Goal: Task Accomplishment & Management: Use online tool/utility

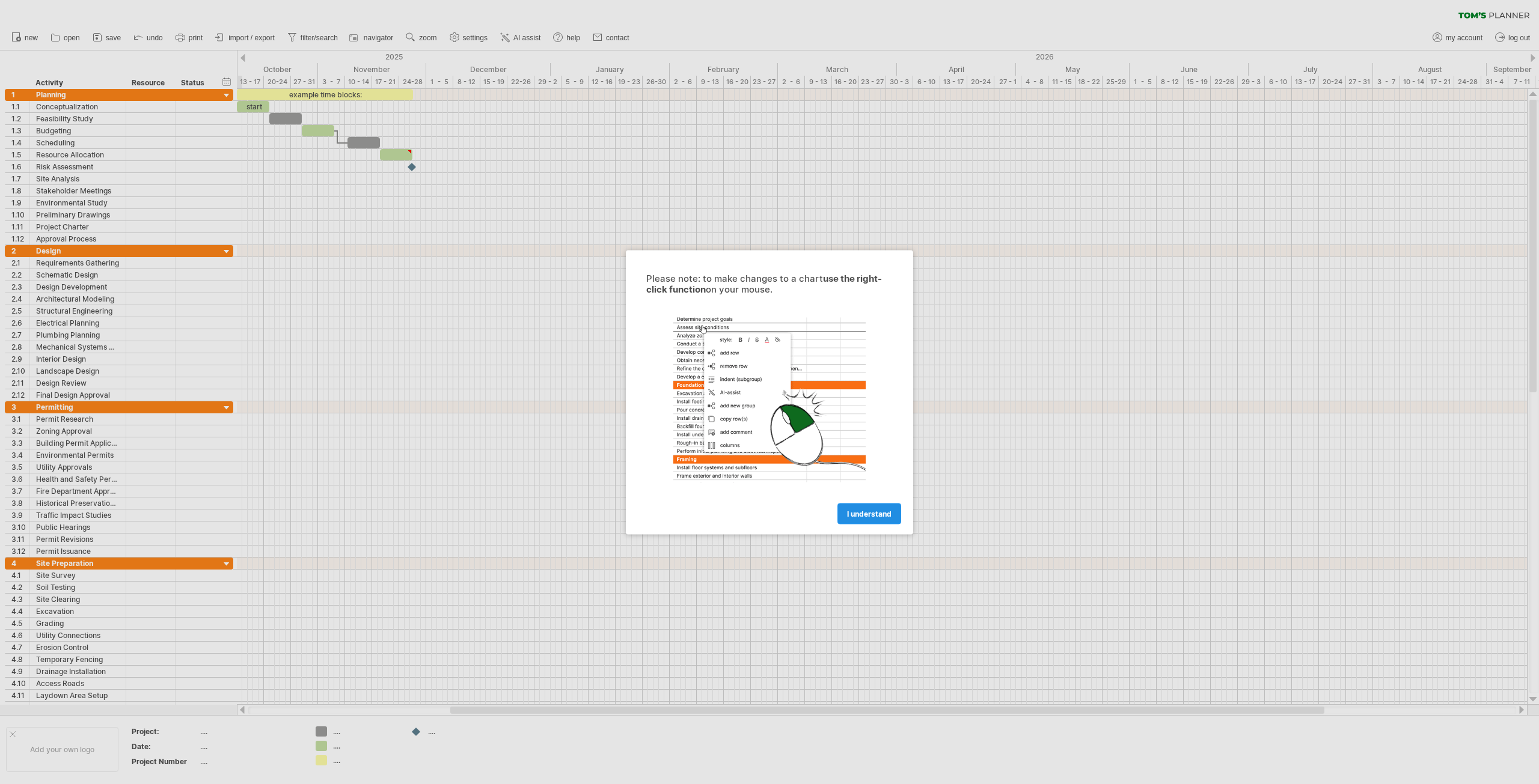
click at [858, 512] on span "I understand" at bounding box center [869, 513] width 44 height 9
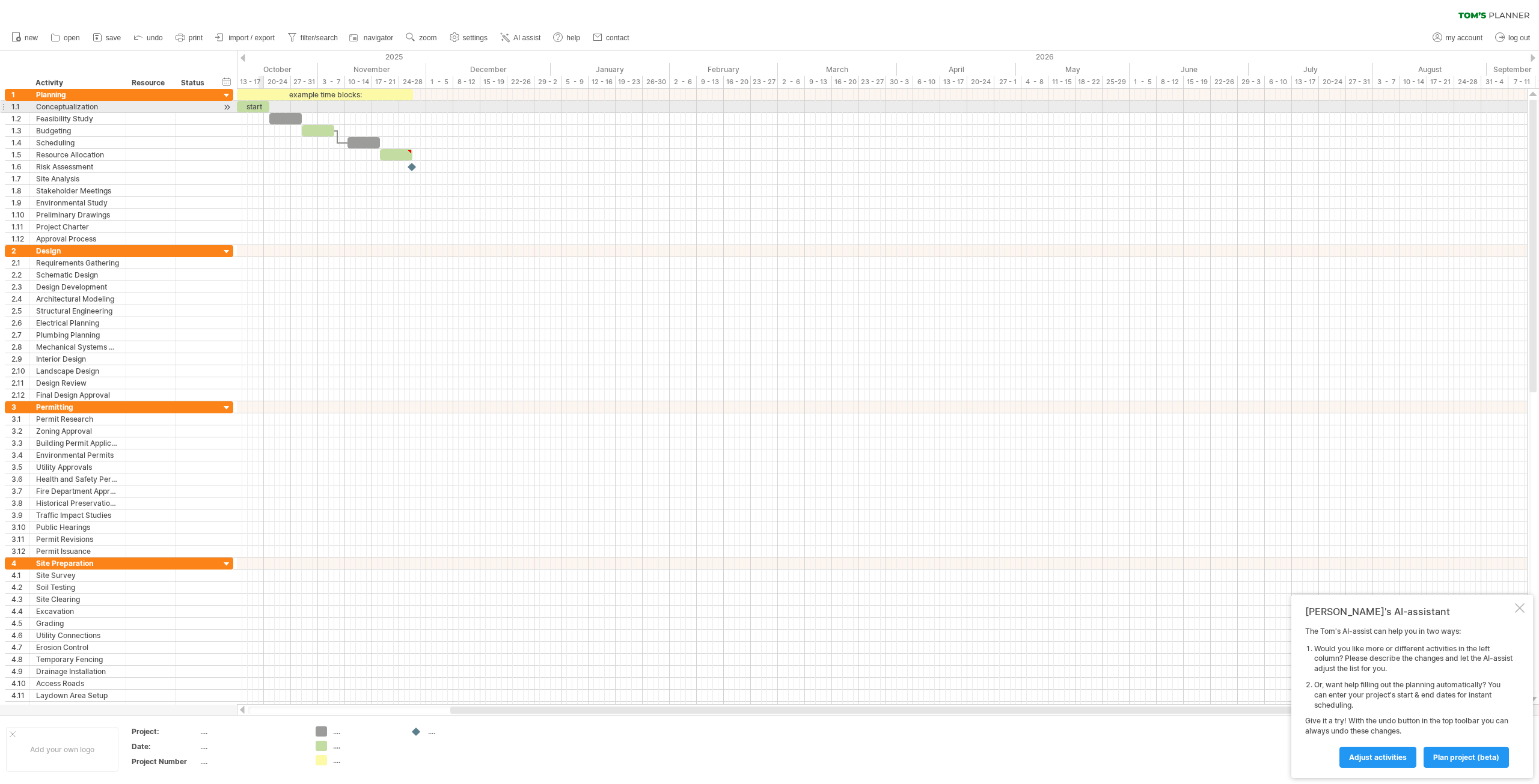
click at [259, 106] on div "start" at bounding box center [253, 106] width 32 height 11
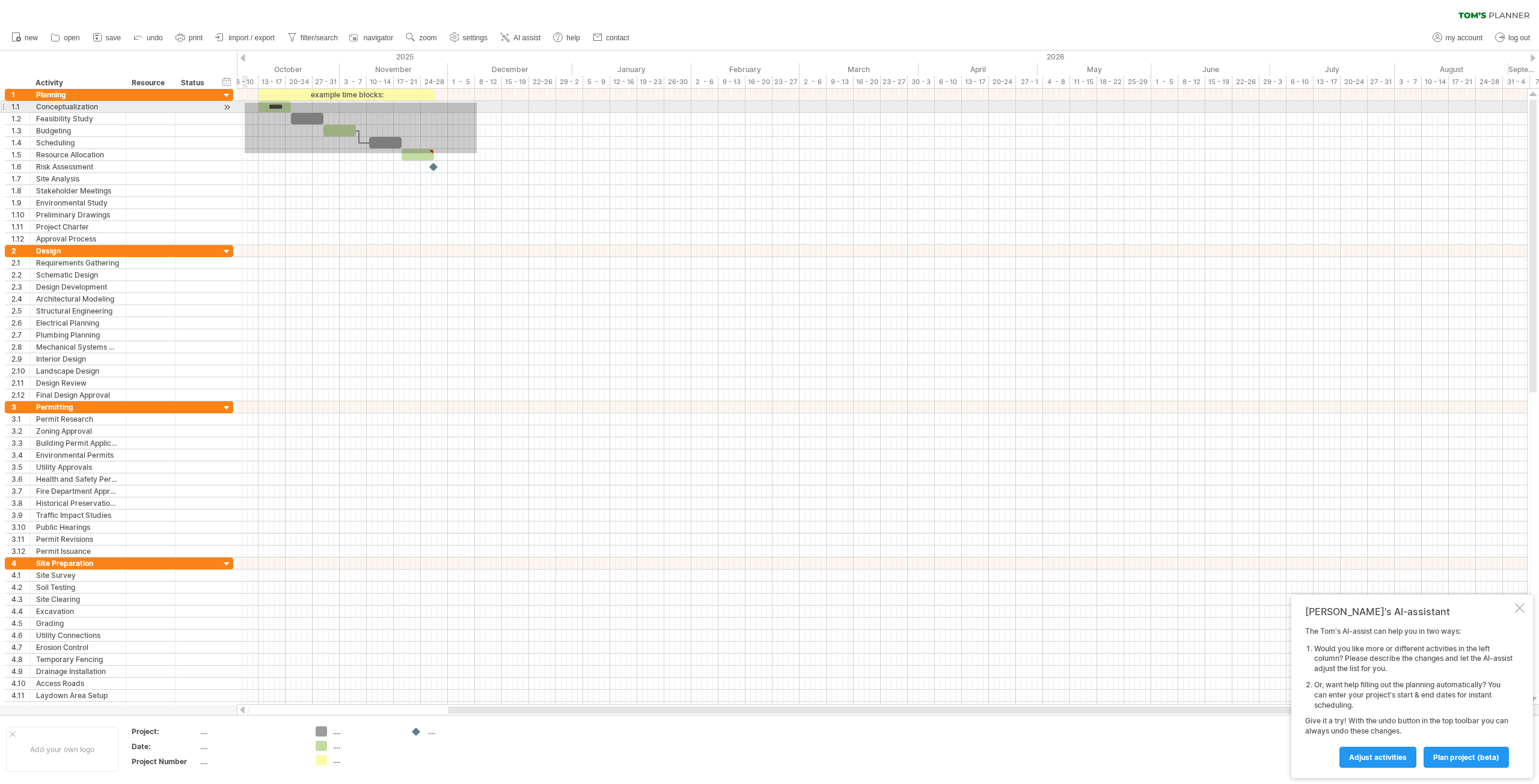
drag, startPoint x: 451, startPoint y: 155, endPoint x: 266, endPoint y: 103, distance: 192.2
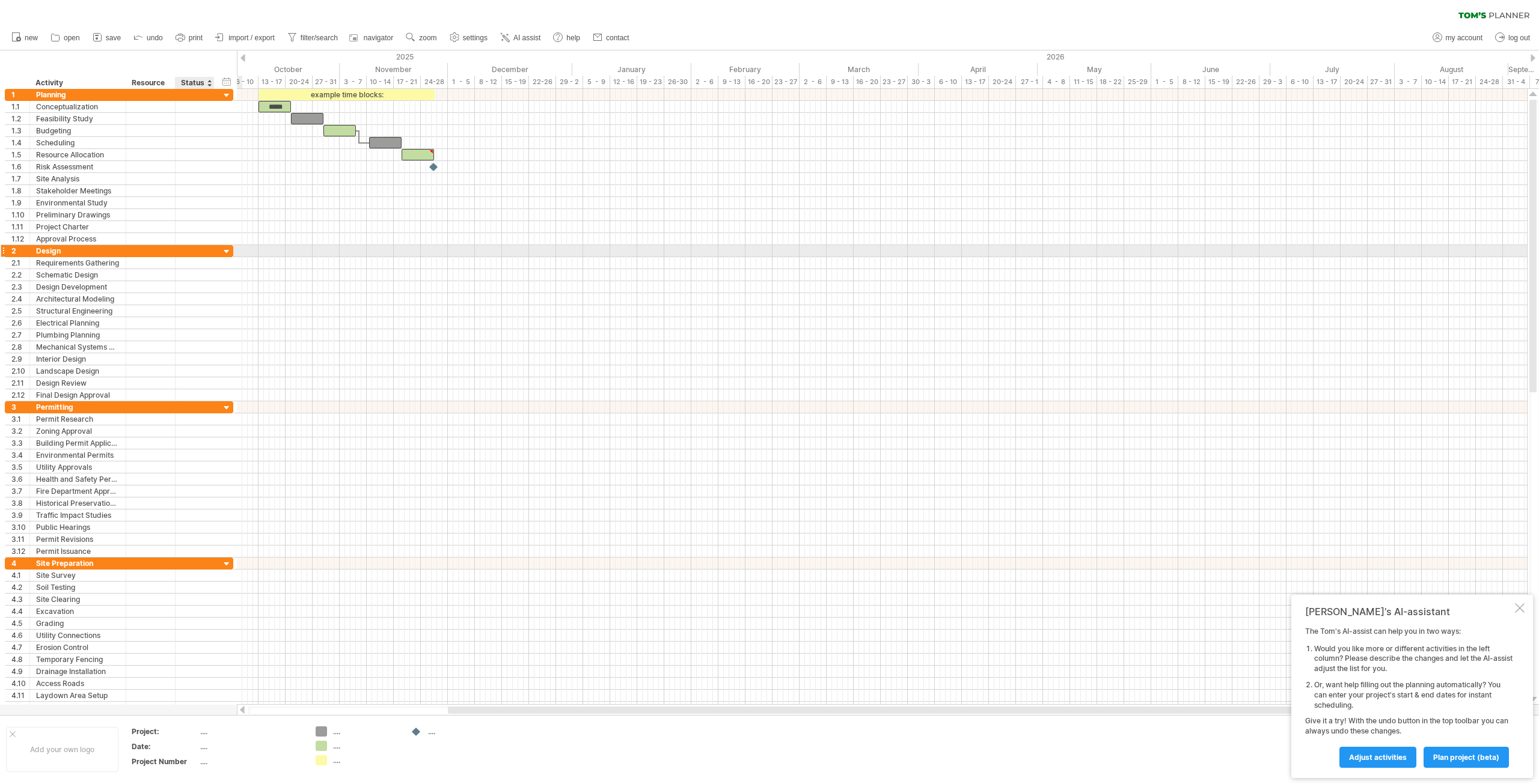
click at [229, 251] on div at bounding box center [227, 251] width 11 height 11
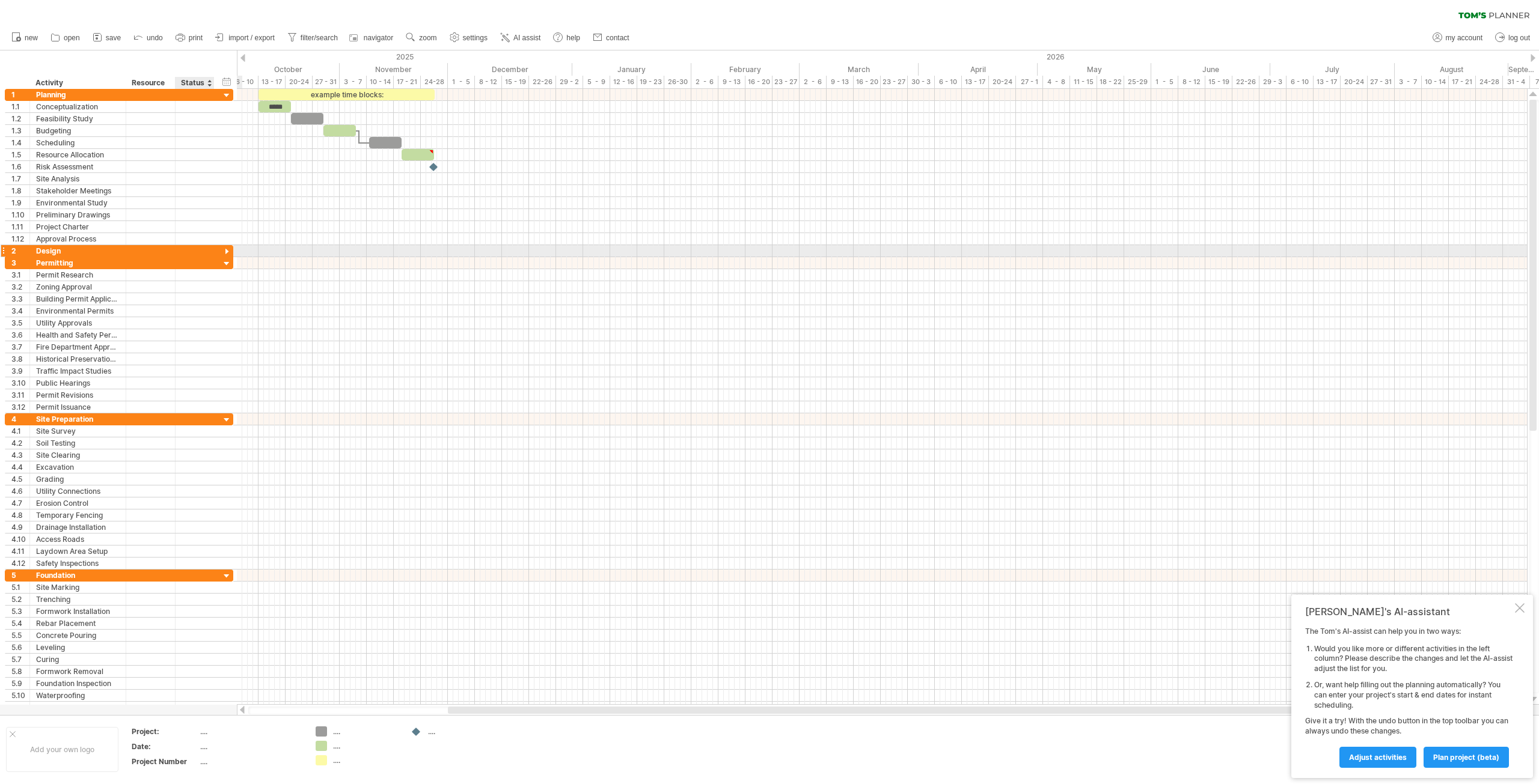
click at [229, 251] on div at bounding box center [227, 251] width 11 height 11
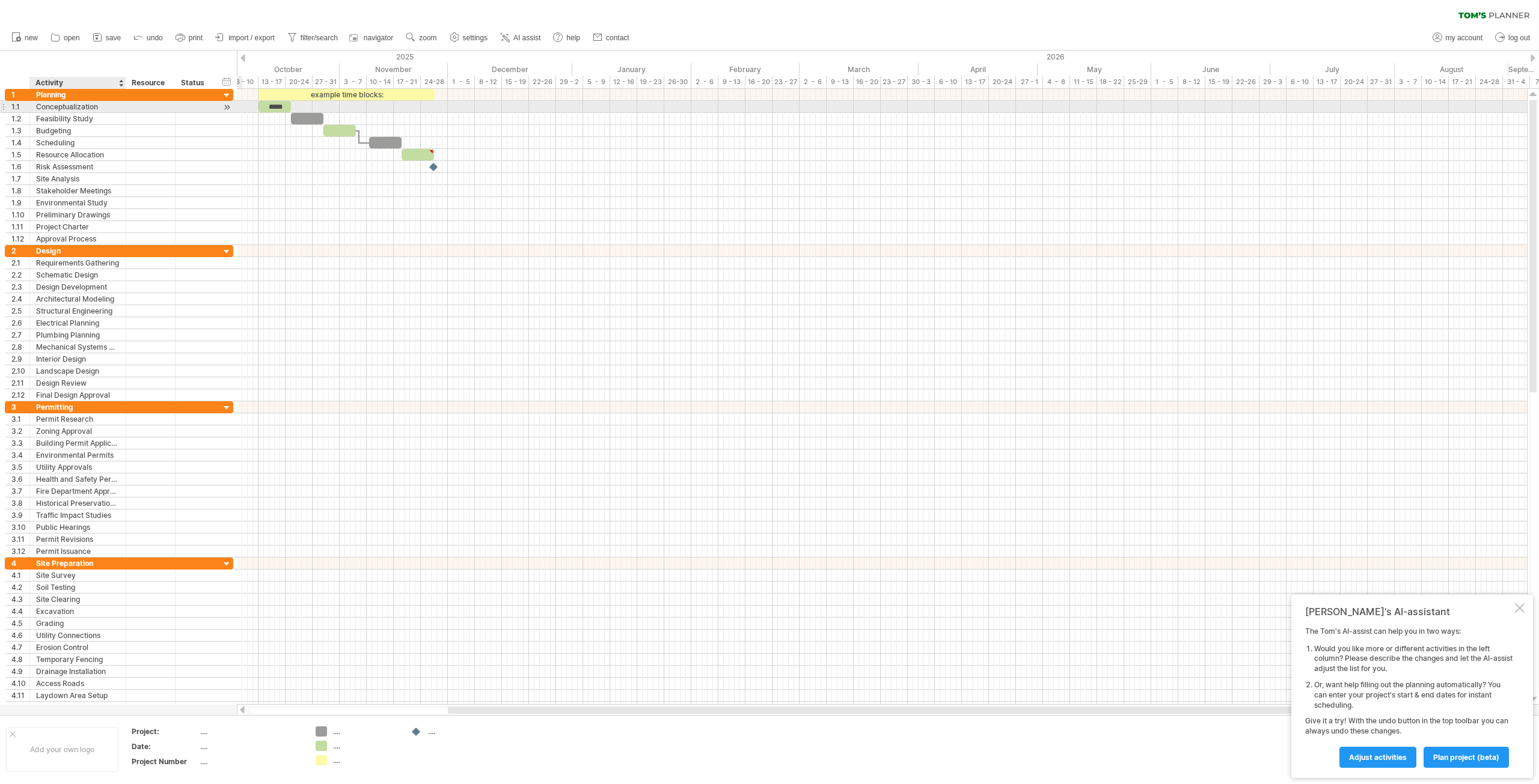
click at [133, 110] on div at bounding box center [151, 106] width 37 height 11
click at [42, 107] on div "Conceptualization" at bounding box center [78, 106] width 83 height 11
type input "**********"
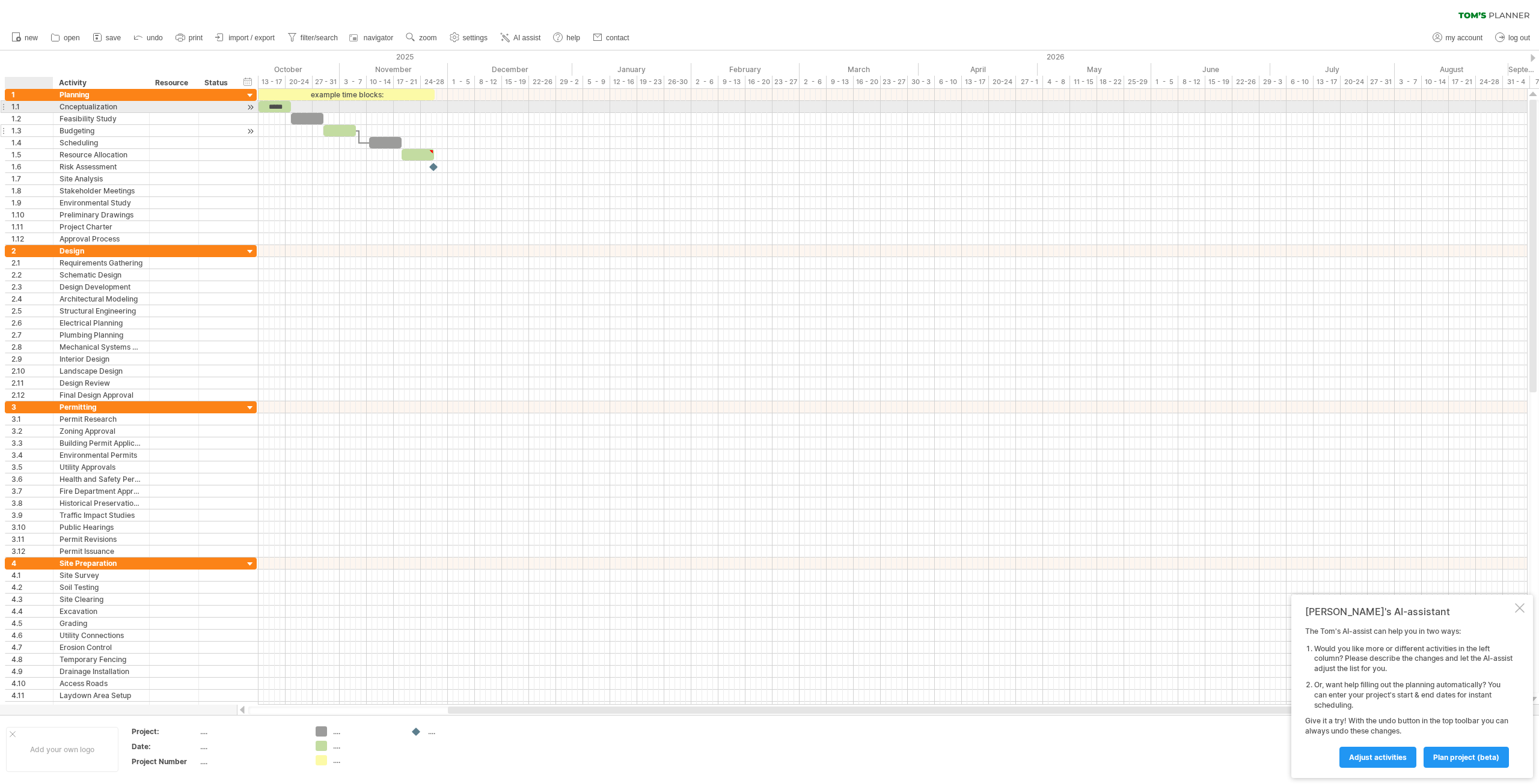
drag, startPoint x: 28, startPoint y: 108, endPoint x: 51, endPoint y: 134, distance: 34.7
click at [51, 134] on div "**********" at bounding box center [130, 167] width 252 height 156
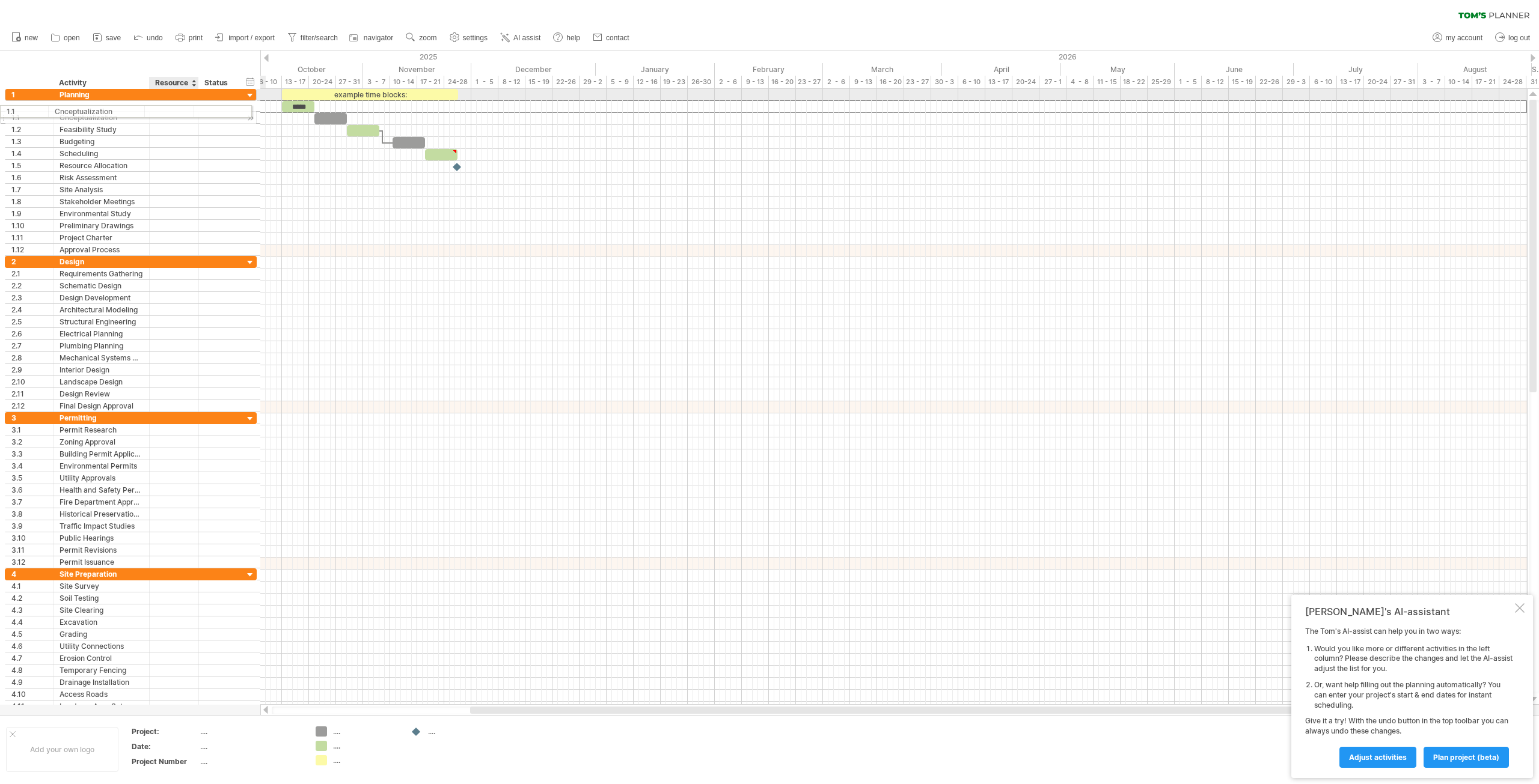
drag, startPoint x: 169, startPoint y: 110, endPoint x: 157, endPoint y: 110, distance: 12.0
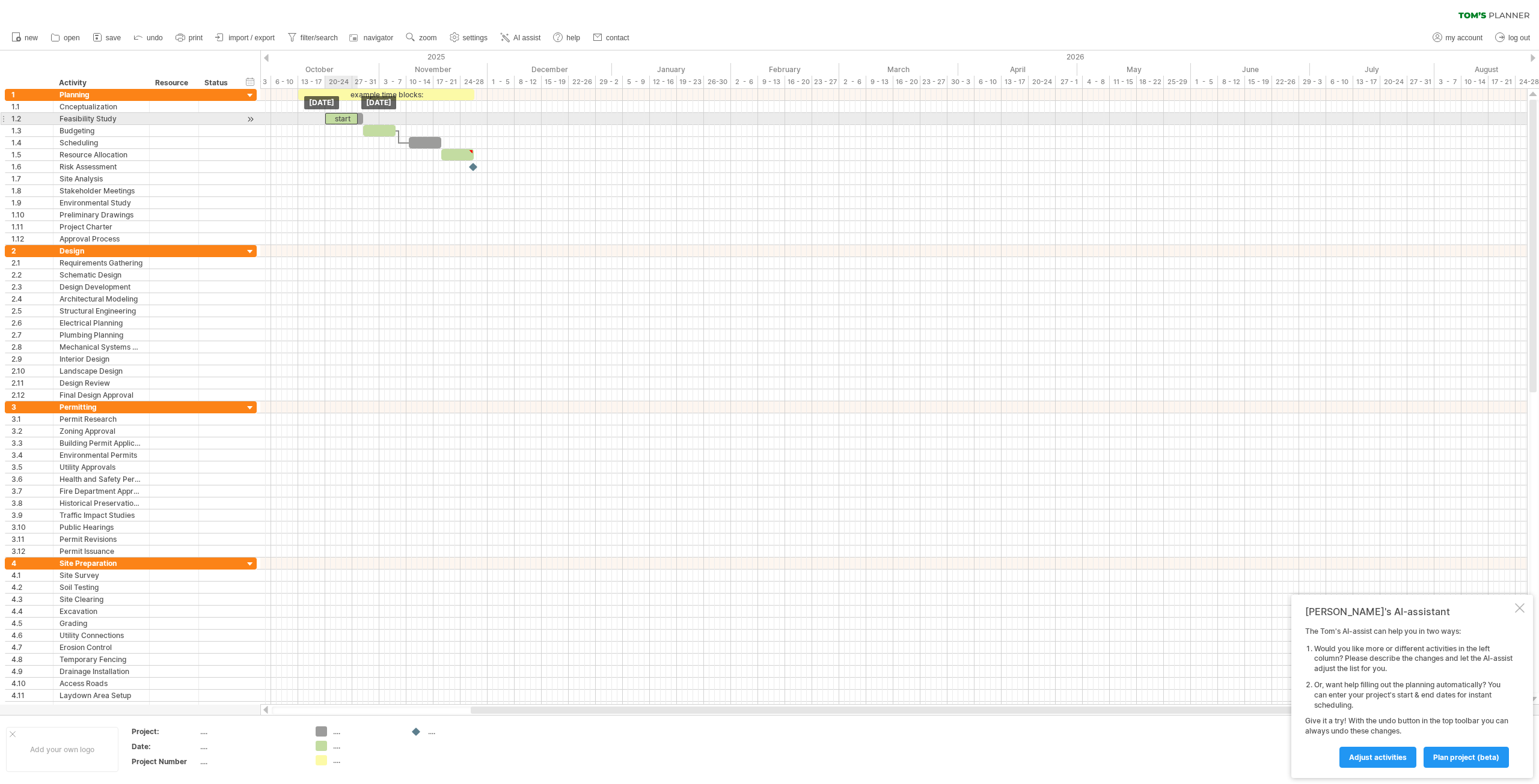
drag, startPoint x: 288, startPoint y: 106, endPoint x: 331, endPoint y: 120, distance: 45.2
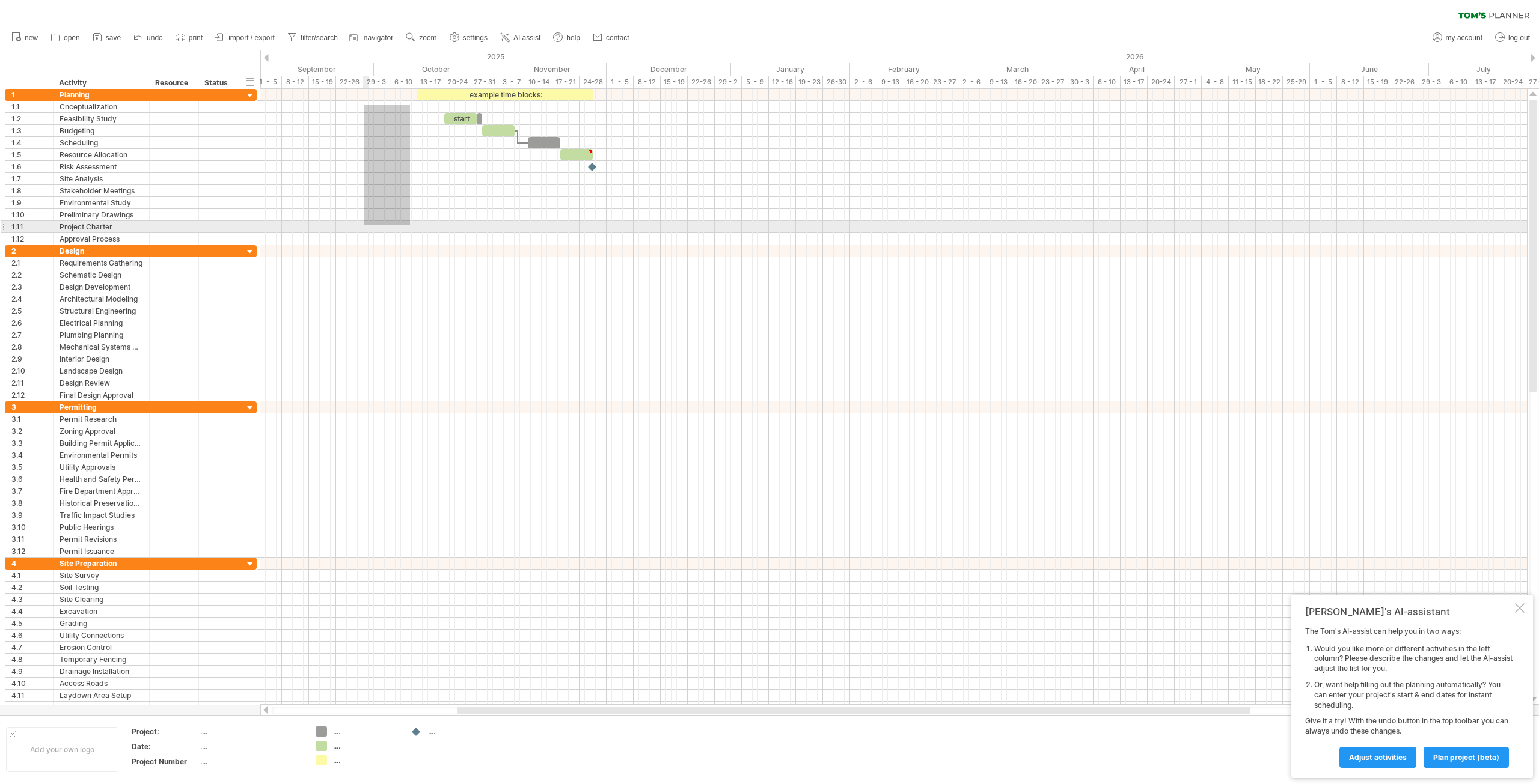
drag, startPoint x: 285, startPoint y: 110, endPoint x: 365, endPoint y: 225, distance: 140.1
click at [365, 225] on div at bounding box center [893, 167] width 1267 height 156
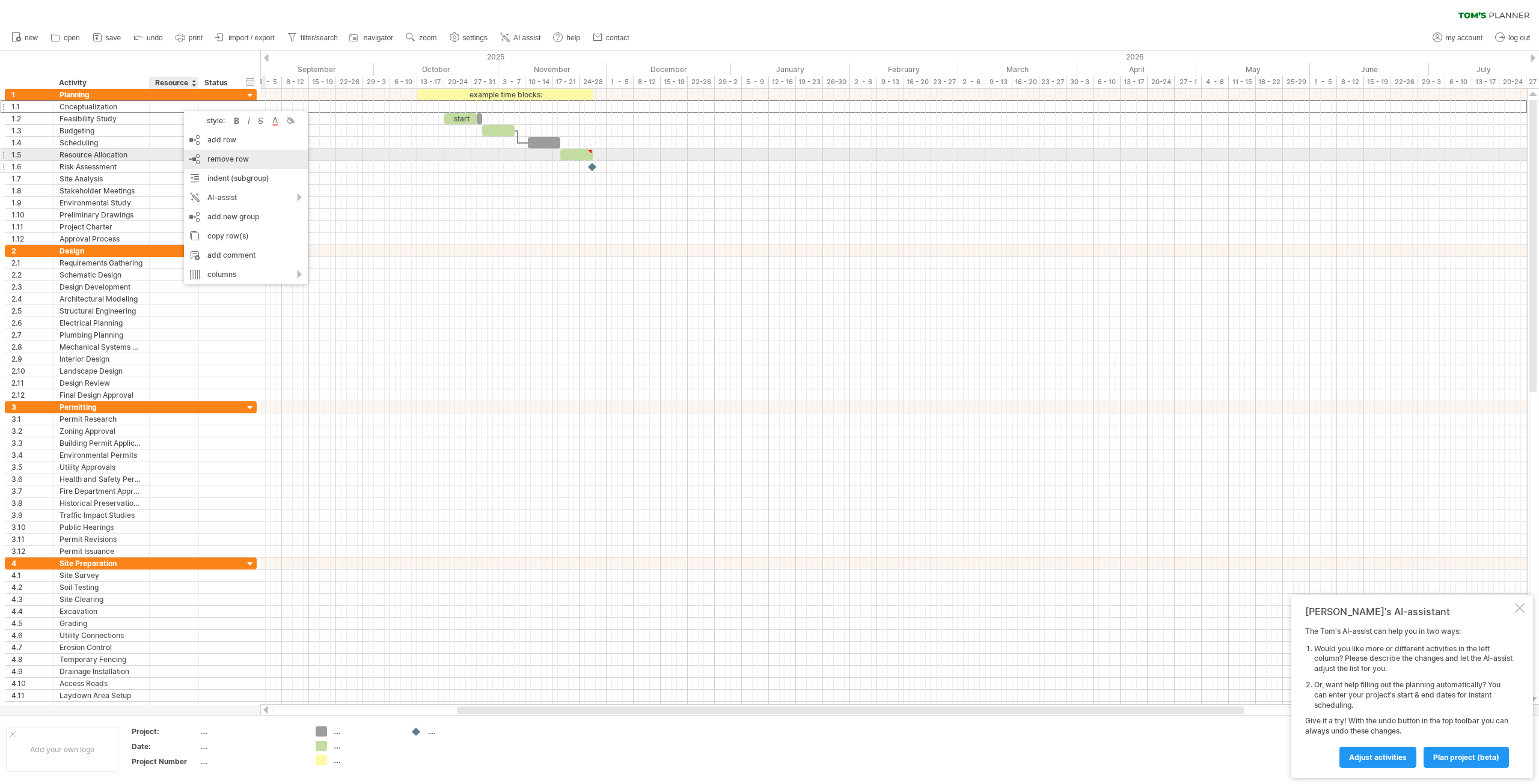
click at [223, 156] on span "remove row" at bounding box center [228, 159] width 42 height 9
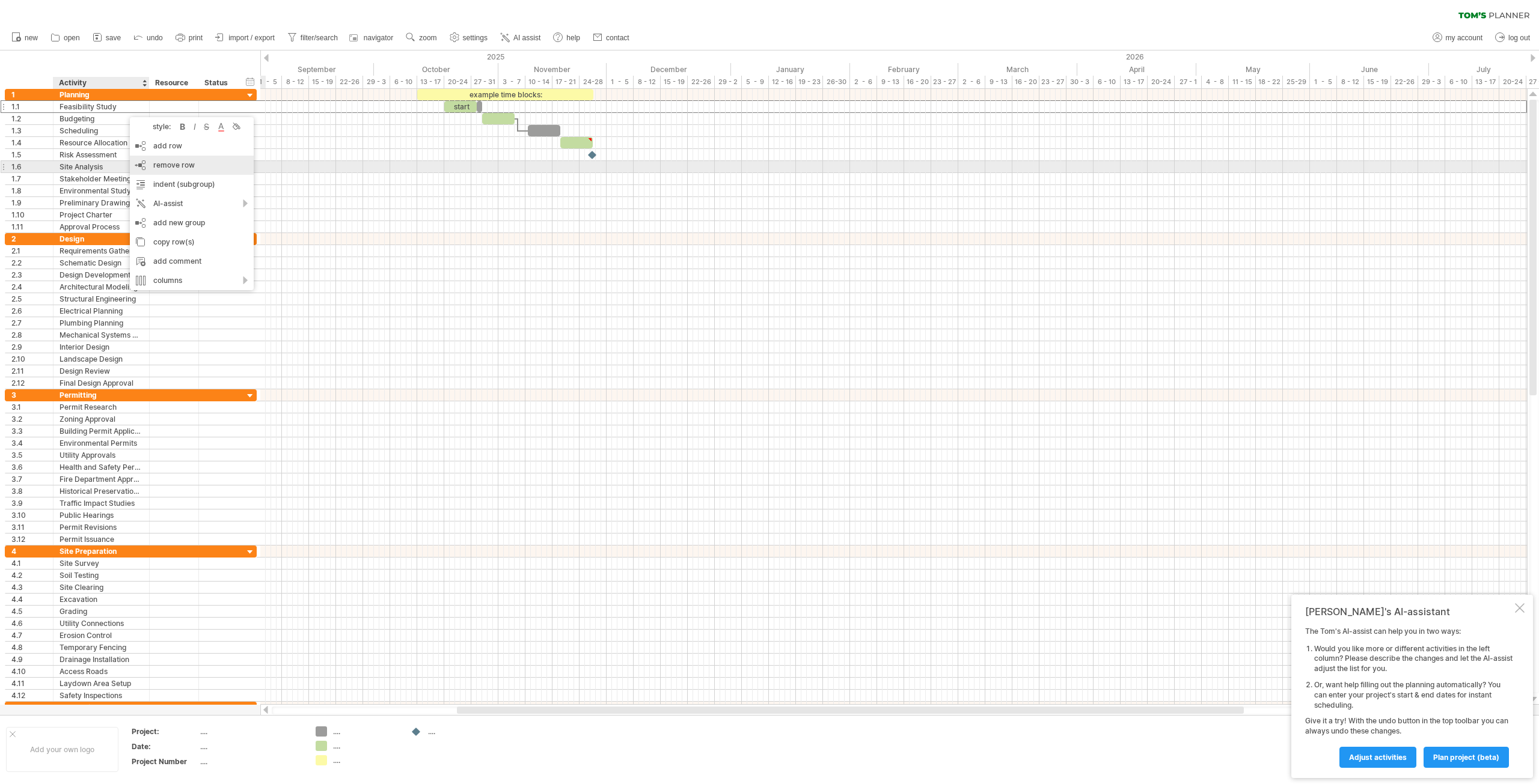
click at [182, 165] on span "remove row" at bounding box center [174, 165] width 42 height 9
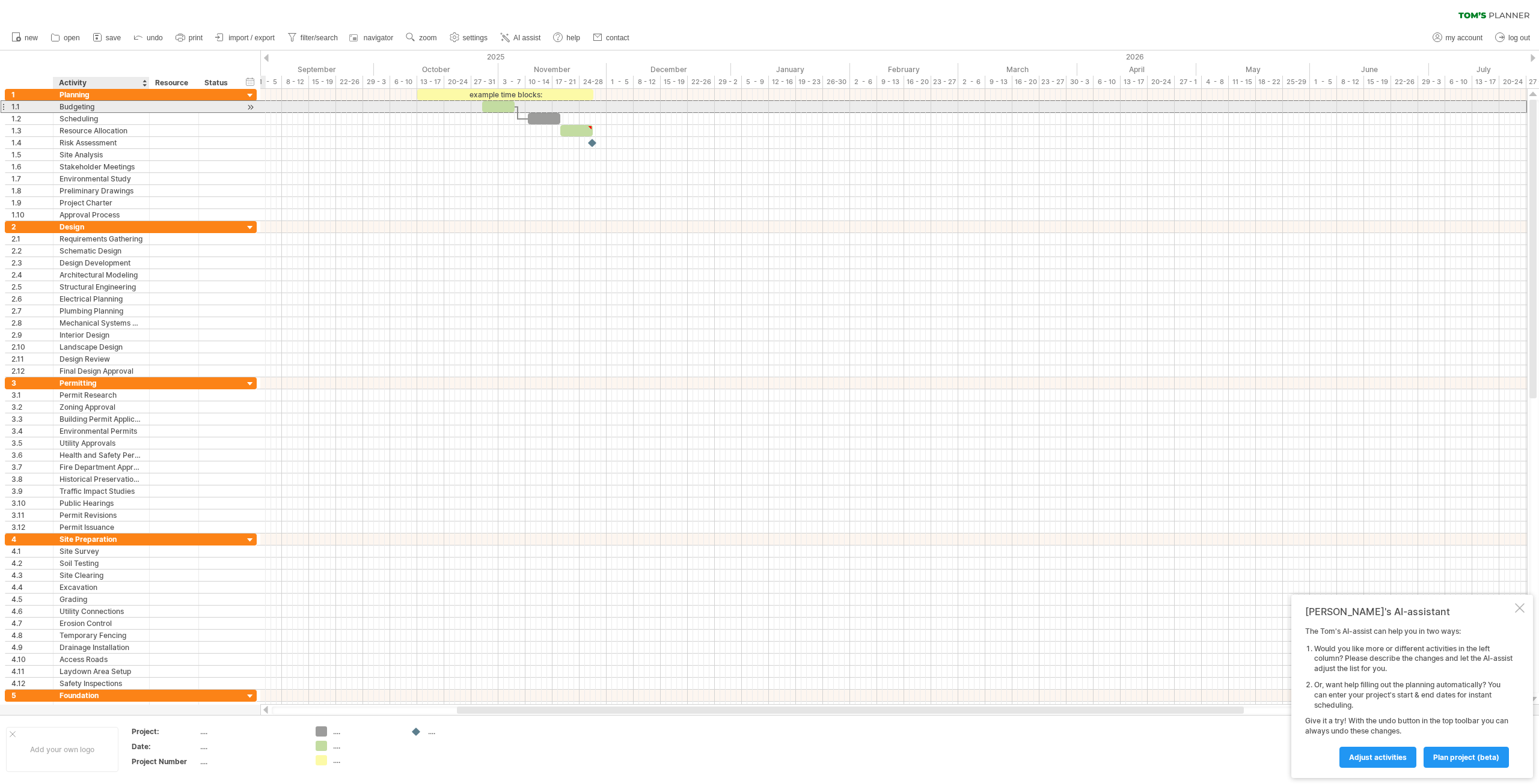
click at [110, 109] on div "Budgeting" at bounding box center [101, 106] width 83 height 11
click at [185, 114] on div at bounding box center [174, 118] width 37 height 11
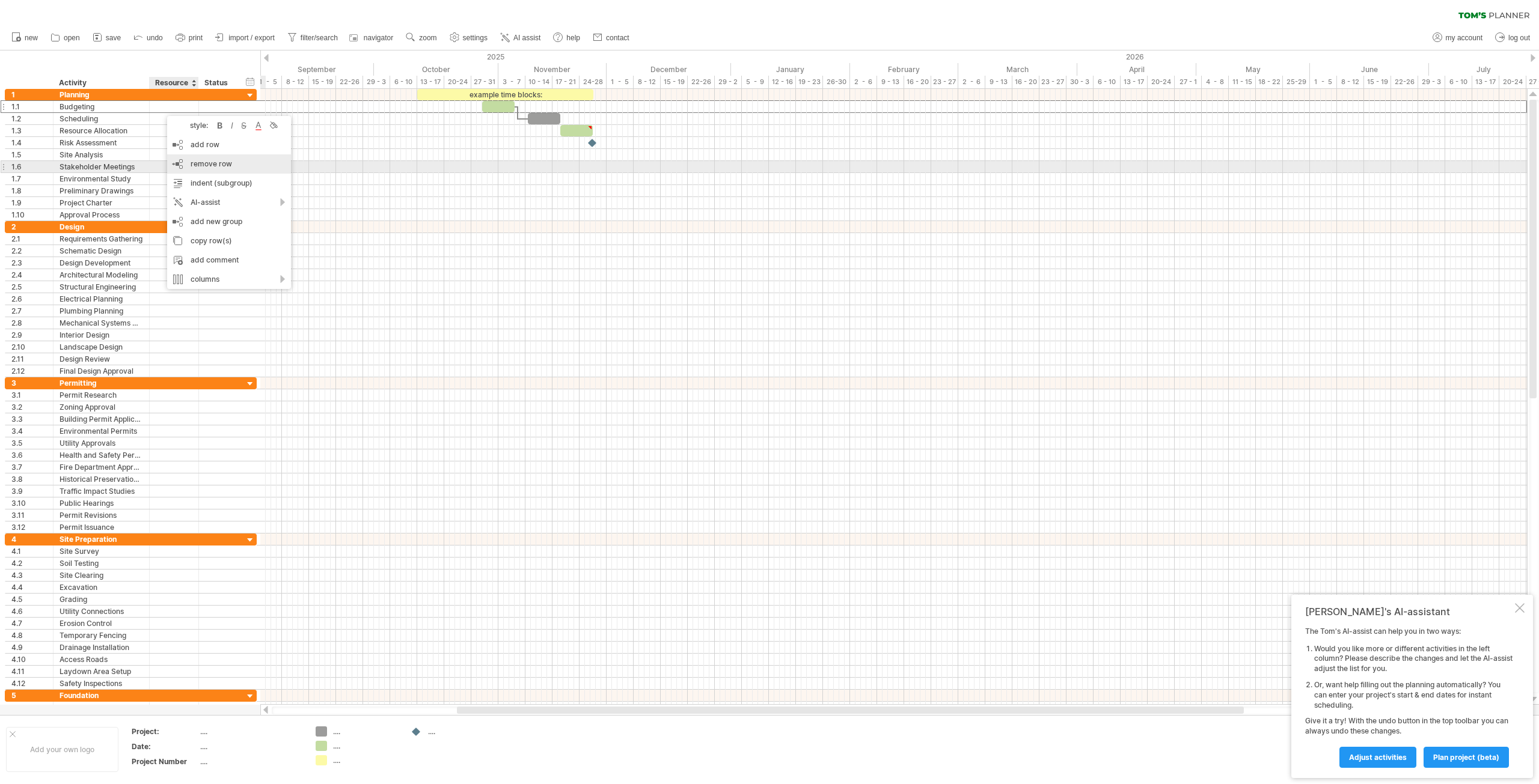
click at [209, 162] on span "remove row" at bounding box center [211, 163] width 42 height 9
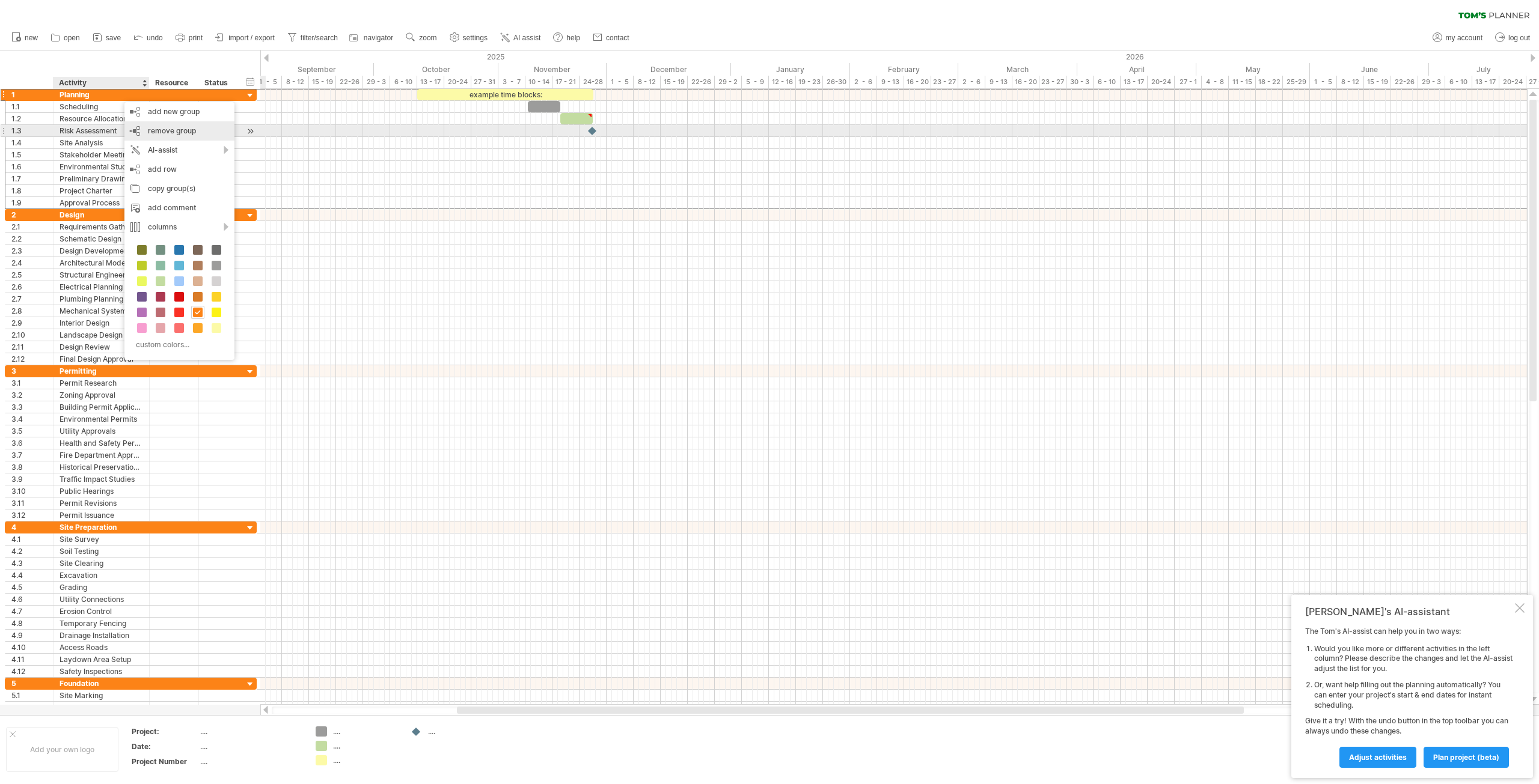
click at [184, 134] on span "remove group" at bounding box center [172, 130] width 48 height 9
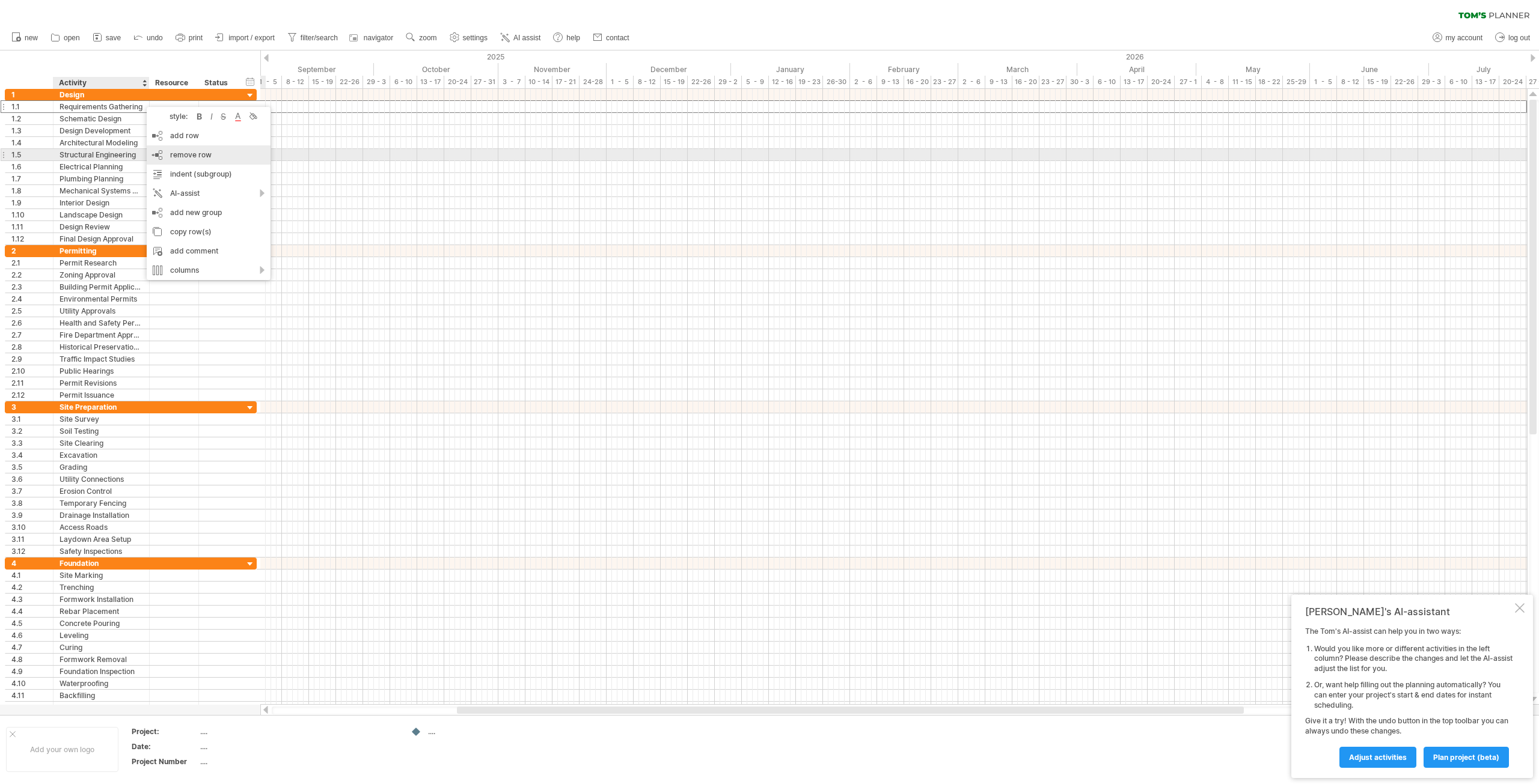
click at [203, 150] on div "remove row remove selected rows" at bounding box center [209, 155] width 124 height 19
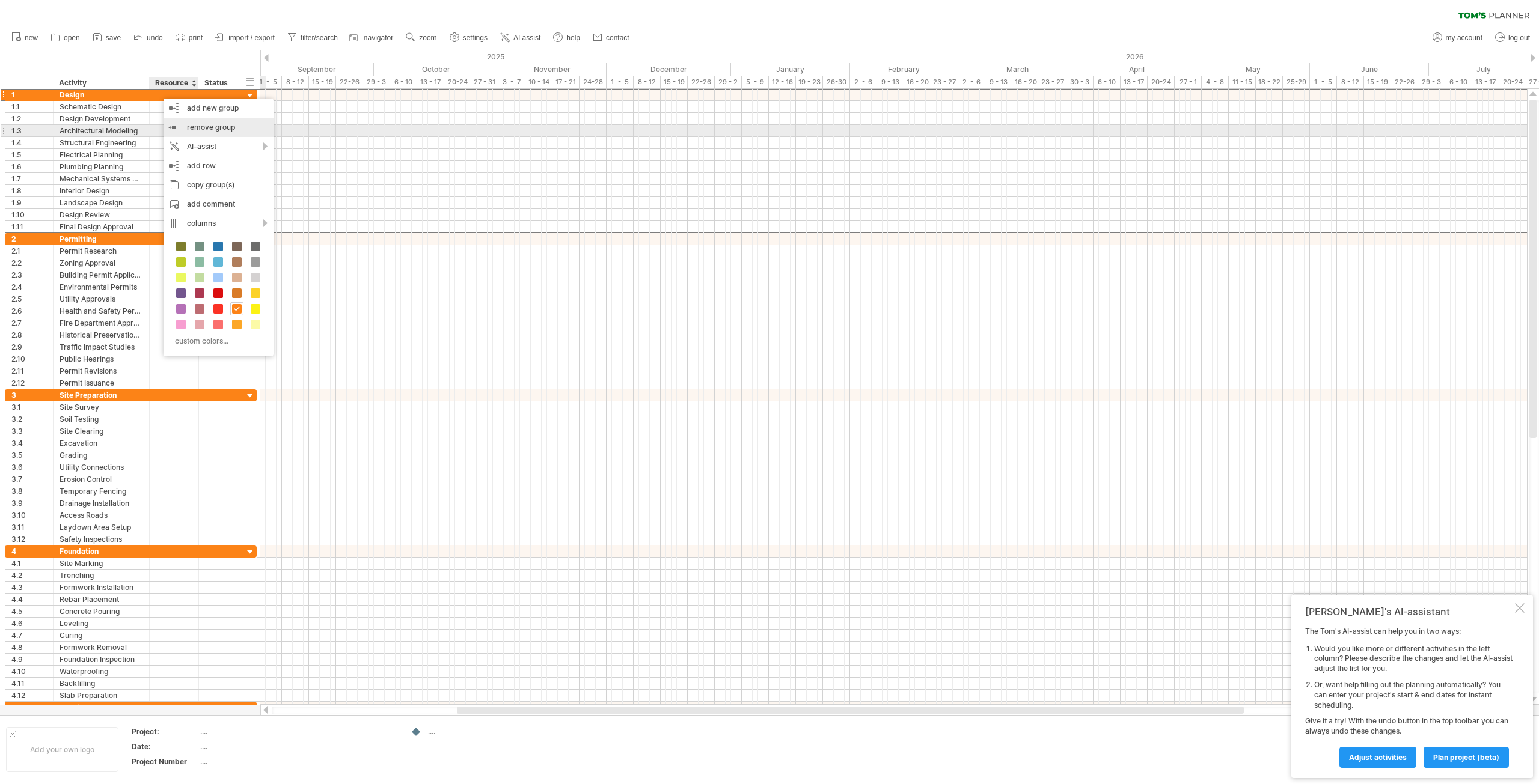
click at [211, 127] on span "remove group" at bounding box center [211, 126] width 48 height 9
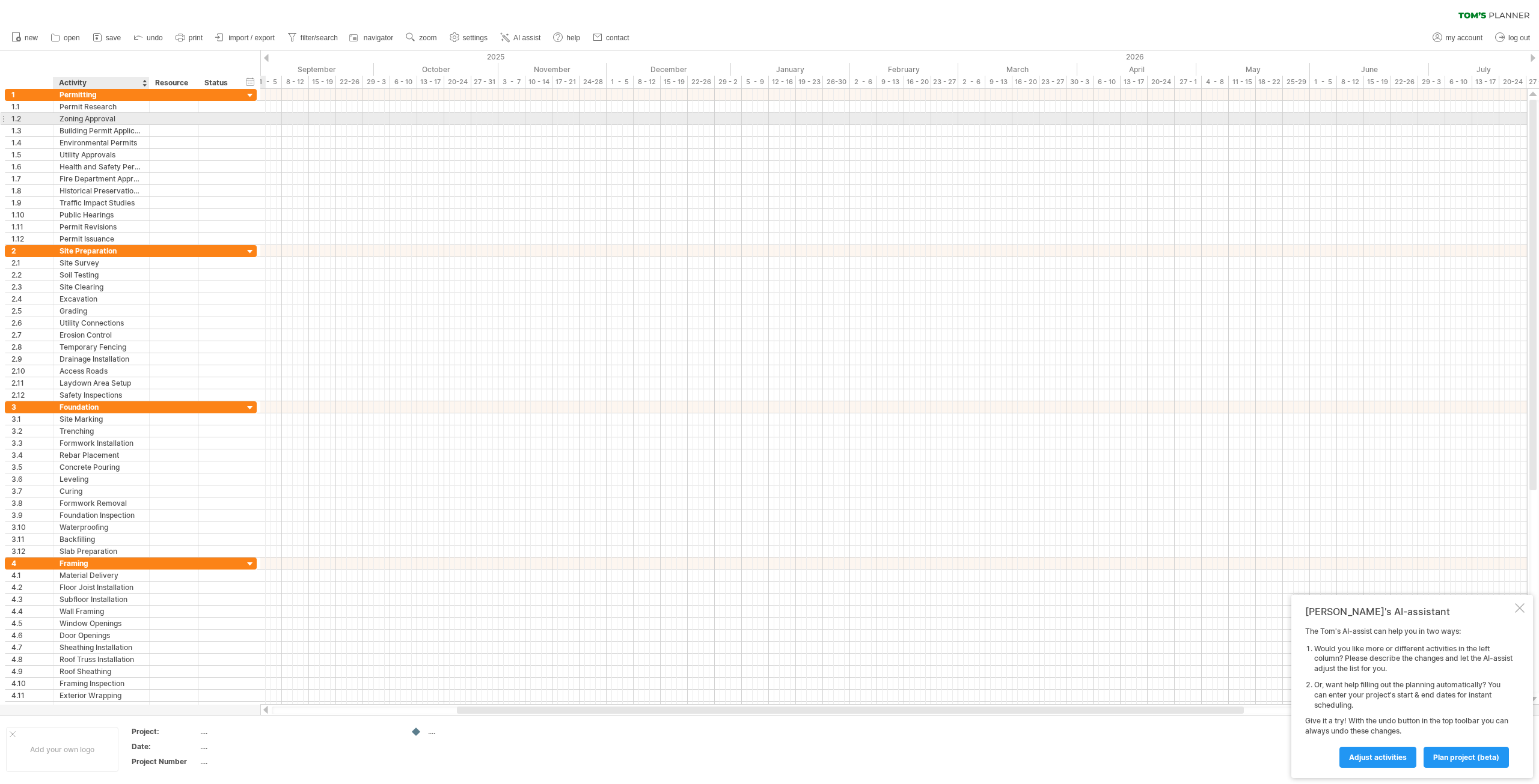
click at [141, 120] on div "Zoning Approval" at bounding box center [101, 118] width 83 height 11
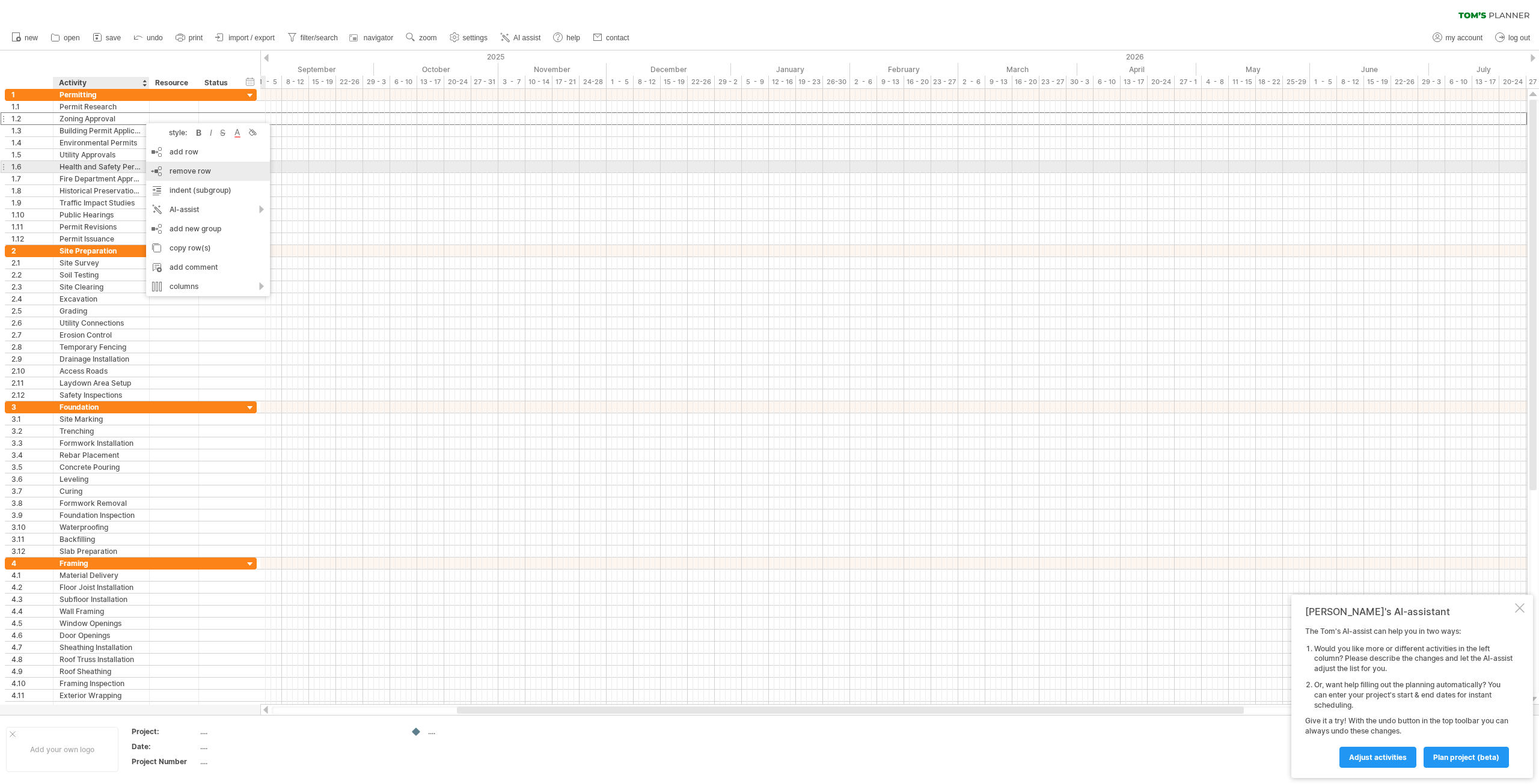
click at [187, 168] on span "remove row" at bounding box center [190, 171] width 42 height 9
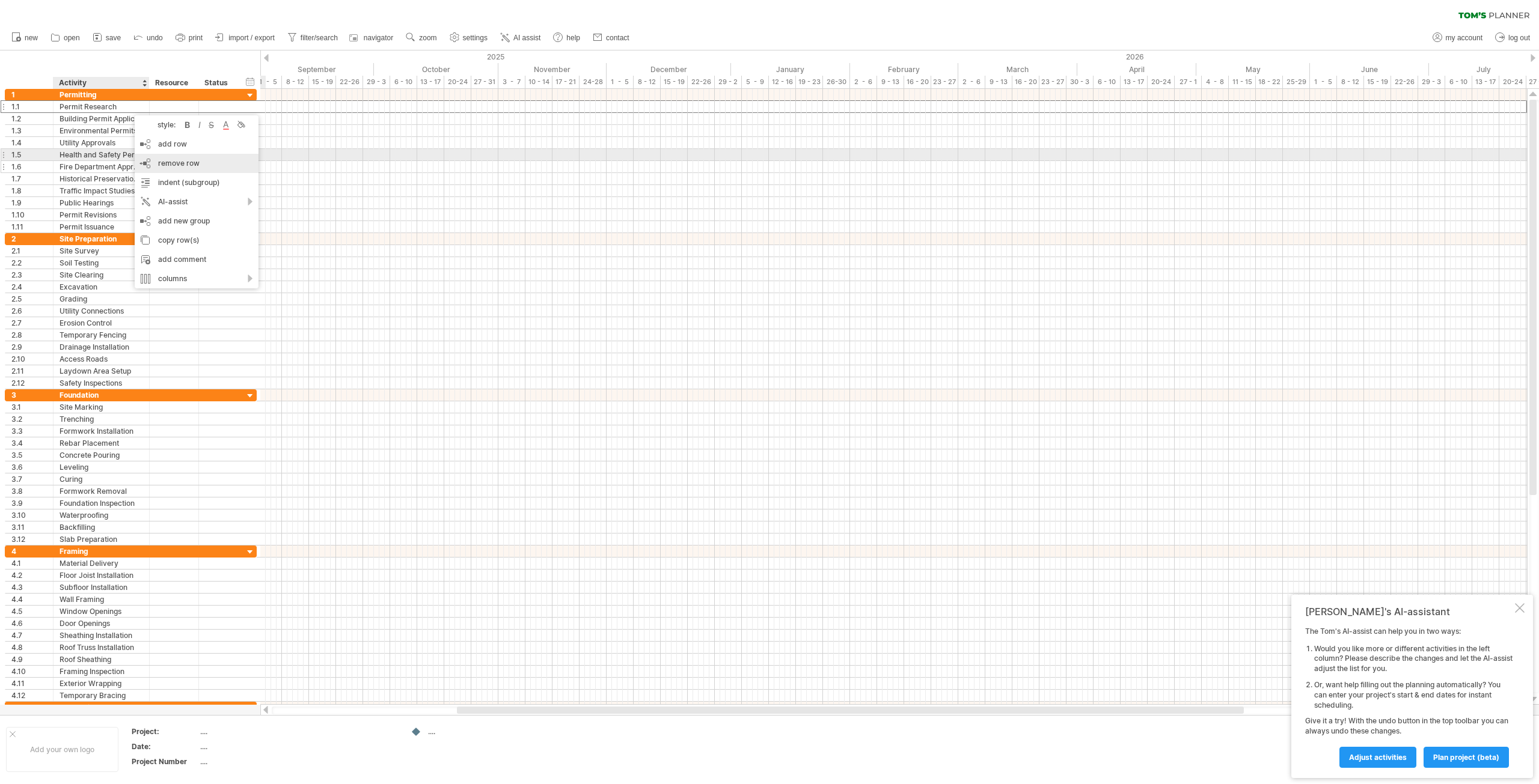
click at [177, 158] on div "remove row remove selected rows" at bounding box center [196, 163] width 124 height 19
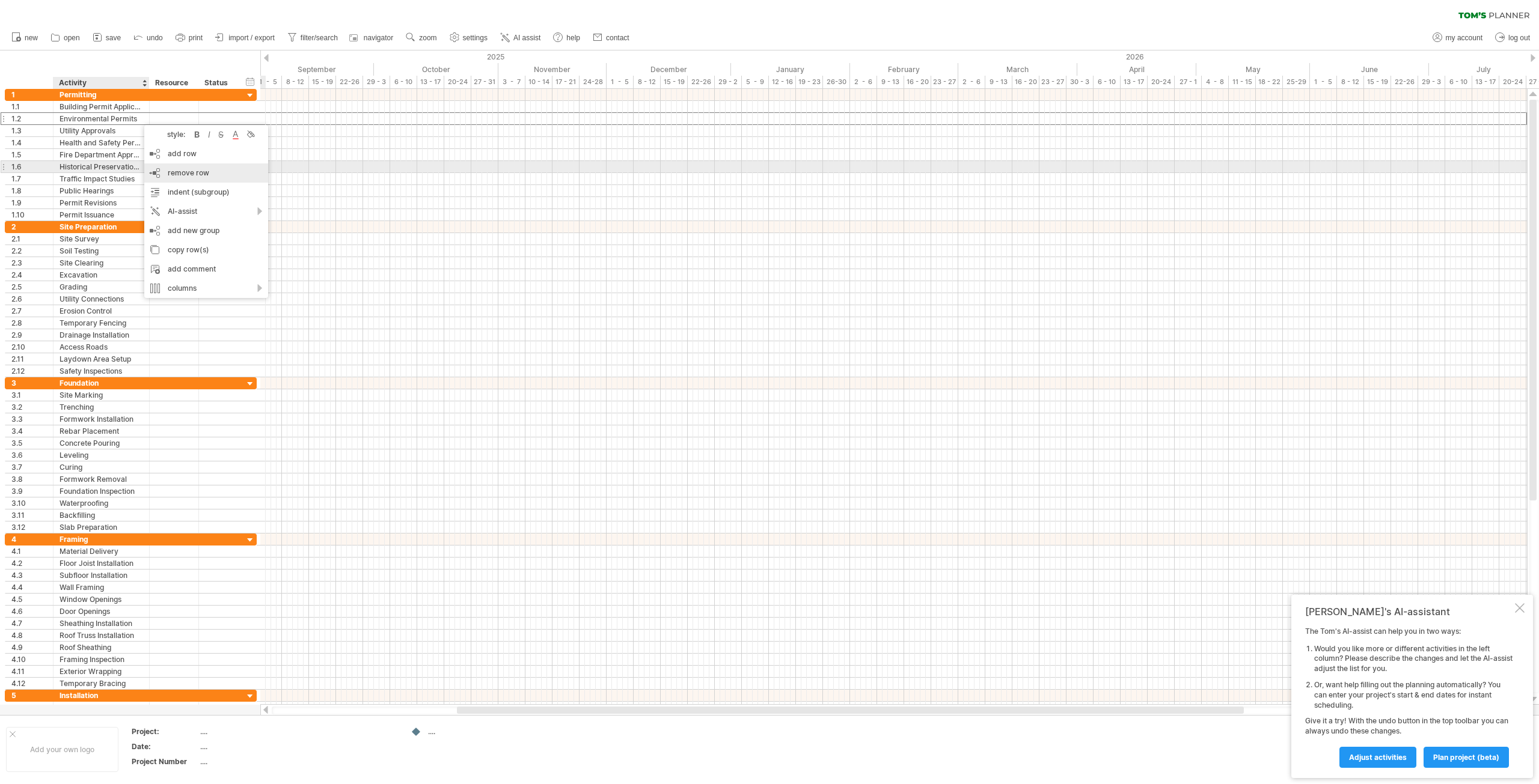
click at [184, 167] on div "remove row remove selected rows" at bounding box center [206, 173] width 124 height 19
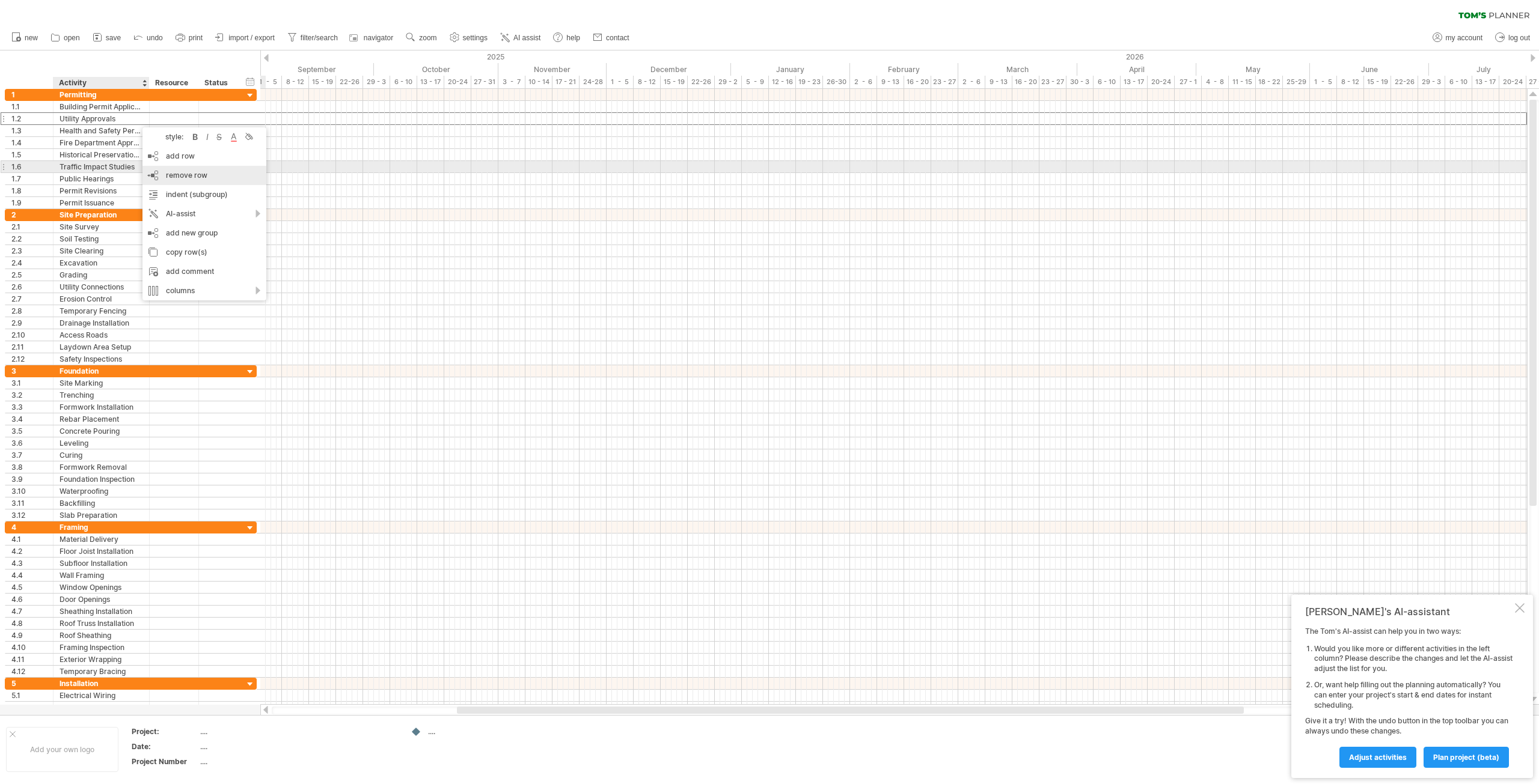
drag, startPoint x: 200, startPoint y: 167, endPoint x: 188, endPoint y: 155, distance: 17.0
click at [200, 167] on div "remove row remove selected rows" at bounding box center [204, 175] width 124 height 19
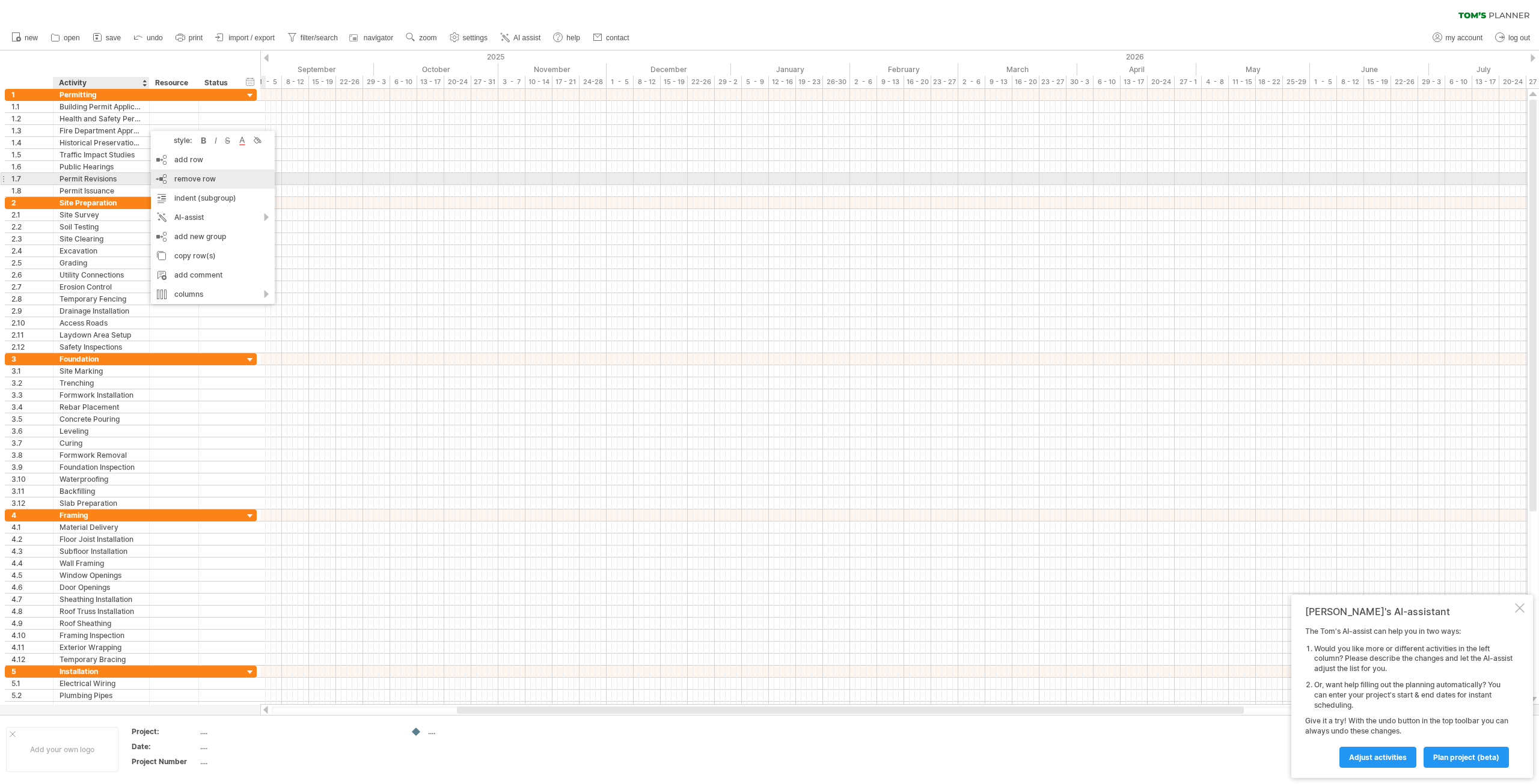
click at [209, 180] on span "remove row" at bounding box center [195, 178] width 42 height 9
click at [197, 175] on span "remove row" at bounding box center [190, 176] width 42 height 9
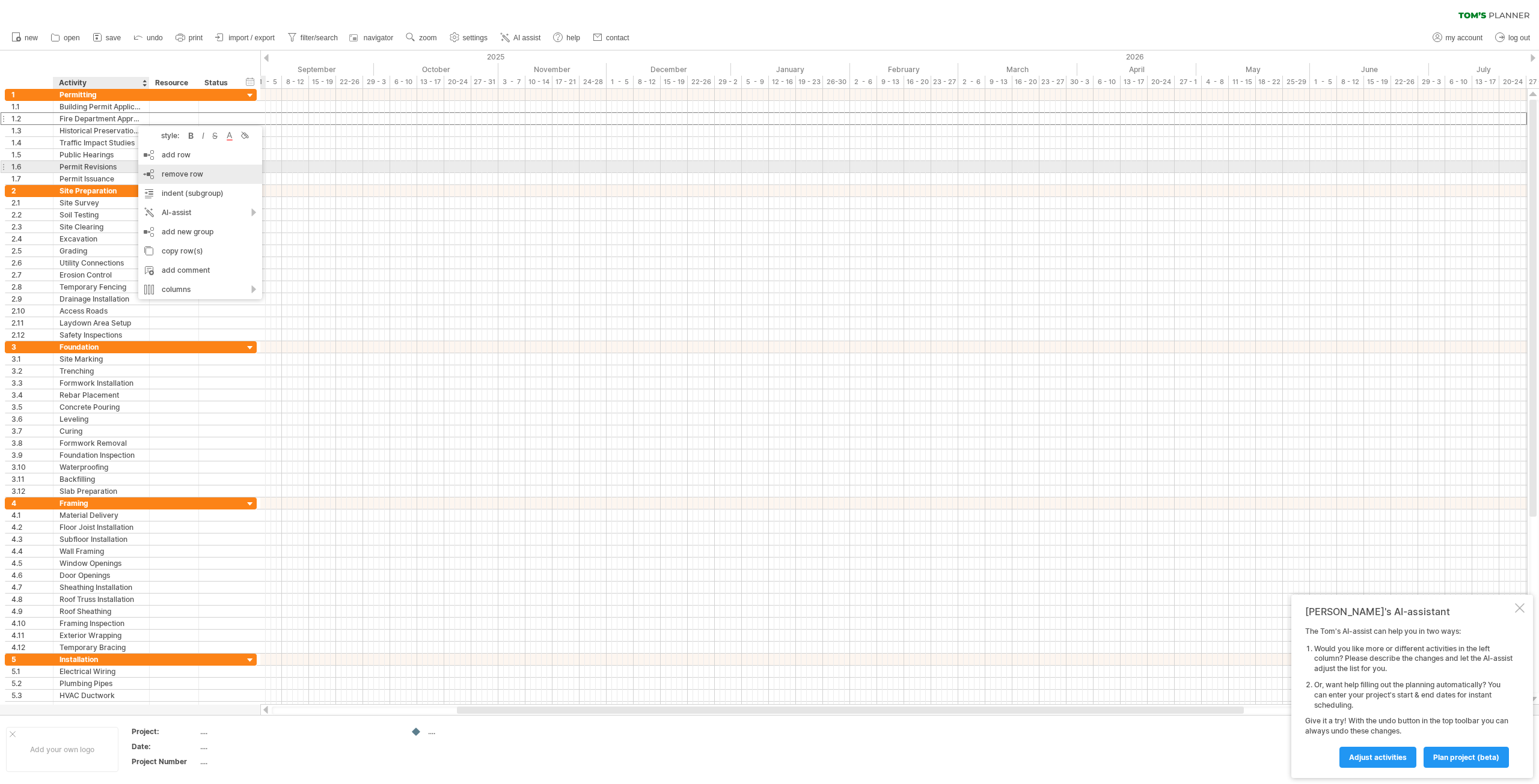
click at [190, 167] on div "remove row remove selected rows" at bounding box center [200, 174] width 124 height 19
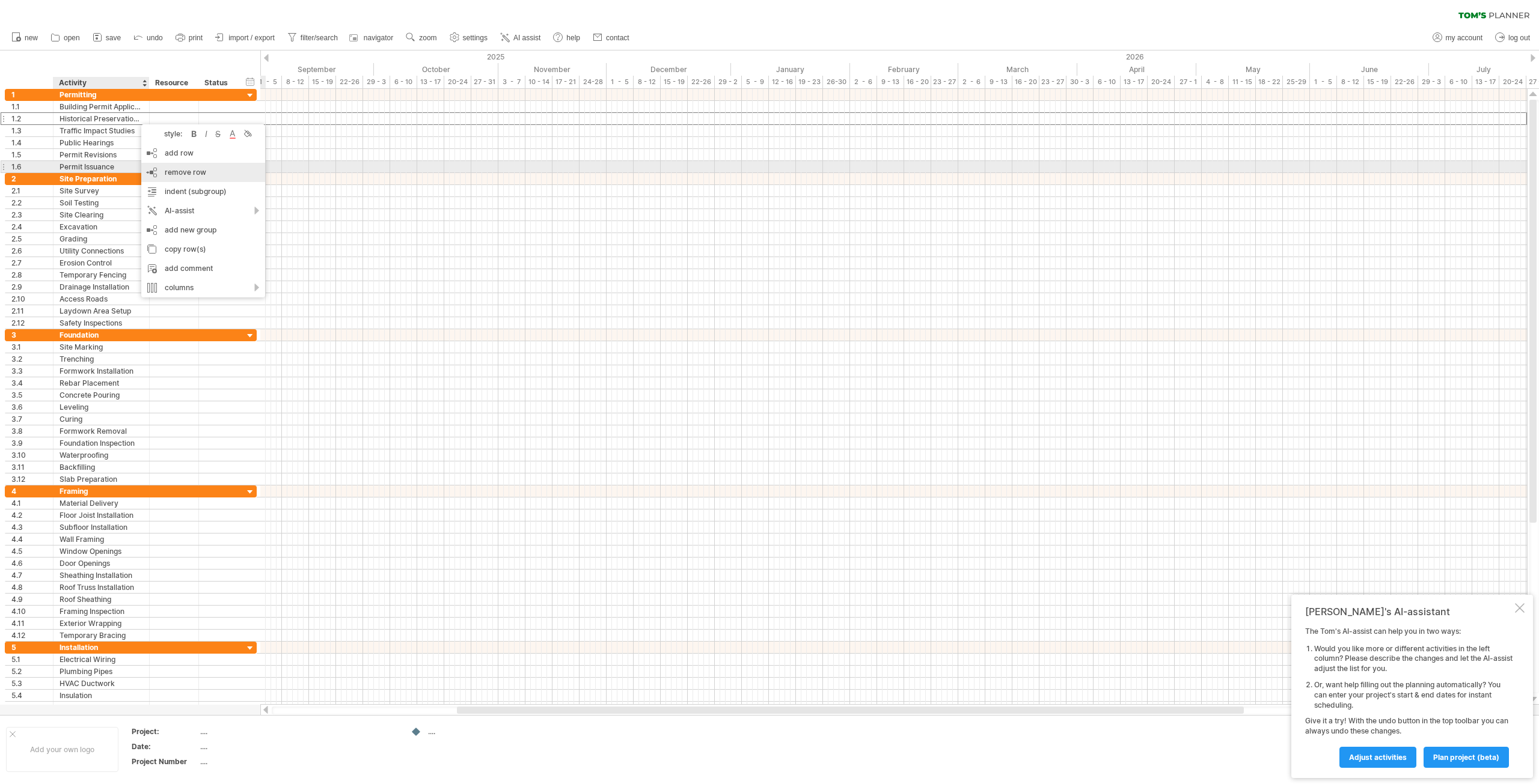
click at [186, 170] on span "remove row" at bounding box center [186, 171] width 42 height 9
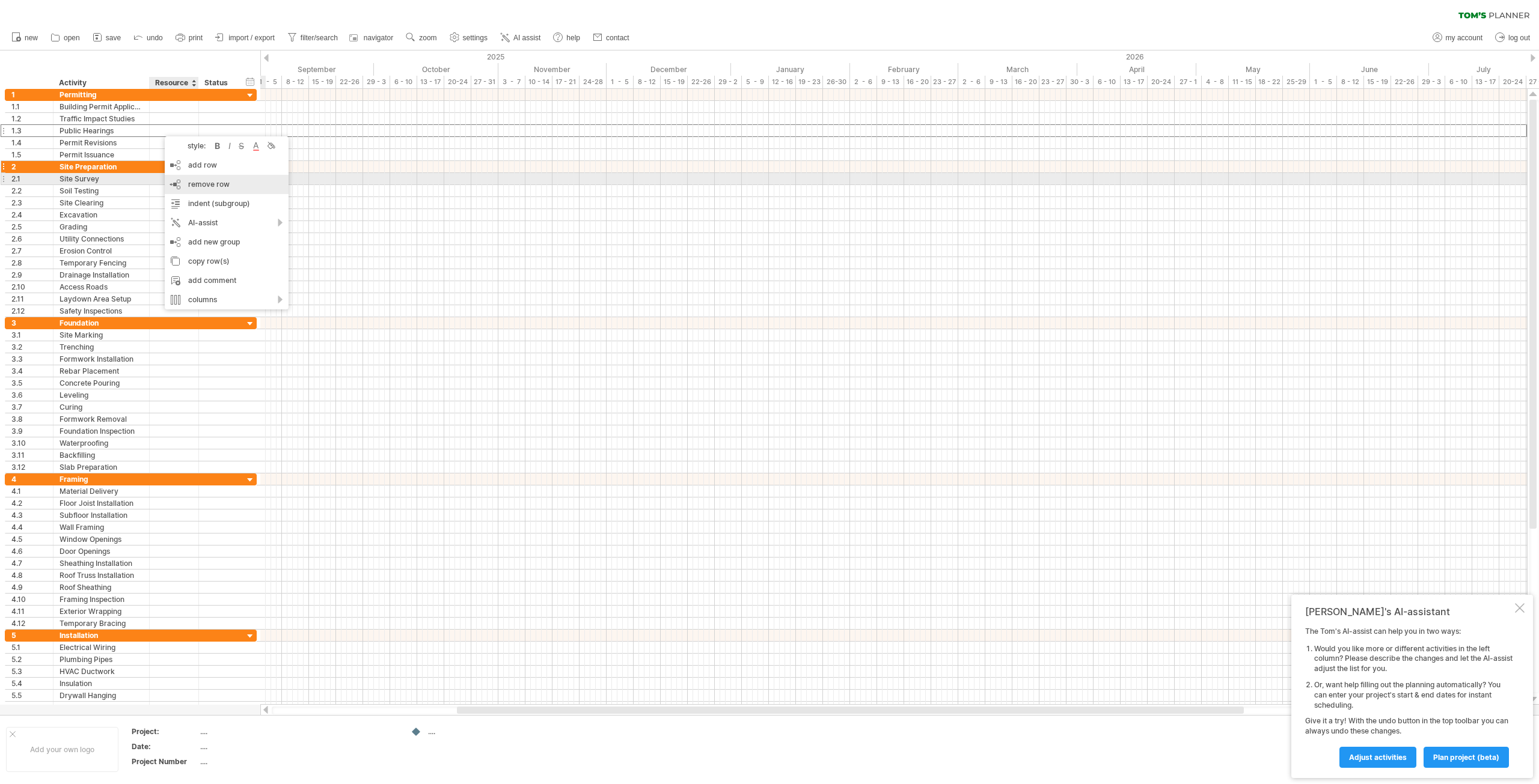
drag, startPoint x: 209, startPoint y: 180, endPoint x: 194, endPoint y: 160, distance: 25.0
click at [211, 180] on span "remove row" at bounding box center [209, 184] width 42 height 9
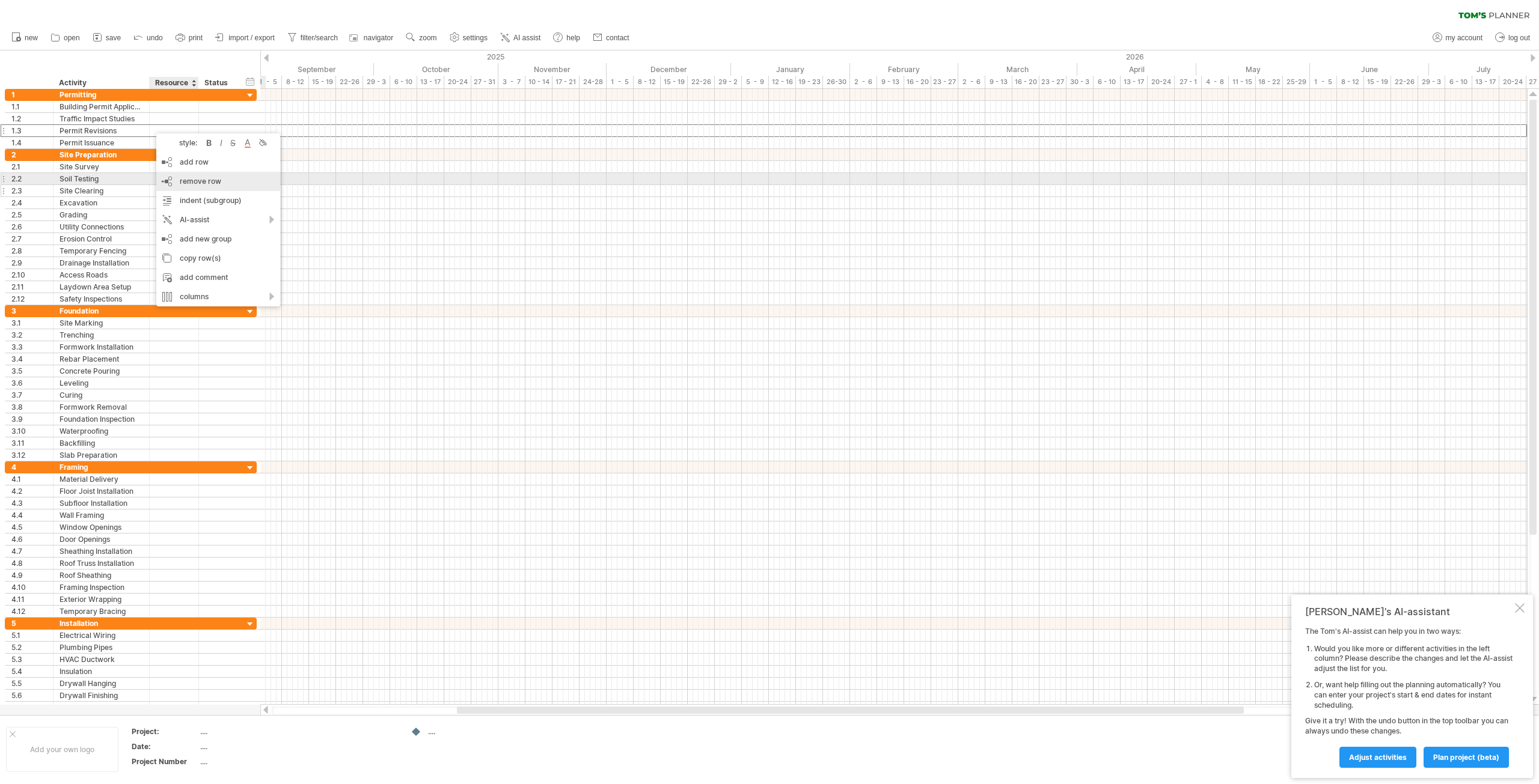
click at [200, 181] on span "remove row" at bounding box center [200, 181] width 42 height 9
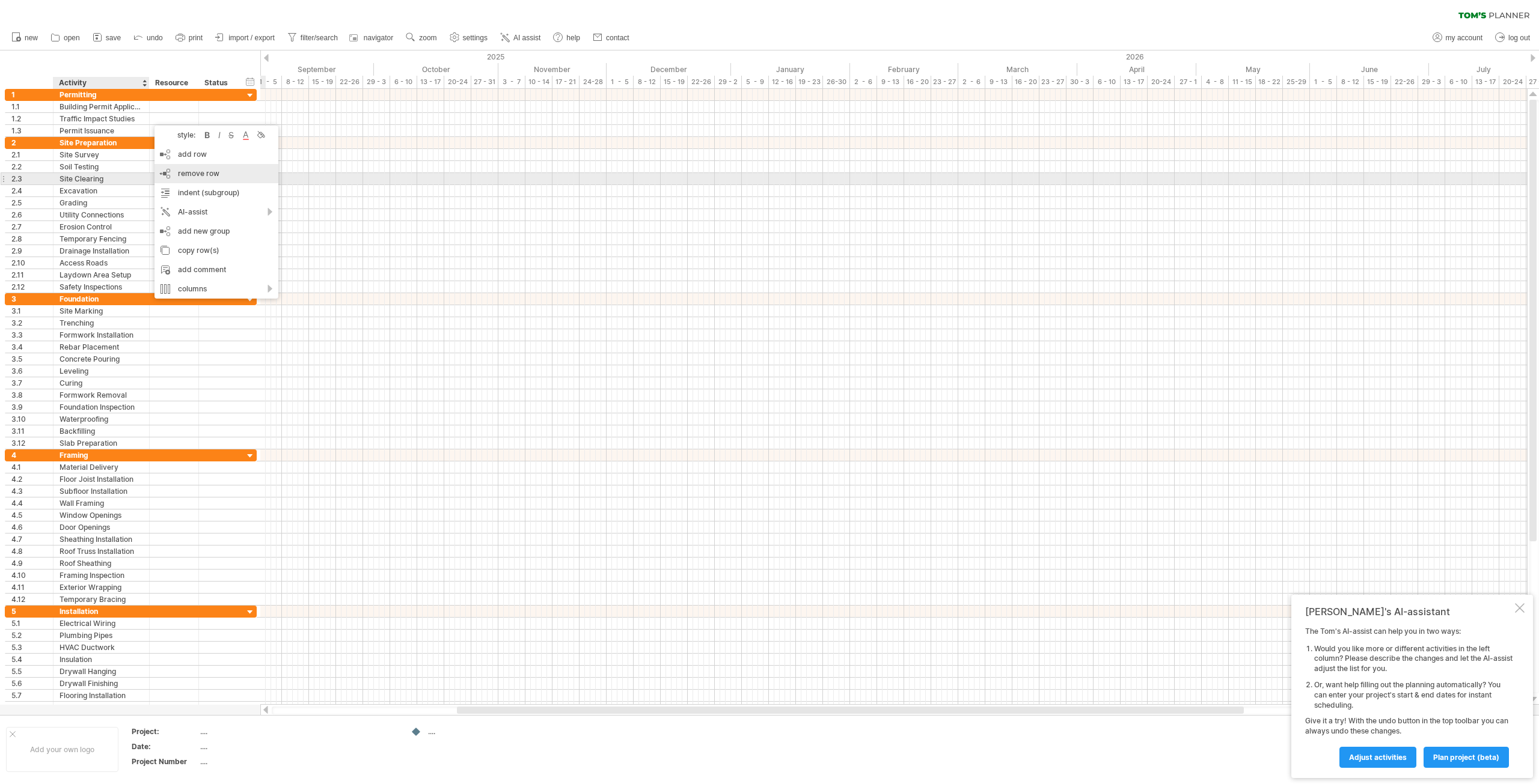
click at [200, 175] on span "remove row" at bounding box center [199, 173] width 42 height 9
click at [209, 167] on span "remove row" at bounding box center [200, 171] width 42 height 9
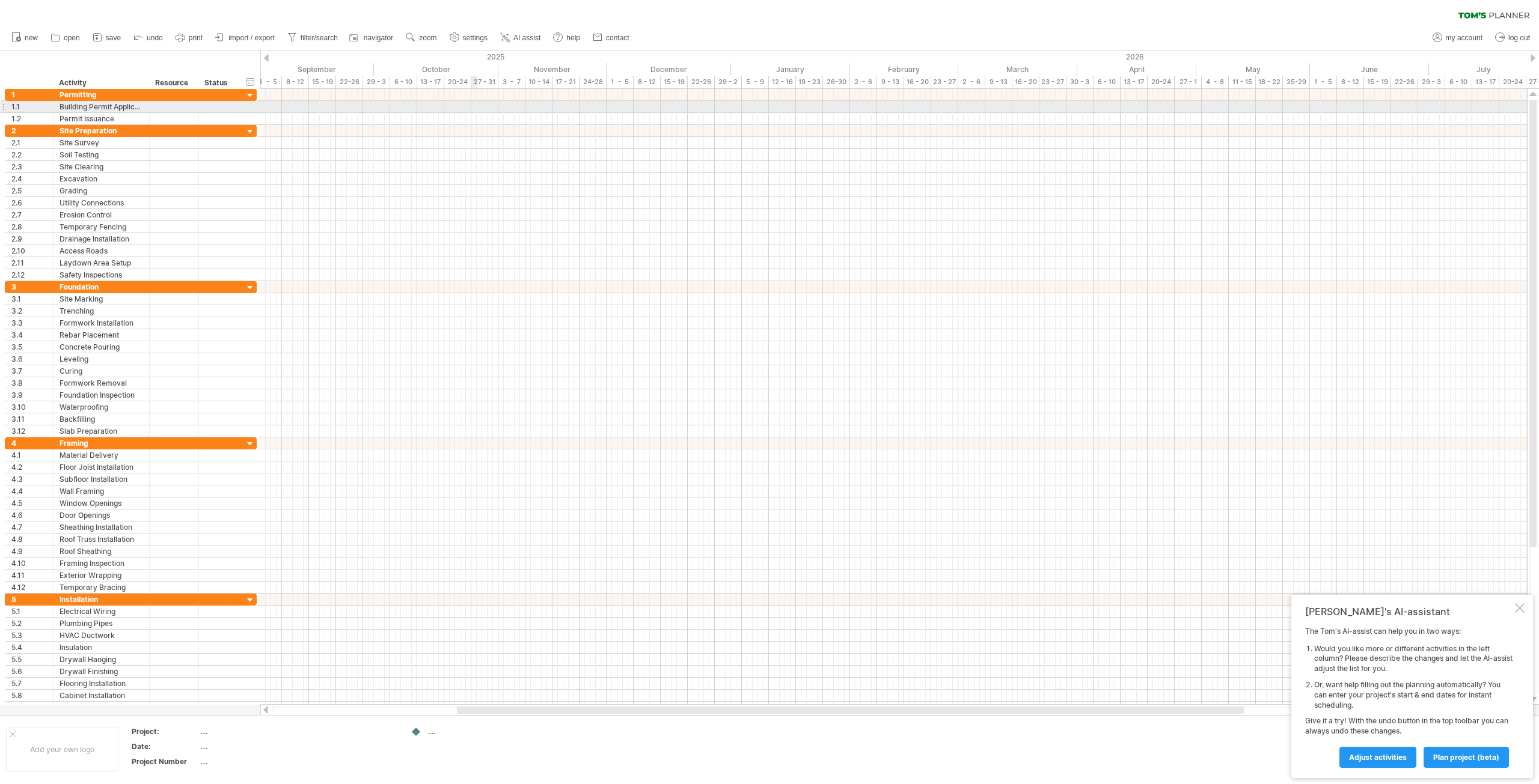
click at [474, 104] on div at bounding box center [893, 107] width 1267 height 12
click at [475, 110] on div at bounding box center [893, 107] width 1267 height 12
click at [507, 120] on div "add time block" at bounding box center [522, 124] width 83 height 19
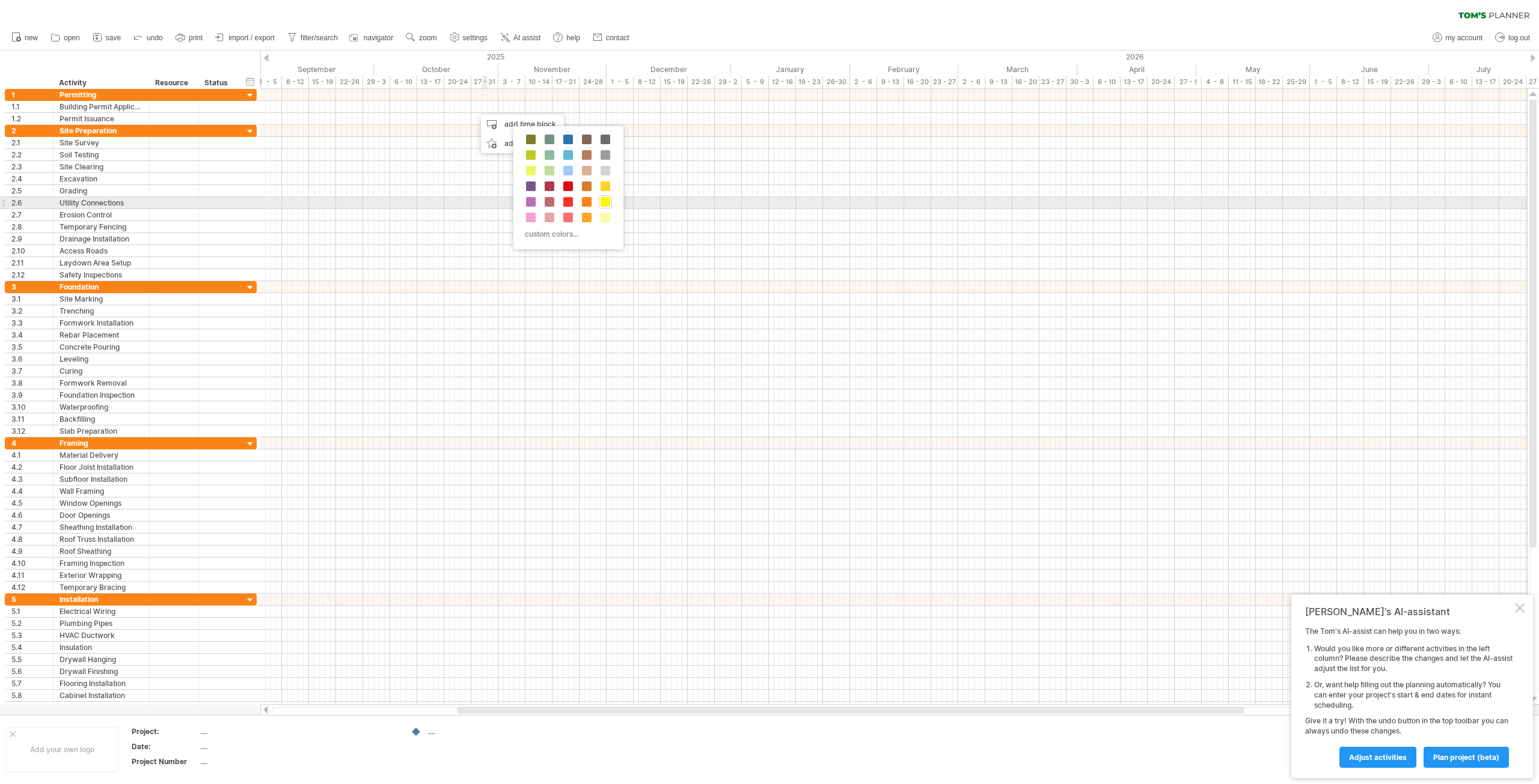
click at [603, 198] on span at bounding box center [605, 202] width 9 height 9
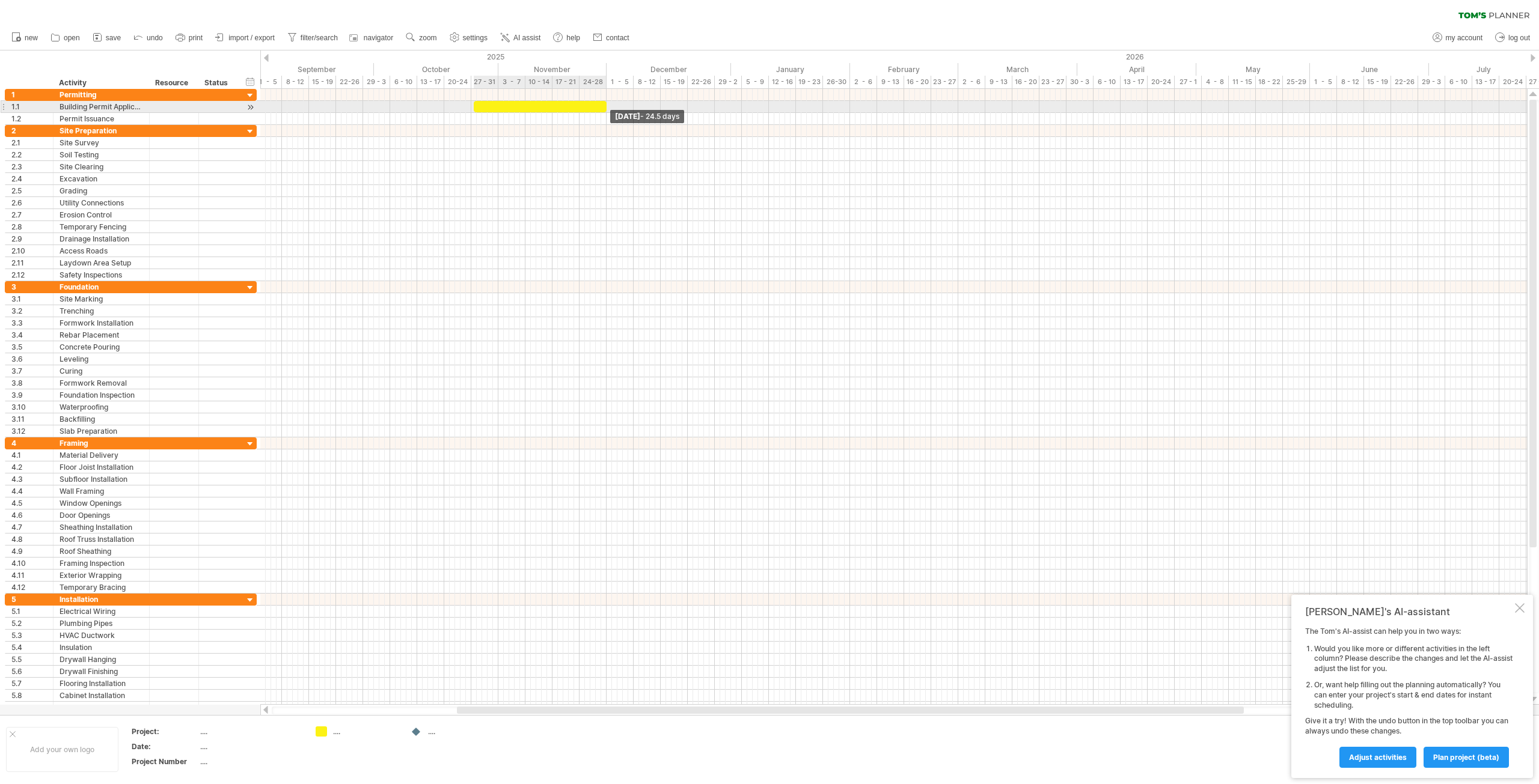
drag, startPoint x: 478, startPoint y: 110, endPoint x: 606, endPoint y: 110, distance: 128.0
click at [606, 110] on span at bounding box center [606, 106] width 5 height 11
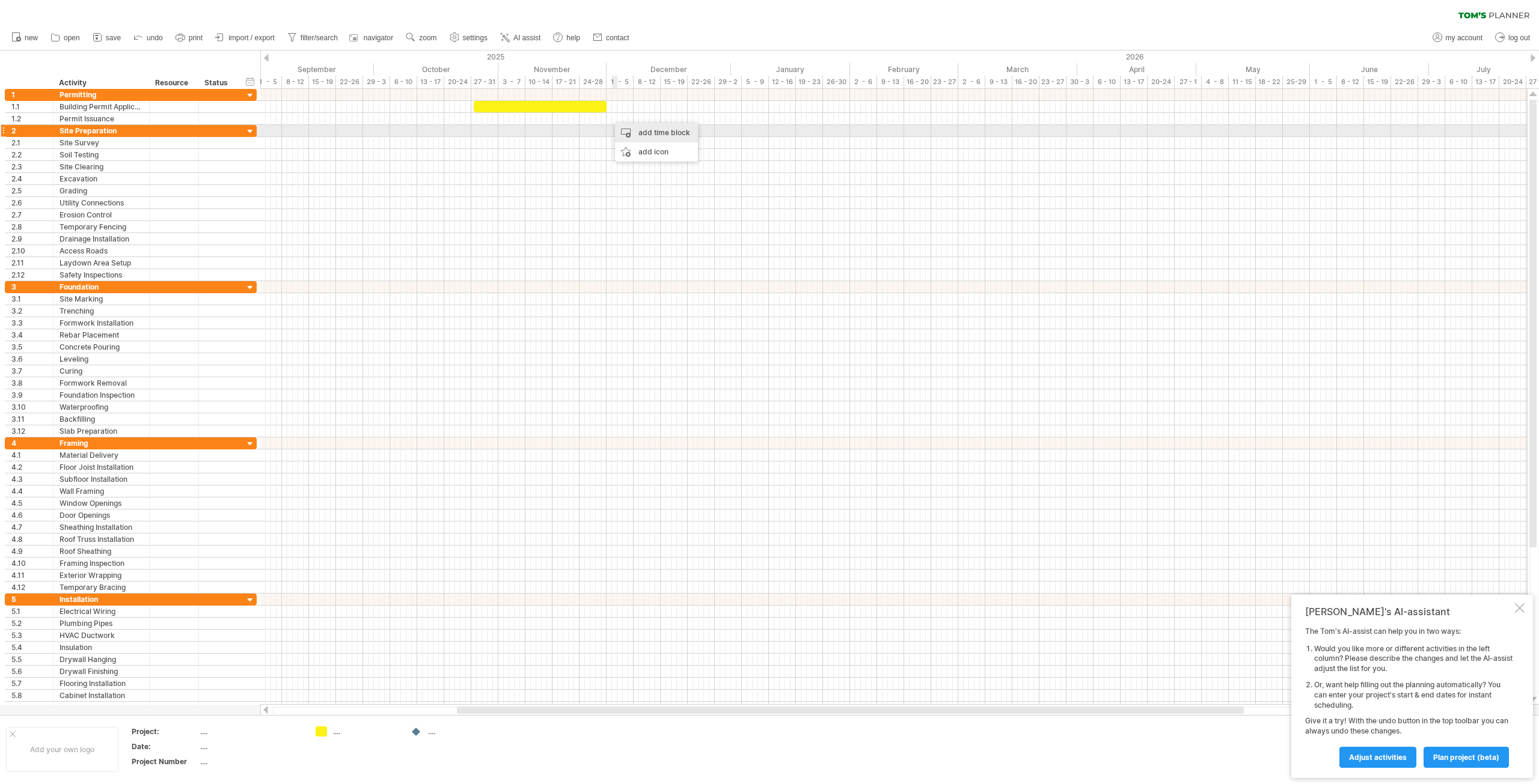
click at [624, 128] on div "add time block" at bounding box center [656, 132] width 83 height 19
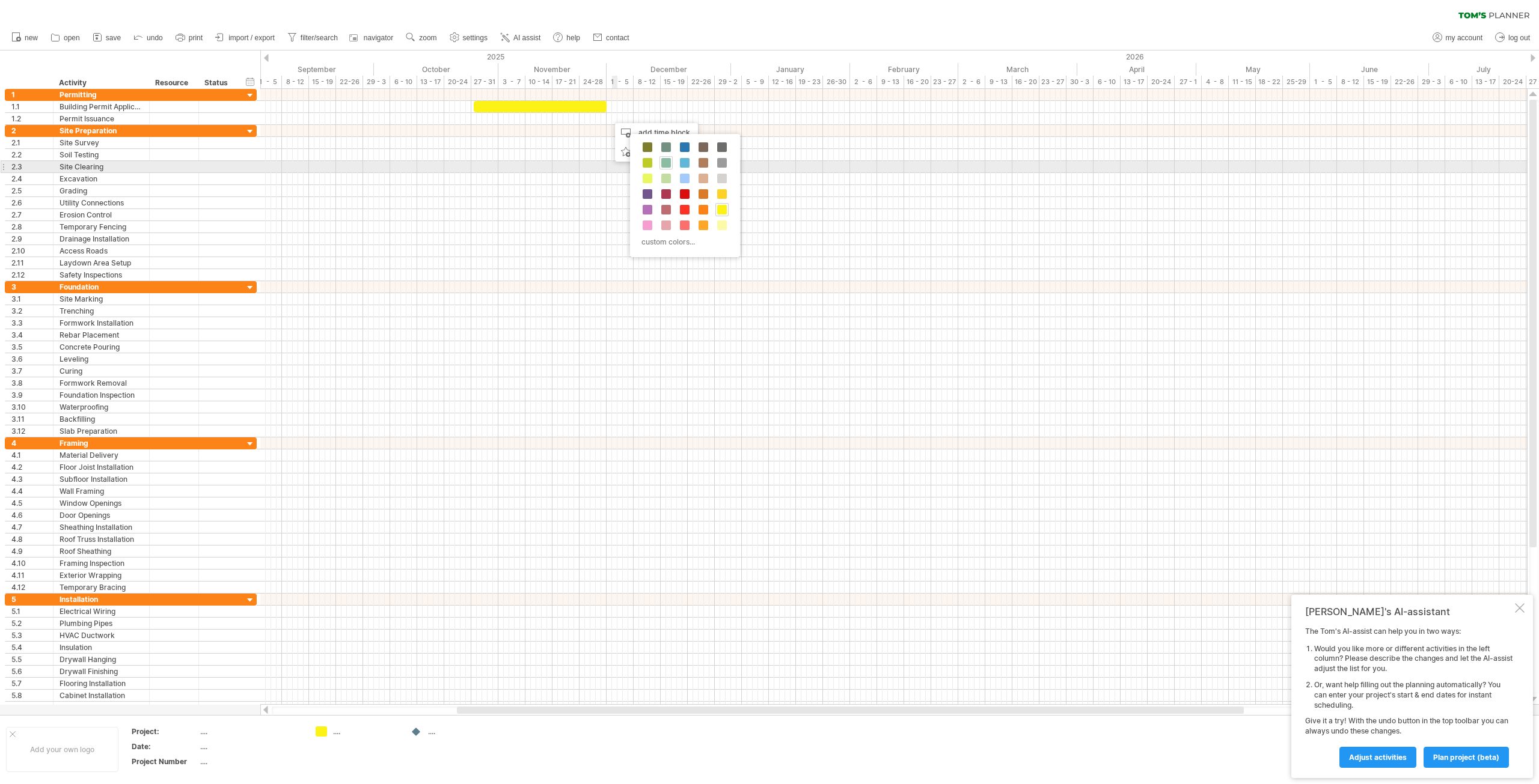
click at [668, 161] on span at bounding box center [666, 163] width 9 height 9
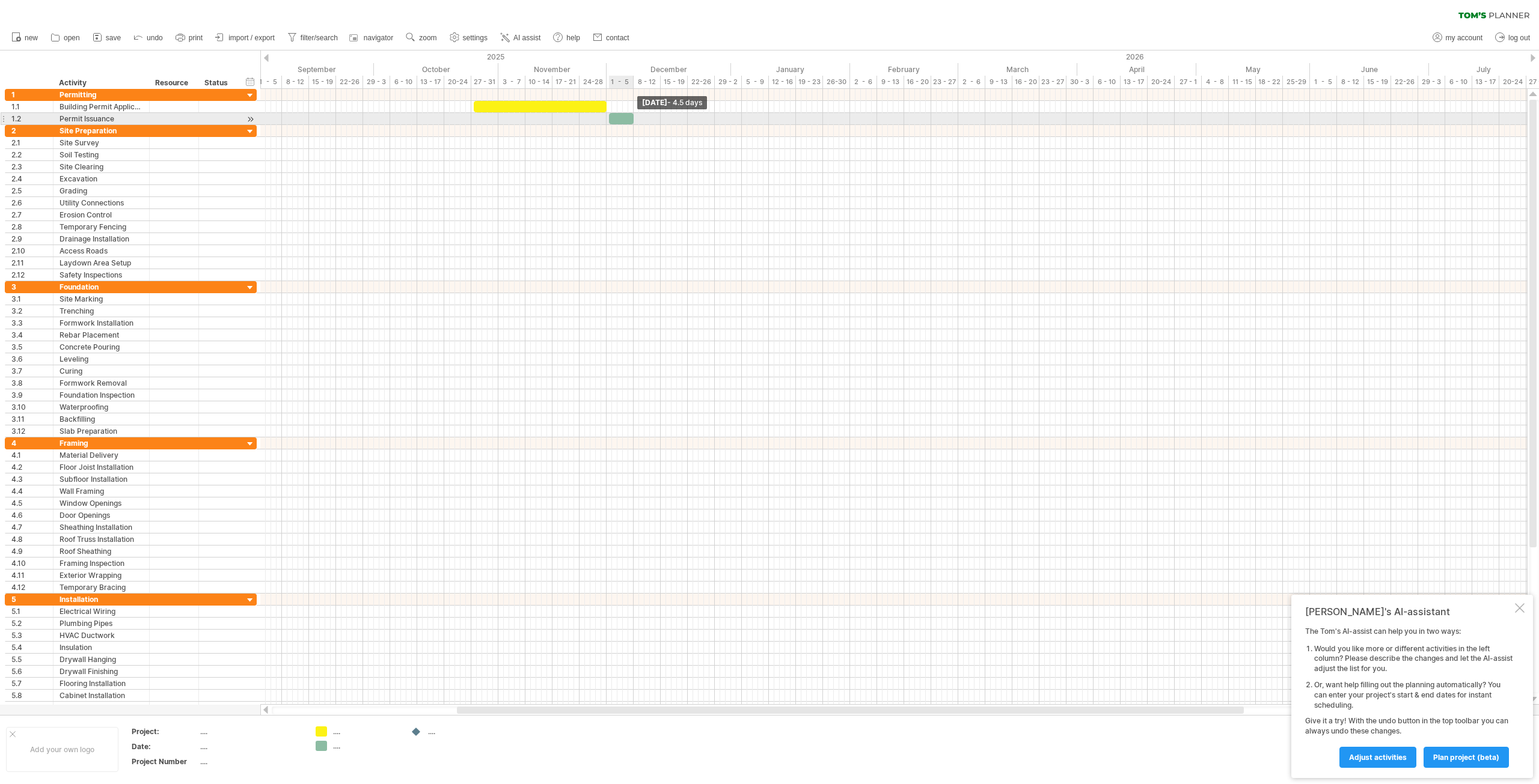
drag, startPoint x: 613, startPoint y: 120, endPoint x: 631, endPoint y: 120, distance: 18.0
click at [631, 120] on span at bounding box center [633, 118] width 5 height 11
click at [607, 118] on span at bounding box center [606, 118] width 5 height 11
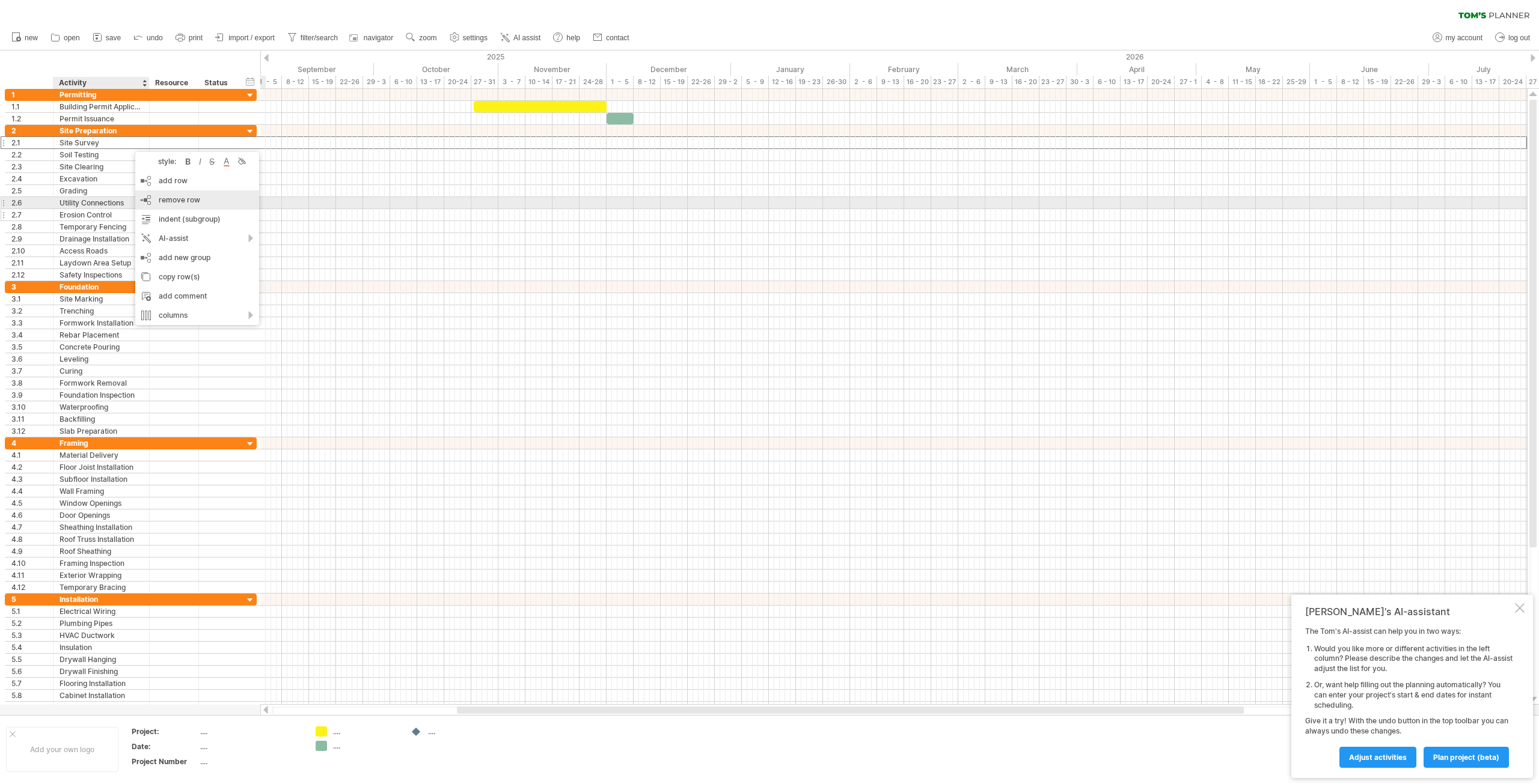
click at [195, 204] on div "remove row remove selected rows" at bounding box center [197, 200] width 124 height 19
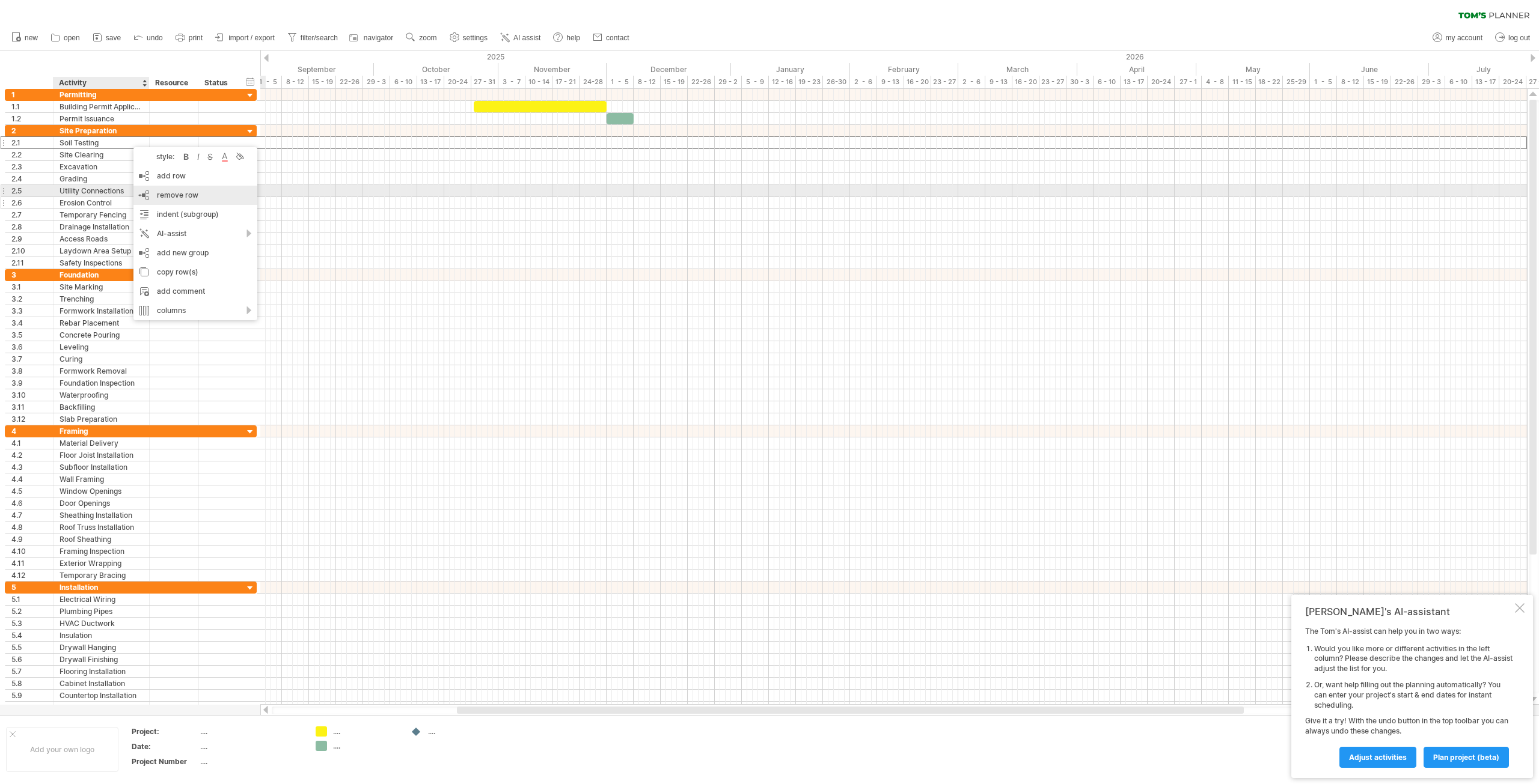
click at [192, 192] on span "remove row" at bounding box center [178, 194] width 42 height 9
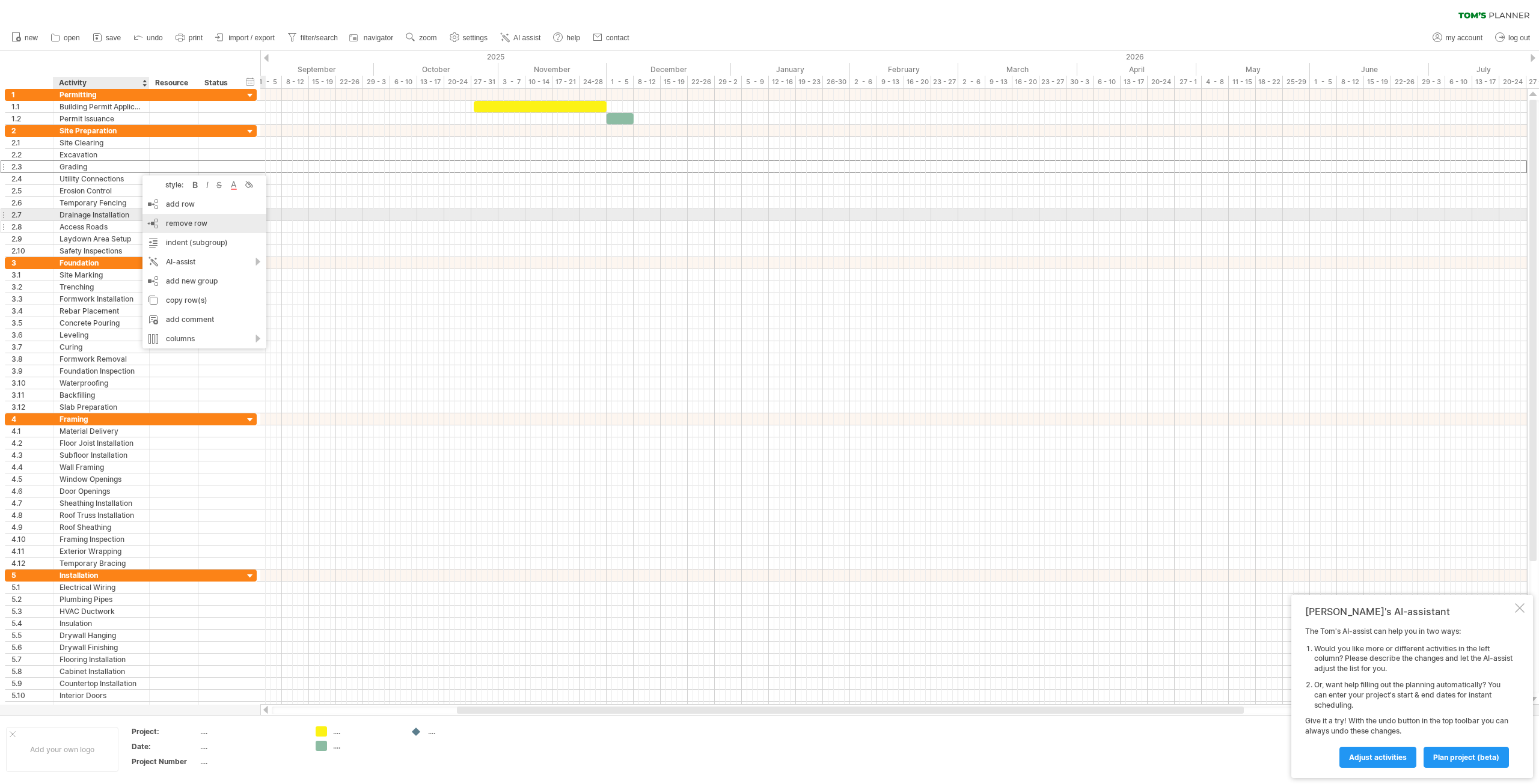
click at [194, 221] on span "remove row" at bounding box center [187, 223] width 42 height 9
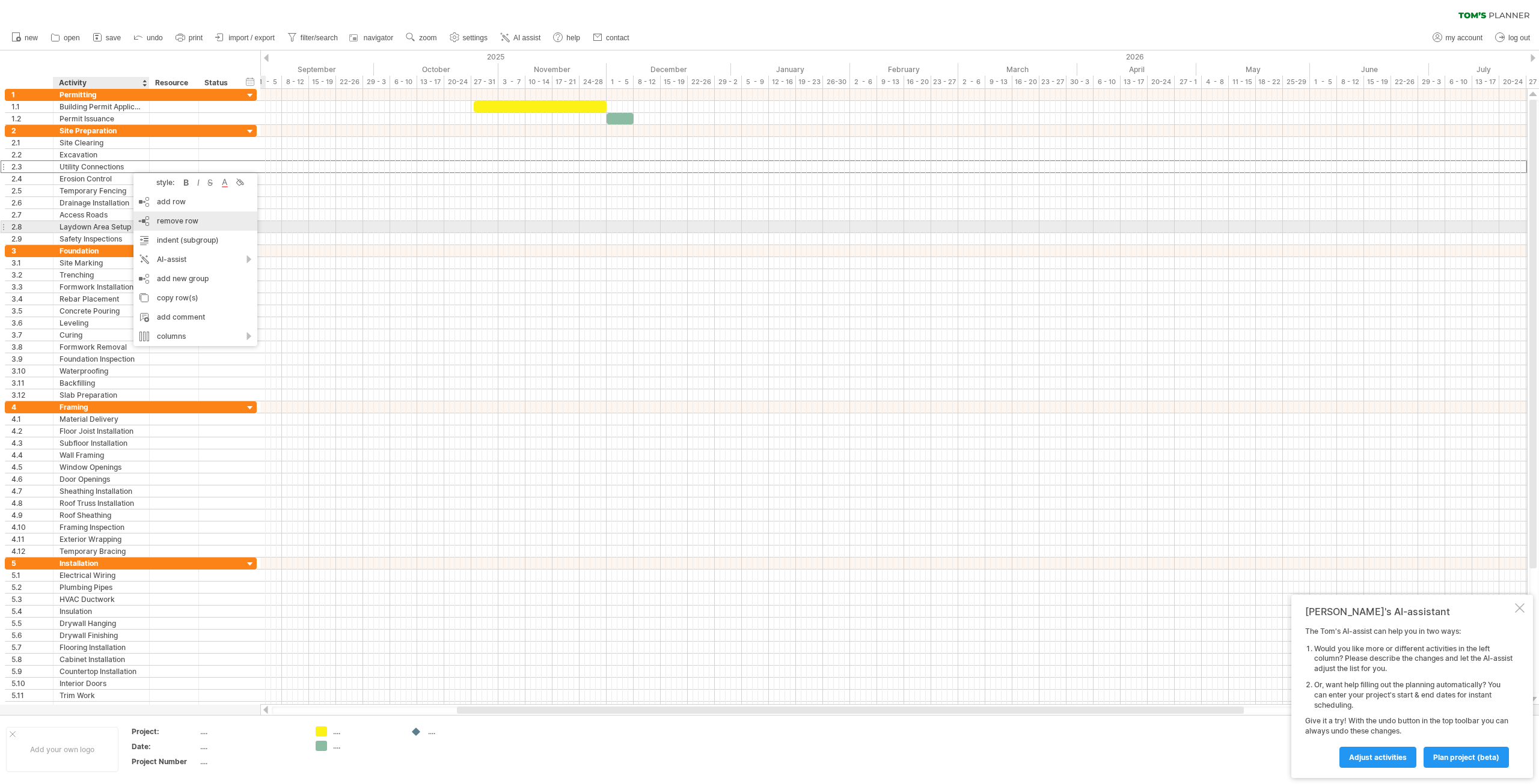
click at [191, 222] on span "remove row" at bounding box center [178, 221] width 42 height 9
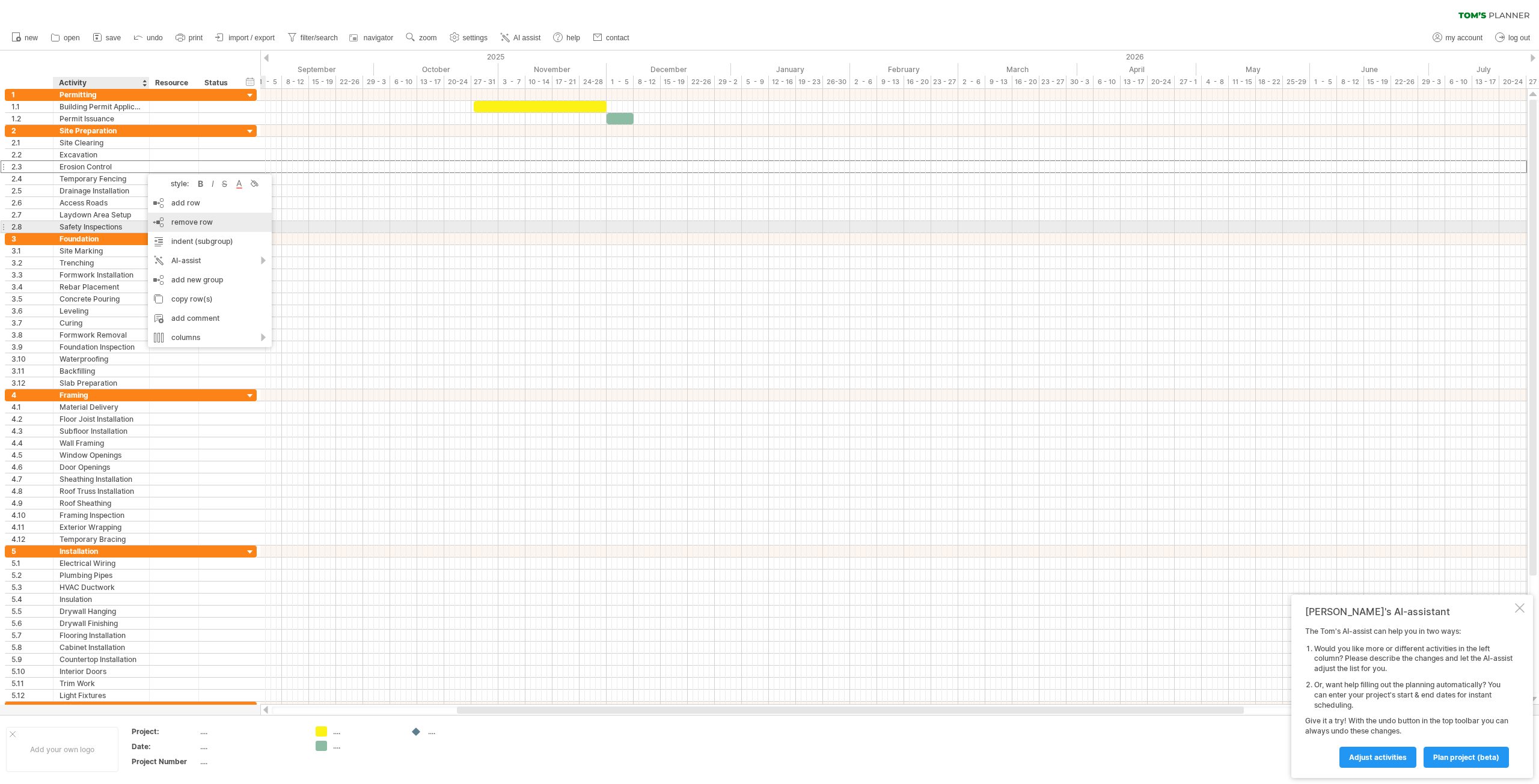
click at [195, 222] on span "remove row" at bounding box center [192, 222] width 42 height 9
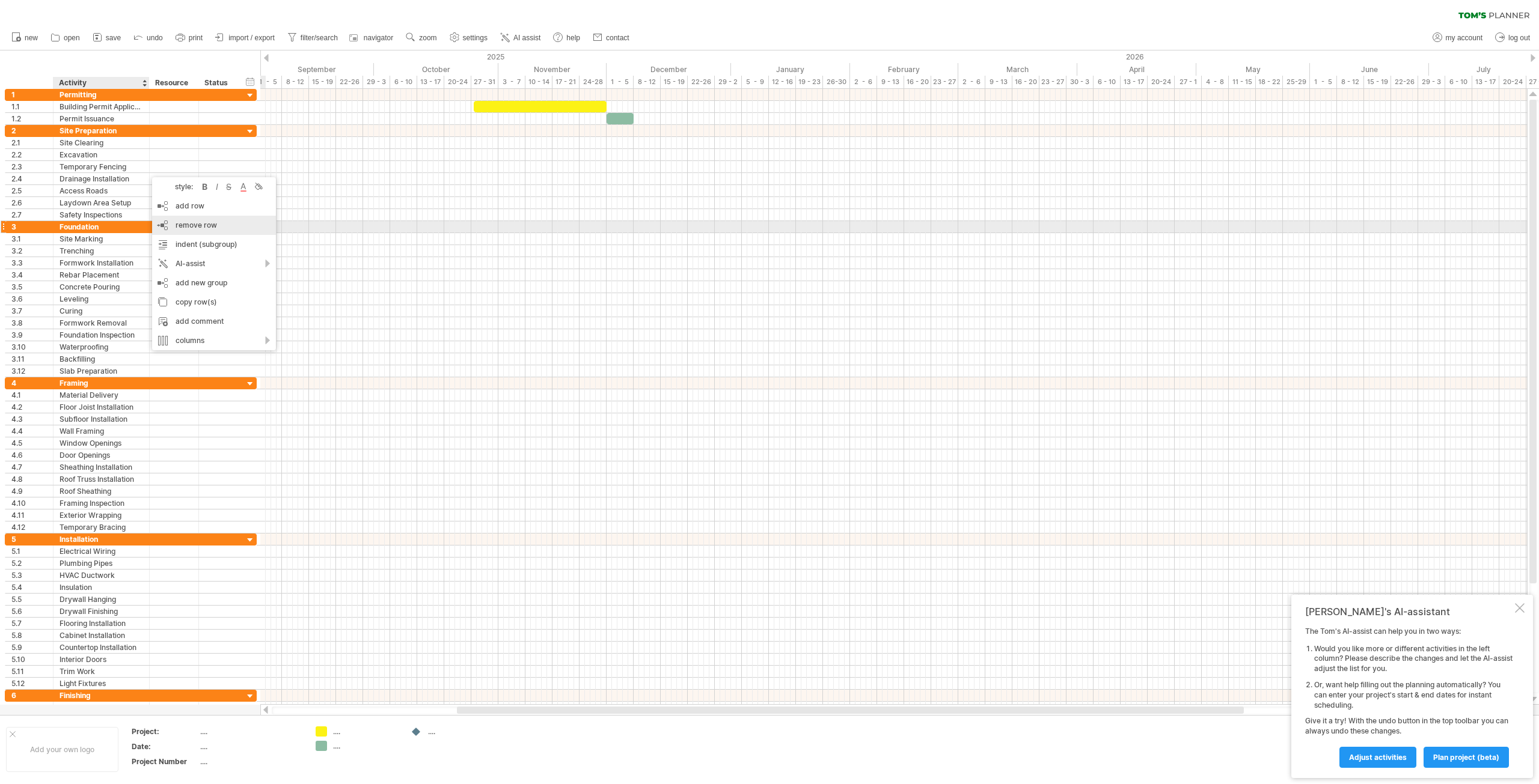
click at [196, 226] on span "remove row" at bounding box center [196, 225] width 42 height 9
click at [195, 231] on span "remove row" at bounding box center [201, 233] width 42 height 9
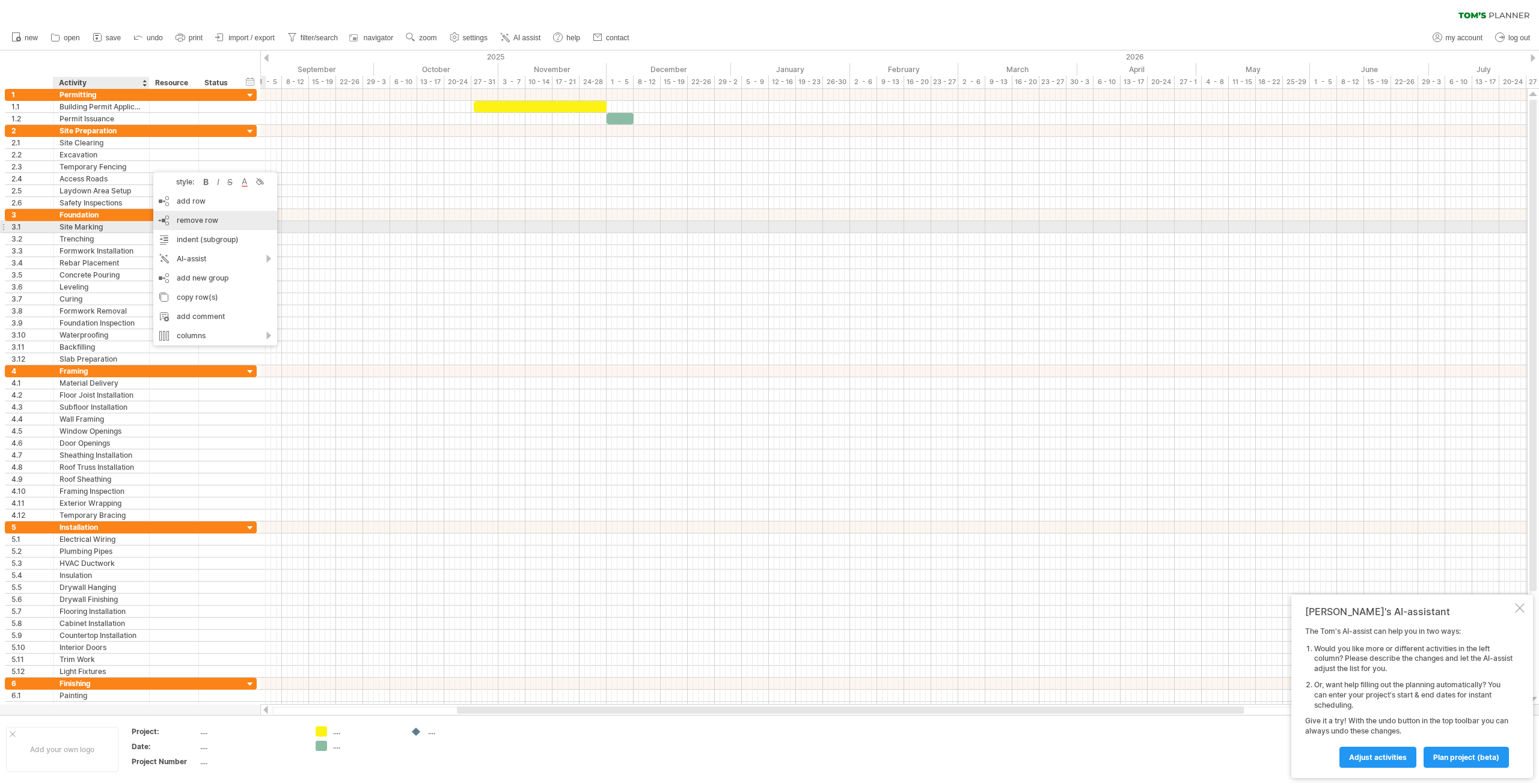
click at [202, 217] on span "remove row" at bounding box center [198, 220] width 42 height 9
click at [200, 214] on span "remove row" at bounding box center [197, 216] width 42 height 9
click at [212, 219] on span "remove row" at bounding box center [219, 216] width 42 height 9
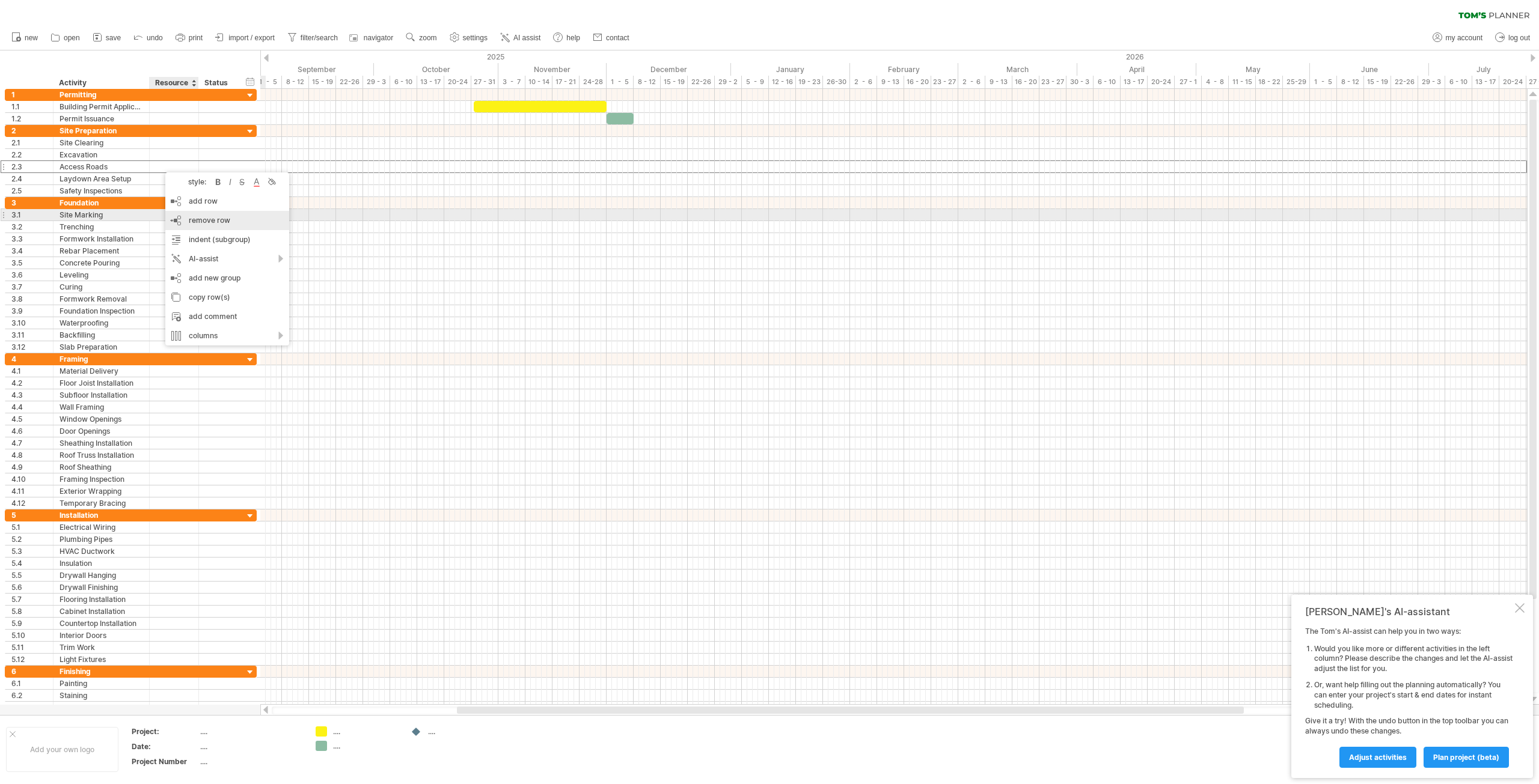
click at [211, 219] on span "remove row" at bounding box center [210, 220] width 42 height 9
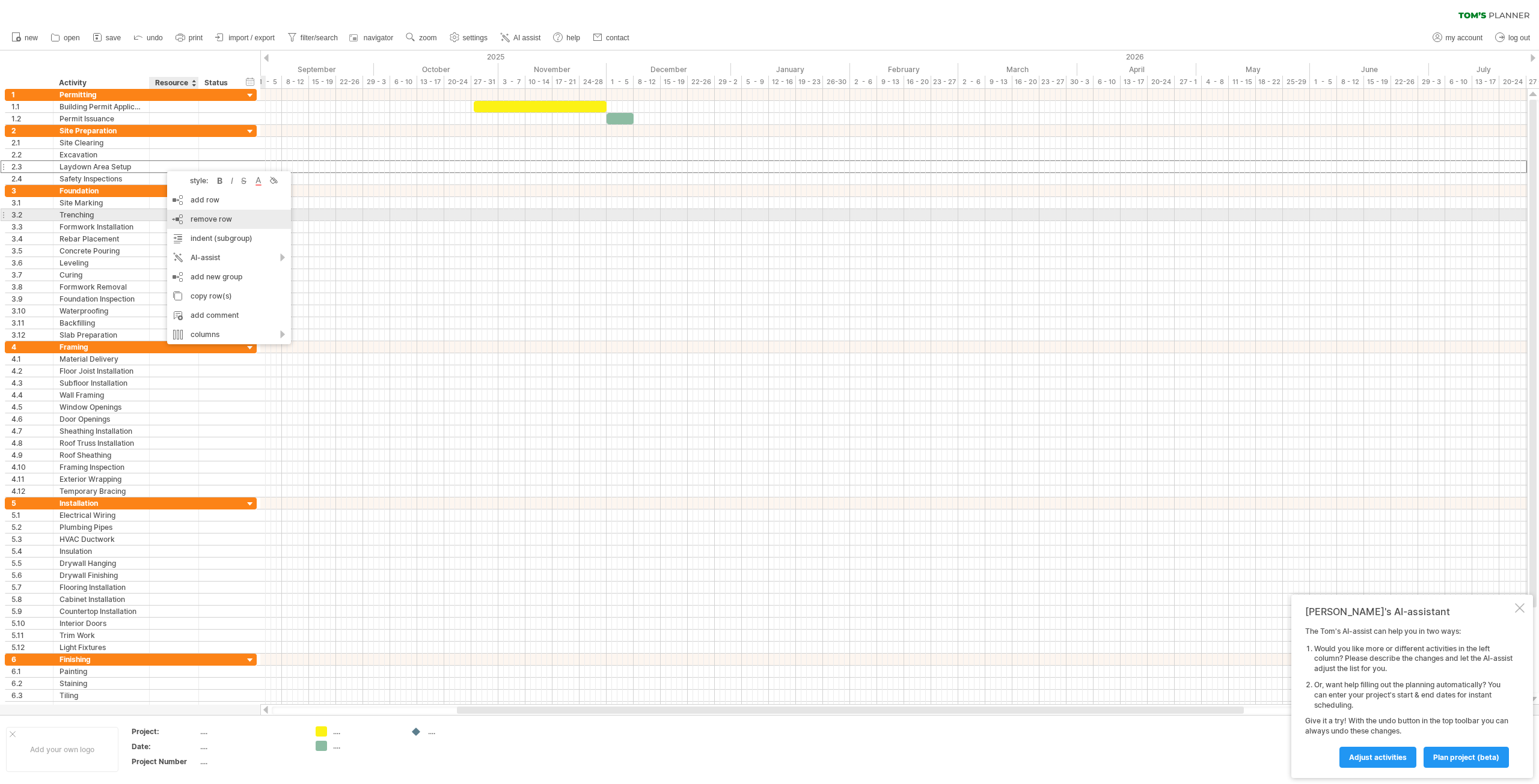
click at [228, 217] on span "remove row" at bounding box center [211, 219] width 42 height 9
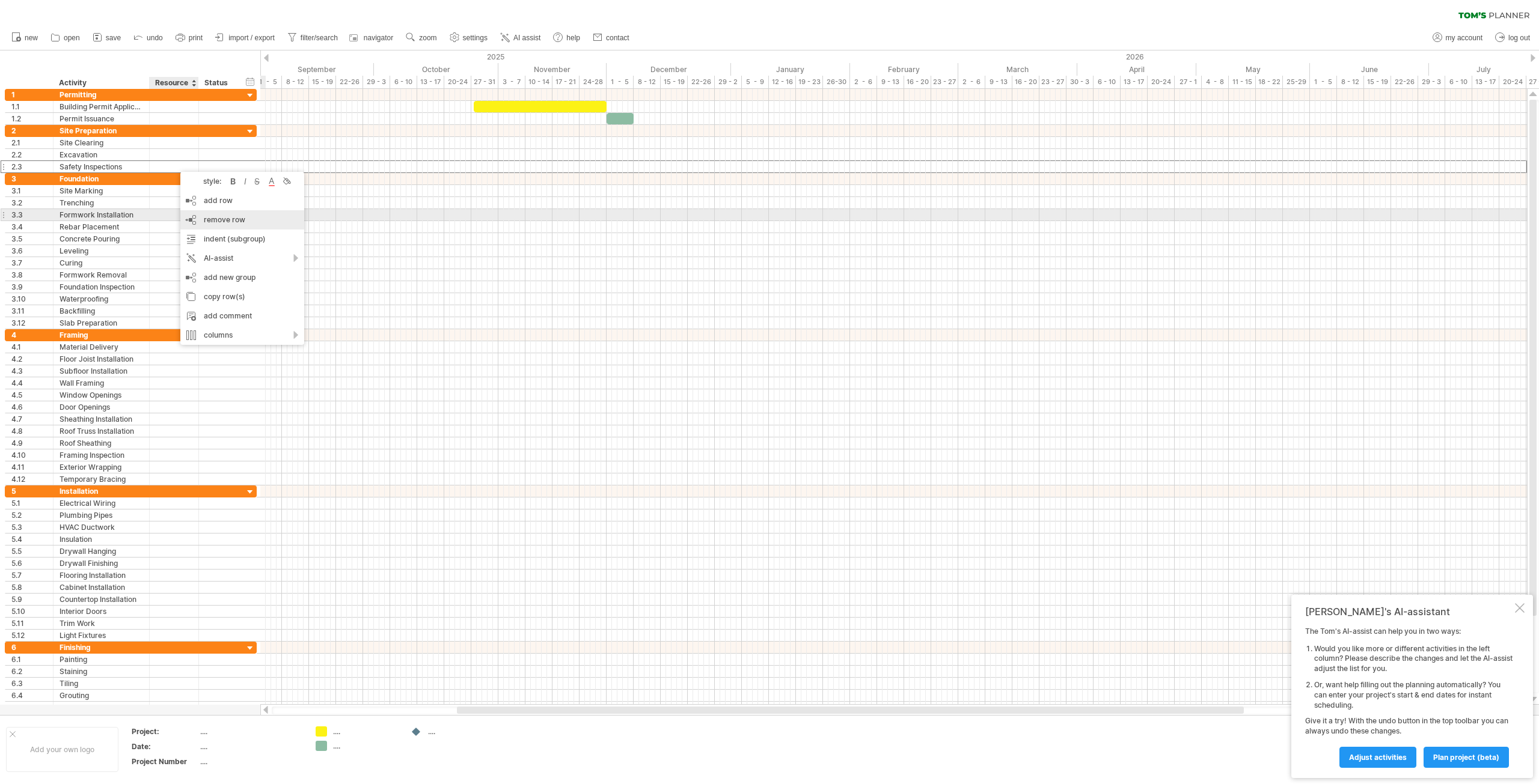
click at [235, 217] on span "remove row" at bounding box center [225, 219] width 42 height 9
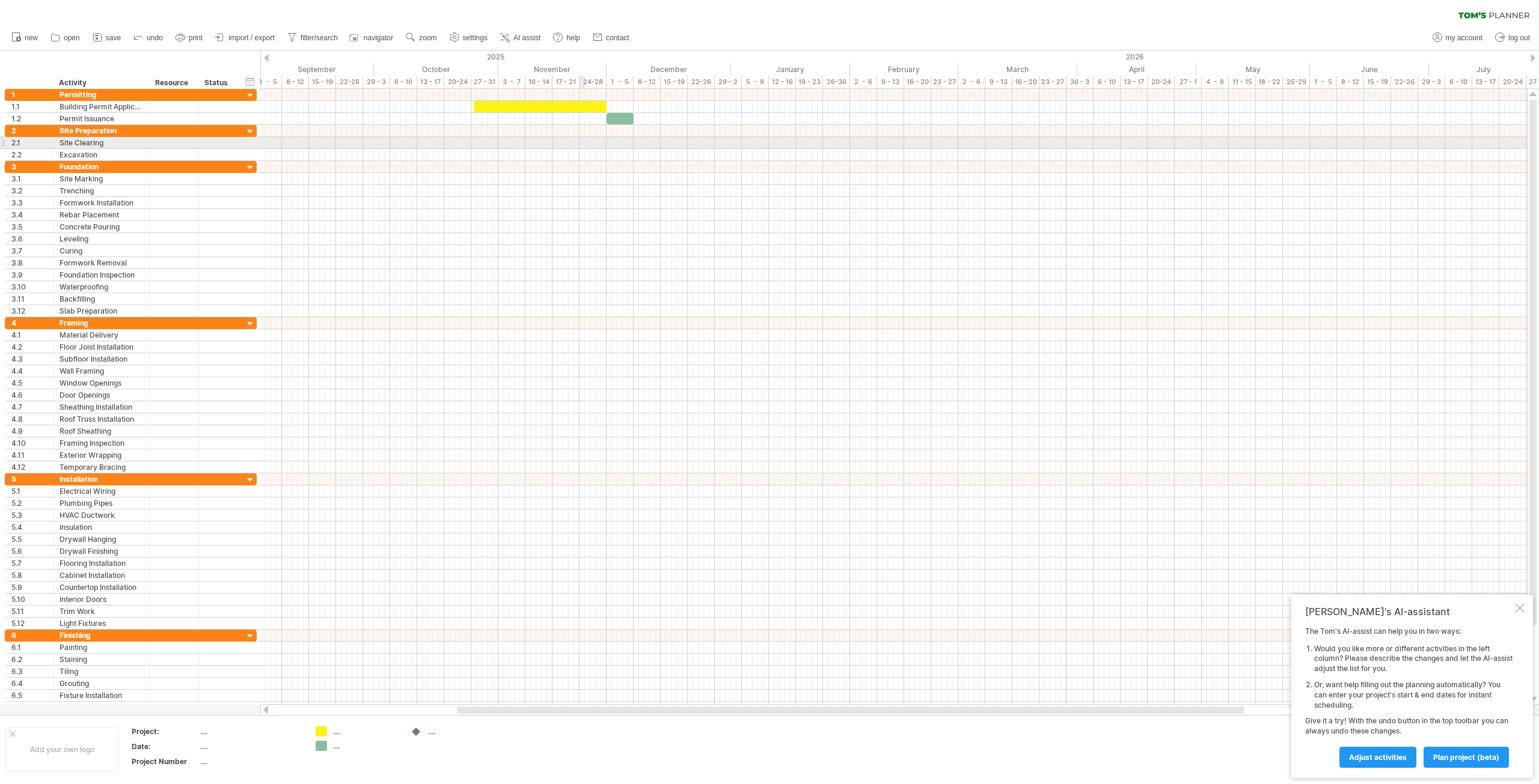
click at [582, 144] on div at bounding box center [893, 143] width 1267 height 12
click at [577, 144] on div at bounding box center [893, 143] width 1267 height 12
click at [598, 159] on div "add time block" at bounding box center [621, 159] width 83 height 19
click at [661, 225] on span at bounding box center [659, 225] width 9 height 9
click at [569, 141] on span at bounding box center [568, 143] width 5 height 11
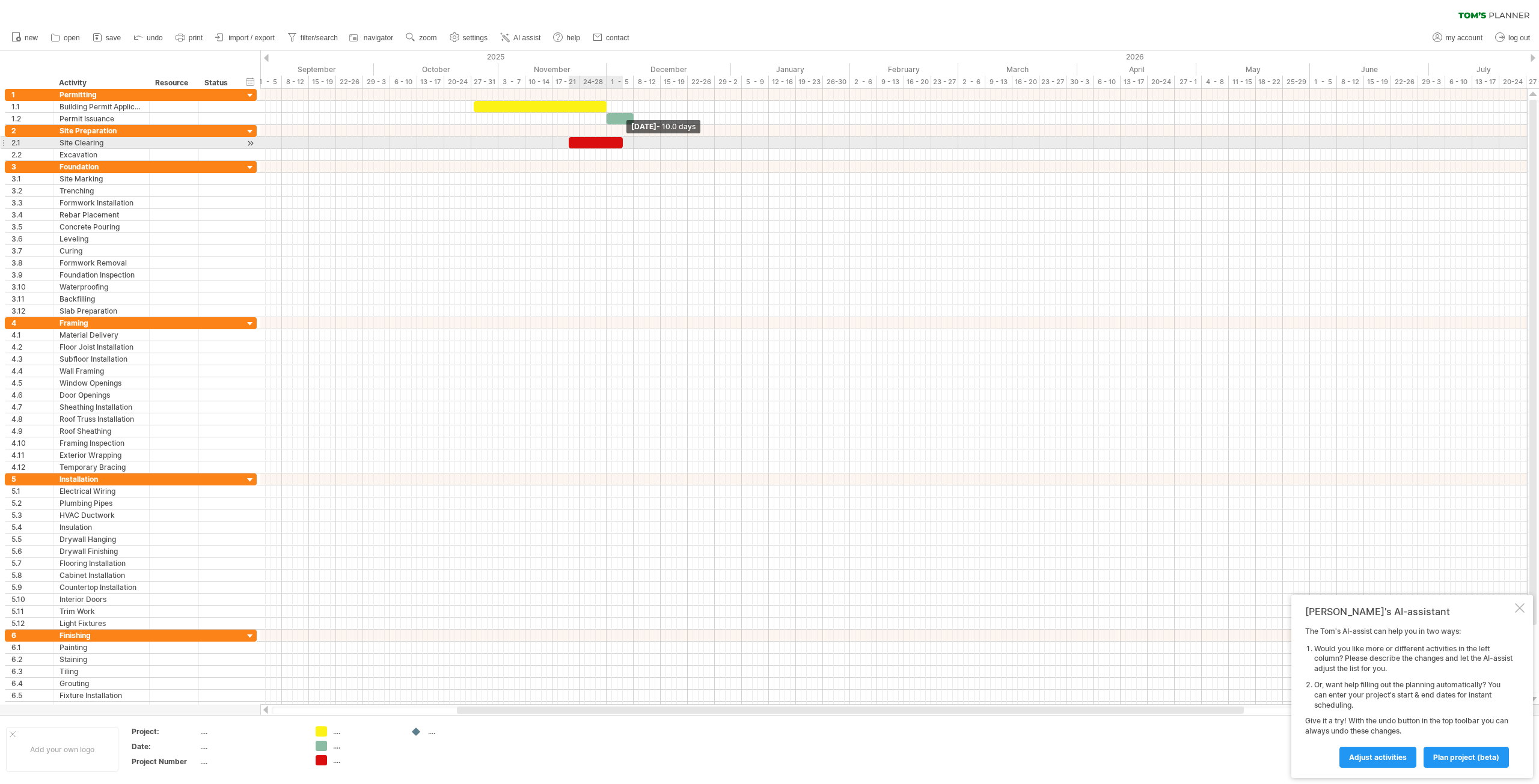
drag, startPoint x: 580, startPoint y: 143, endPoint x: 624, endPoint y: 145, distance: 44.0
click at [624, 145] on span at bounding box center [622, 143] width 5 height 11
click at [580, 336] on div at bounding box center [893, 336] width 1267 height 12
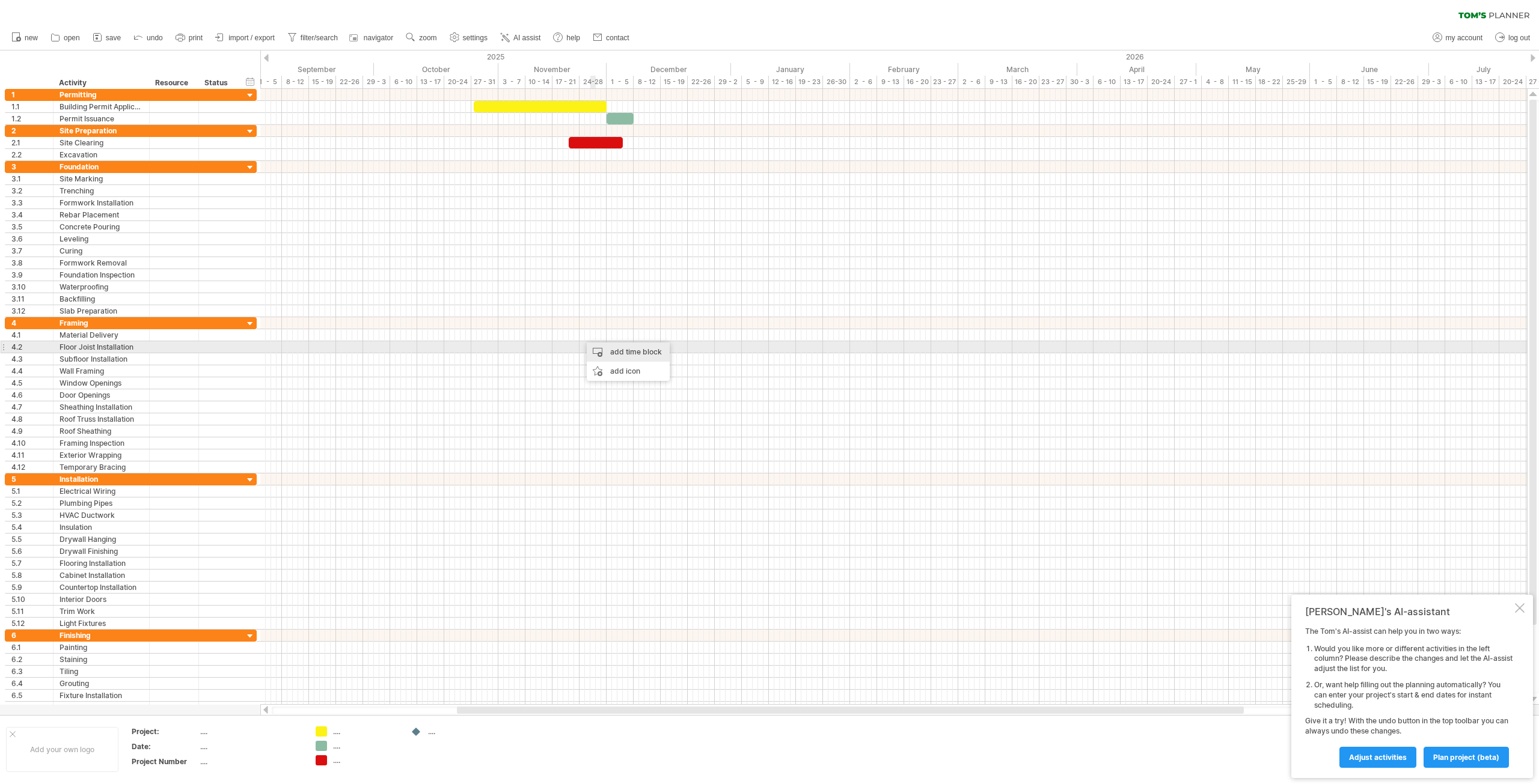
click at [605, 348] on div "add time block" at bounding box center [628, 352] width 83 height 19
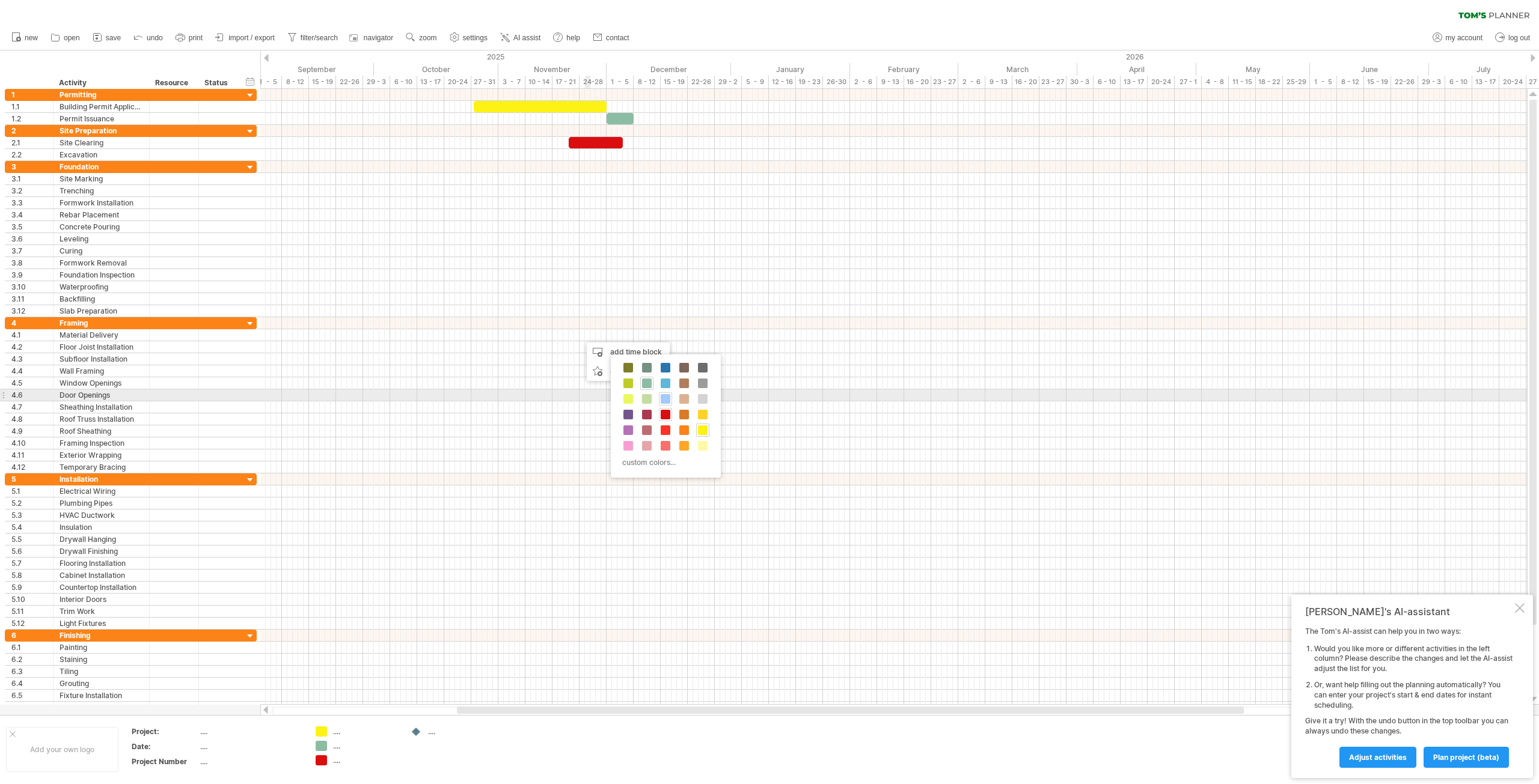
drag, startPoint x: 669, startPoint y: 401, endPoint x: 659, endPoint y: 394, distance: 12.2
click at [669, 400] on span at bounding box center [665, 399] width 9 height 9
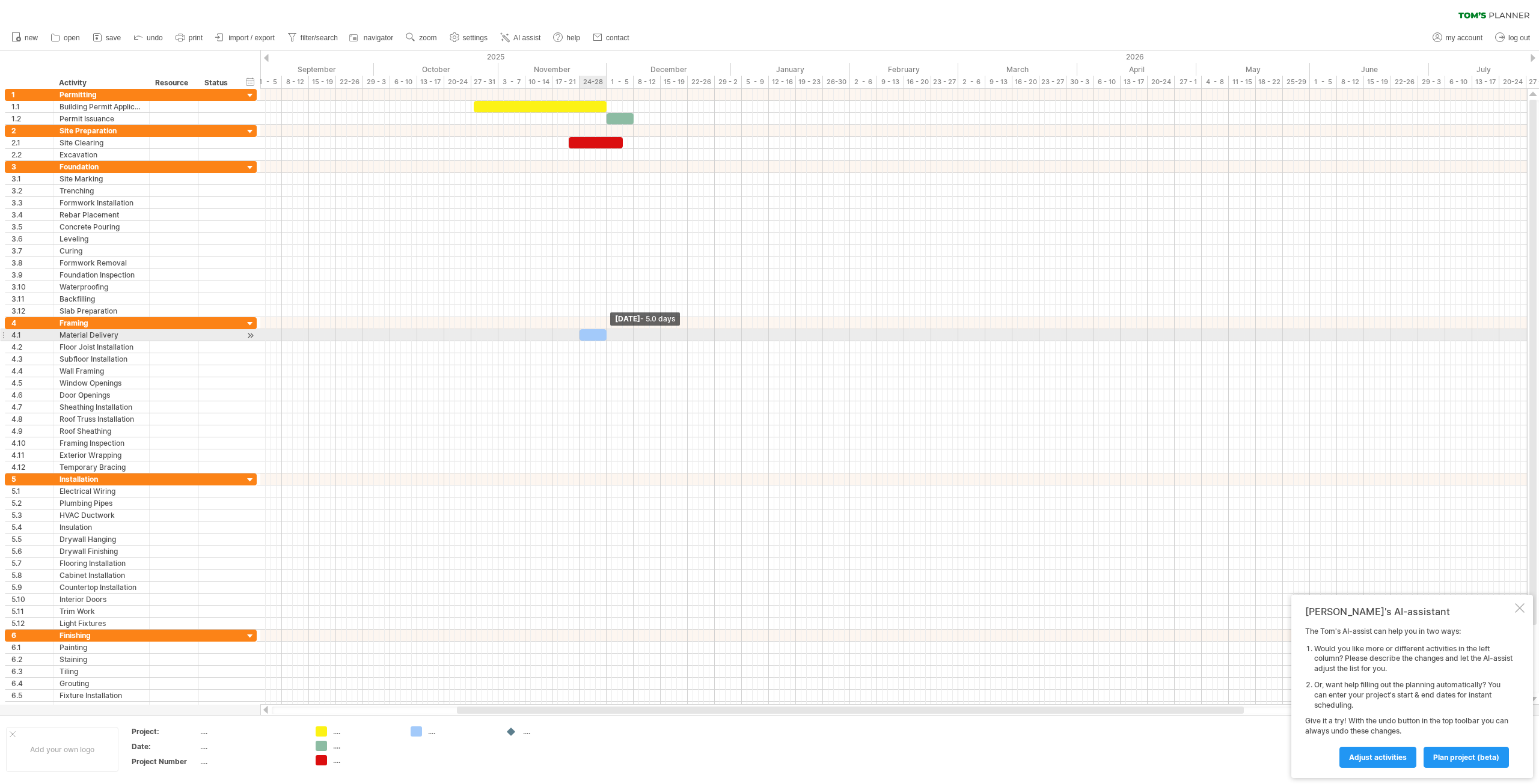
drag, startPoint x: 585, startPoint y: 336, endPoint x: 607, endPoint y: 337, distance: 22.0
click at [607, 337] on span at bounding box center [606, 335] width 5 height 11
click at [646, 385] on div "add time block" at bounding box center [656, 385] width 83 height 19
click at [711, 433] on span at bounding box center [707, 435] width 9 height 9
click at [606, 373] on span at bounding box center [606, 370] width 5 height 11
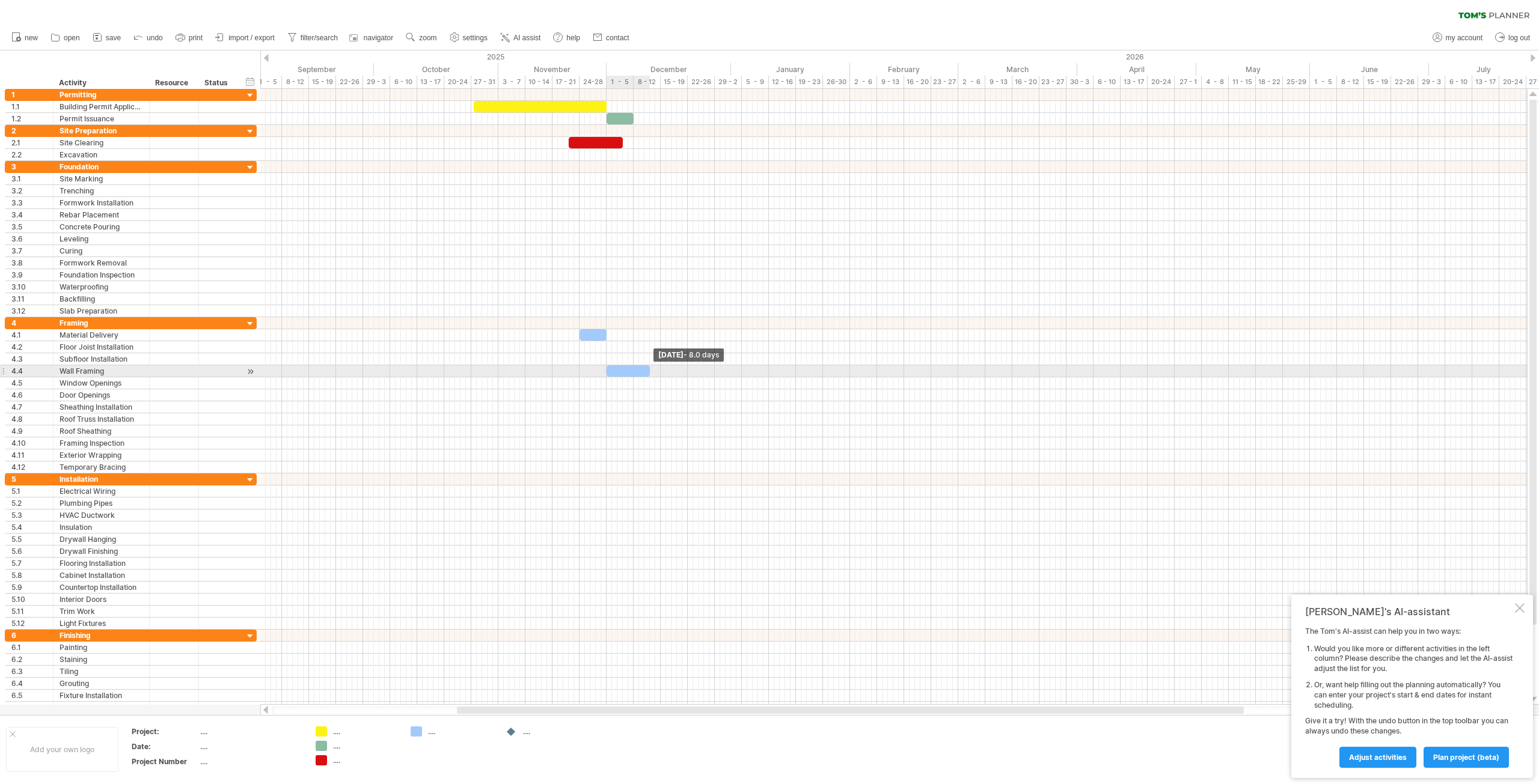
drag, startPoint x: 615, startPoint y: 372, endPoint x: 651, endPoint y: 374, distance: 36.1
click at [651, 374] on span at bounding box center [650, 370] width 5 height 11
click at [657, 388] on div "add time block" at bounding box center [661, 395] width 83 height 19
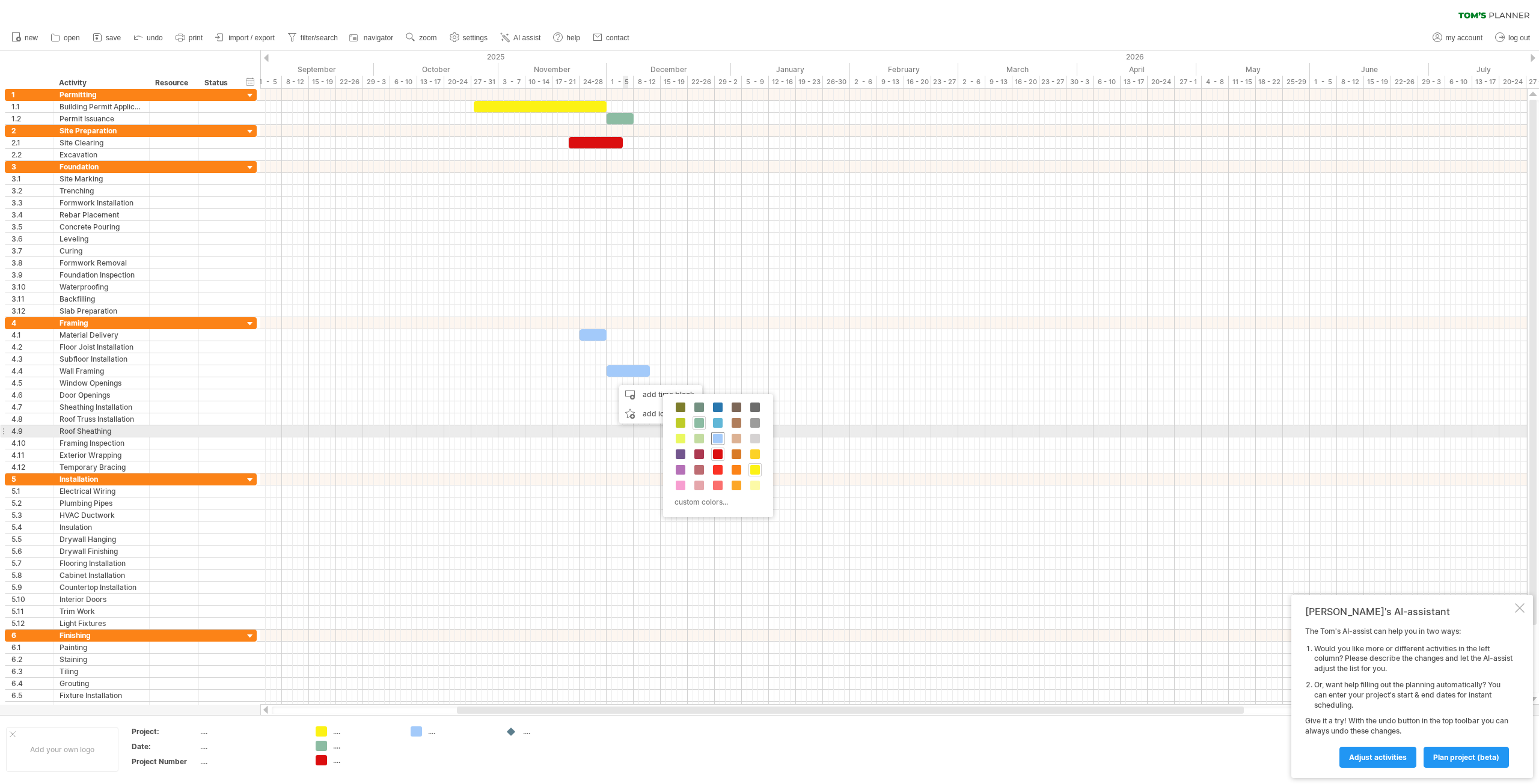
click at [718, 433] on div at bounding box center [718, 439] width 13 height 13
click at [612, 384] on div at bounding box center [615, 383] width 5 height 11
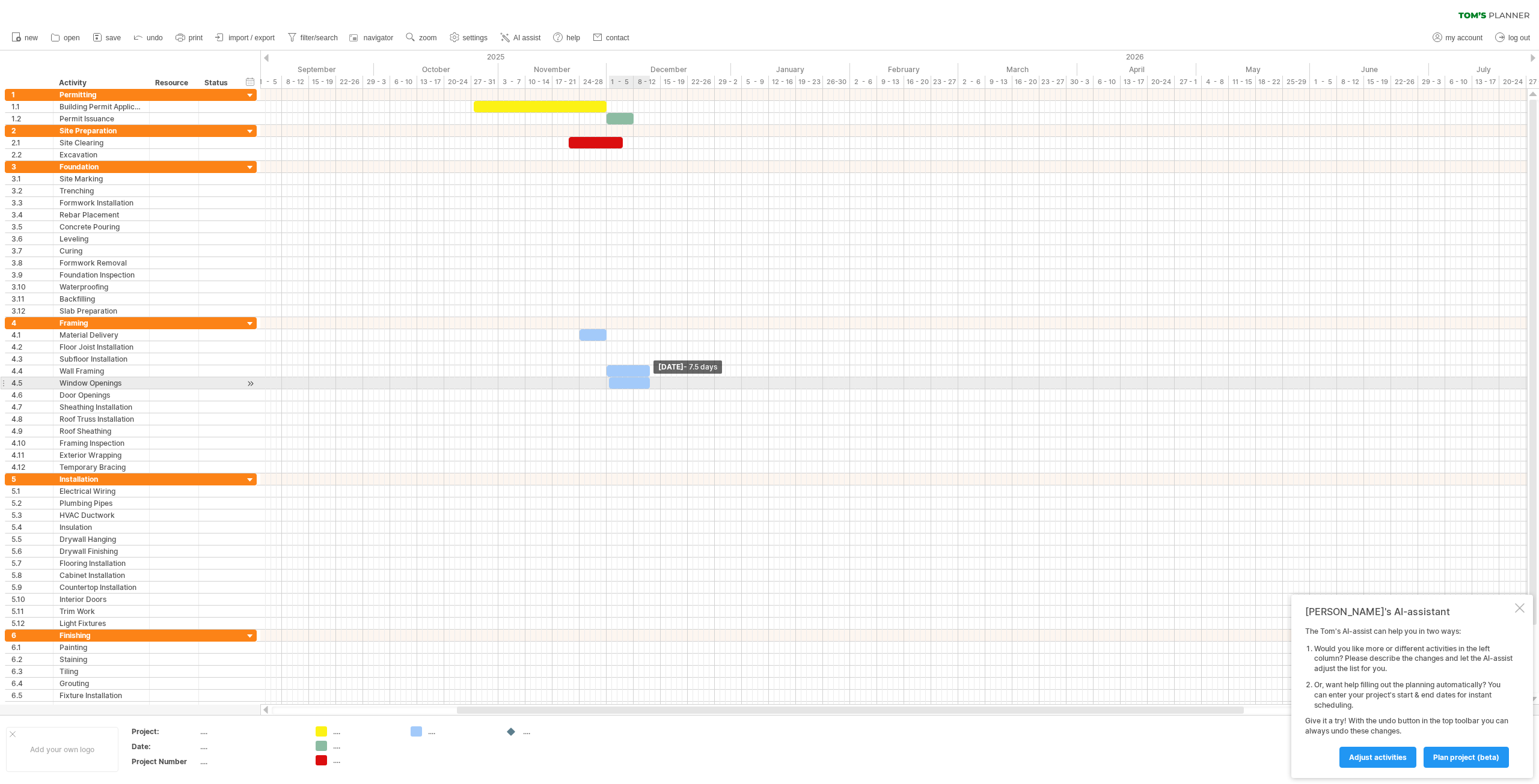
drag, startPoint x: 614, startPoint y: 384, endPoint x: 649, endPoint y: 385, distance: 35.0
click at [649, 385] on span at bounding box center [650, 383] width 5 height 11
click at [1517, 609] on div at bounding box center [1519, 608] width 9 height 9
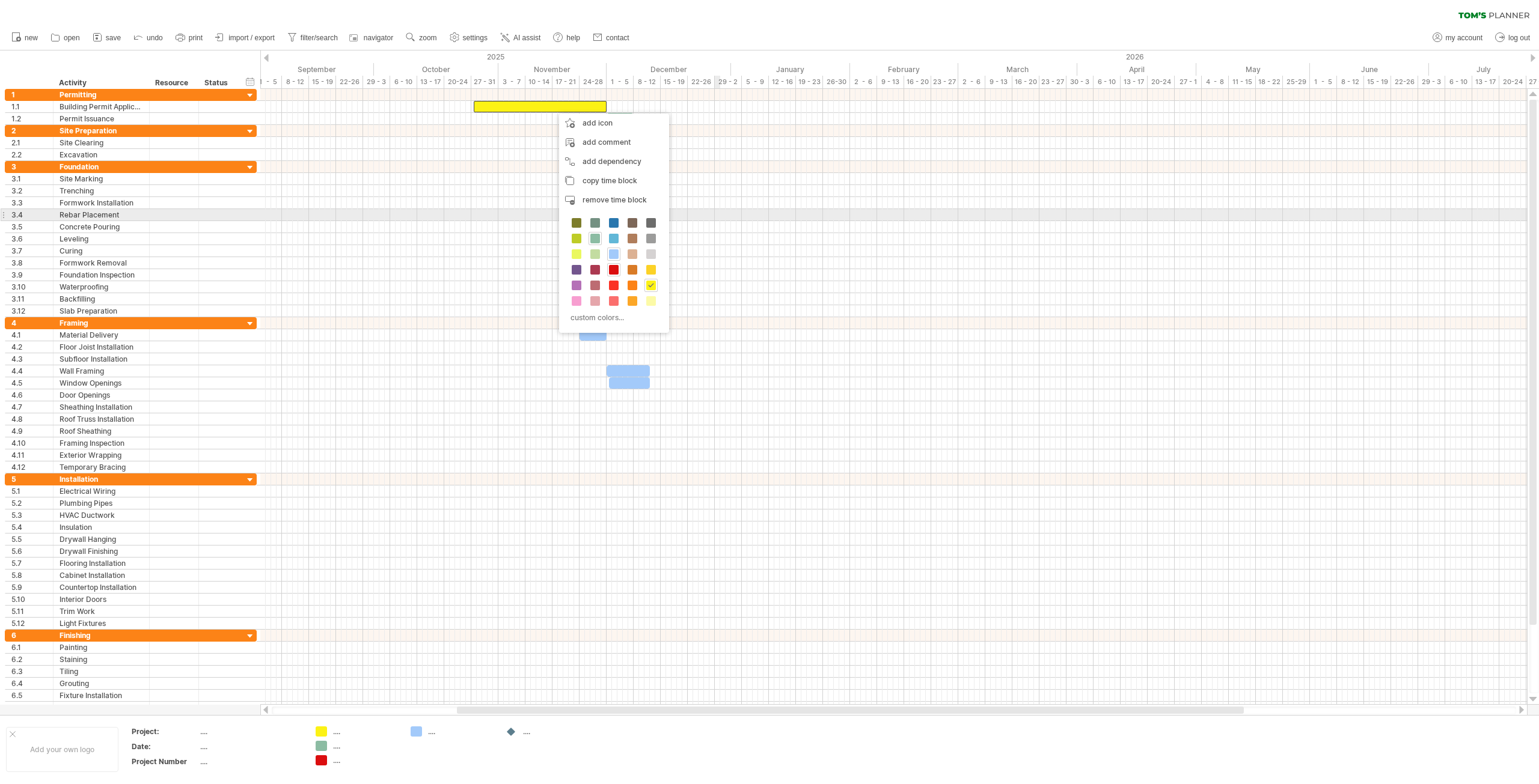
click at [720, 200] on div at bounding box center [893, 203] width 1267 height 12
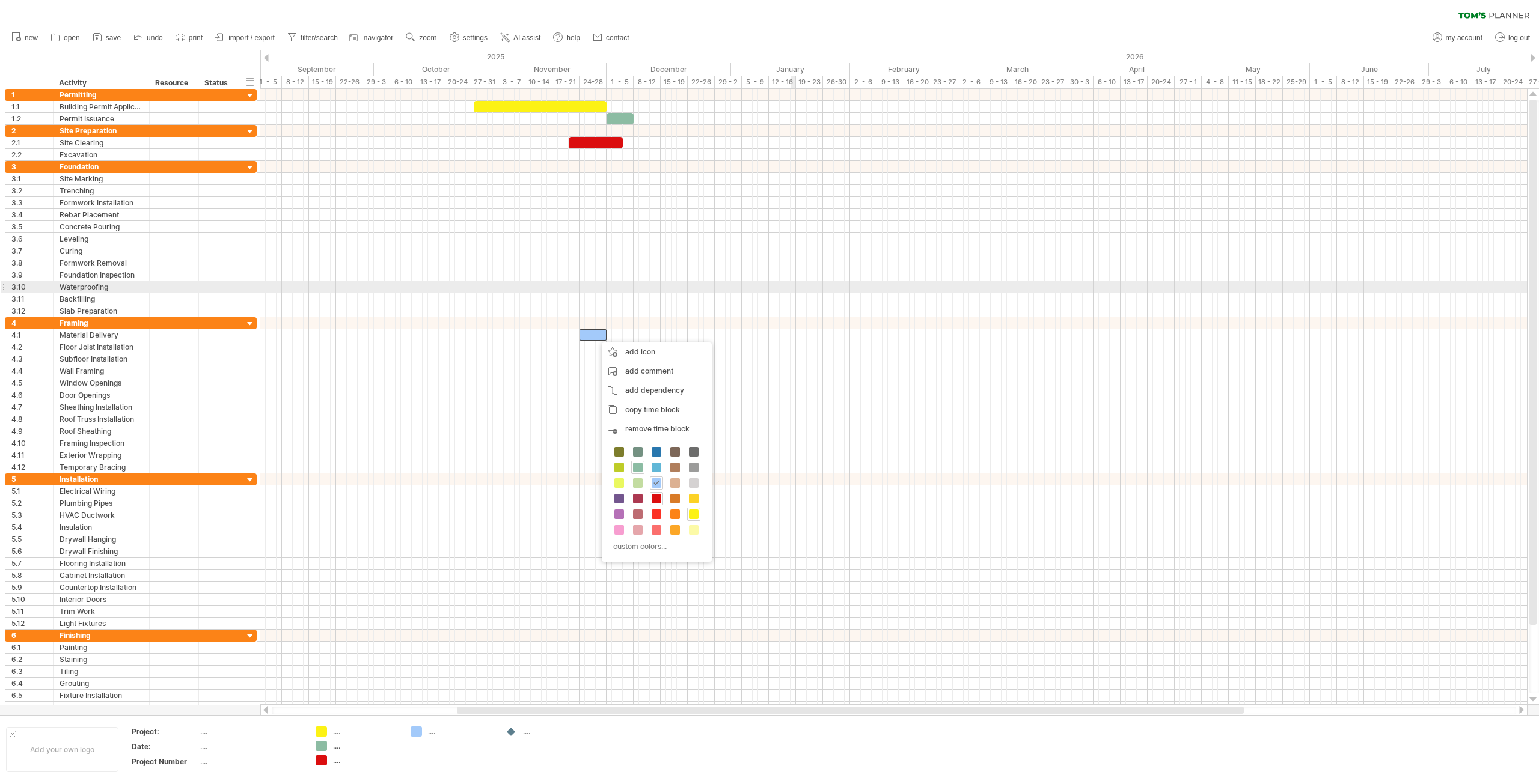
click at [795, 287] on div at bounding box center [893, 287] width 1267 height 12
click at [650, 366] on div "add comment" at bounding box center [658, 367] width 110 height 19
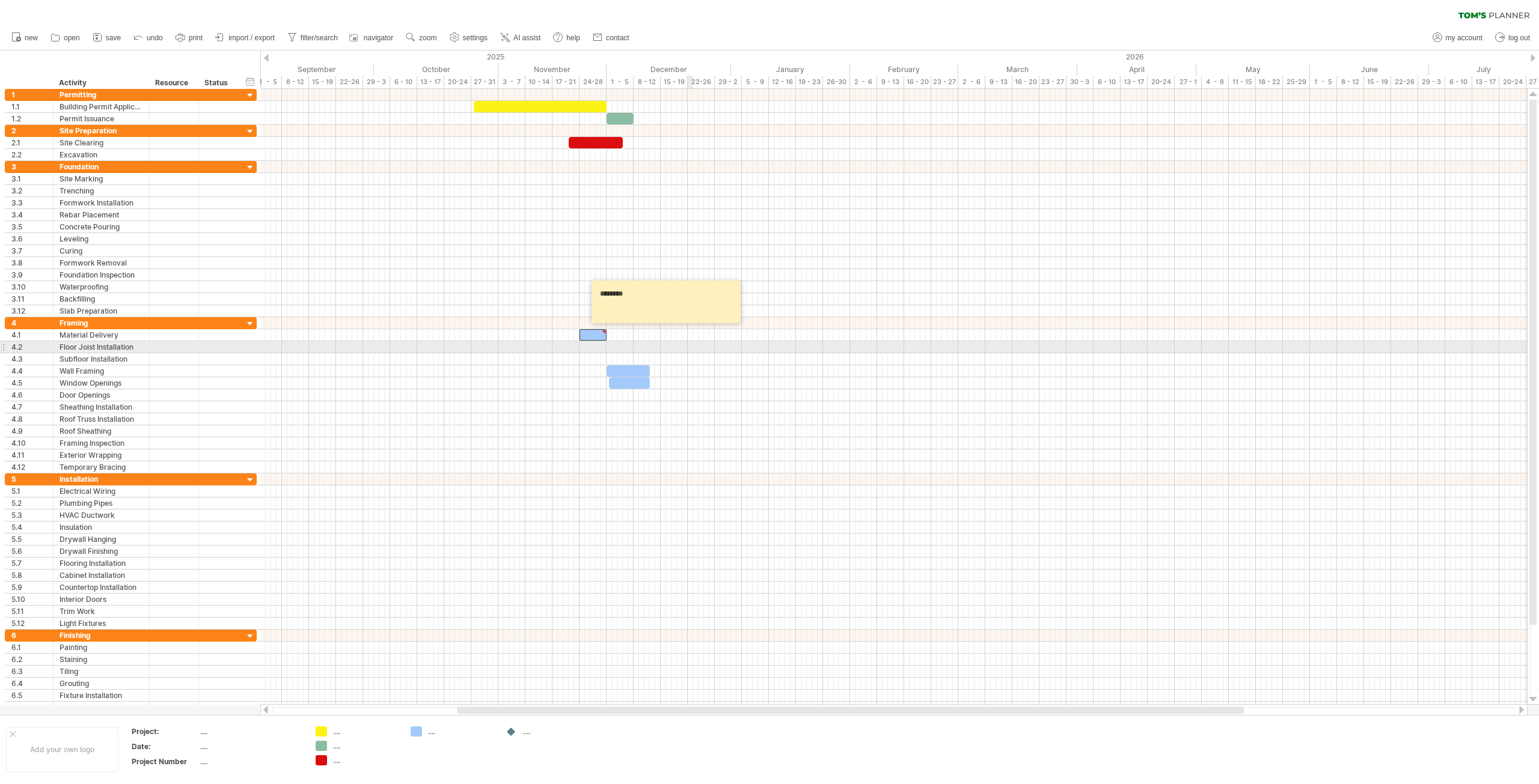
type textarea "*******"
click at [689, 346] on div at bounding box center [893, 348] width 1267 height 12
click at [598, 334] on div at bounding box center [593, 335] width 27 height 11
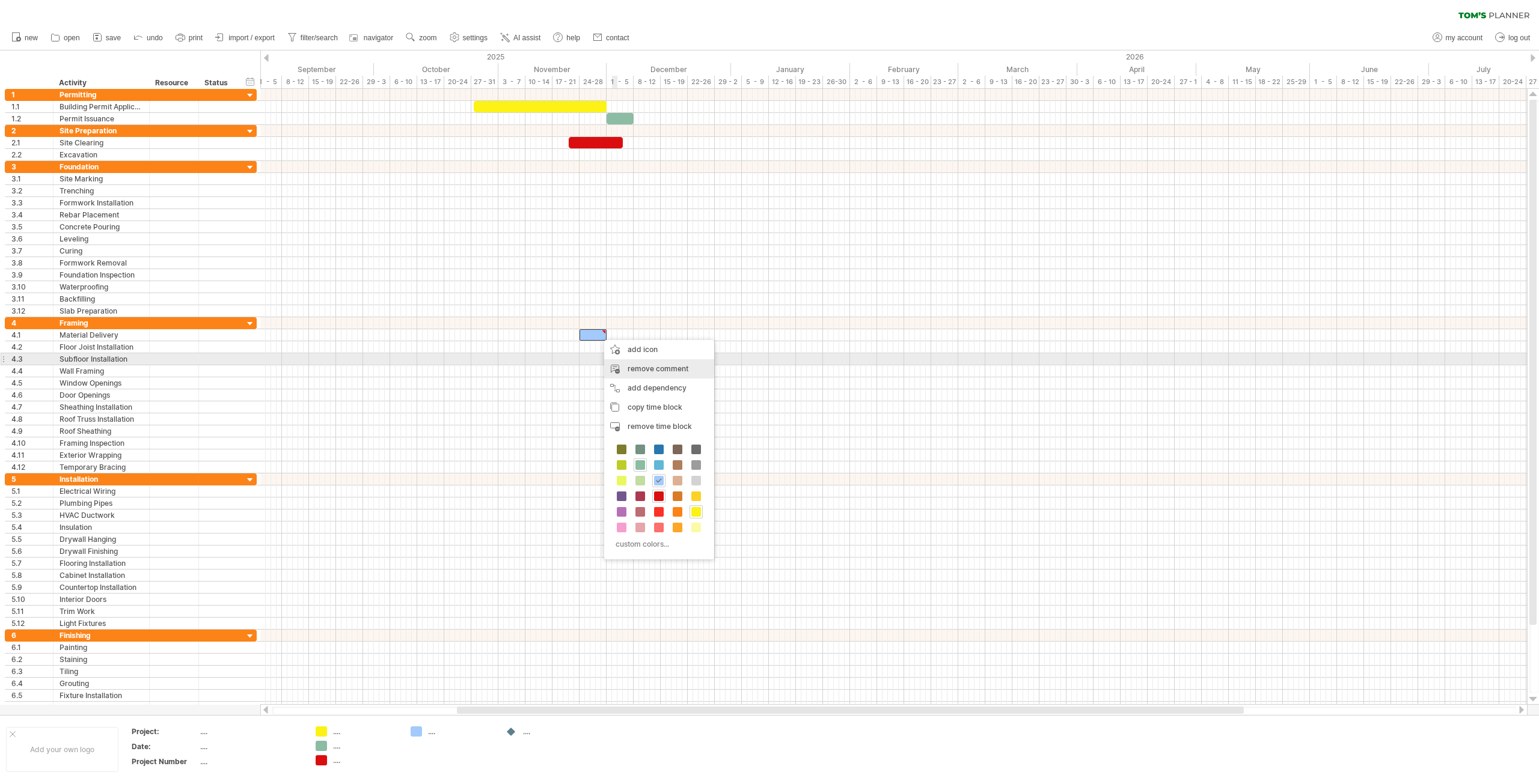
click at [653, 362] on div "remove comment" at bounding box center [659, 368] width 110 height 19
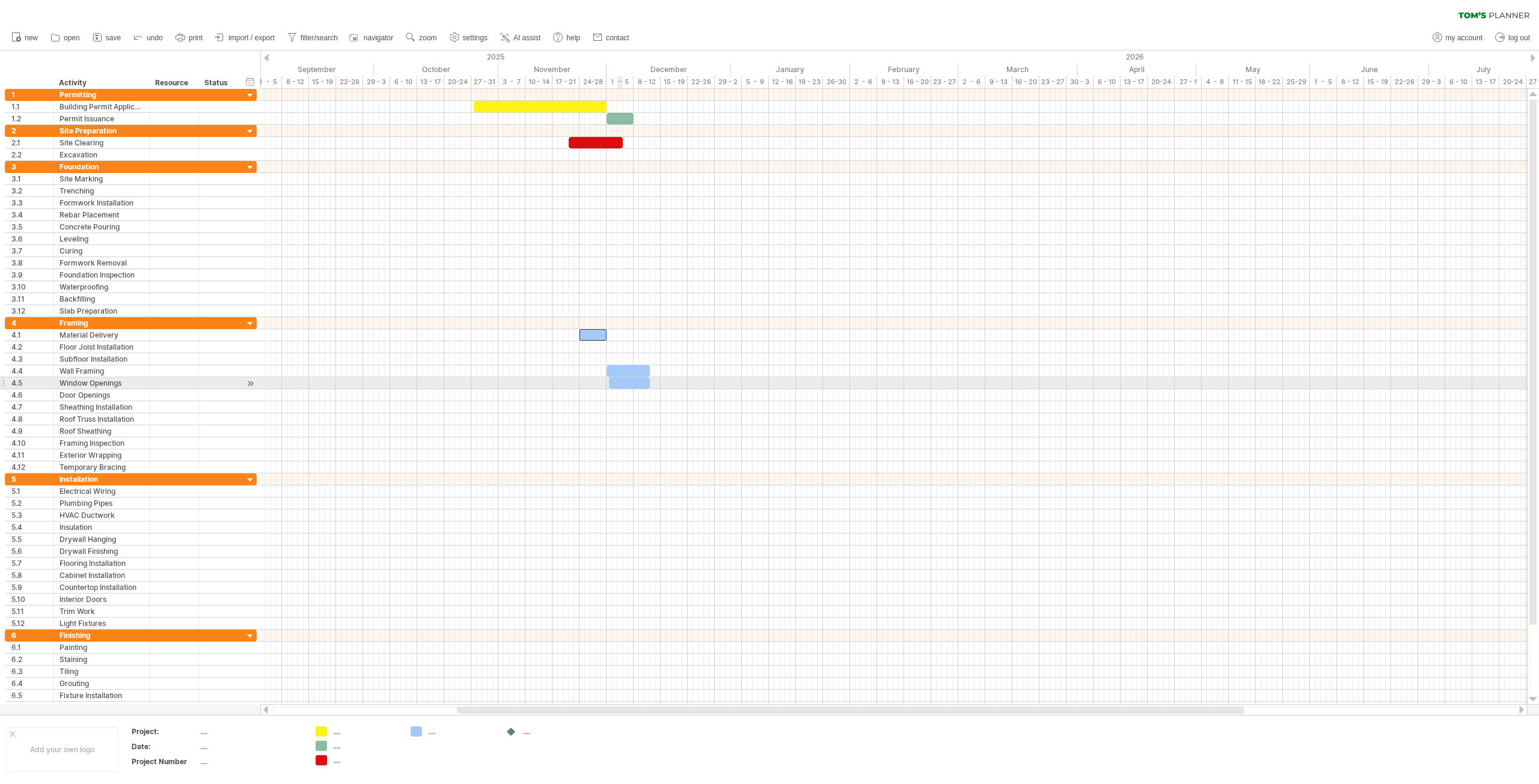
click at [619, 382] on div at bounding box center [629, 383] width 41 height 11
drag, startPoint x: 611, startPoint y: 381, endPoint x: 635, endPoint y: 383, distance: 24.1
click at [635, 383] on span at bounding box center [633, 383] width 5 height 11
drag, startPoint x: 649, startPoint y: 382, endPoint x: 642, endPoint y: 383, distance: 7.1
click at [642, 383] on span at bounding box center [642, 383] width 5 height 11
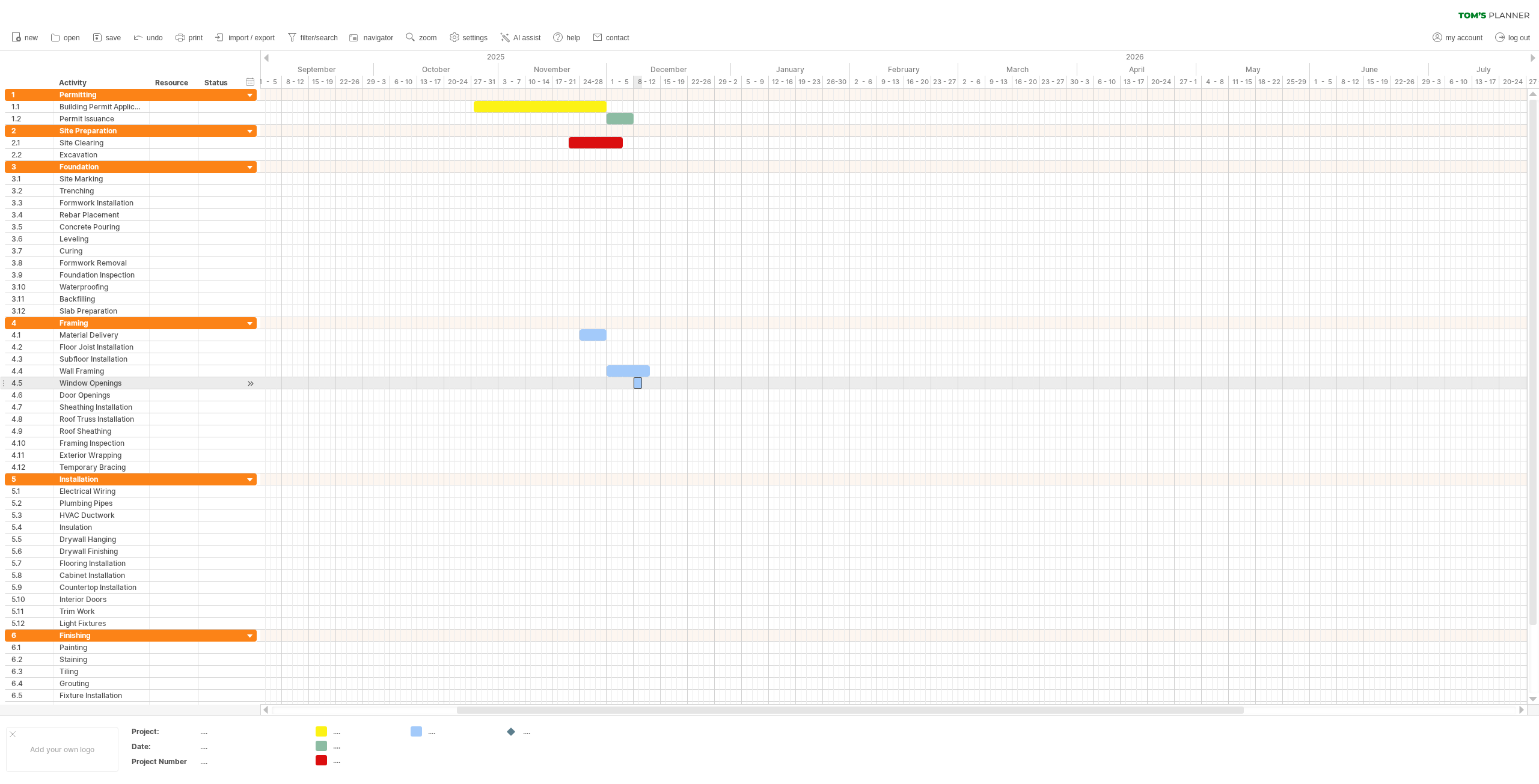
click at [638, 383] on div at bounding box center [638, 383] width 9 height 11
click at [645, 386] on div at bounding box center [893, 383] width 1267 height 12
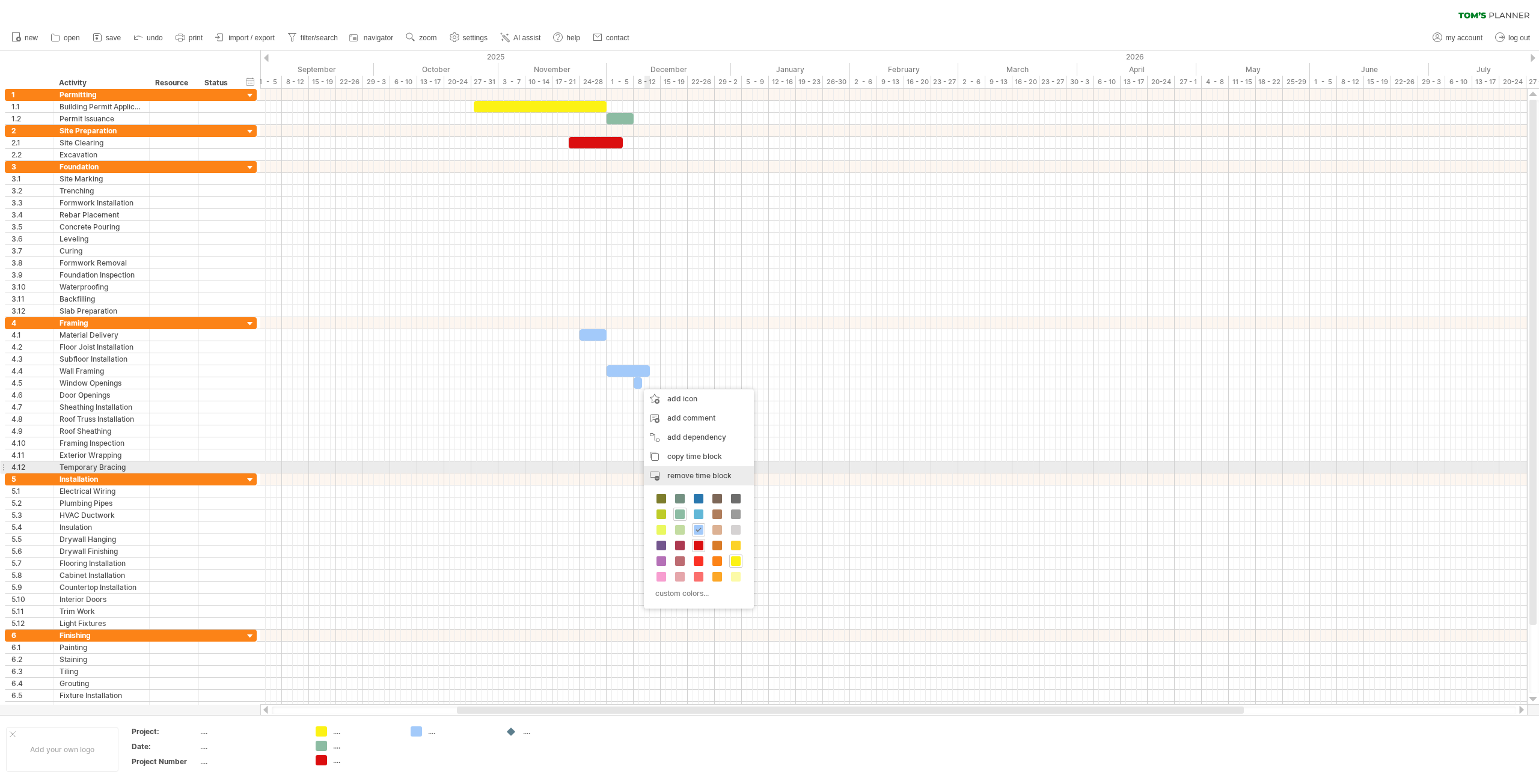
click at [698, 468] on div "remove time block remove selected items" at bounding box center [699, 476] width 110 height 19
click at [693, 477] on span "remove time block" at bounding box center [700, 476] width 65 height 9
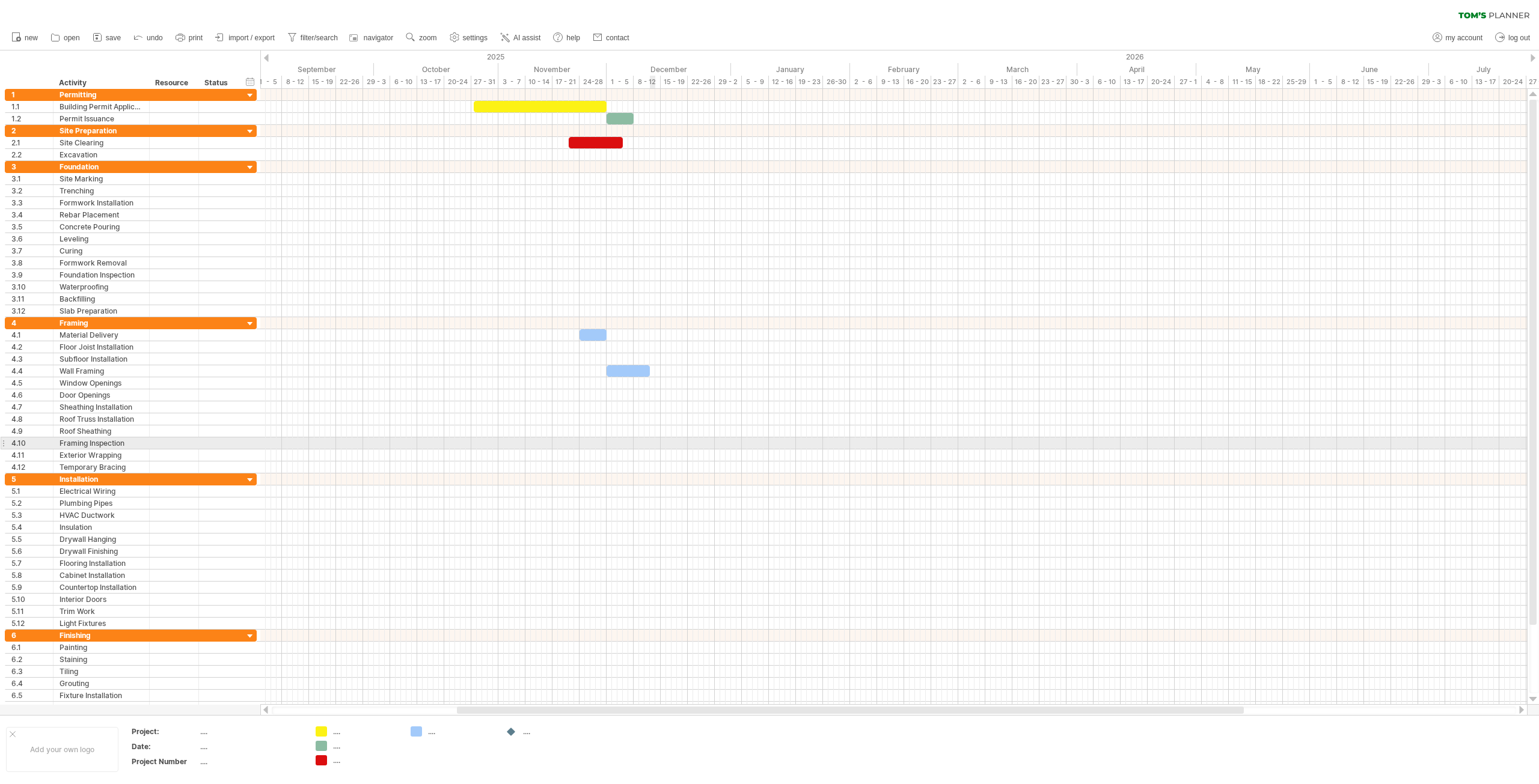
click at [651, 444] on div at bounding box center [893, 444] width 1267 height 12
click at [669, 454] on div "add time block" at bounding box center [700, 459] width 83 height 19
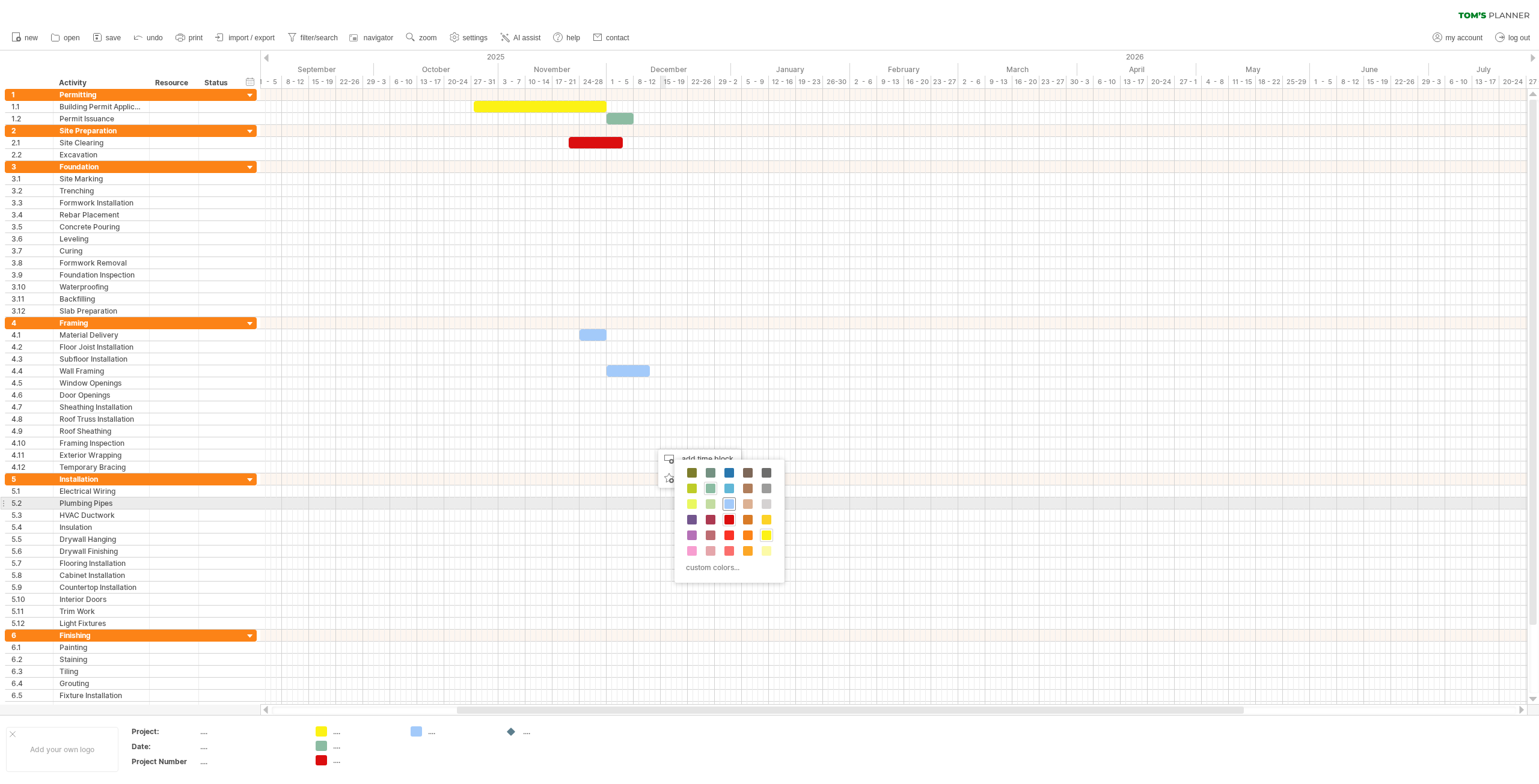
click at [730, 502] on span at bounding box center [729, 504] width 9 height 9
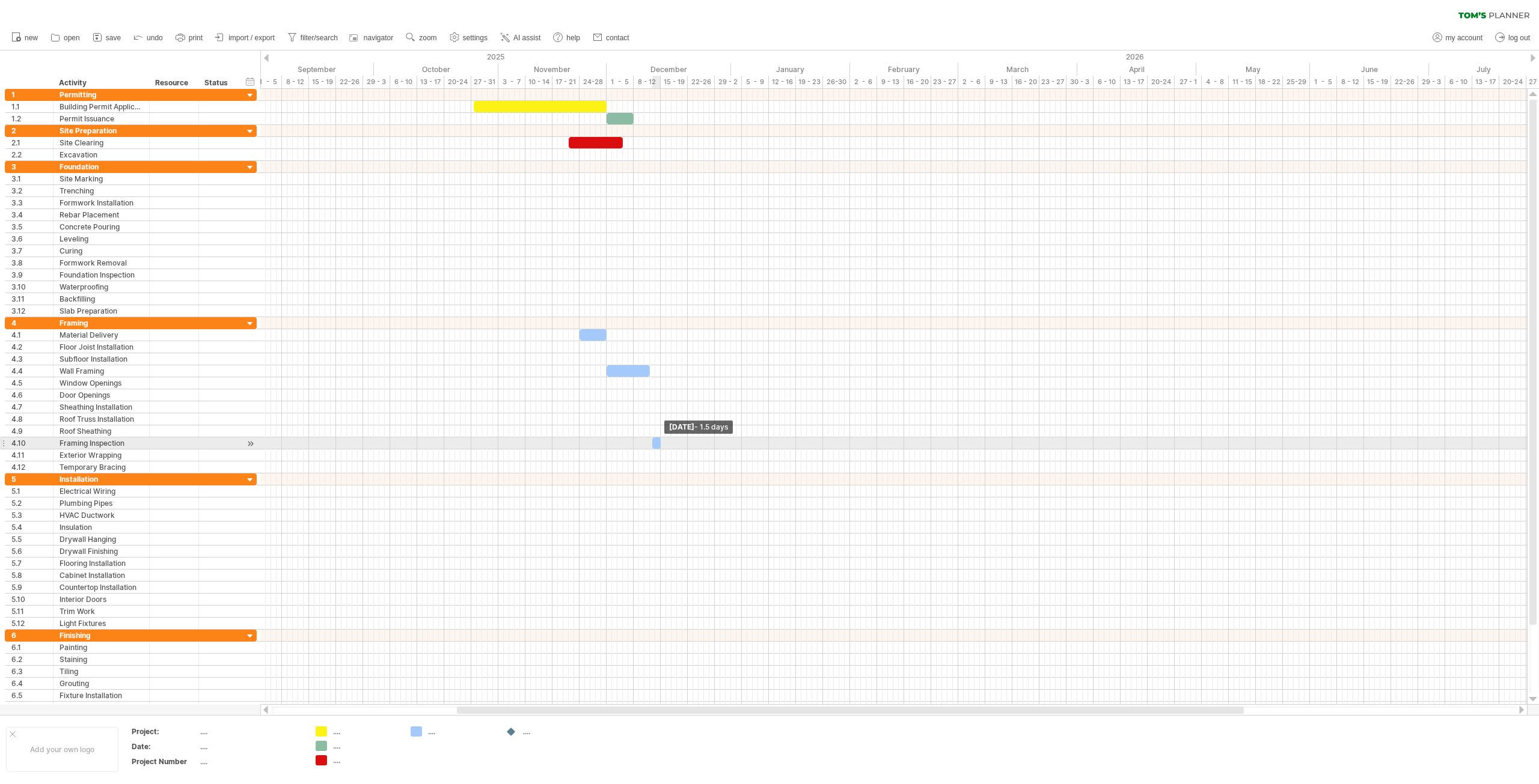
click at [659, 442] on span at bounding box center [661, 443] width 5 height 11
click at [650, 444] on span at bounding box center [650, 443] width 5 height 11
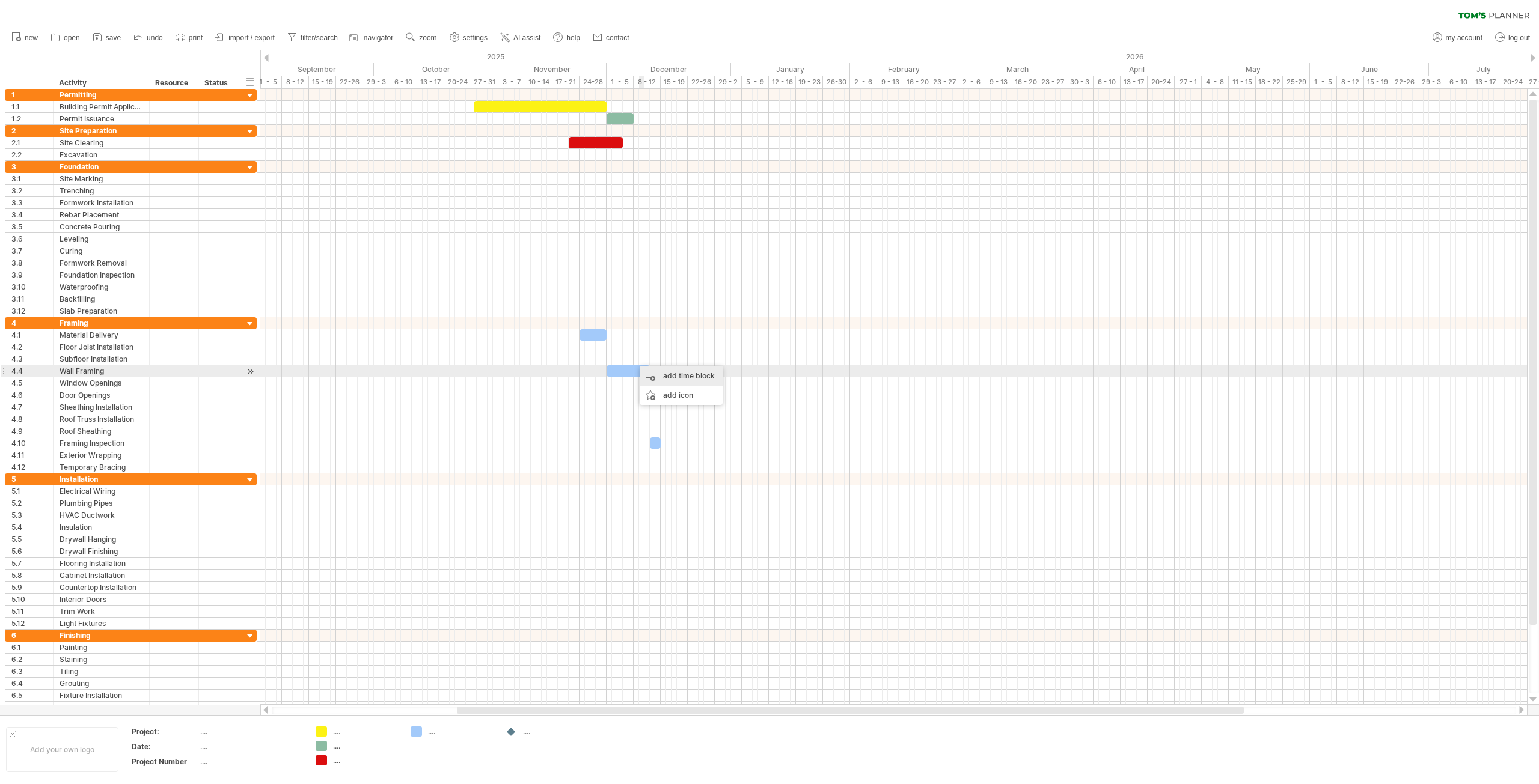
click at [674, 375] on div "add time block" at bounding box center [681, 376] width 83 height 19
click at [737, 427] on span at bounding box center [735, 426] width 9 height 9
drag, startPoint x: 636, startPoint y: 359, endPoint x: 648, endPoint y: 363, distance: 12.6
click at [647, 360] on div at bounding box center [642, 359] width 16 height 11
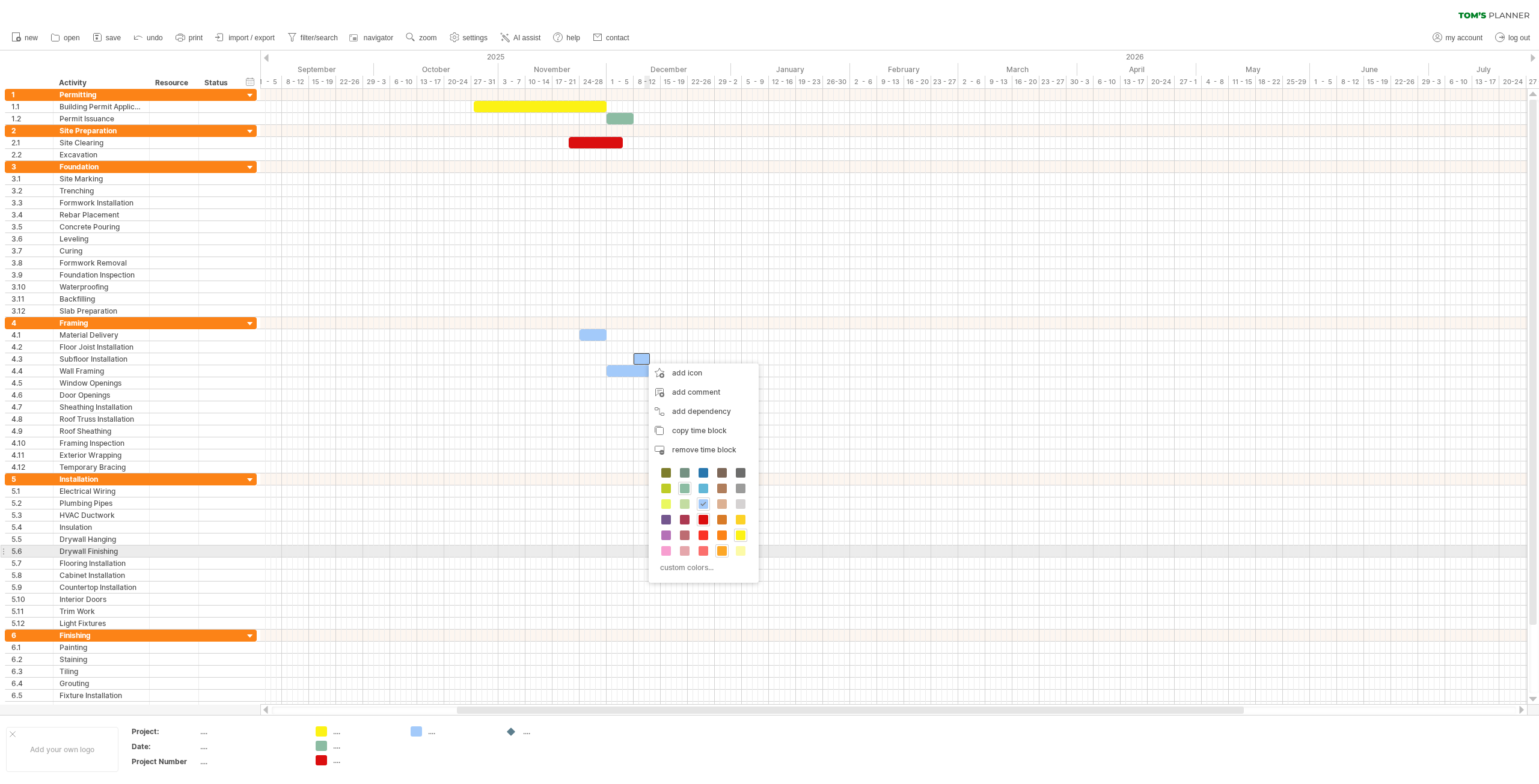
click at [722, 552] on span at bounding box center [722, 551] width 9 height 9
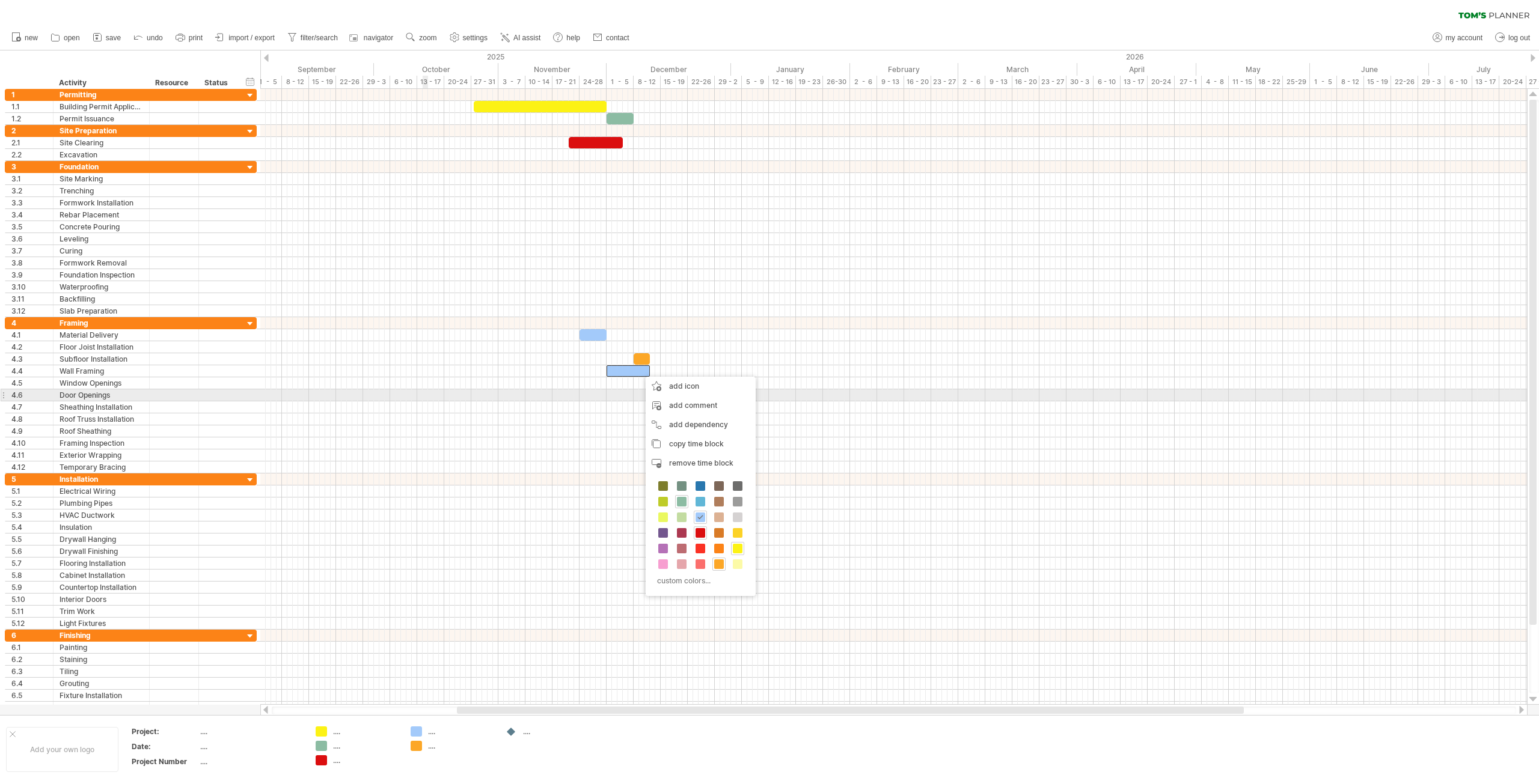
click at [422, 399] on div at bounding box center [893, 395] width 1267 height 12
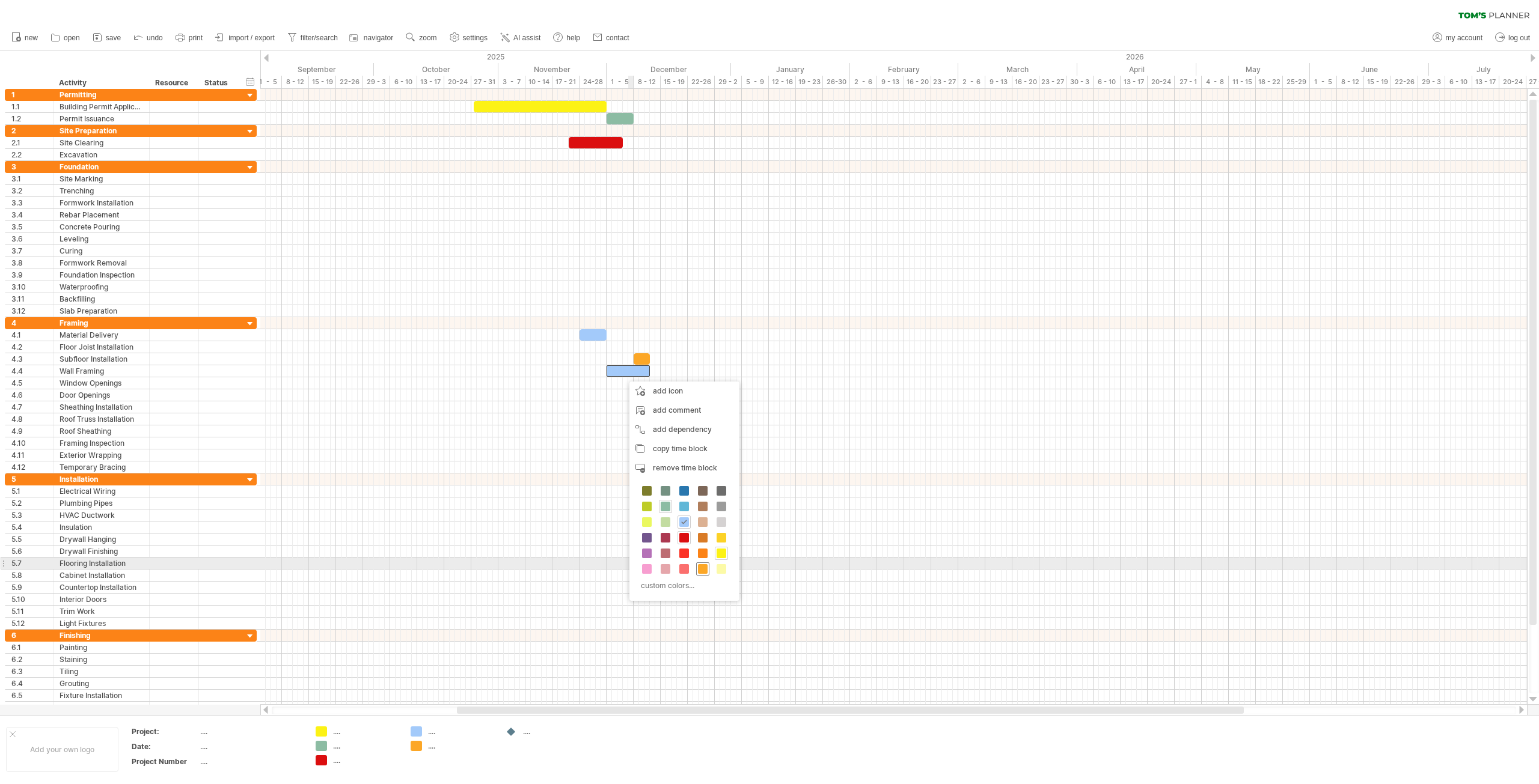
click at [702, 563] on div at bounding box center [703, 570] width 13 height 13
click at [687, 523] on span at bounding box center [689, 519] width 9 height 9
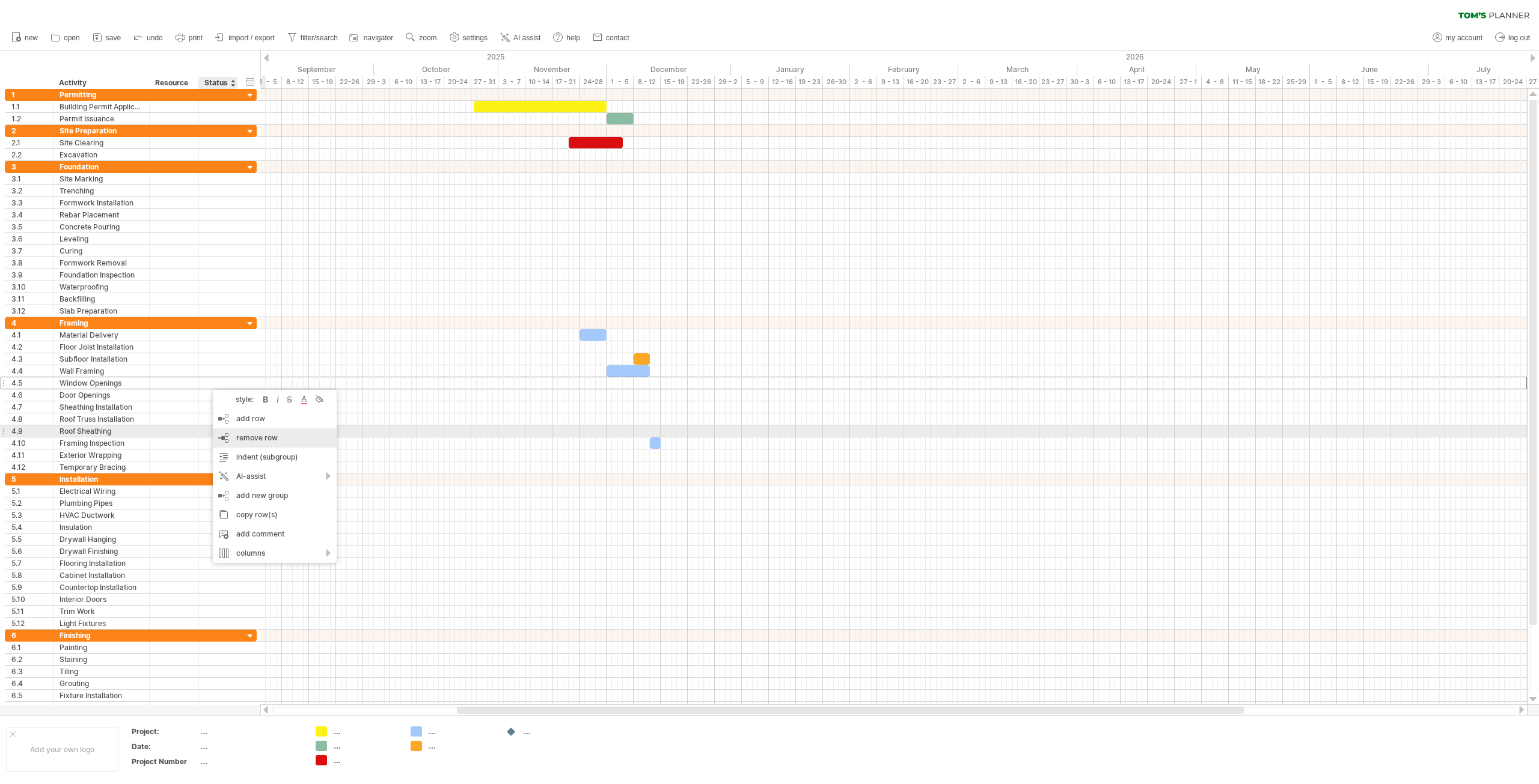
click at [248, 437] on span "remove row" at bounding box center [257, 437] width 42 height 9
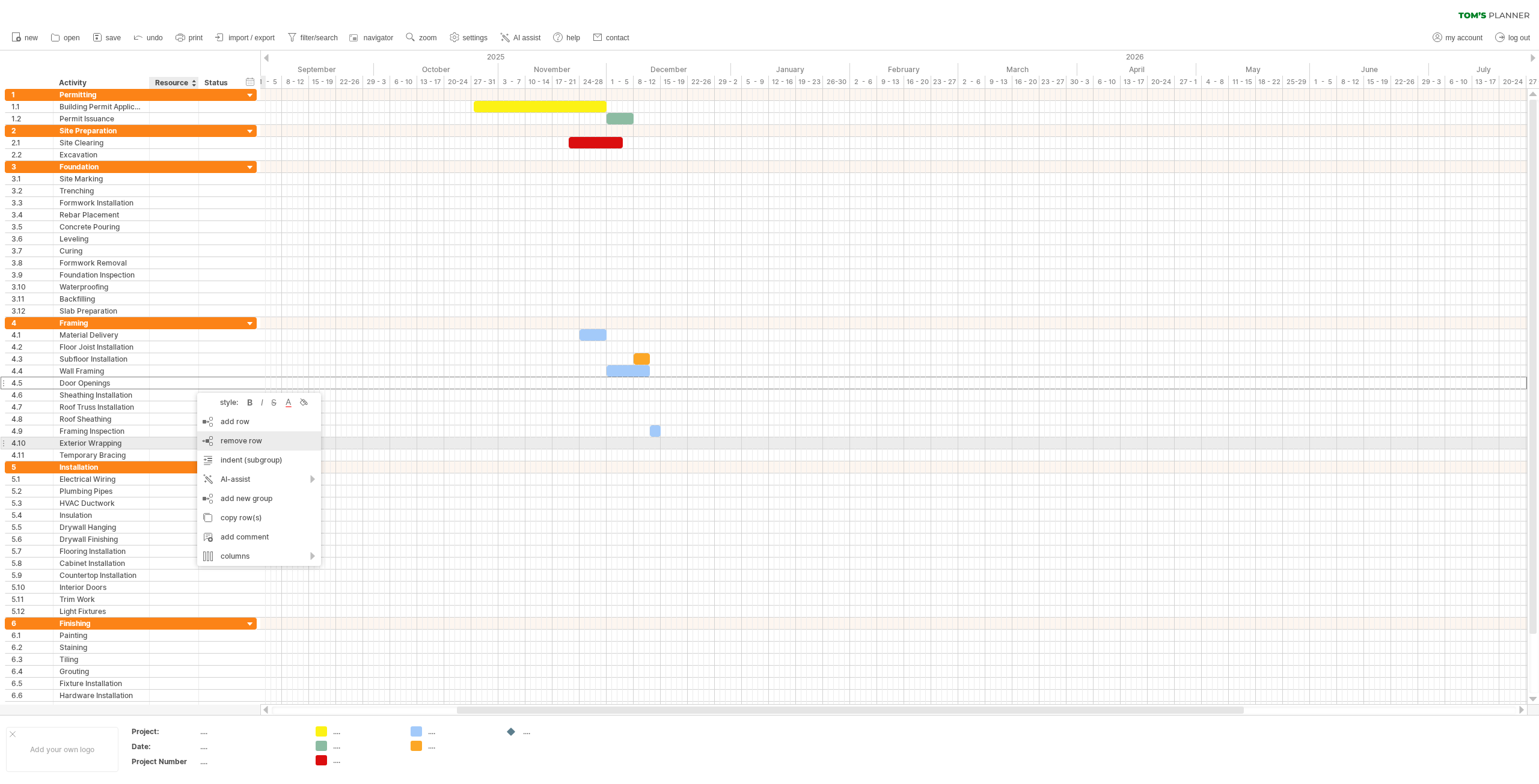
click at [224, 438] on span "remove row" at bounding box center [241, 440] width 42 height 9
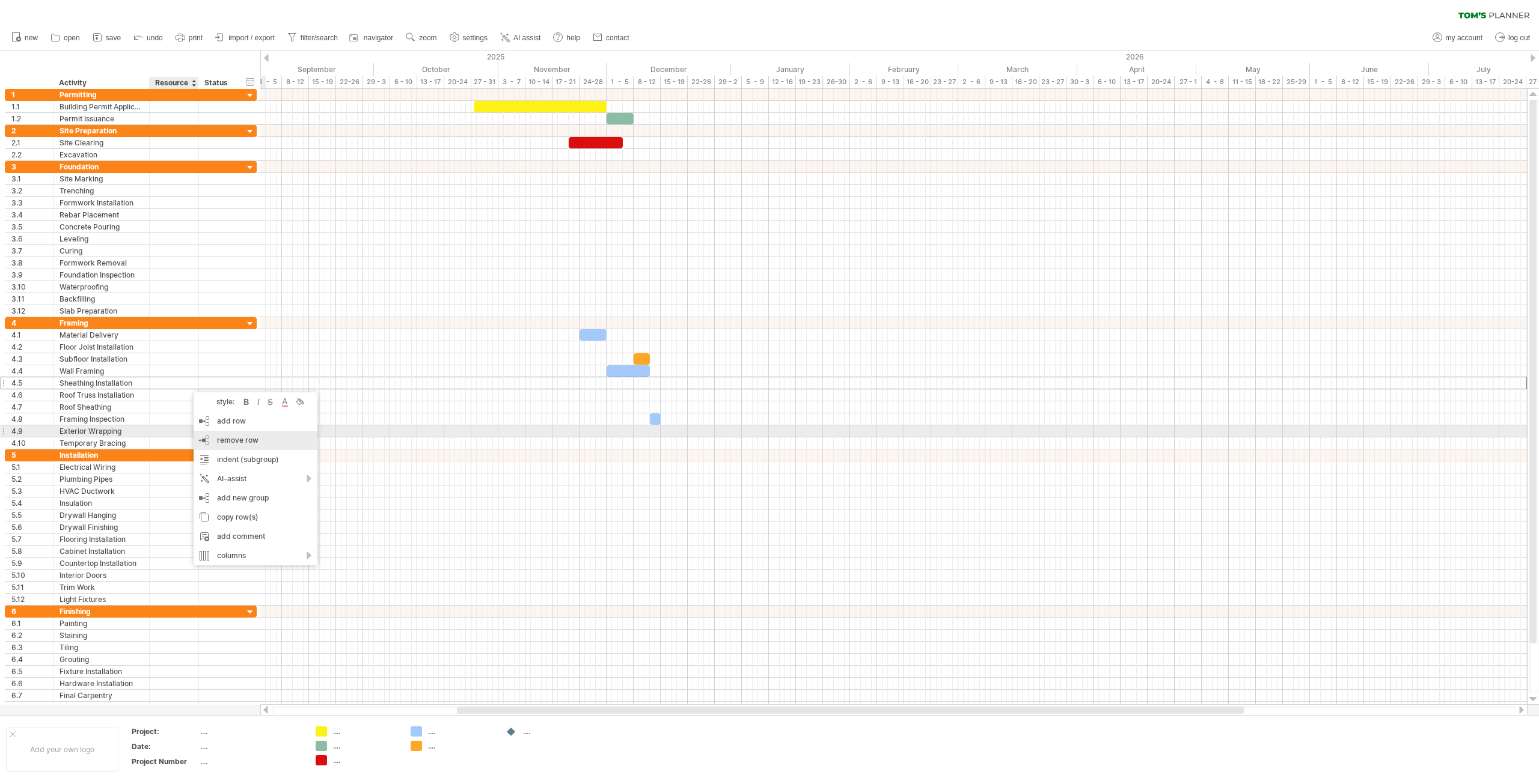
click at [231, 436] on span "remove row" at bounding box center [238, 440] width 42 height 9
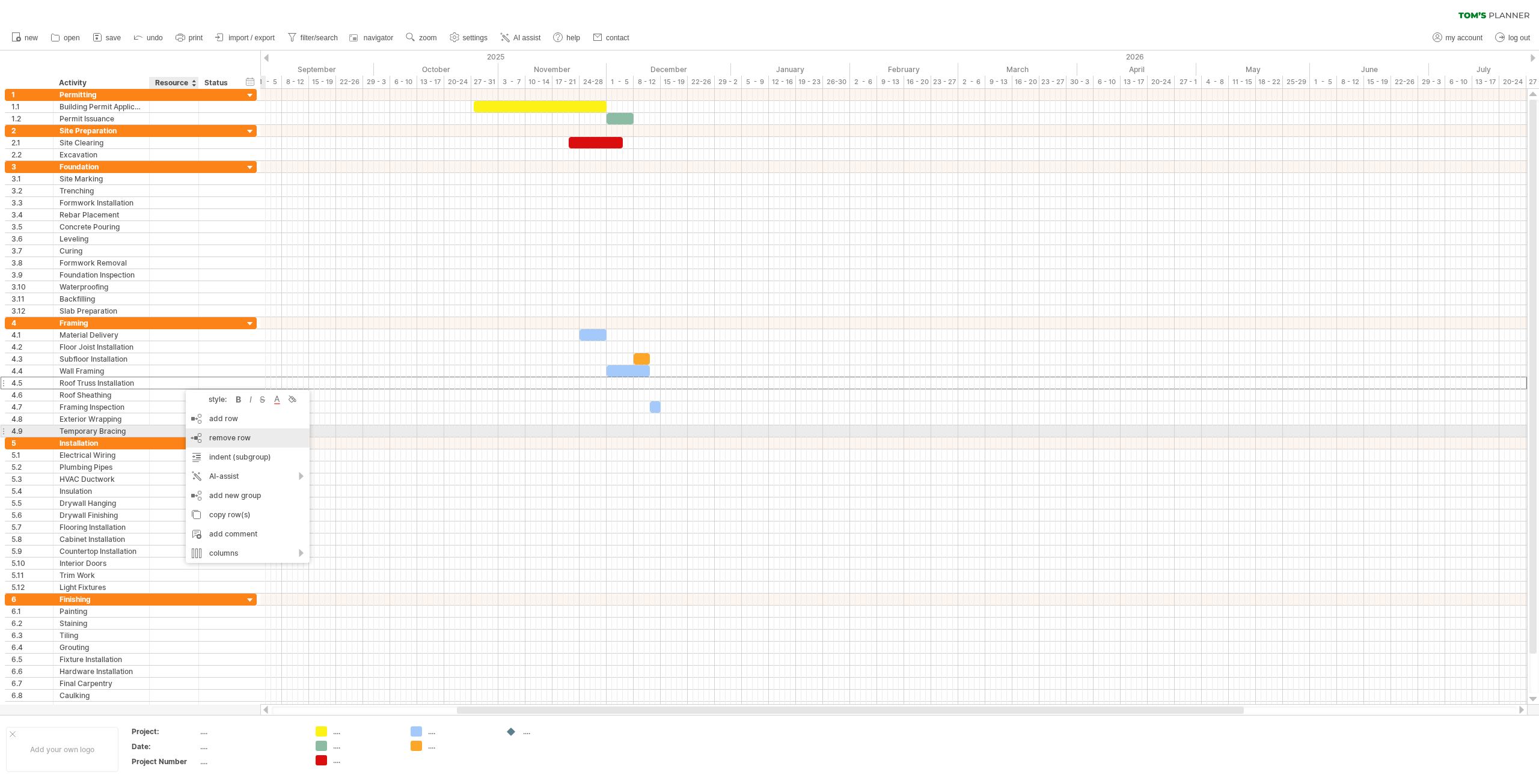
click at [227, 430] on div "remove row remove selected rows" at bounding box center [248, 438] width 124 height 19
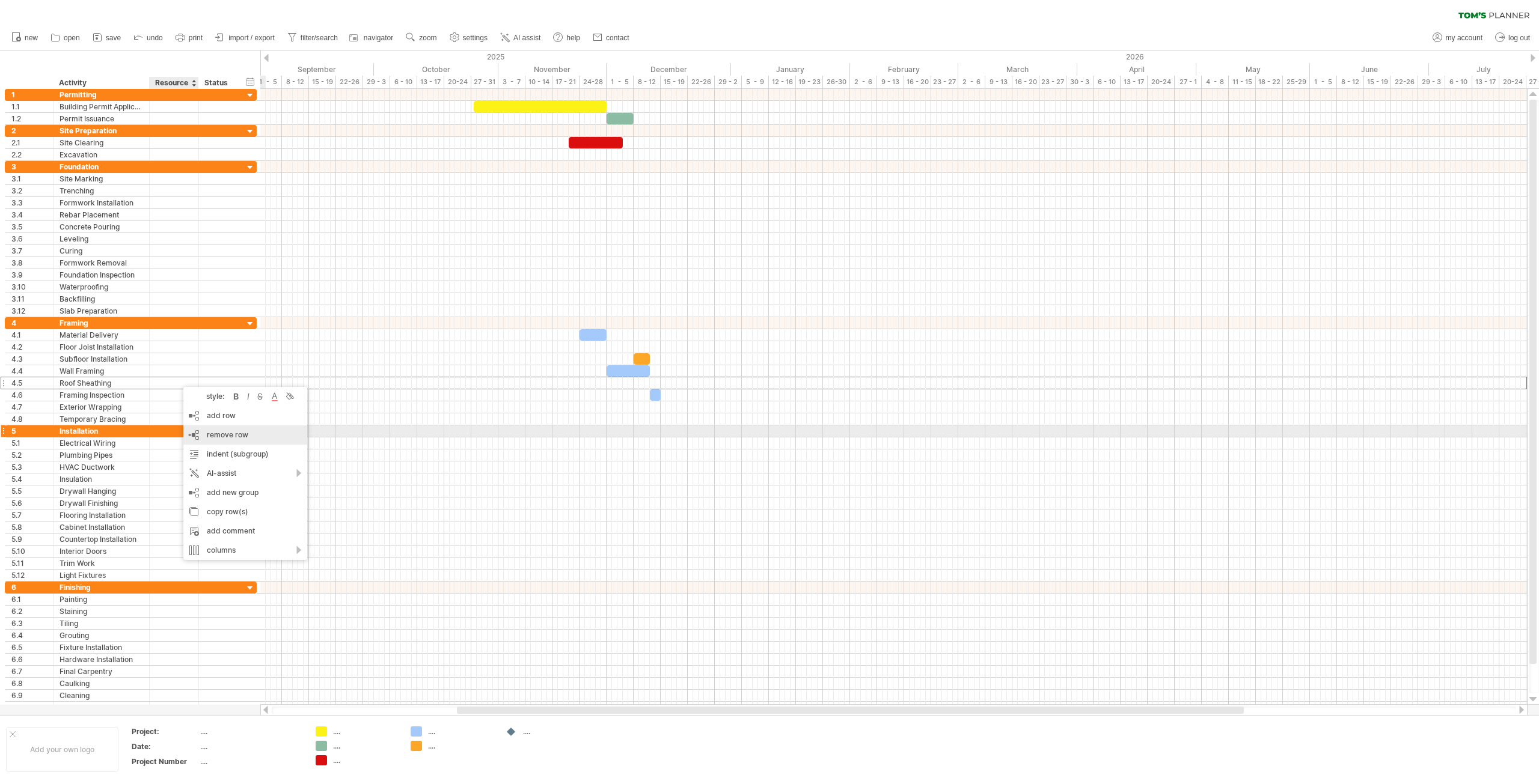
click at [233, 436] on span "remove row" at bounding box center [227, 434] width 42 height 9
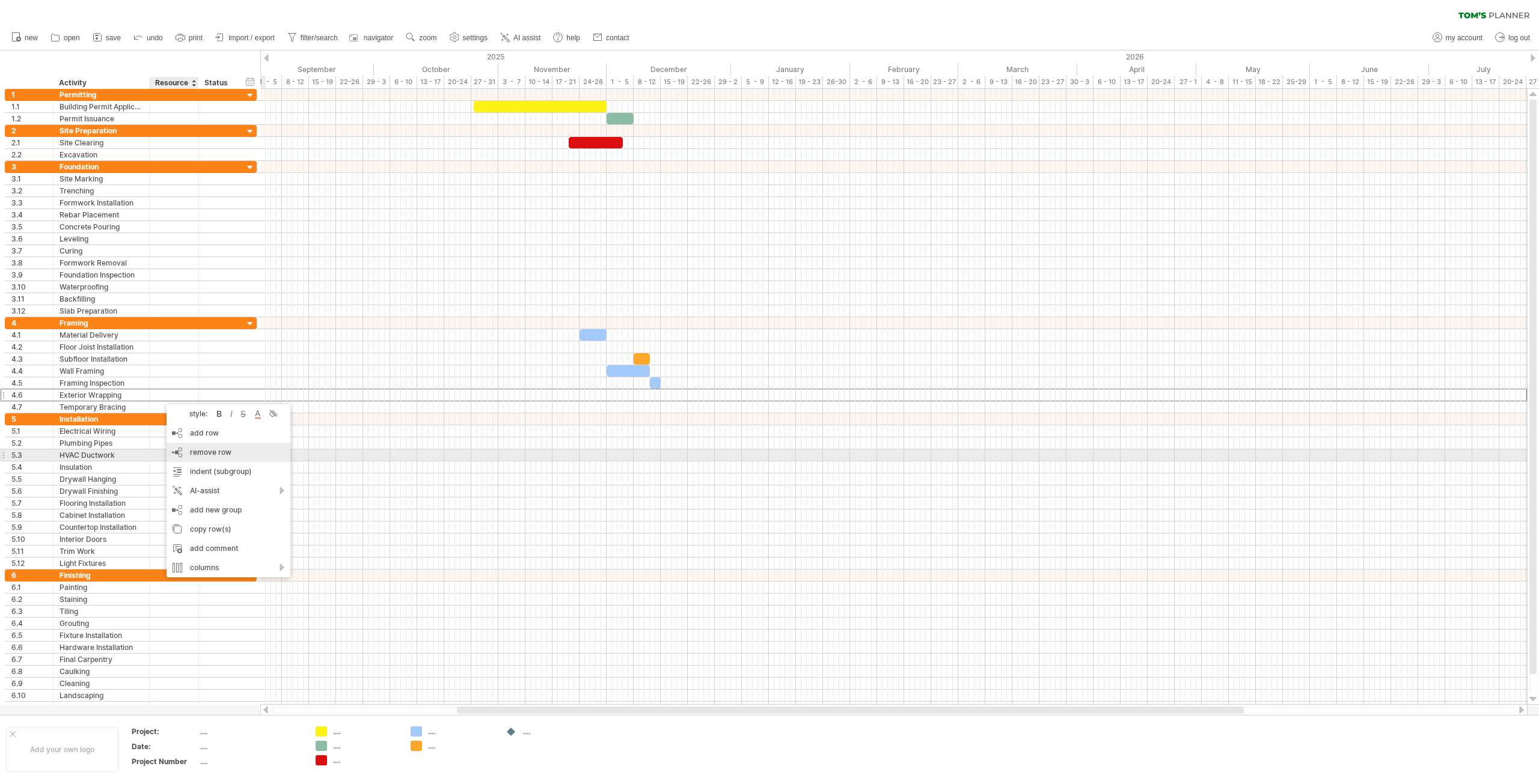
click at [221, 451] on span "remove row" at bounding box center [211, 452] width 42 height 9
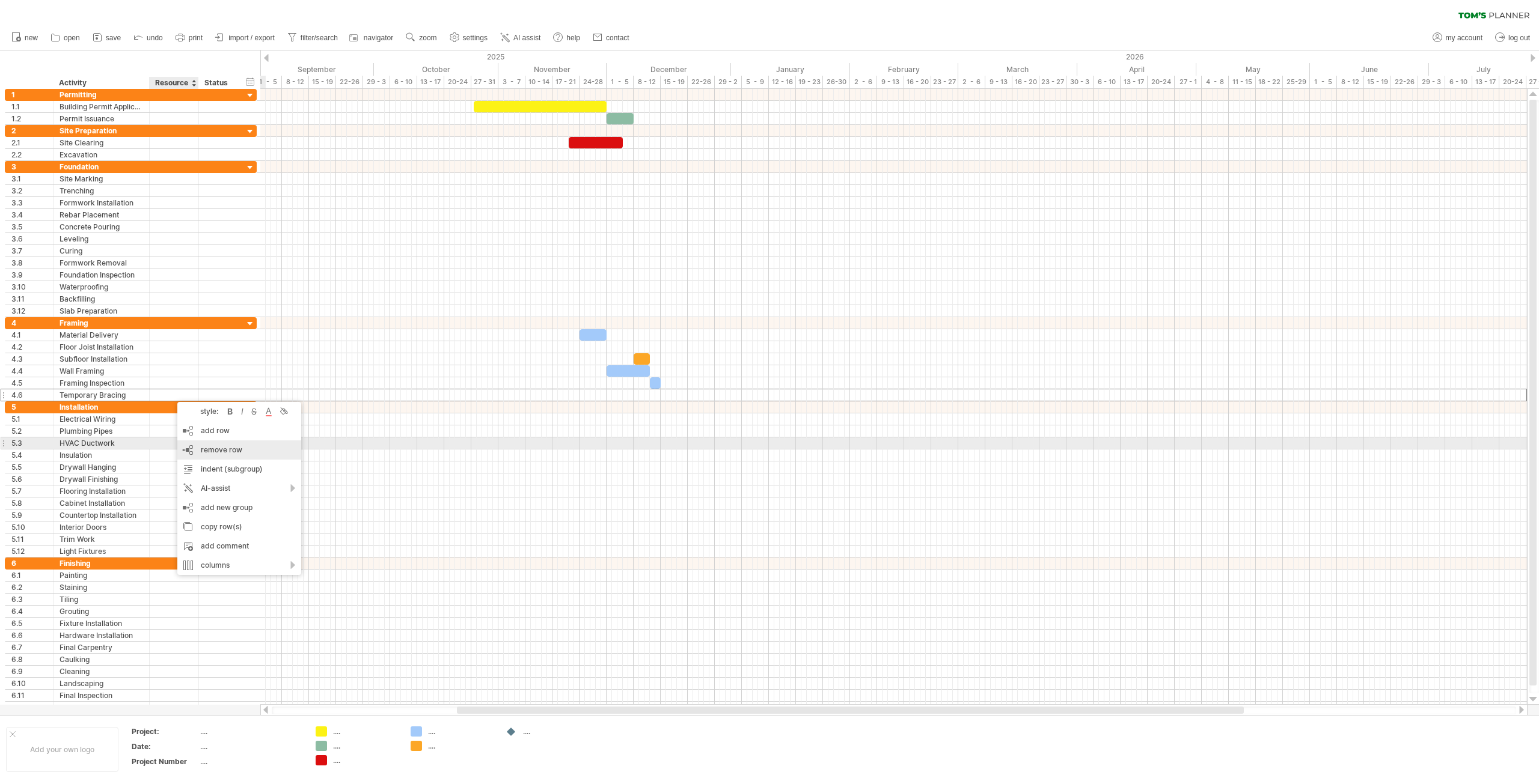
click at [254, 444] on div "remove row remove selected rows" at bounding box center [239, 450] width 124 height 19
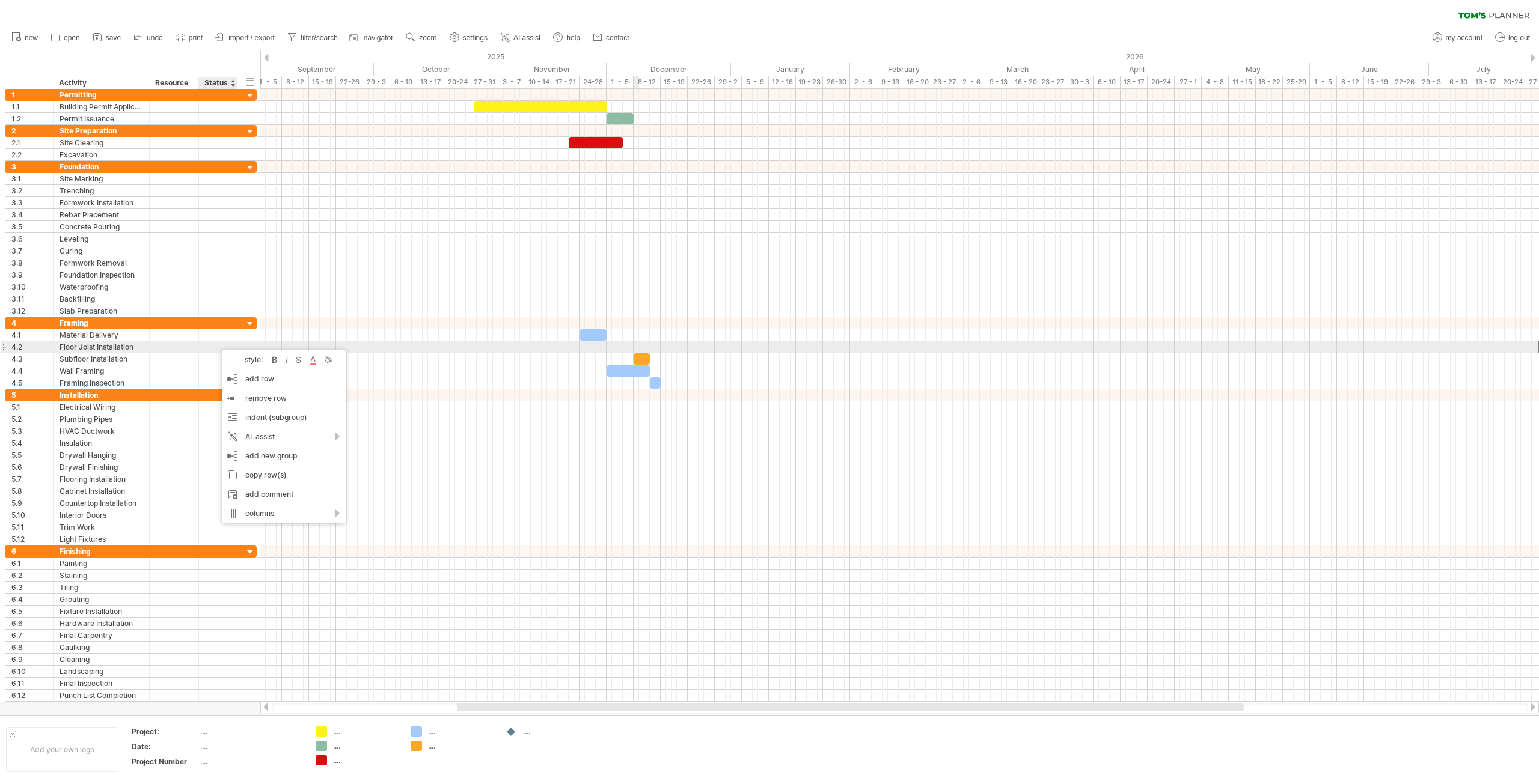
click at [630, 348] on div at bounding box center [899, 347] width 1279 height 13
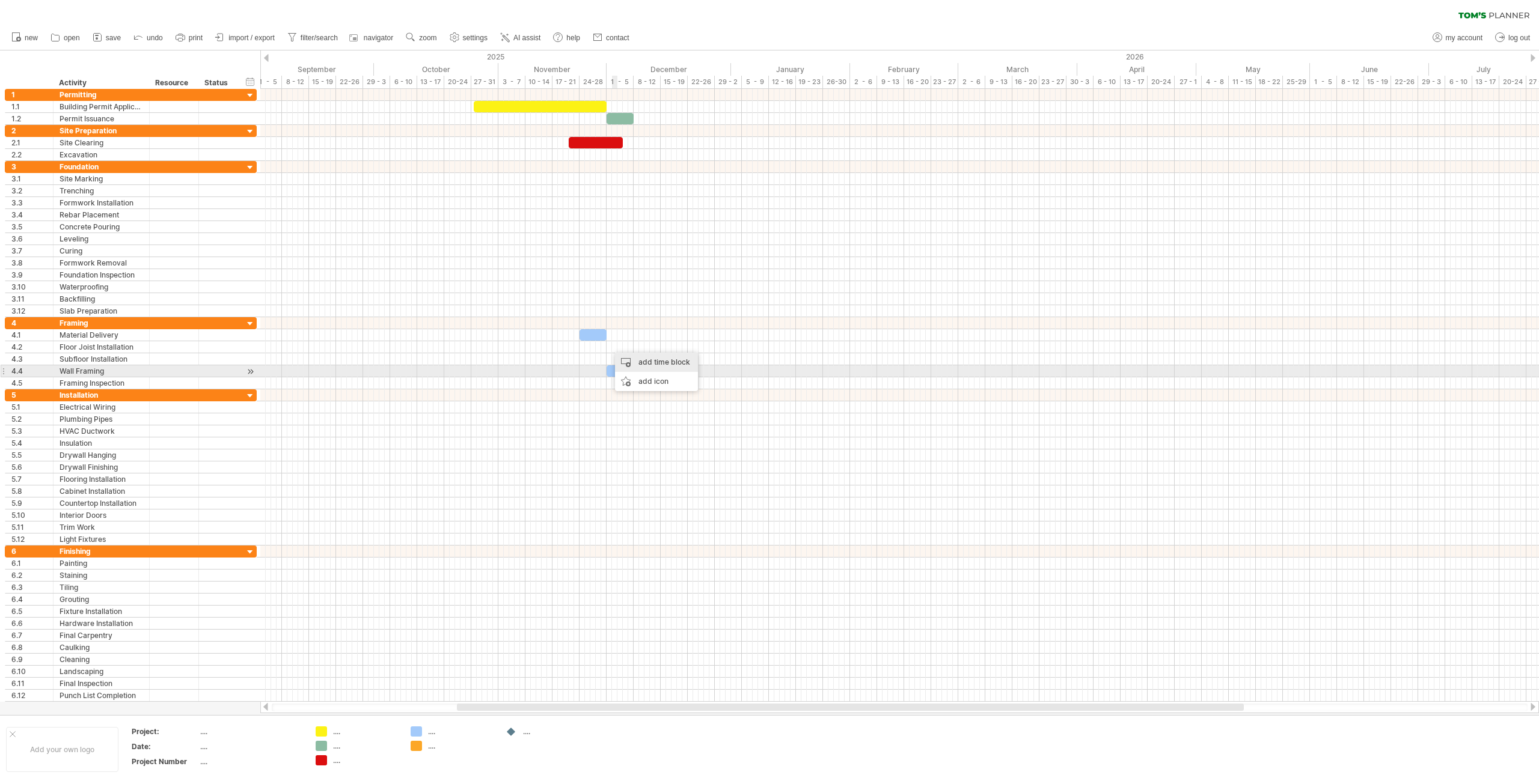
click at [662, 364] on div "add time block" at bounding box center [656, 362] width 83 height 19
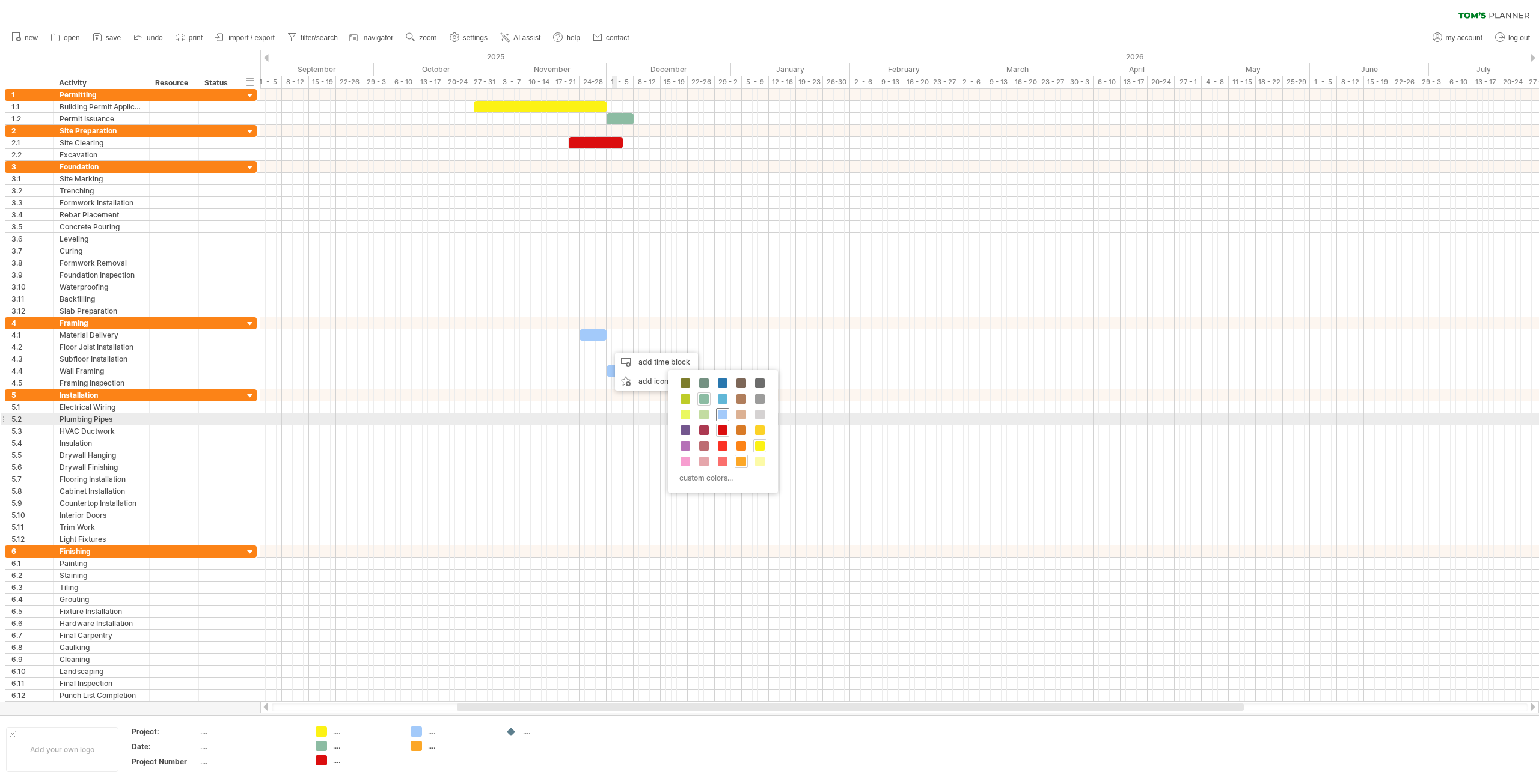
click at [723, 418] on span at bounding box center [722, 415] width 9 height 9
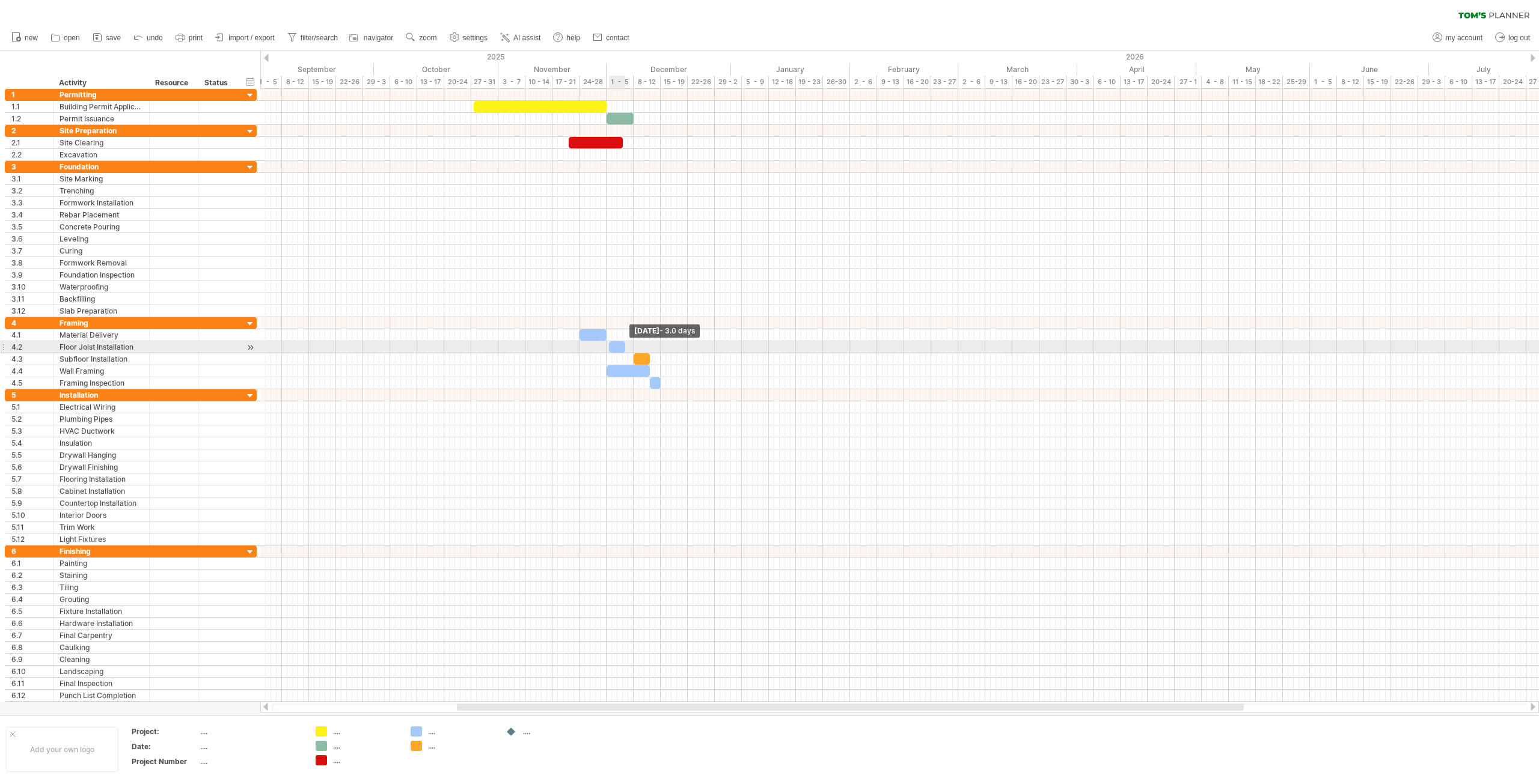
drag, startPoint x: 613, startPoint y: 348, endPoint x: 624, endPoint y: 348, distance: 11.0
click at [624, 348] on span at bounding box center [625, 347] width 5 height 11
drag, startPoint x: 619, startPoint y: 345, endPoint x: 643, endPoint y: 348, distance: 24.2
click at [643, 348] on div at bounding box center [642, 347] width 16 height 11
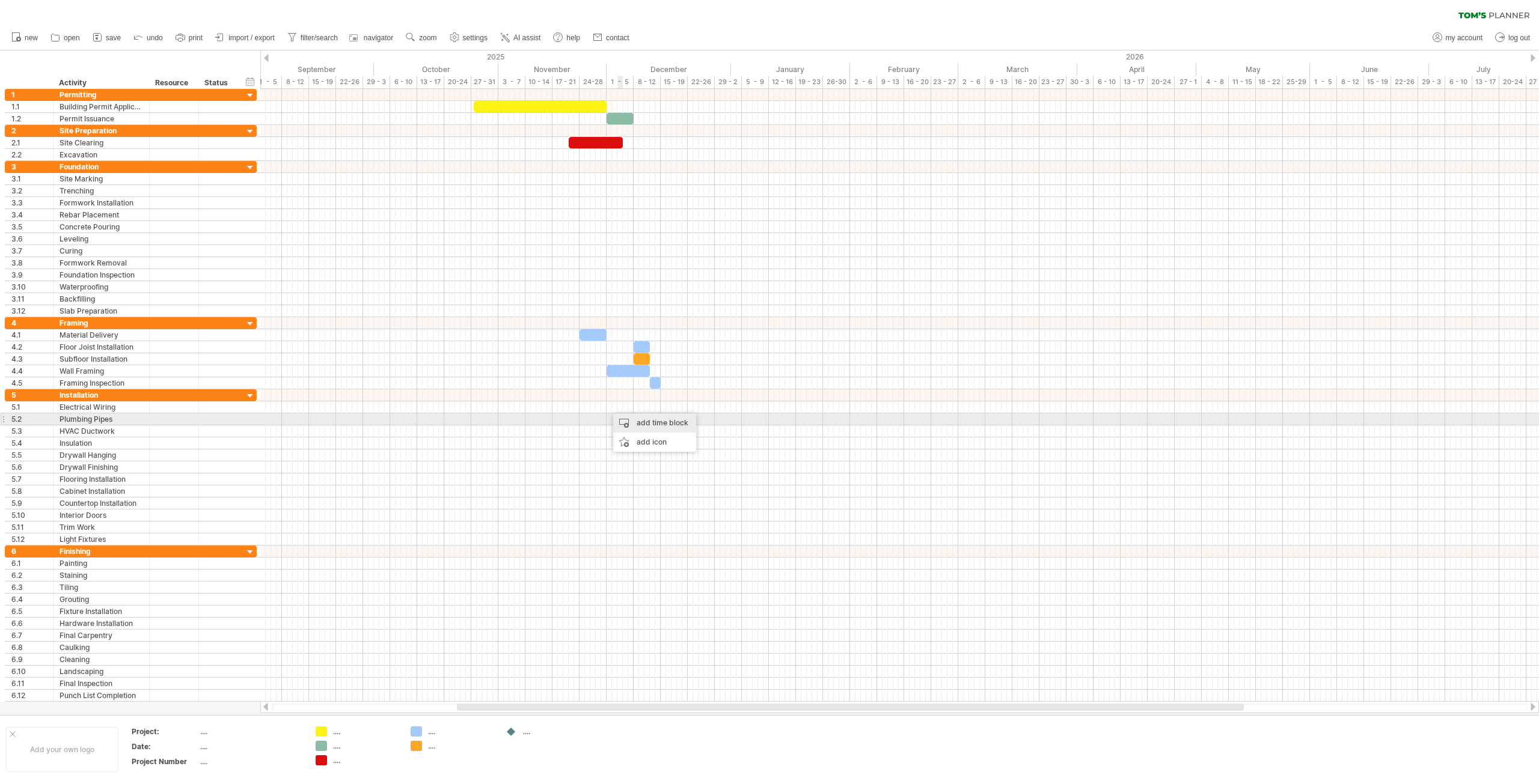
click at [652, 426] on div "add time block" at bounding box center [654, 423] width 83 height 19
click at [718, 473] on div at bounding box center [713, 476] width 13 height 13
drag, startPoint x: 611, startPoint y: 406, endPoint x: 675, endPoint y: 416, distance: 64.8
click at [675, 416] on div "[DATE] - 13.0 days [DATE]" at bounding box center [899, 395] width 1279 height 613
drag, startPoint x: 636, startPoint y: 407, endPoint x: 648, endPoint y: 419, distance: 17.0
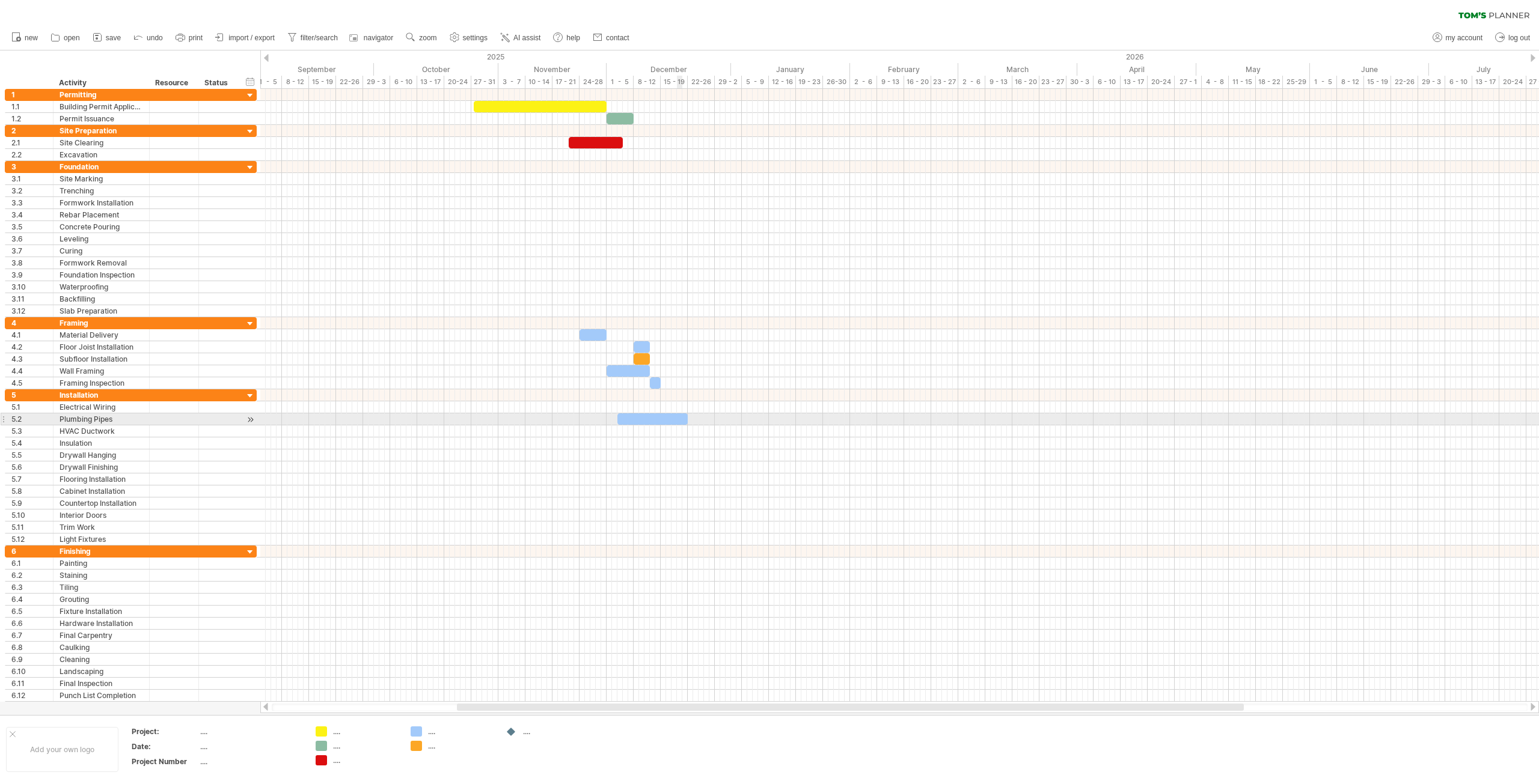
click at [681, 419] on div at bounding box center [652, 419] width 71 height 11
click at [638, 409] on div at bounding box center [899, 407] width 1279 height 12
click at [665, 424] on div "add time block" at bounding box center [665, 421] width 83 height 19
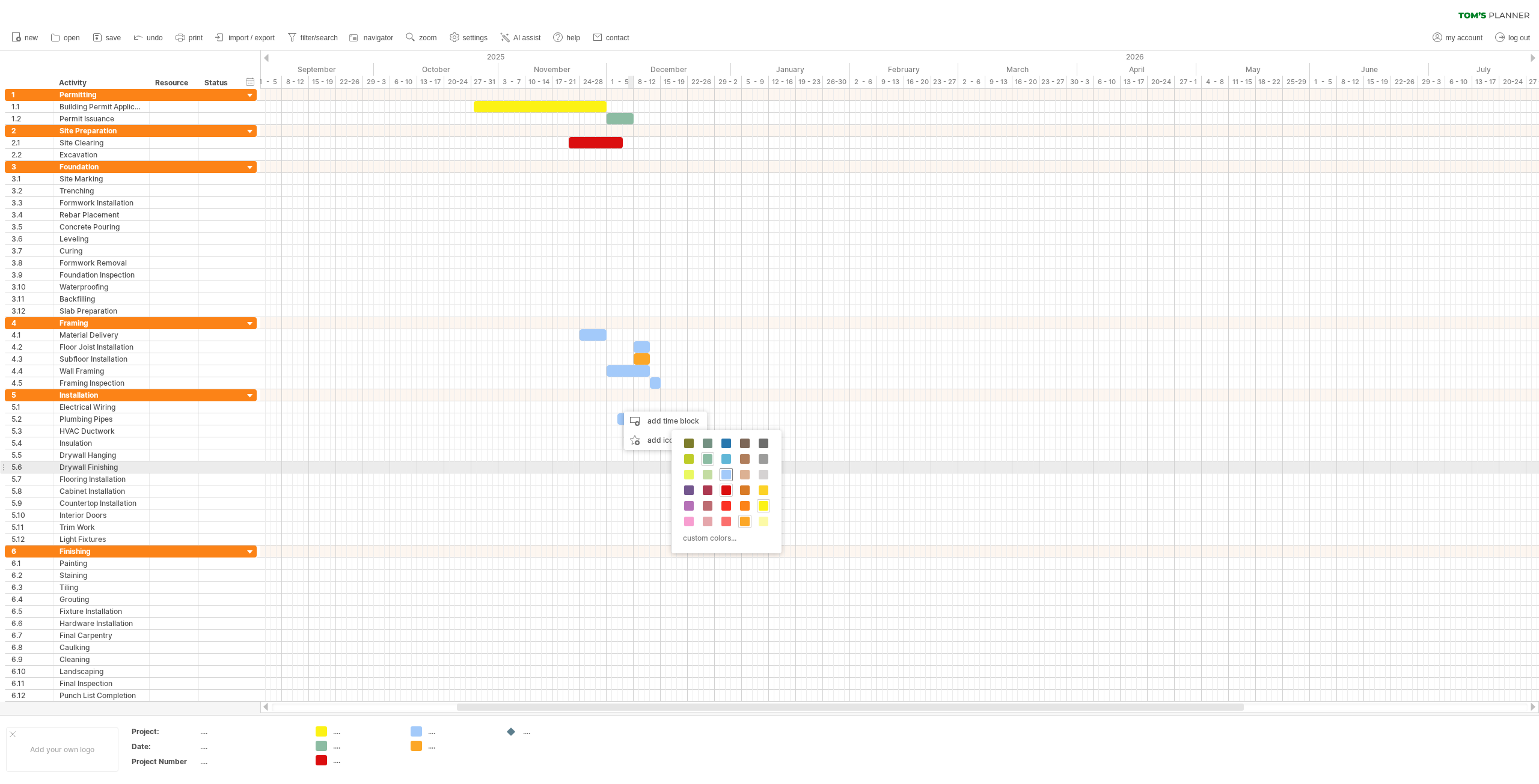
click at [724, 472] on span at bounding box center [726, 475] width 9 height 9
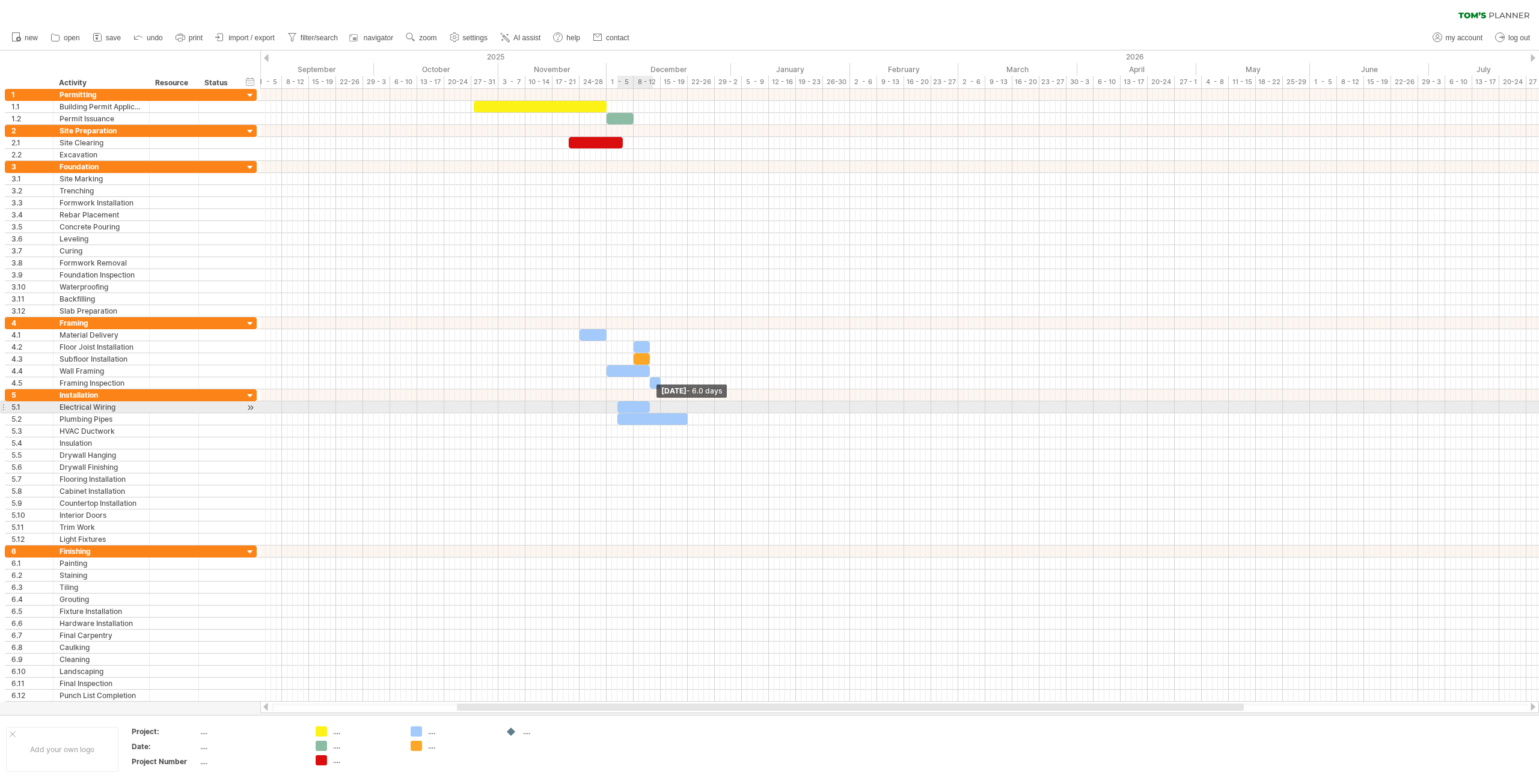
drag, startPoint x: 622, startPoint y: 405, endPoint x: 650, endPoint y: 409, distance: 28.3
click at [650, 409] on span at bounding box center [650, 407] width 5 height 11
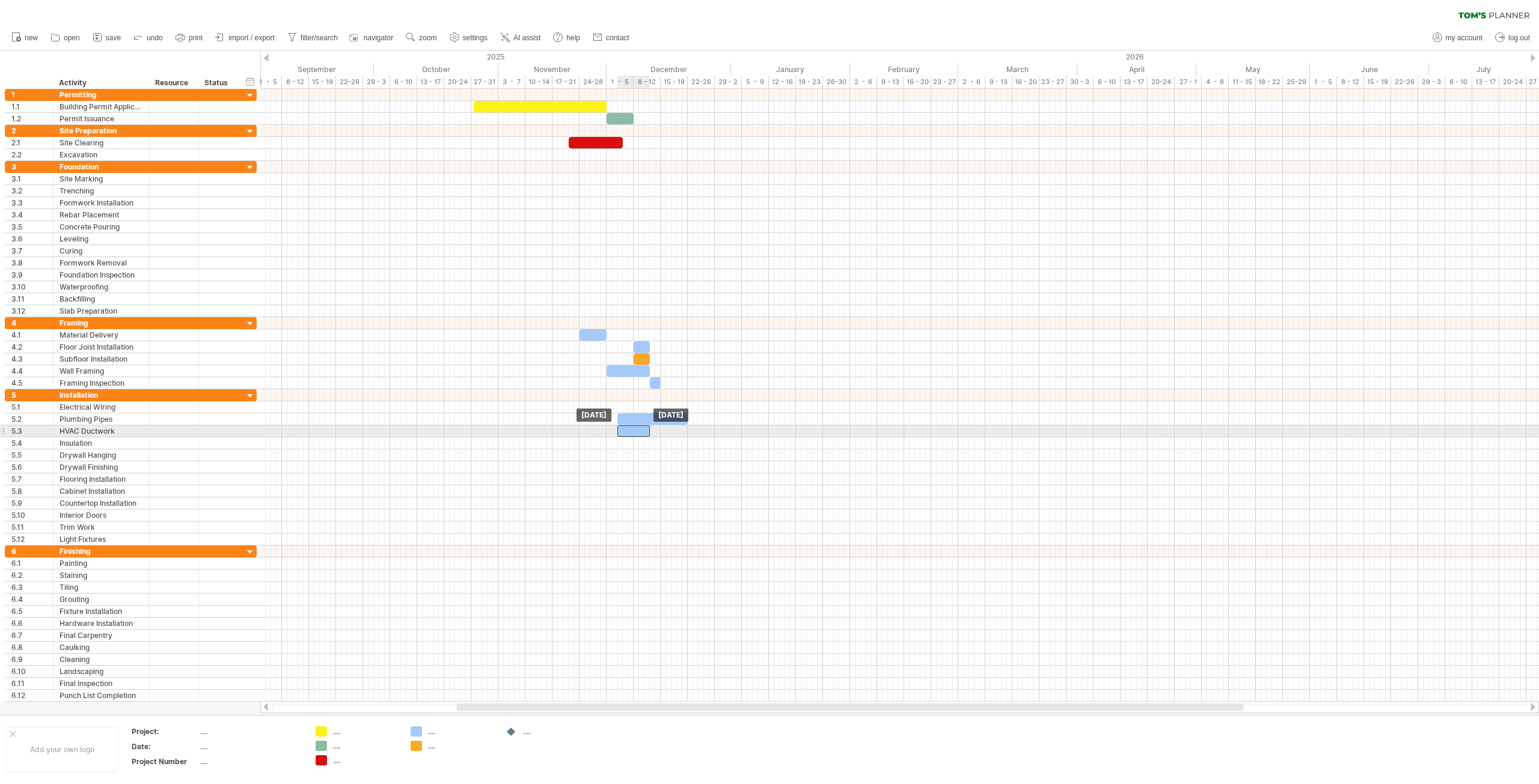
drag, startPoint x: 638, startPoint y: 409, endPoint x: 640, endPoint y: 427, distance: 18.1
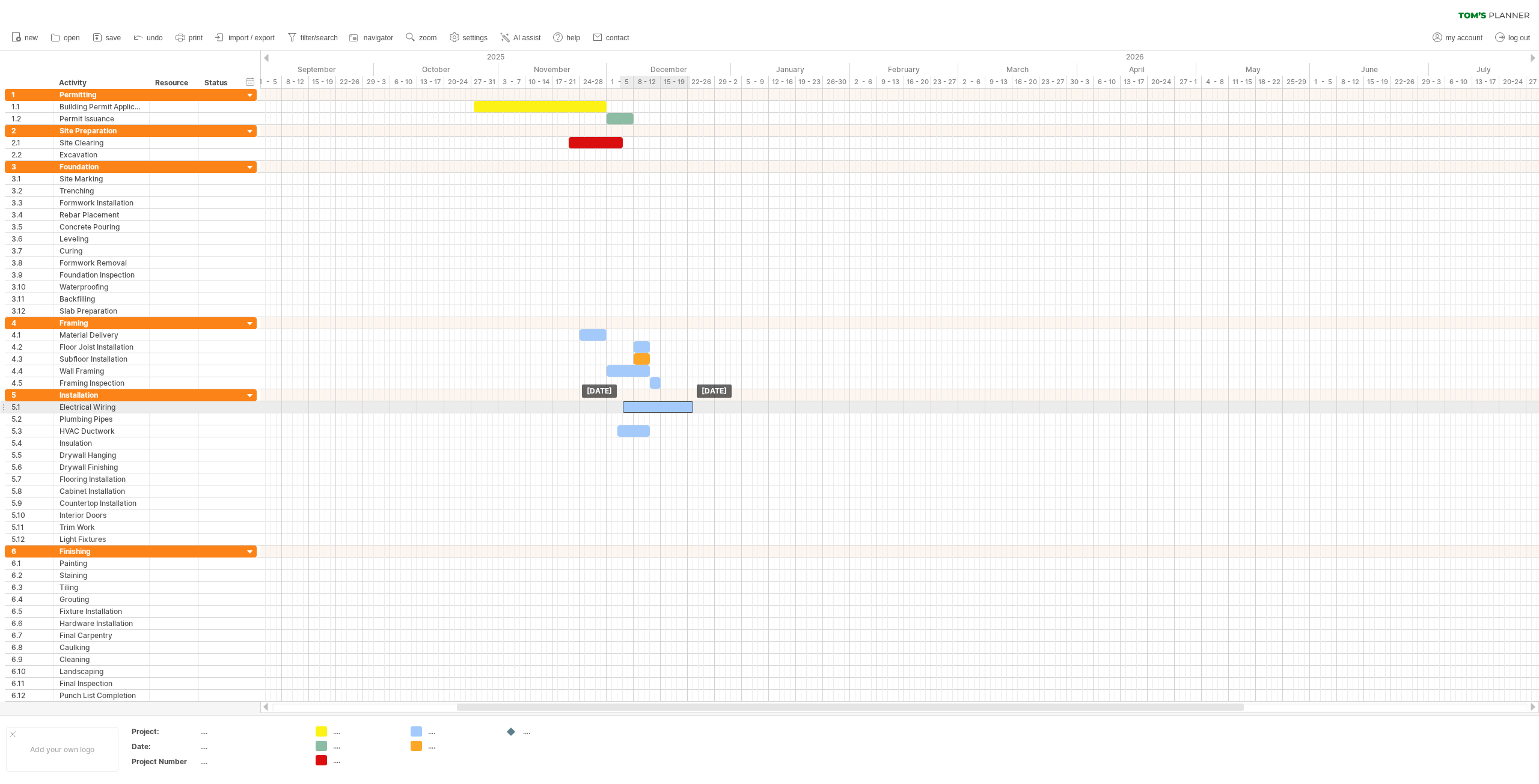
drag, startPoint x: 640, startPoint y: 417, endPoint x: 644, endPoint y: 410, distance: 8.1
click at [685, 404] on div at bounding box center [658, 407] width 71 height 11
drag, startPoint x: 692, startPoint y: 405, endPoint x: 665, endPoint y: 405, distance: 27.0
click at [665, 405] on span at bounding box center [666, 407] width 5 height 11
drag, startPoint x: 642, startPoint y: 431, endPoint x: 631, endPoint y: 418, distance: 17.0
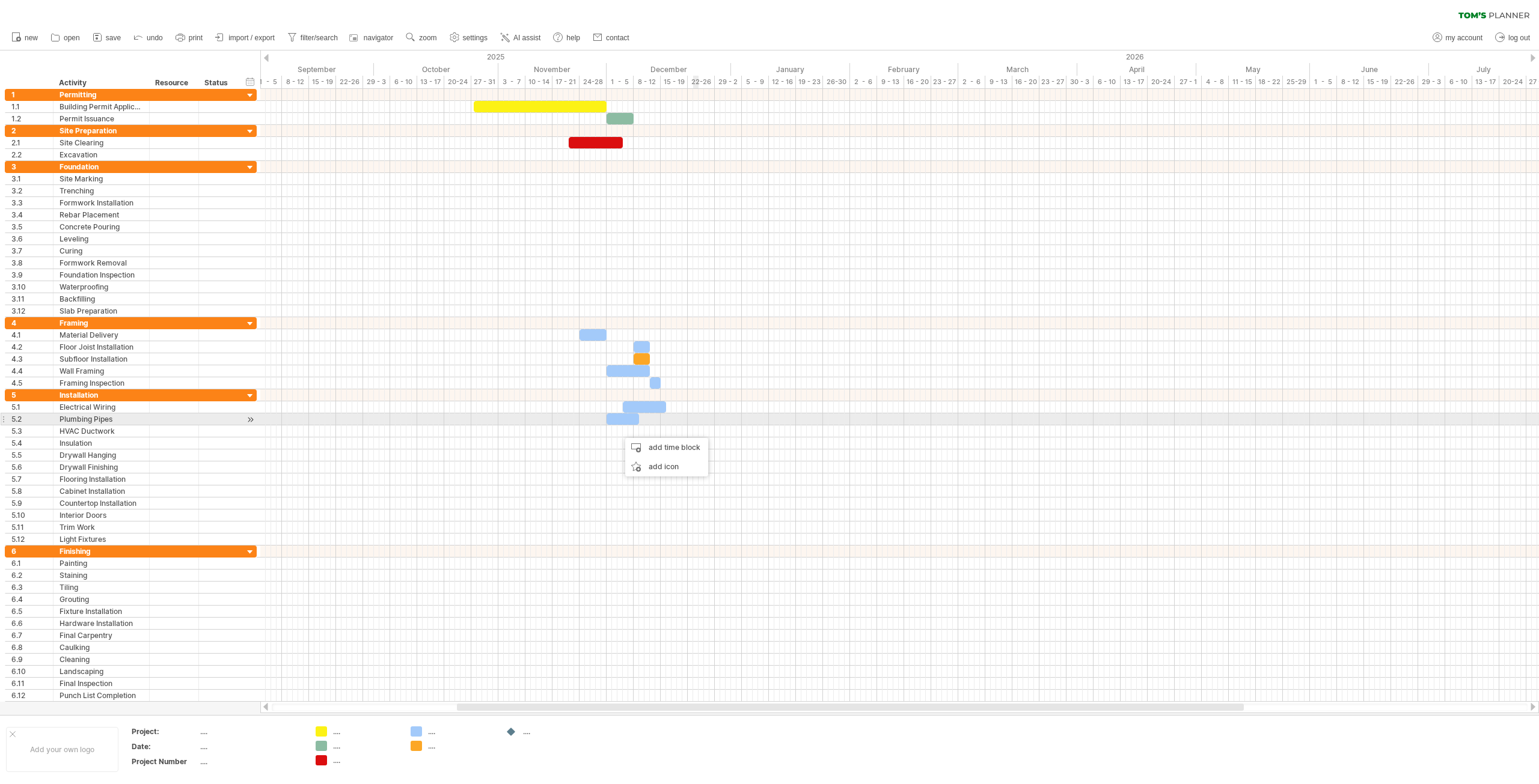
click at [712, 414] on div at bounding box center [899, 420] width 1279 height 12
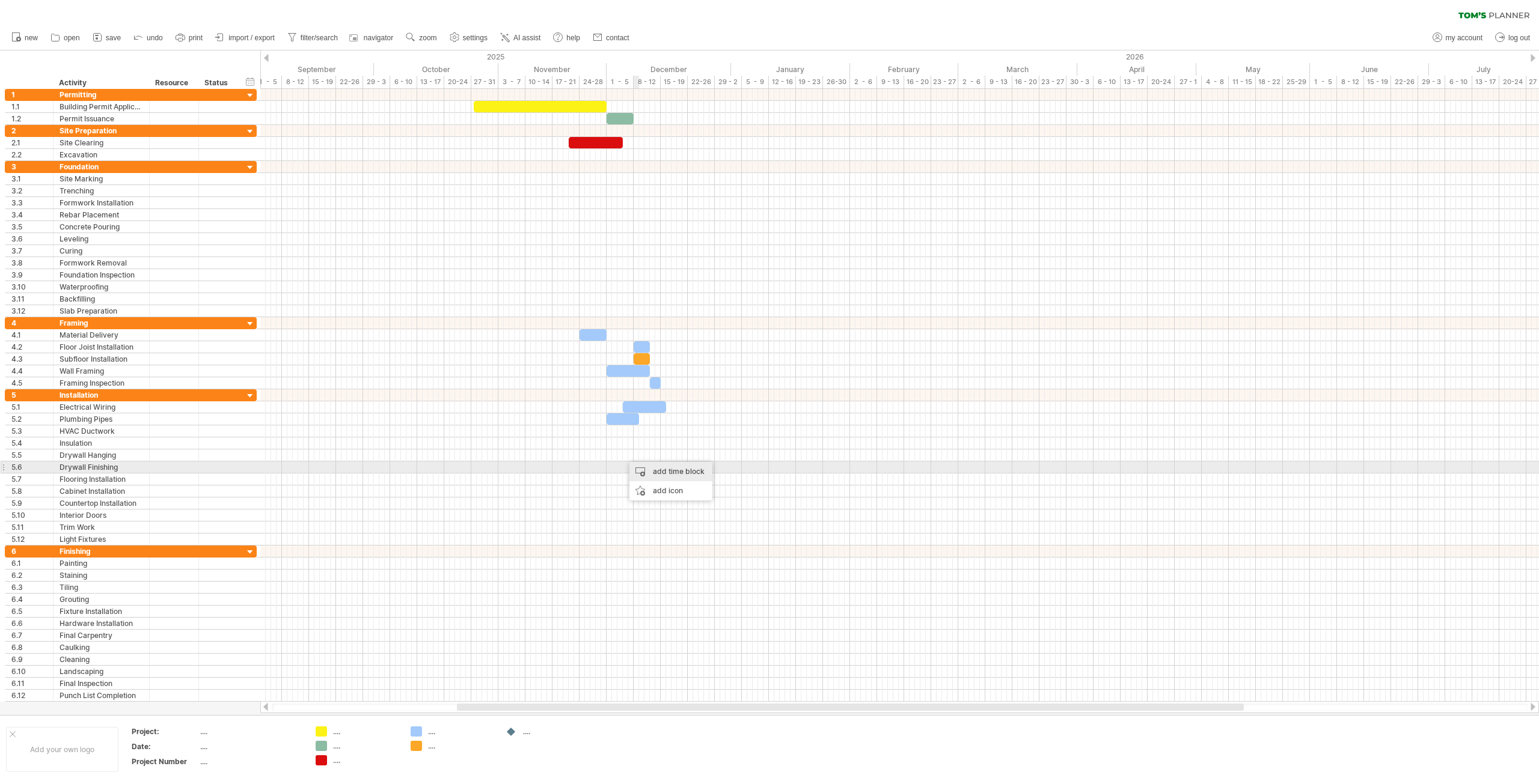
click at [657, 472] on div "add time block" at bounding box center [671, 471] width 83 height 19
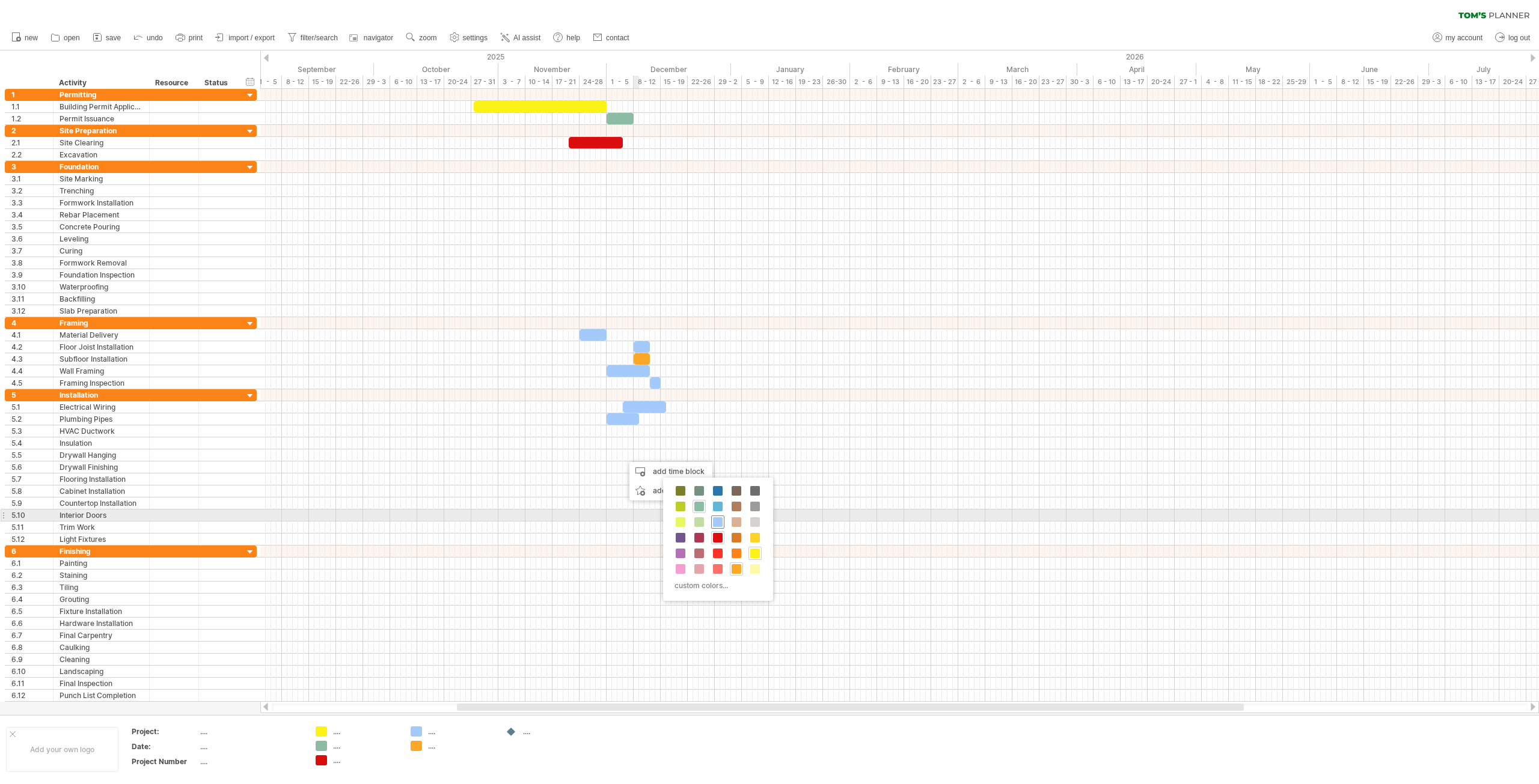
click at [716, 518] on span at bounding box center [718, 522] width 9 height 9
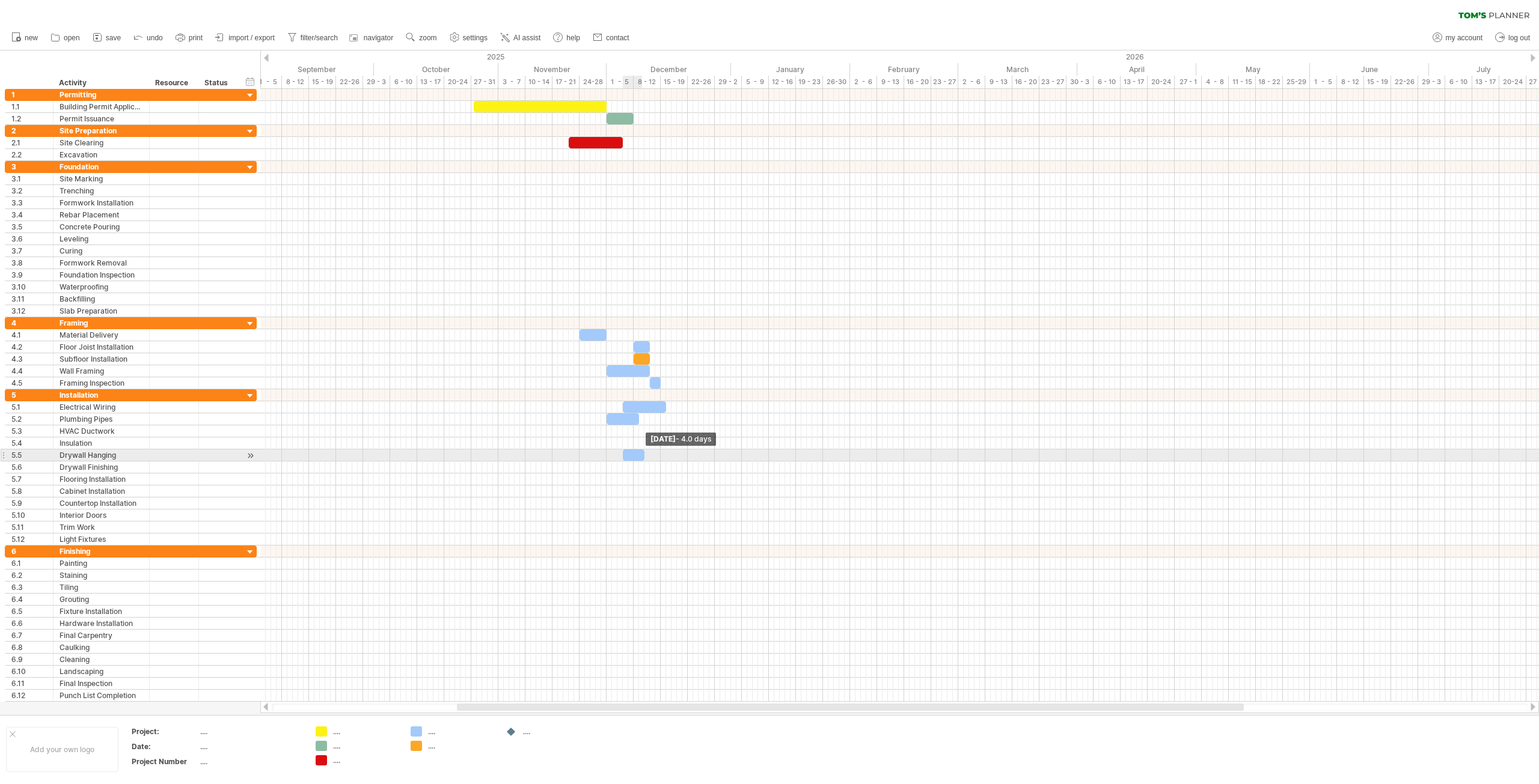
drag, startPoint x: 626, startPoint y: 457, endPoint x: 641, endPoint y: 457, distance: 15.0
click at [641, 457] on div at bounding box center [634, 455] width 22 height 11
drag, startPoint x: 636, startPoint y: 455, endPoint x: 646, endPoint y: 456, distance: 10.0
click at [646, 456] on div at bounding box center [644, 455] width 22 height 11
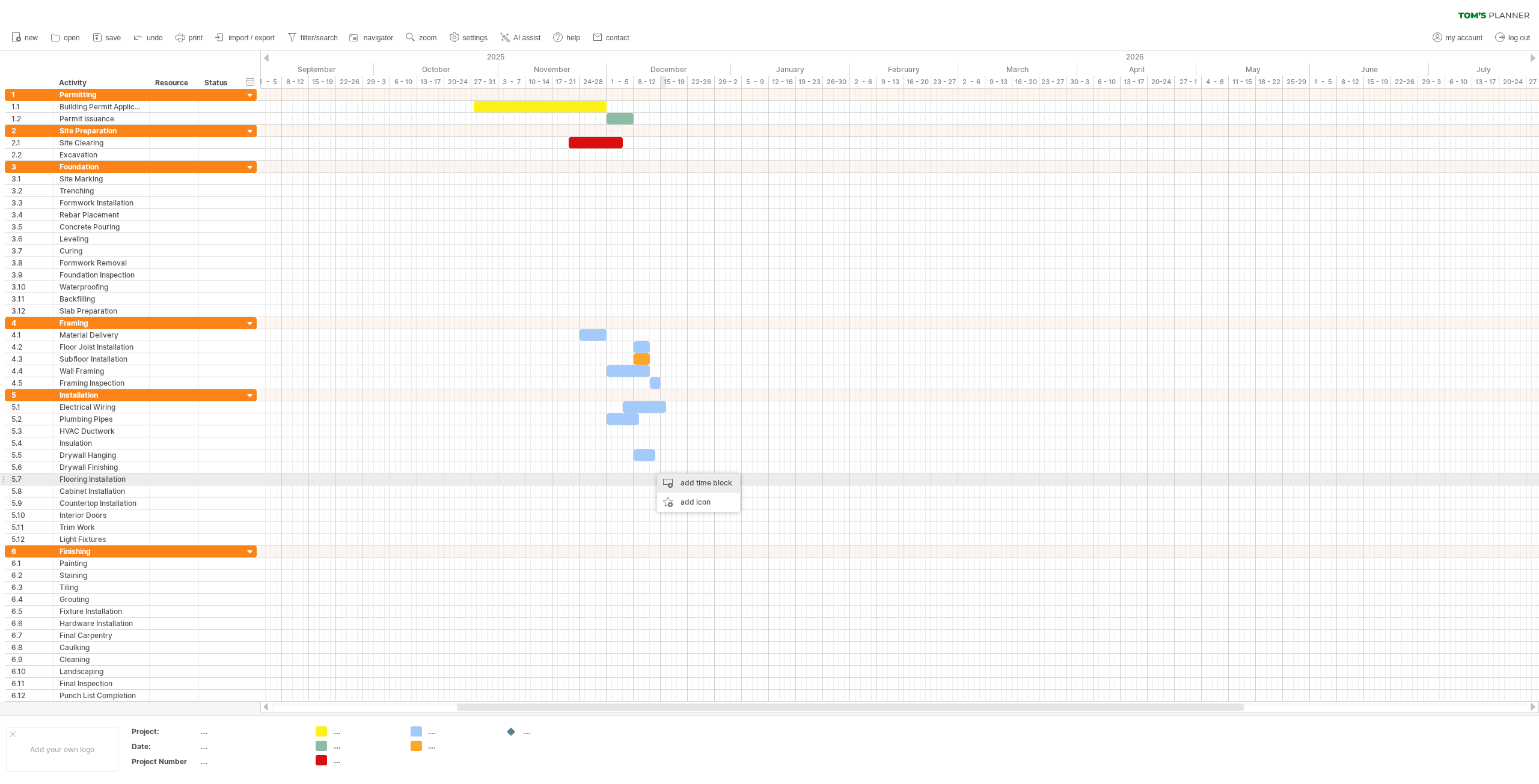
click at [691, 483] on div "add time block" at bounding box center [698, 483] width 83 height 19
click at [753, 530] on span at bounding box center [751, 534] width 9 height 9
drag, startPoint x: 654, startPoint y: 467, endPoint x: 676, endPoint y: 468, distance: 22.0
click at [676, 468] on span at bounding box center [677, 467] width 5 height 11
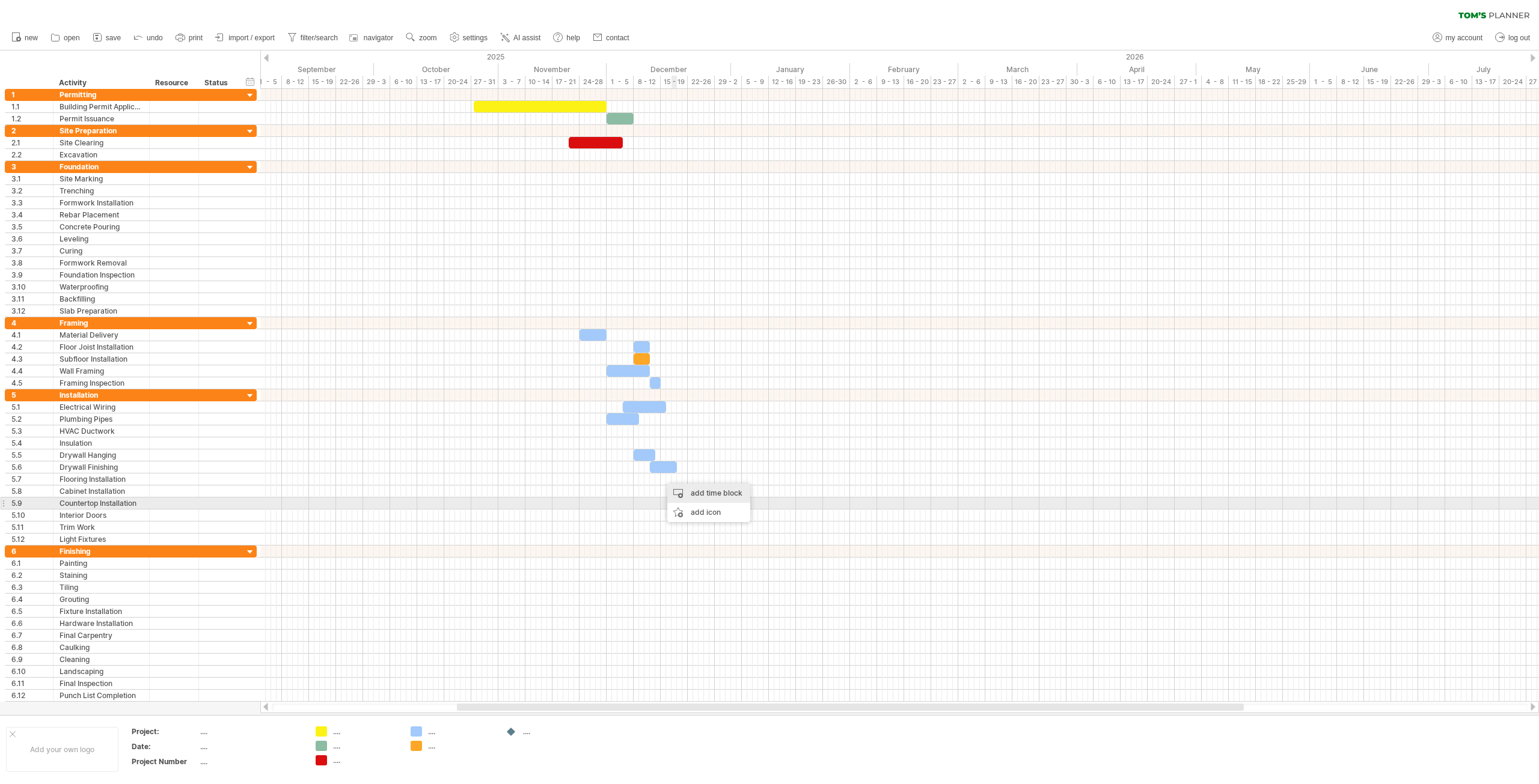
click at [701, 500] on div "add time block" at bounding box center [708, 493] width 83 height 19
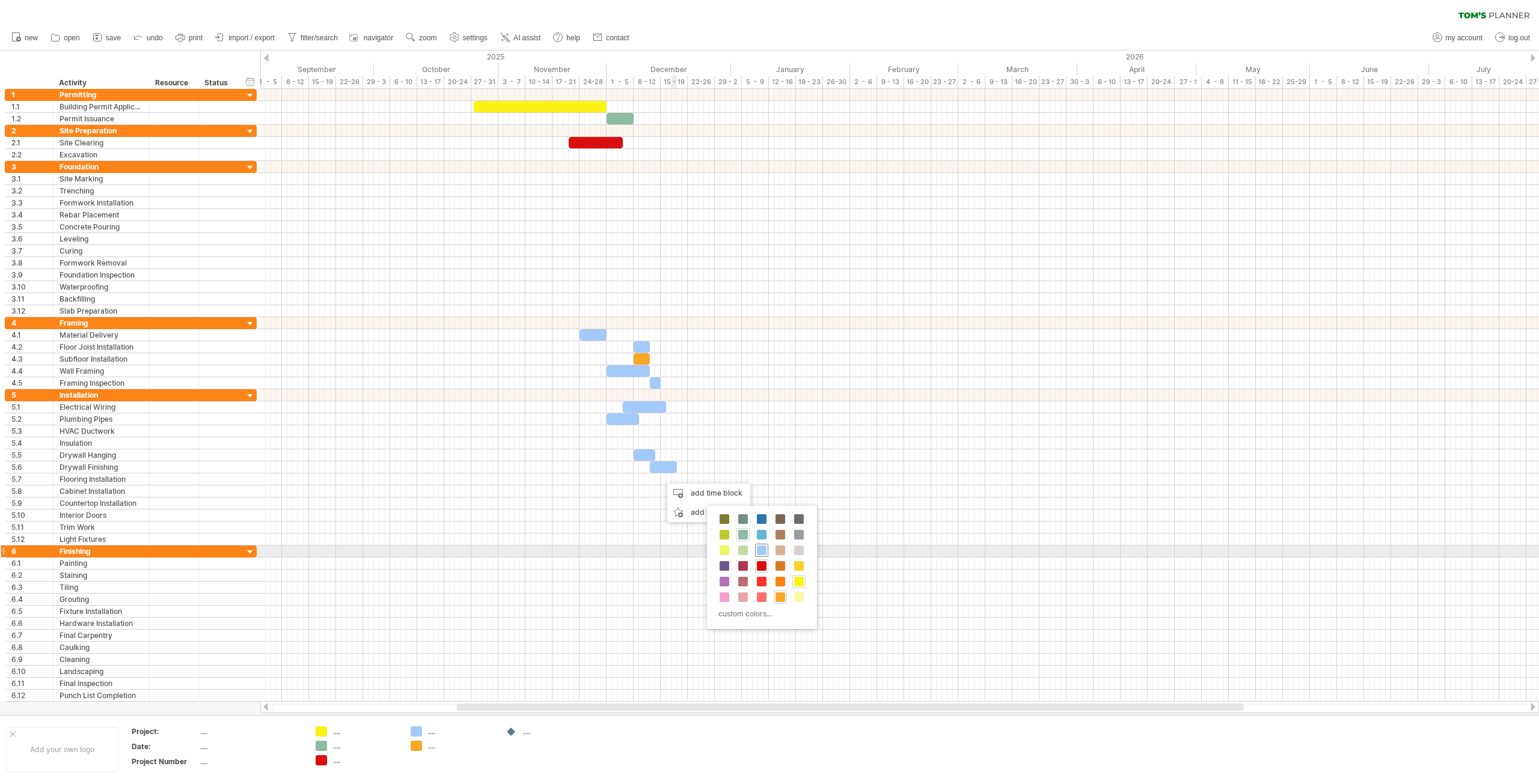
click at [761, 547] on span at bounding box center [761, 550] width 9 height 9
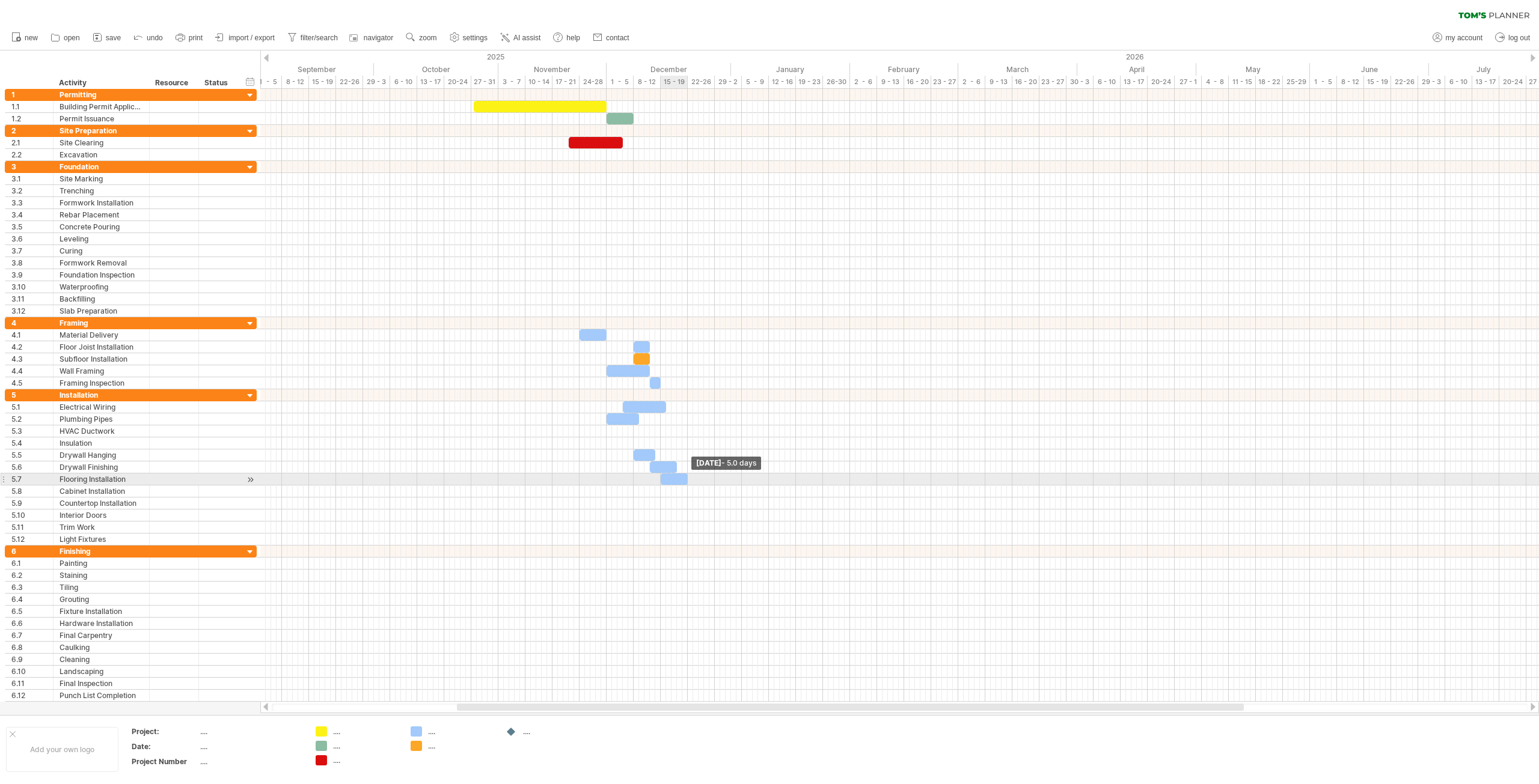
drag, startPoint x: 666, startPoint y: 477, endPoint x: 688, endPoint y: 481, distance: 22.4
click at [688, 481] on span at bounding box center [687, 479] width 5 height 11
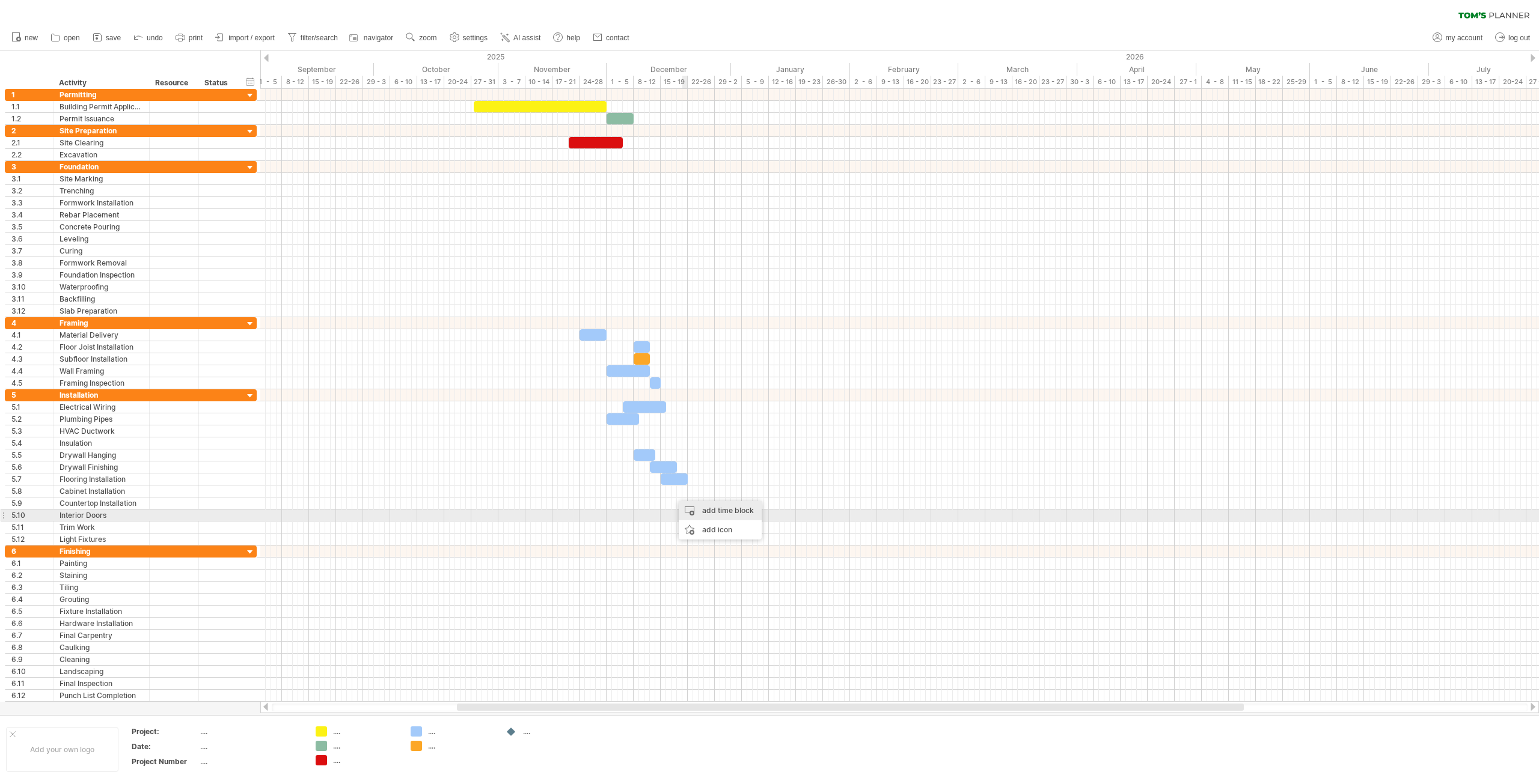
click at [710, 512] on div "add time block" at bounding box center [720, 510] width 83 height 19
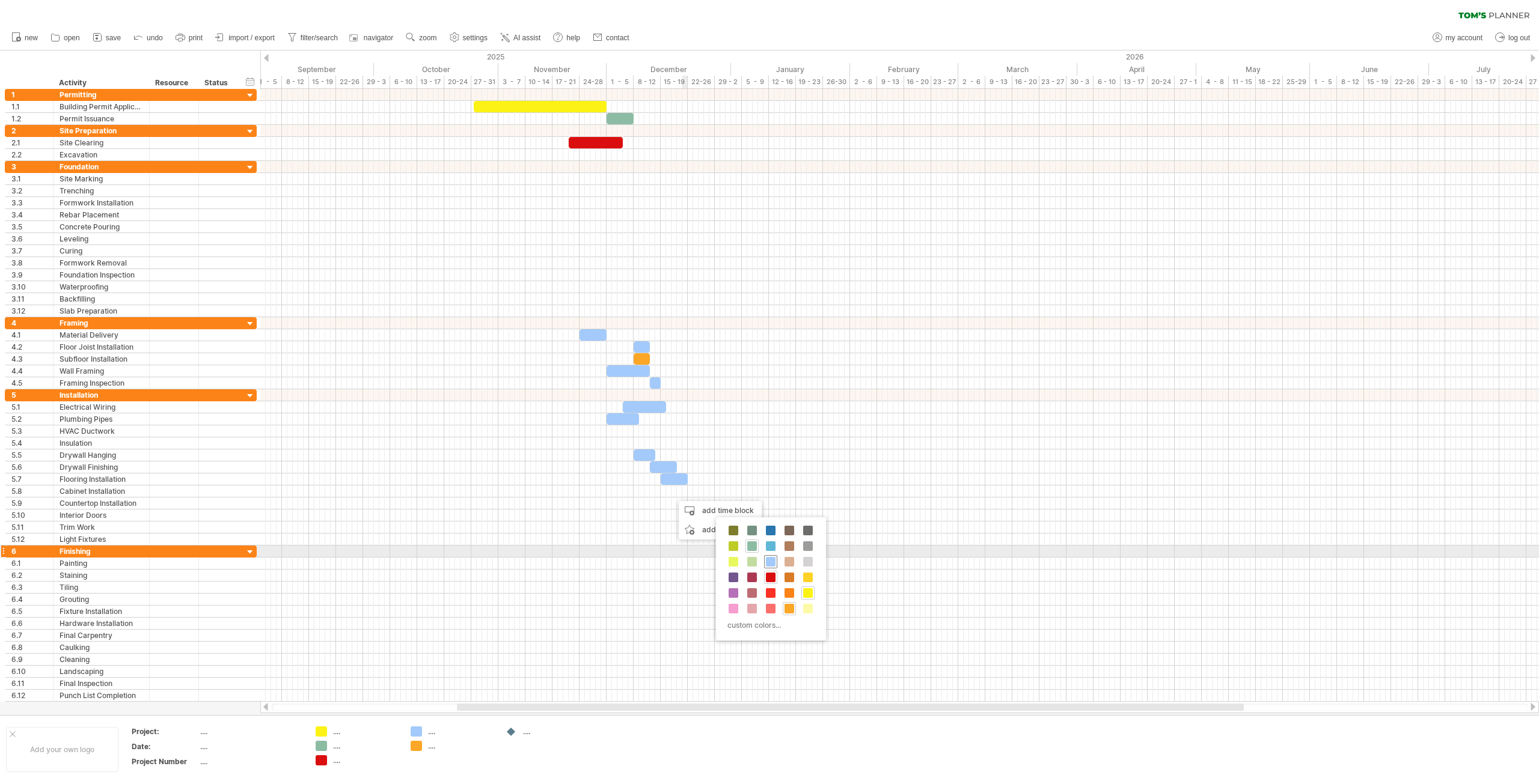
click at [772, 557] on span at bounding box center [771, 561] width 9 height 9
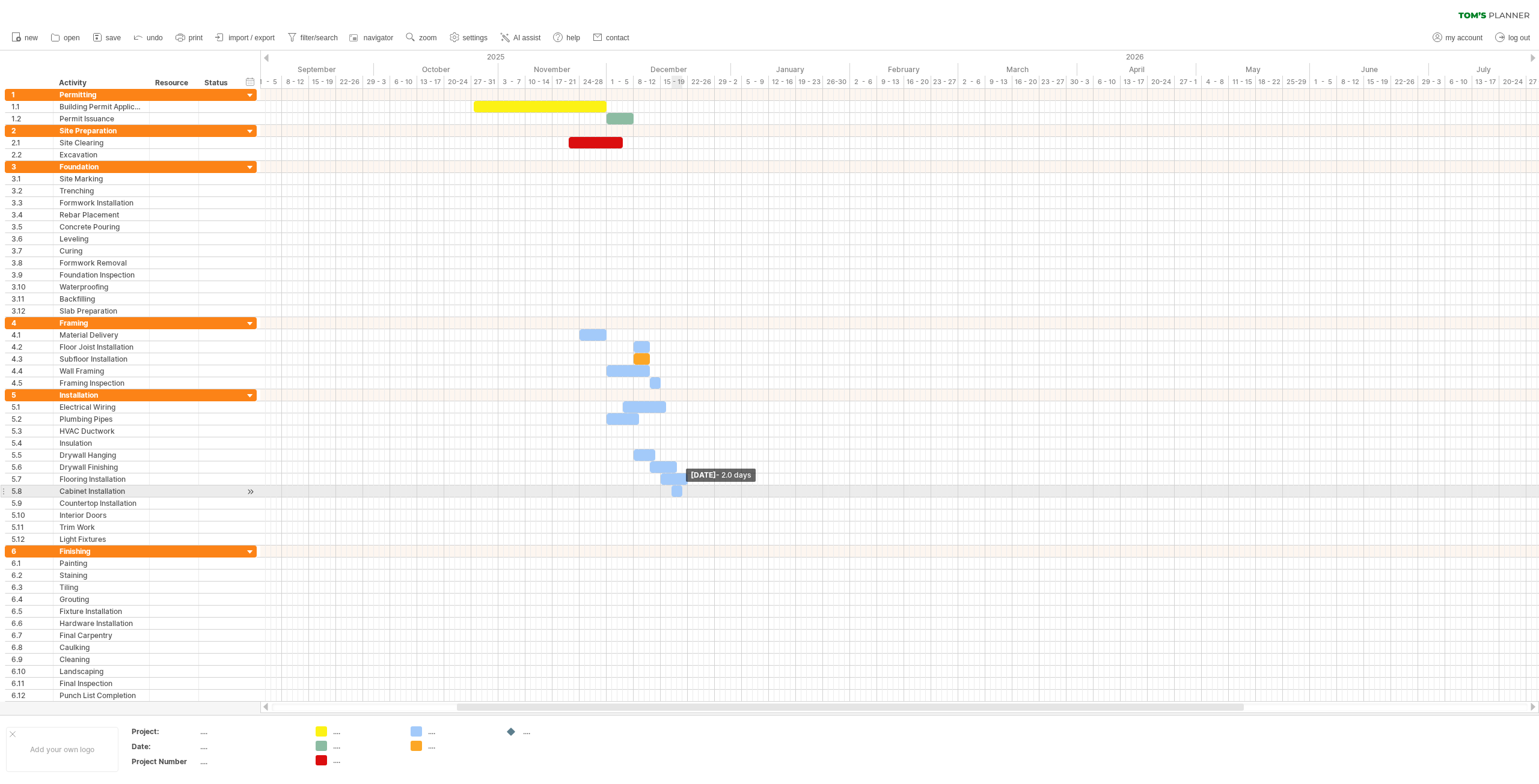
click at [681, 491] on span at bounding box center [682, 491] width 5 height 11
drag, startPoint x: 677, startPoint y: 491, endPoint x: 693, endPoint y: 494, distance: 16.3
click at [693, 494] on div at bounding box center [693, 491] width 11 height 11
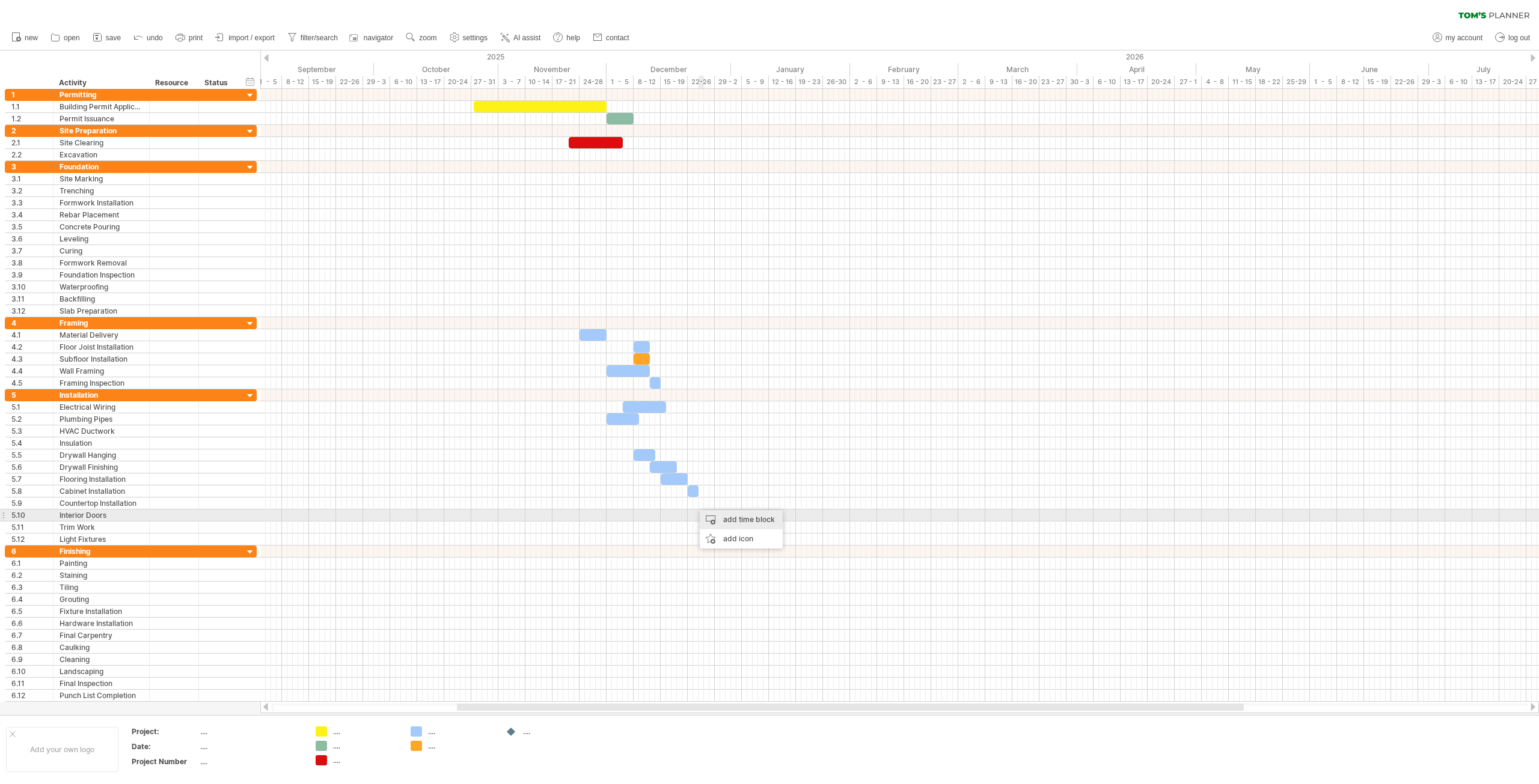
click at [733, 522] on div "add time block" at bounding box center [741, 520] width 83 height 19
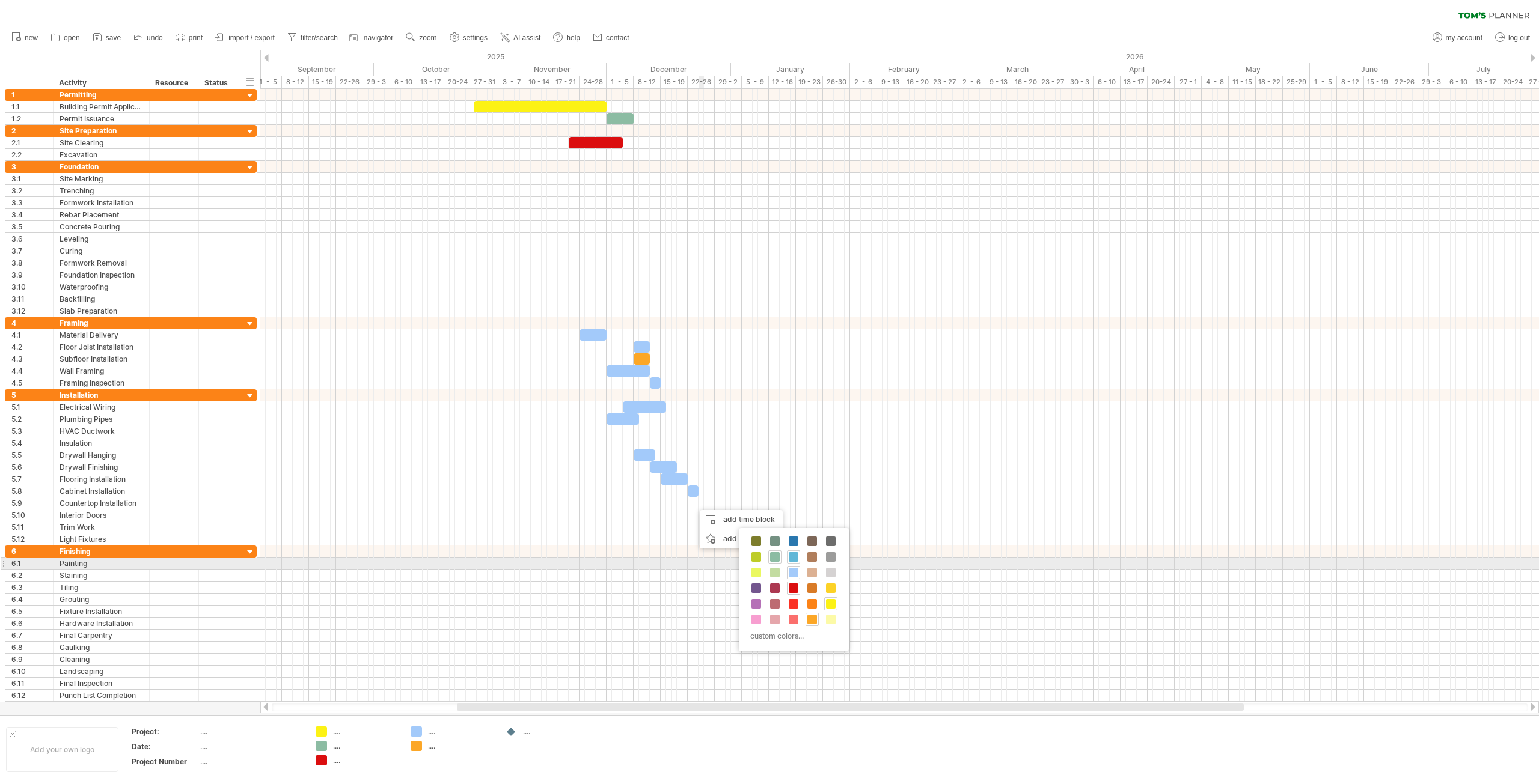
click at [796, 574] on span at bounding box center [794, 573] width 9 height 9
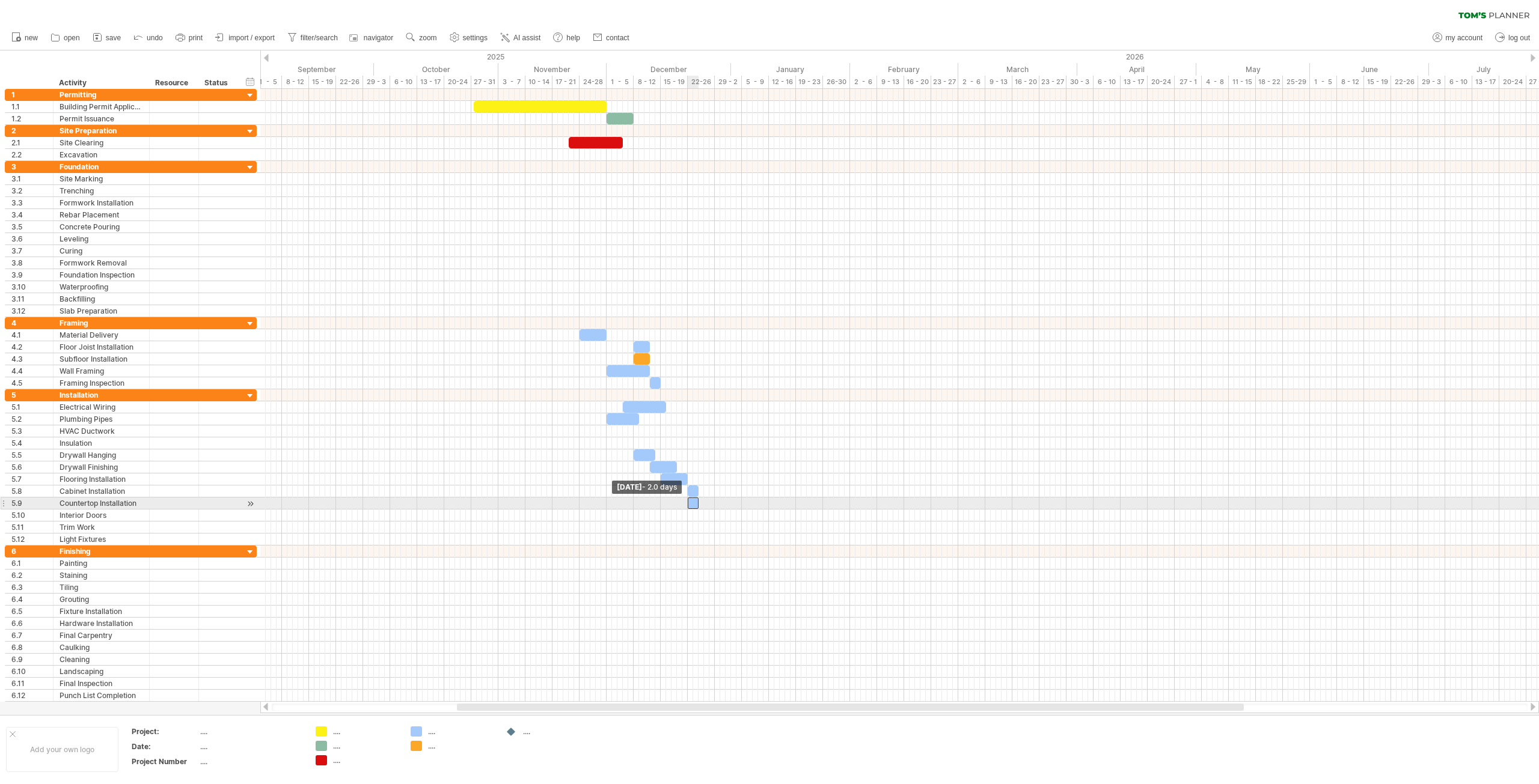
click at [687, 502] on span at bounding box center [687, 503] width 5 height 11
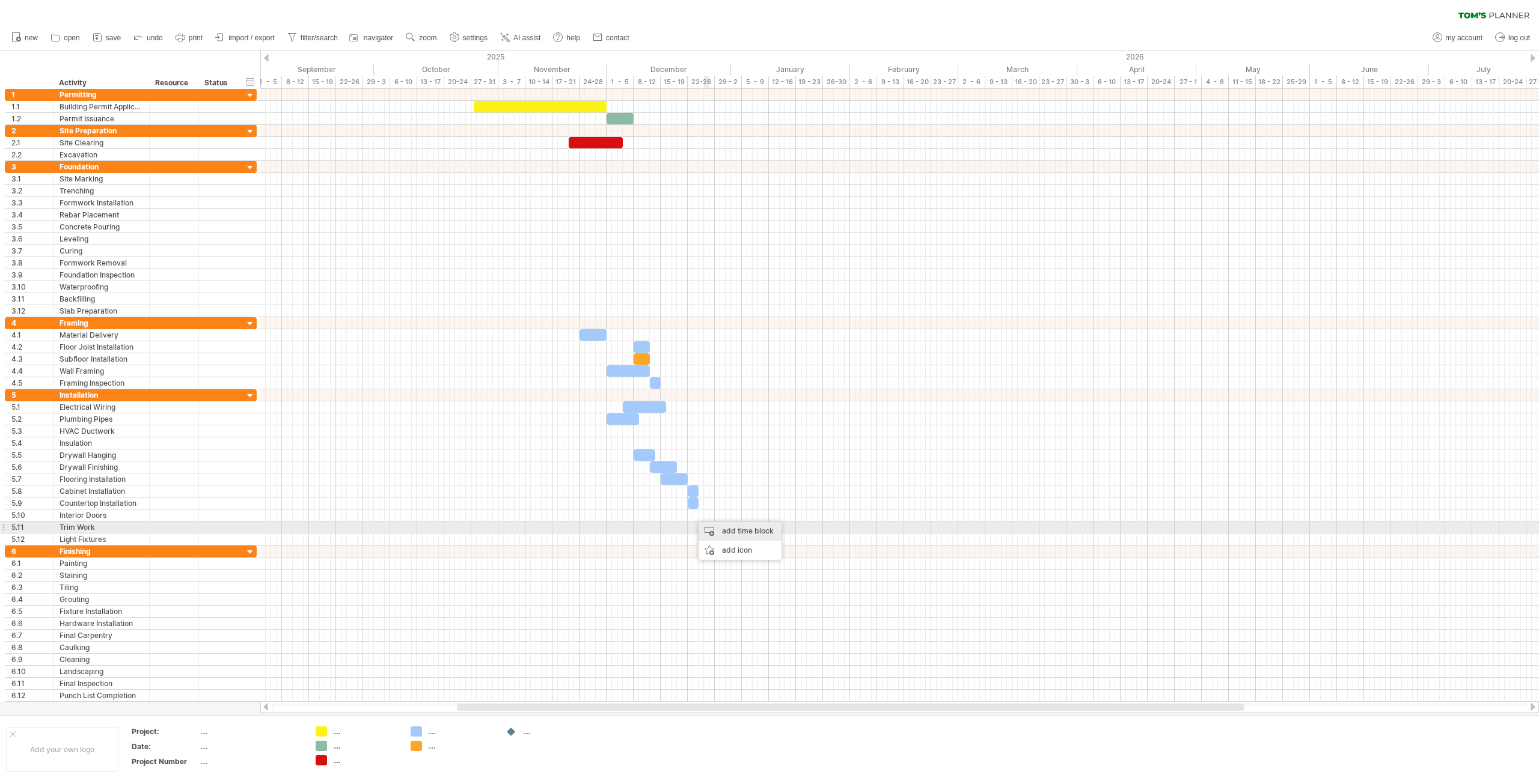
click at [726, 533] on div "add time block" at bounding box center [739, 531] width 83 height 19
click at [787, 576] on div "custom colors..." at bounding box center [788, 600] width 110 height 123
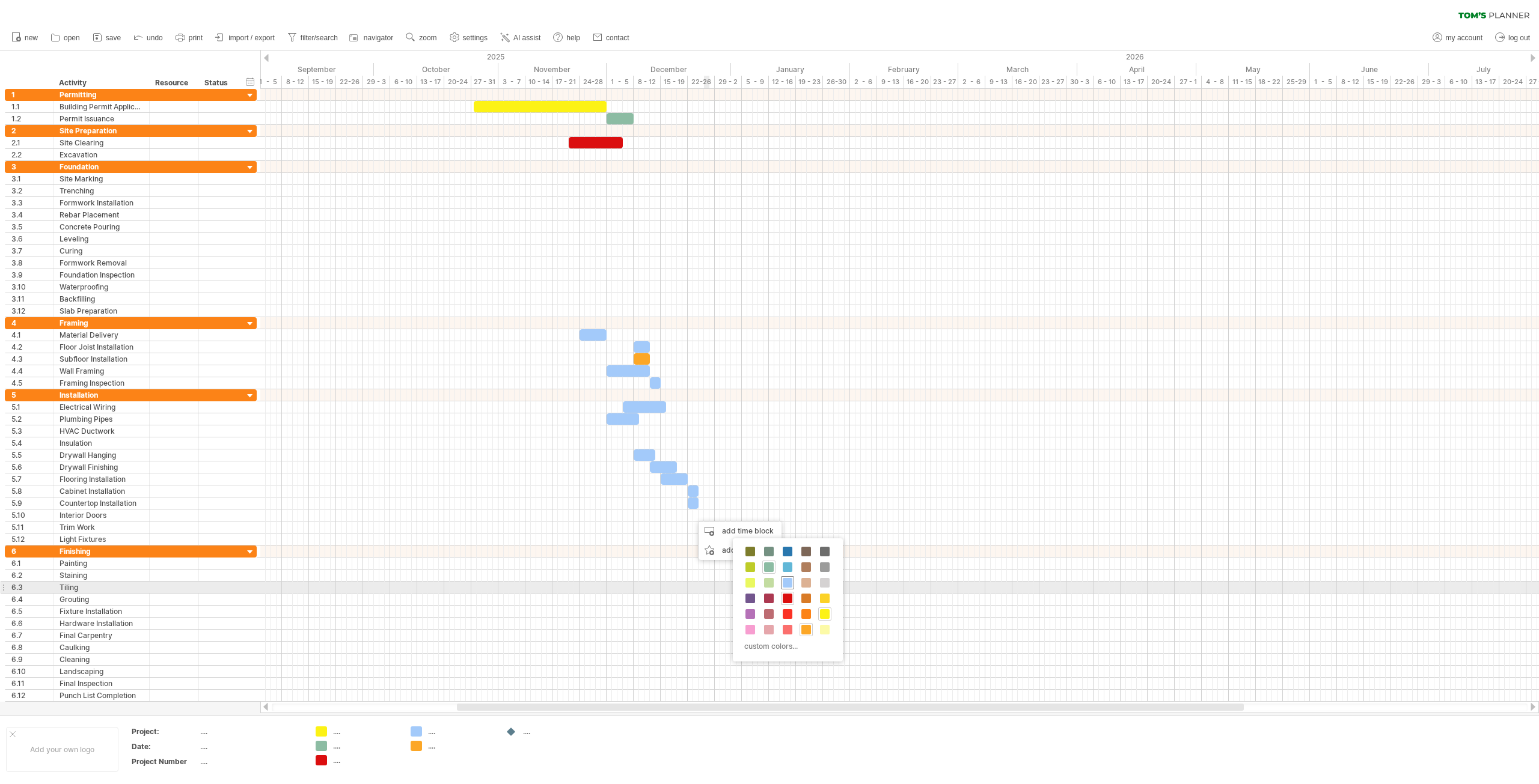
click at [794, 585] on div "custom colors..." at bounding box center [788, 600] width 110 height 123
click at [786, 582] on span at bounding box center [788, 583] width 9 height 9
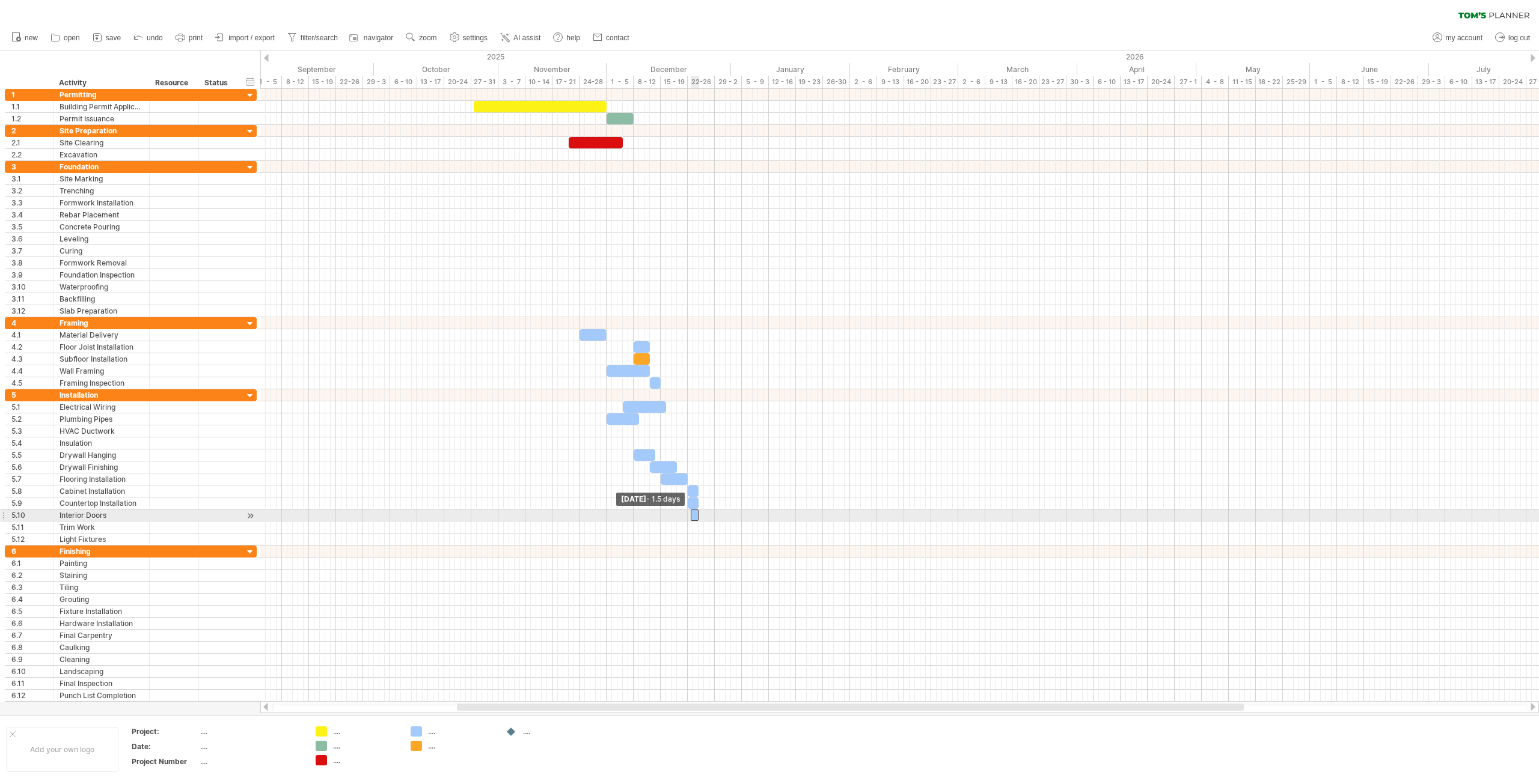
click at [688, 516] on span at bounding box center [690, 515] width 5 height 11
click at [702, 516] on span at bounding box center [701, 515] width 5 height 11
click at [698, 526] on div at bounding box center [899, 528] width 1279 height 12
drag, startPoint x: 698, startPoint y: 526, endPoint x: 691, endPoint y: 529, distance: 7.6
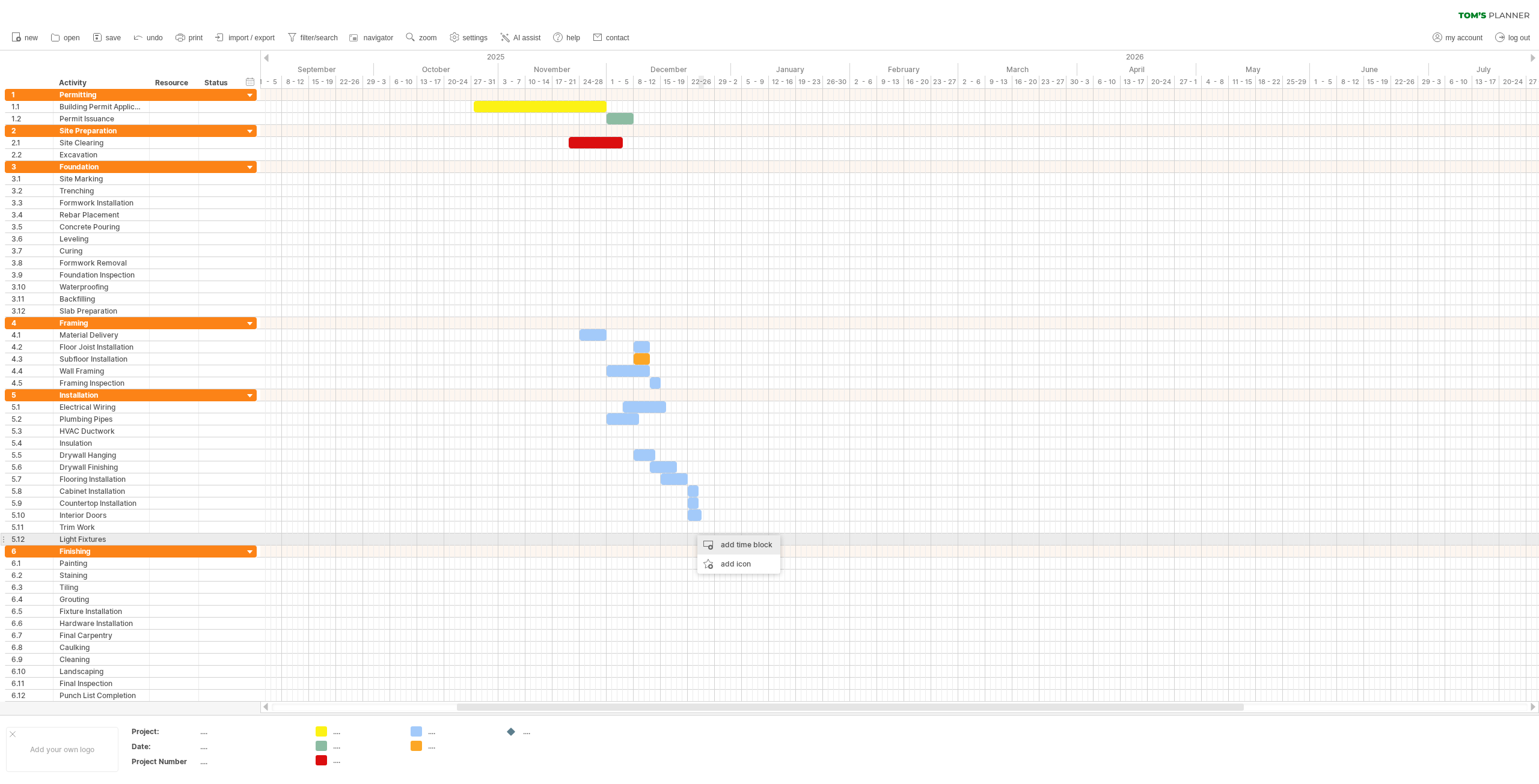
click at [726, 546] on div "add time block" at bounding box center [739, 545] width 83 height 19
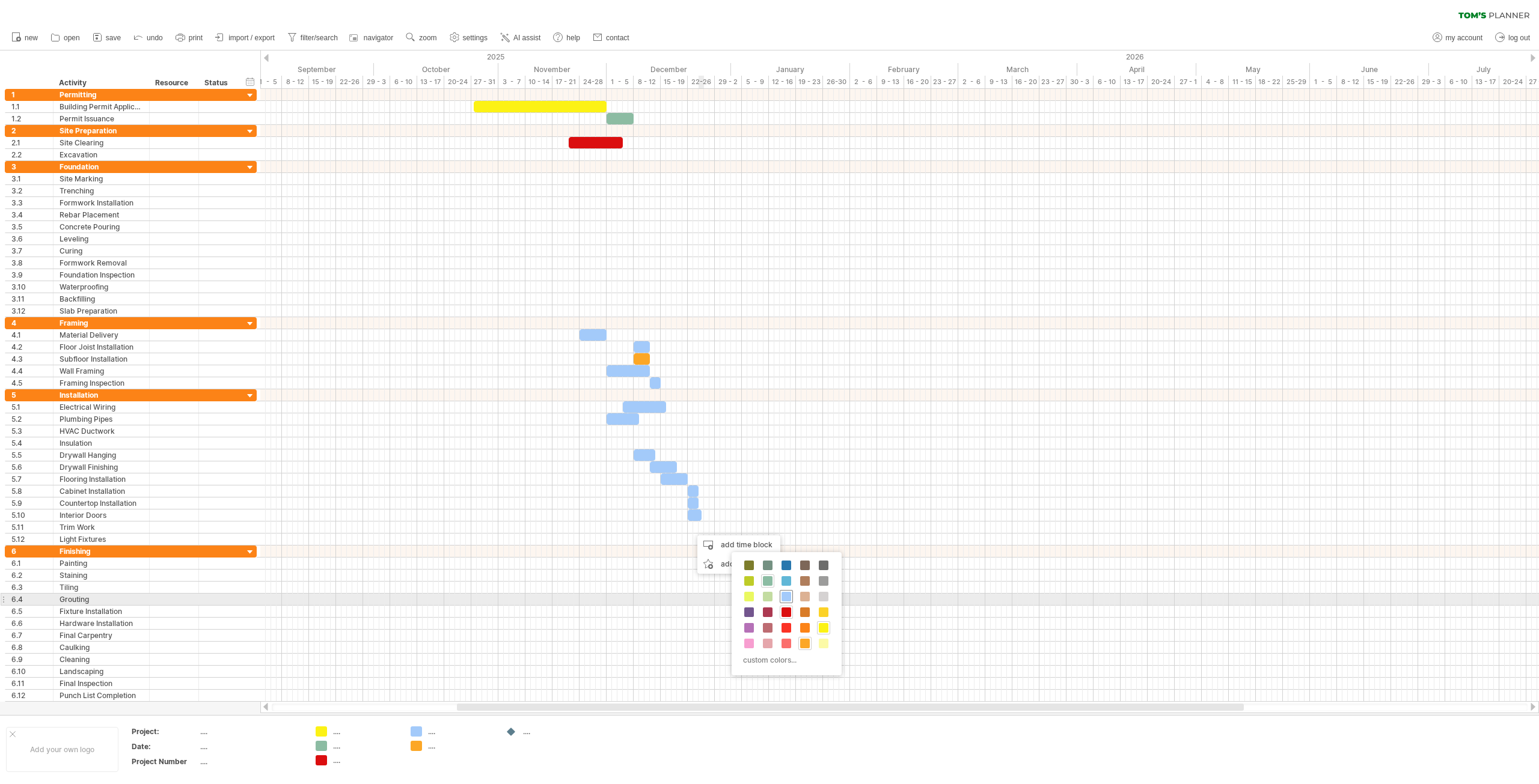
click at [787, 596] on span at bounding box center [786, 596] width 9 height 9
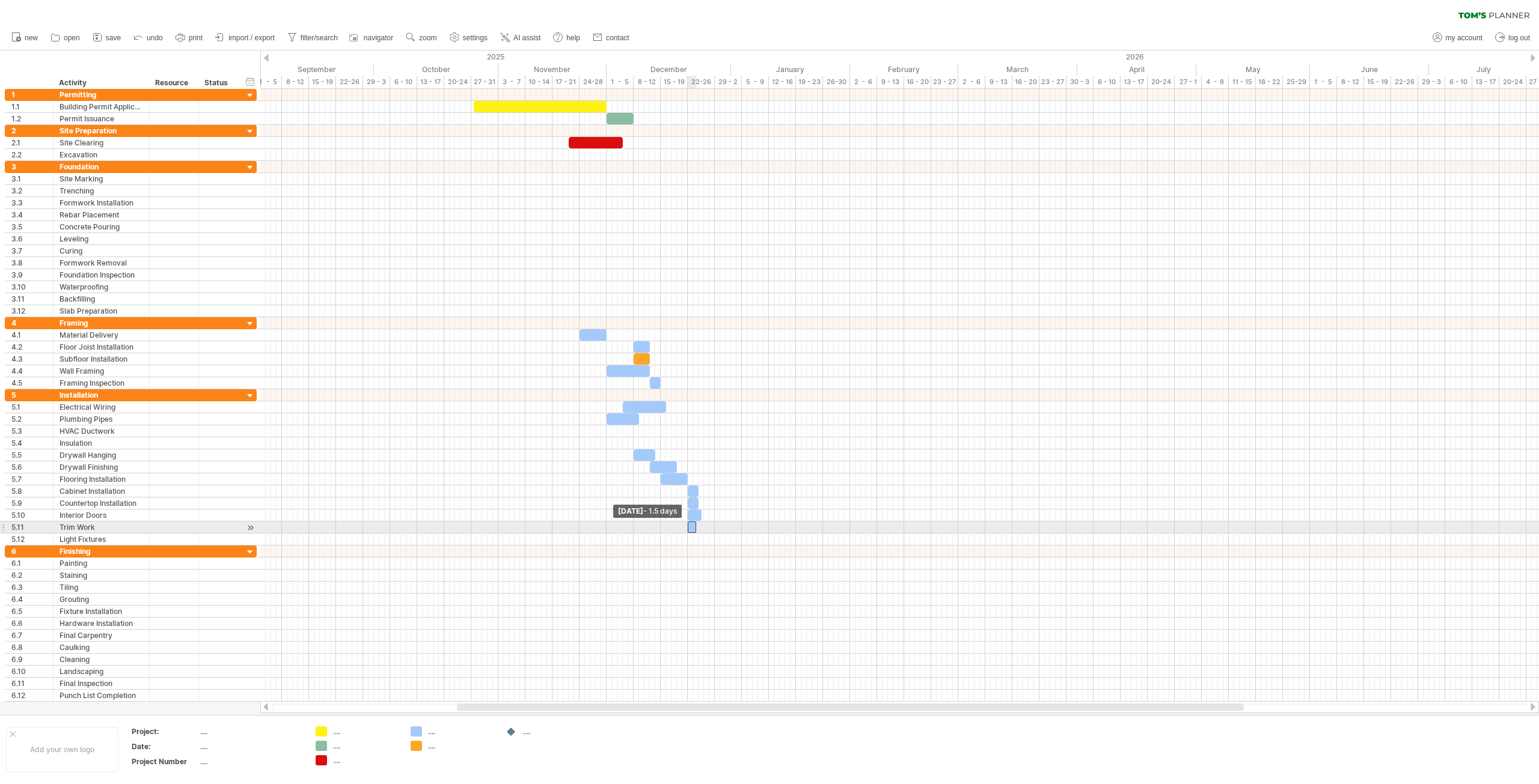
click at [687, 528] on span at bounding box center [687, 527] width 5 height 11
drag, startPoint x: 693, startPoint y: 529, endPoint x: 702, endPoint y: 531, distance: 9.2
click at [702, 531] on span at bounding box center [704, 527] width 5 height 11
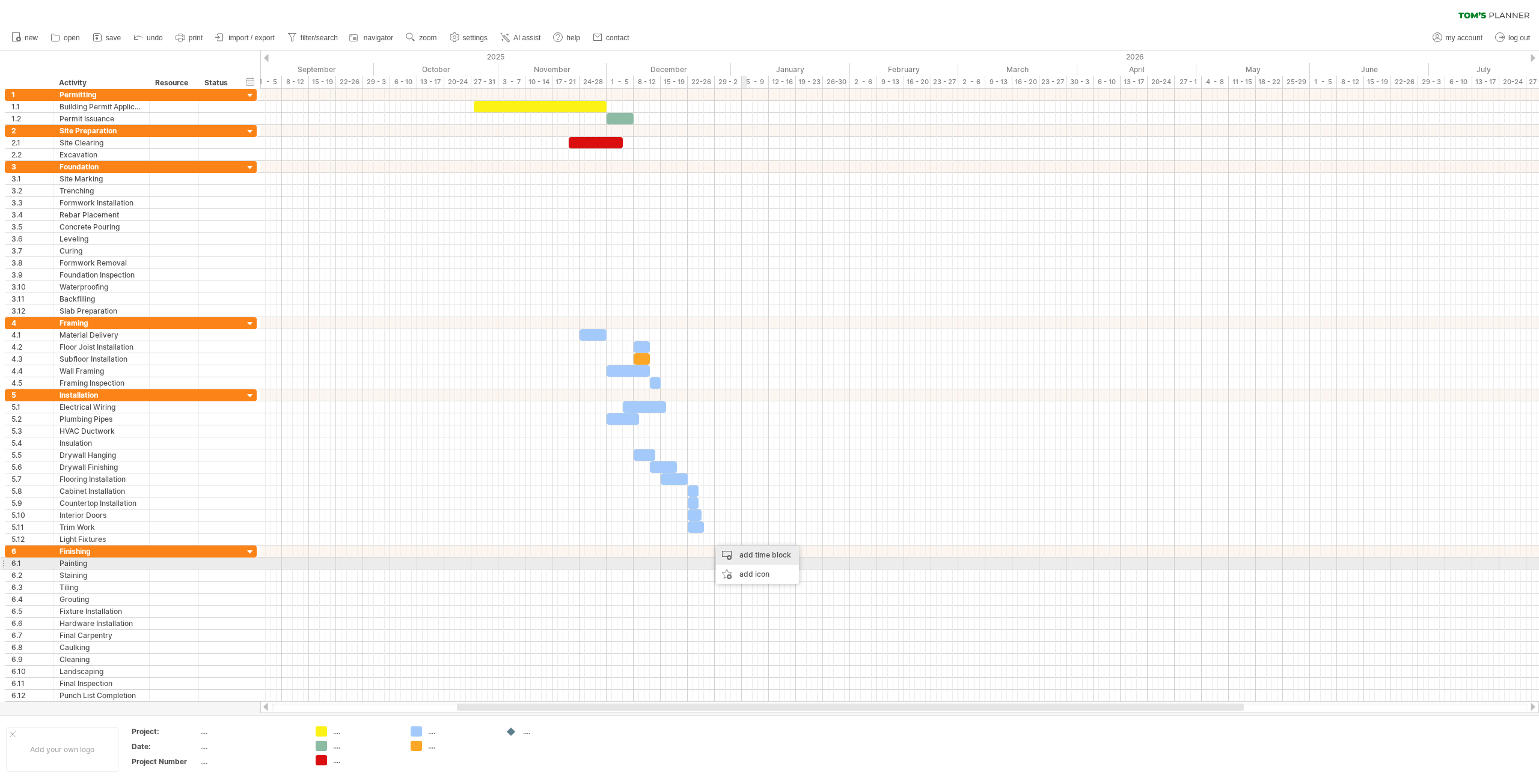
click at [773, 559] on div "add time block" at bounding box center [757, 555] width 83 height 19
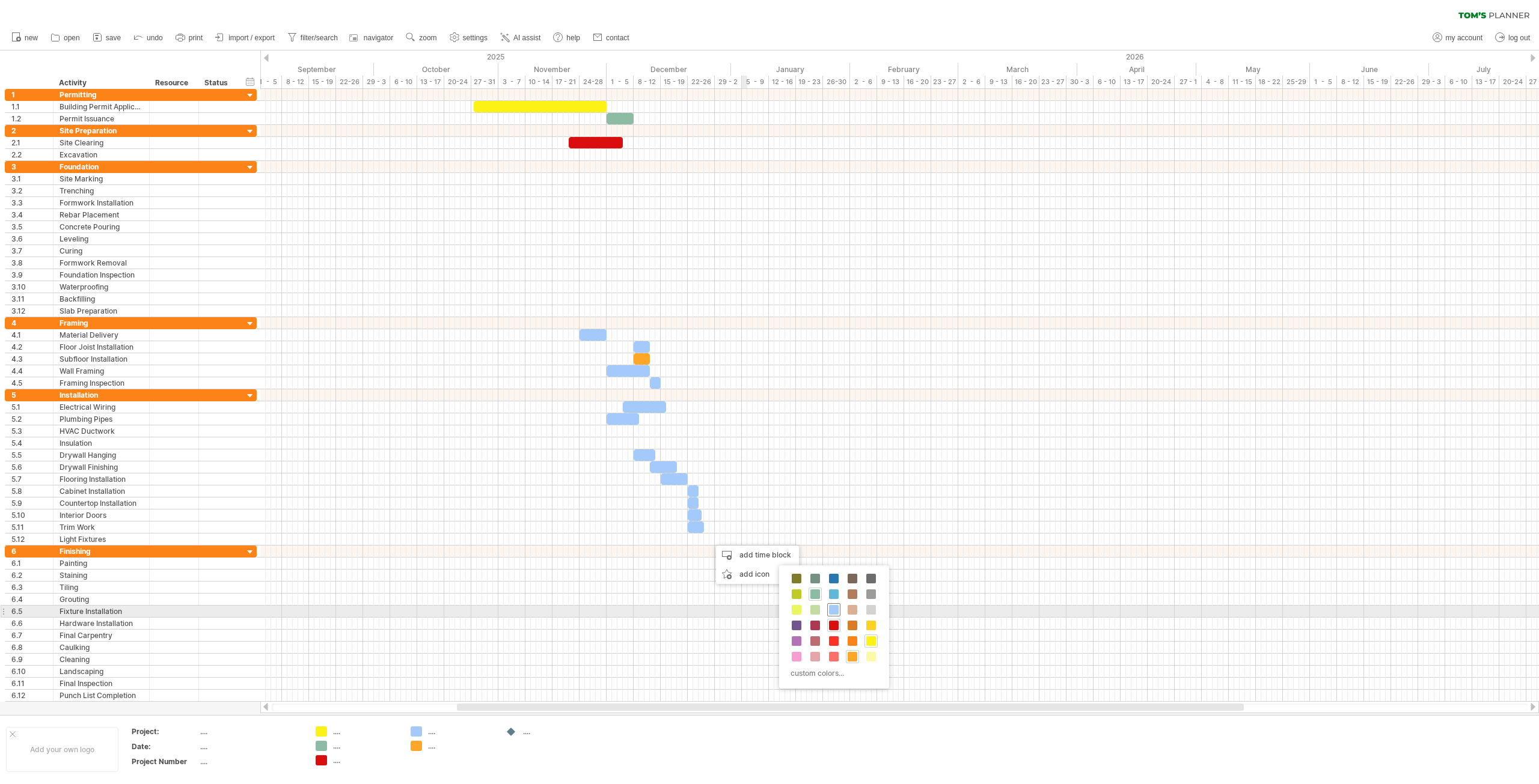
click at [829, 609] on div at bounding box center [834, 610] width 13 height 13
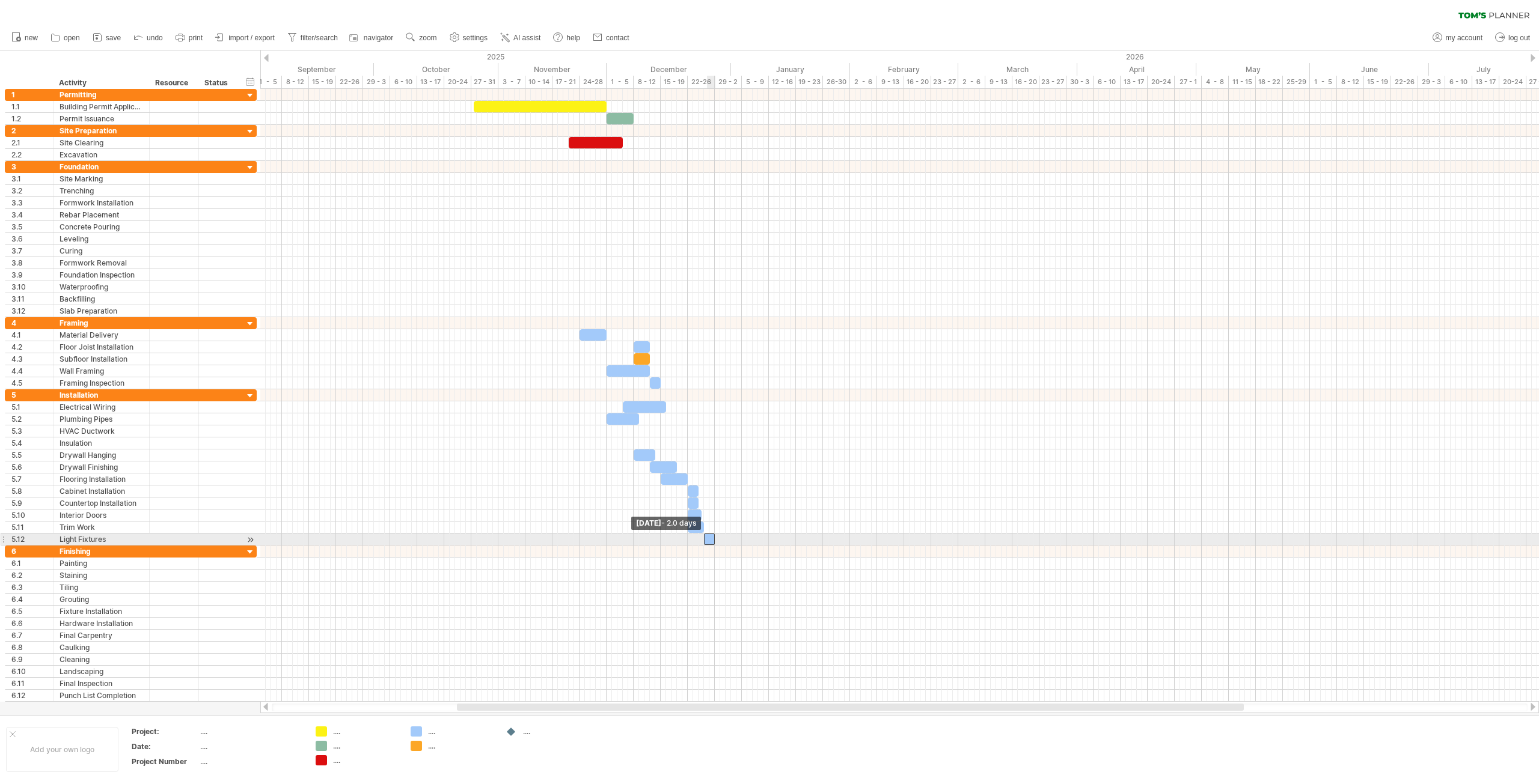
click at [704, 539] on span at bounding box center [704, 539] width 5 height 11
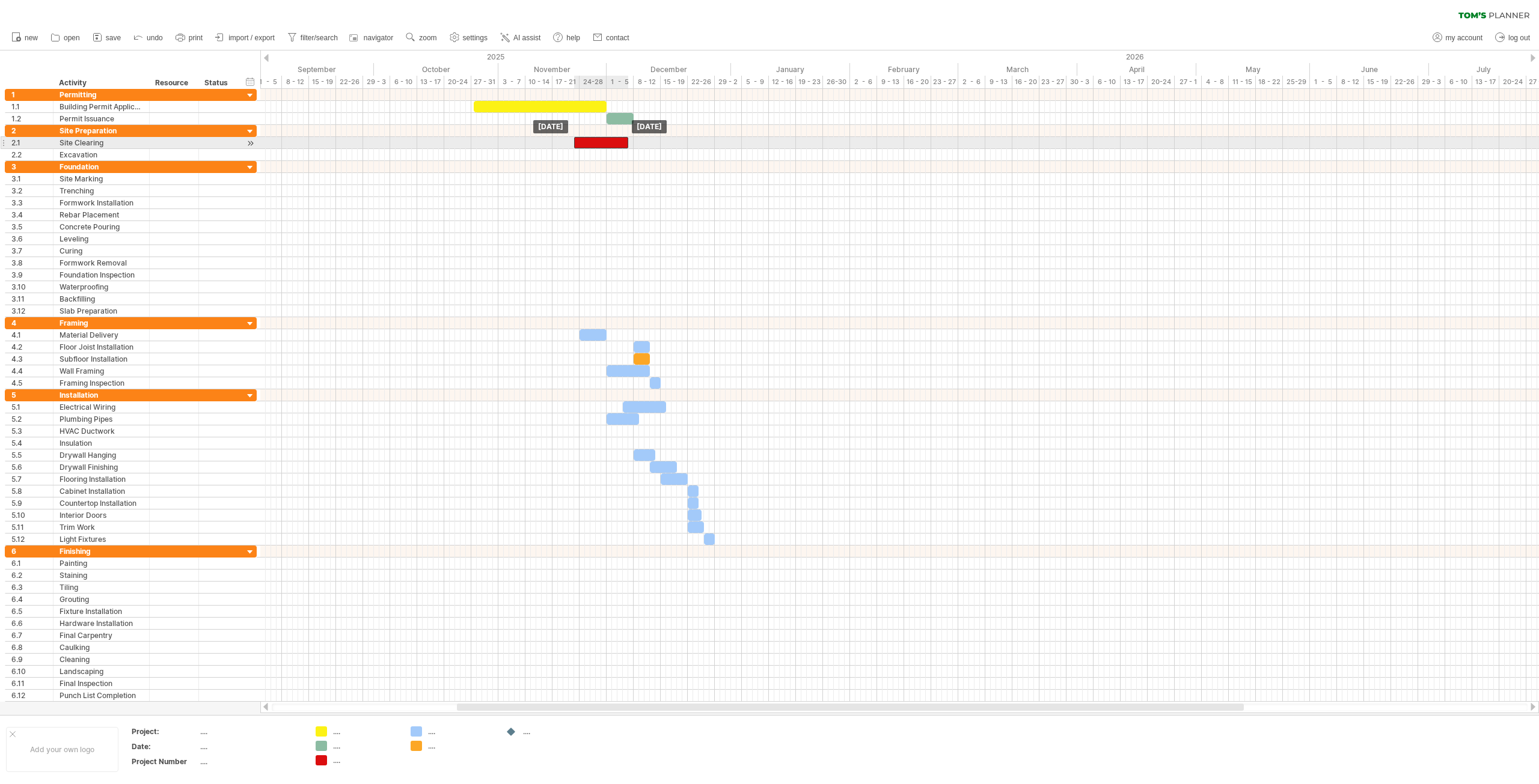
drag, startPoint x: 586, startPoint y: 145, endPoint x: 592, endPoint y: 144, distance: 6.1
click at [592, 144] on div at bounding box center [601, 143] width 54 height 11
click at [589, 331] on div at bounding box center [587, 335] width 27 height 11
click at [638, 370] on div at bounding box center [628, 370] width 43 height 11
drag, startPoint x: 649, startPoint y: 372, endPoint x: 619, endPoint y: 369, distance: 30.1
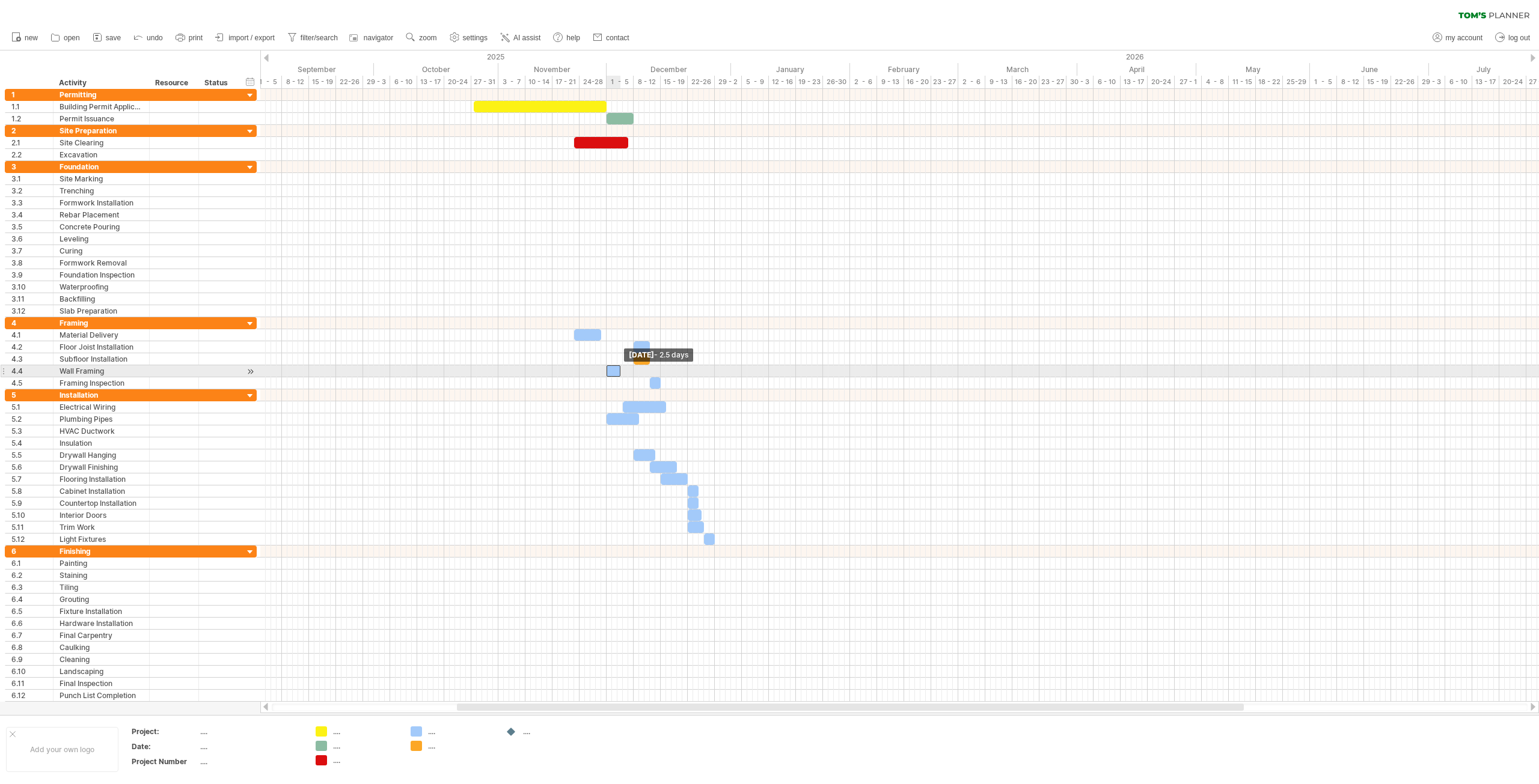
click at [619, 369] on span at bounding box center [620, 370] width 5 height 11
click at [615, 370] on div at bounding box center [615, 370] width 14 height 11
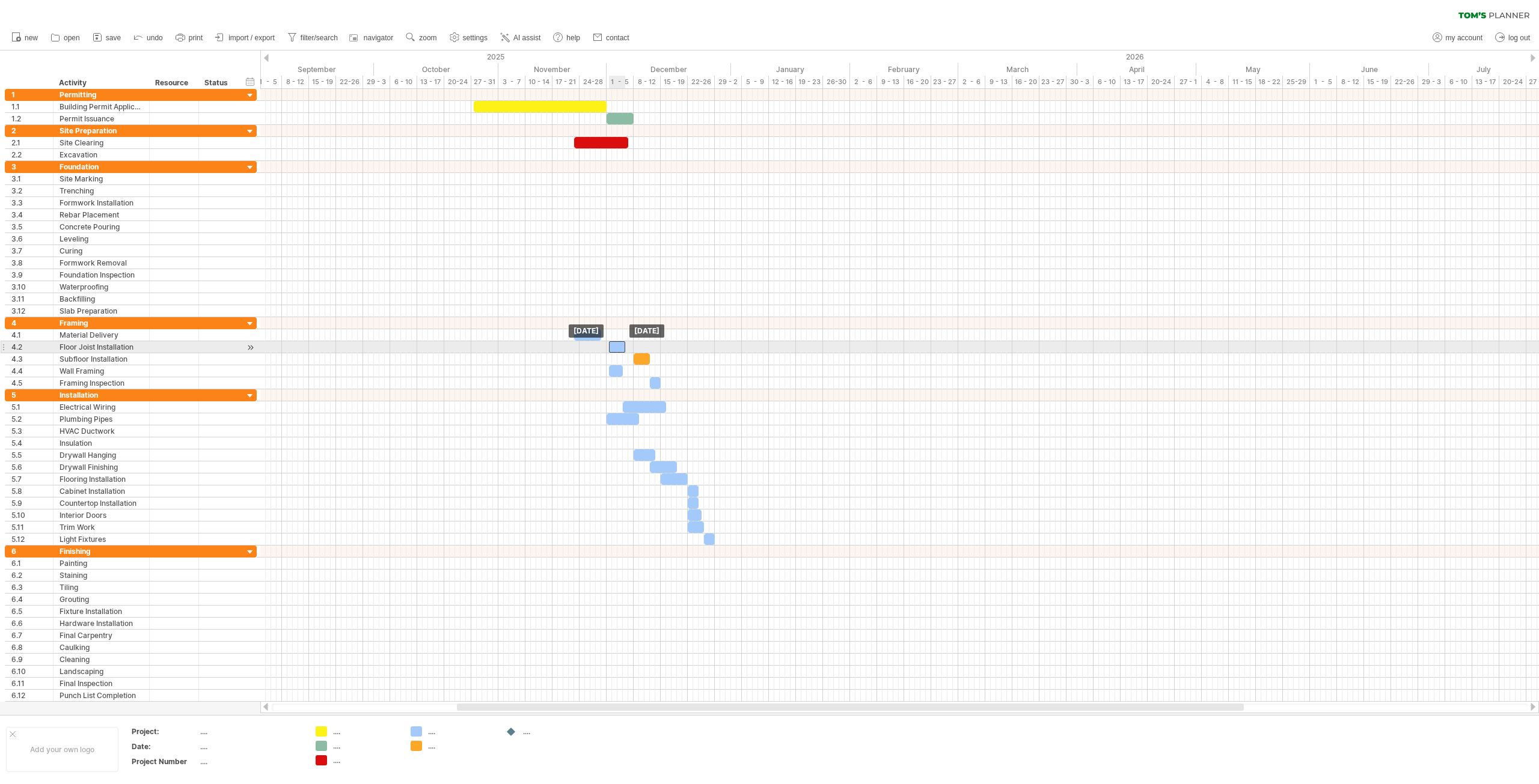
drag, startPoint x: 645, startPoint y: 346, endPoint x: 622, endPoint y: 346, distance: 23.0
click at [622, 346] on div at bounding box center [617, 347] width 16 height 11
click at [642, 358] on div at bounding box center [642, 359] width 16 height 11
drag, startPoint x: 642, startPoint y: 359, endPoint x: 620, endPoint y: 357, distance: 22.1
click at [620, 357] on div at bounding box center [617, 359] width 16 height 11
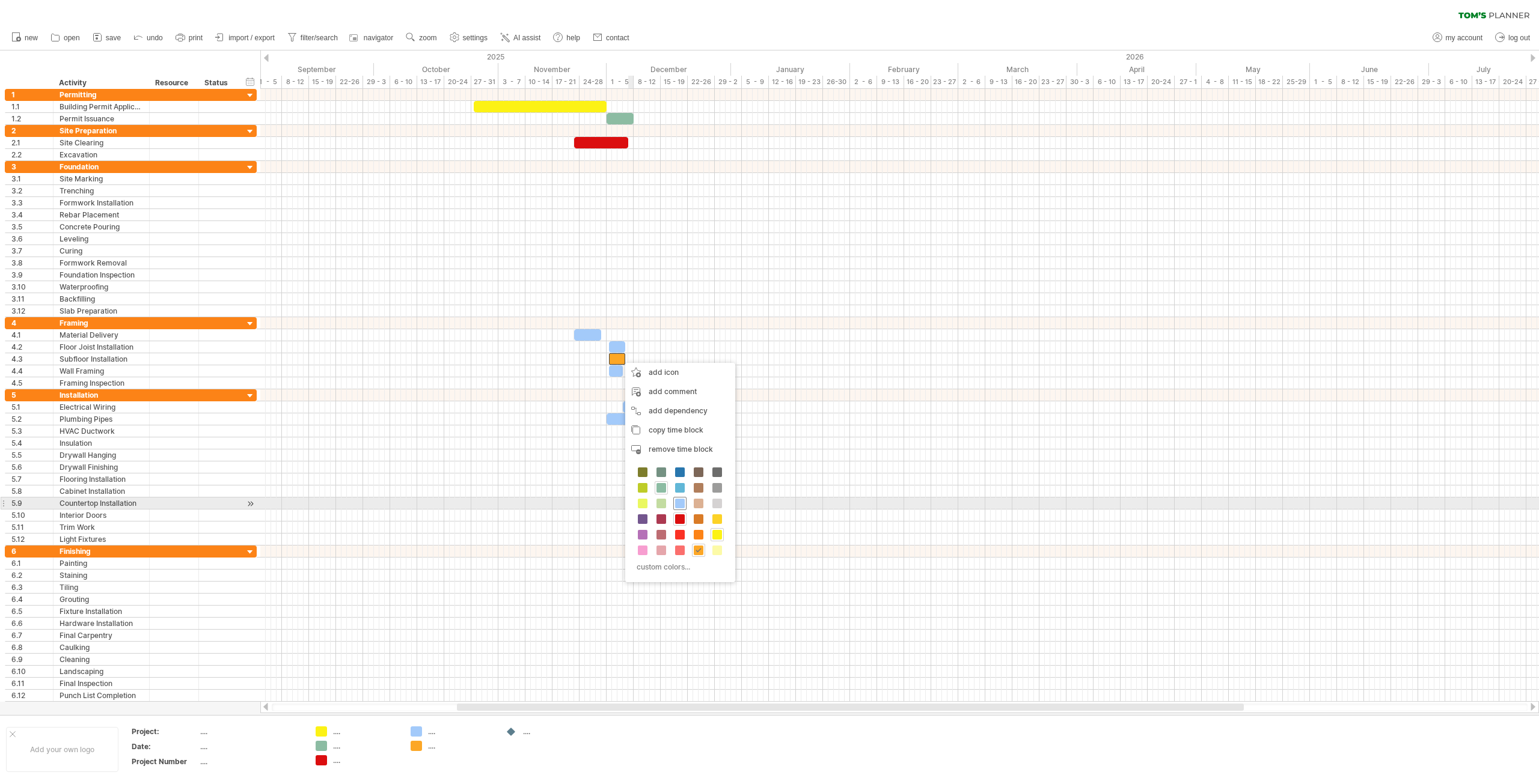
click at [681, 498] on div at bounding box center [680, 504] width 13 height 13
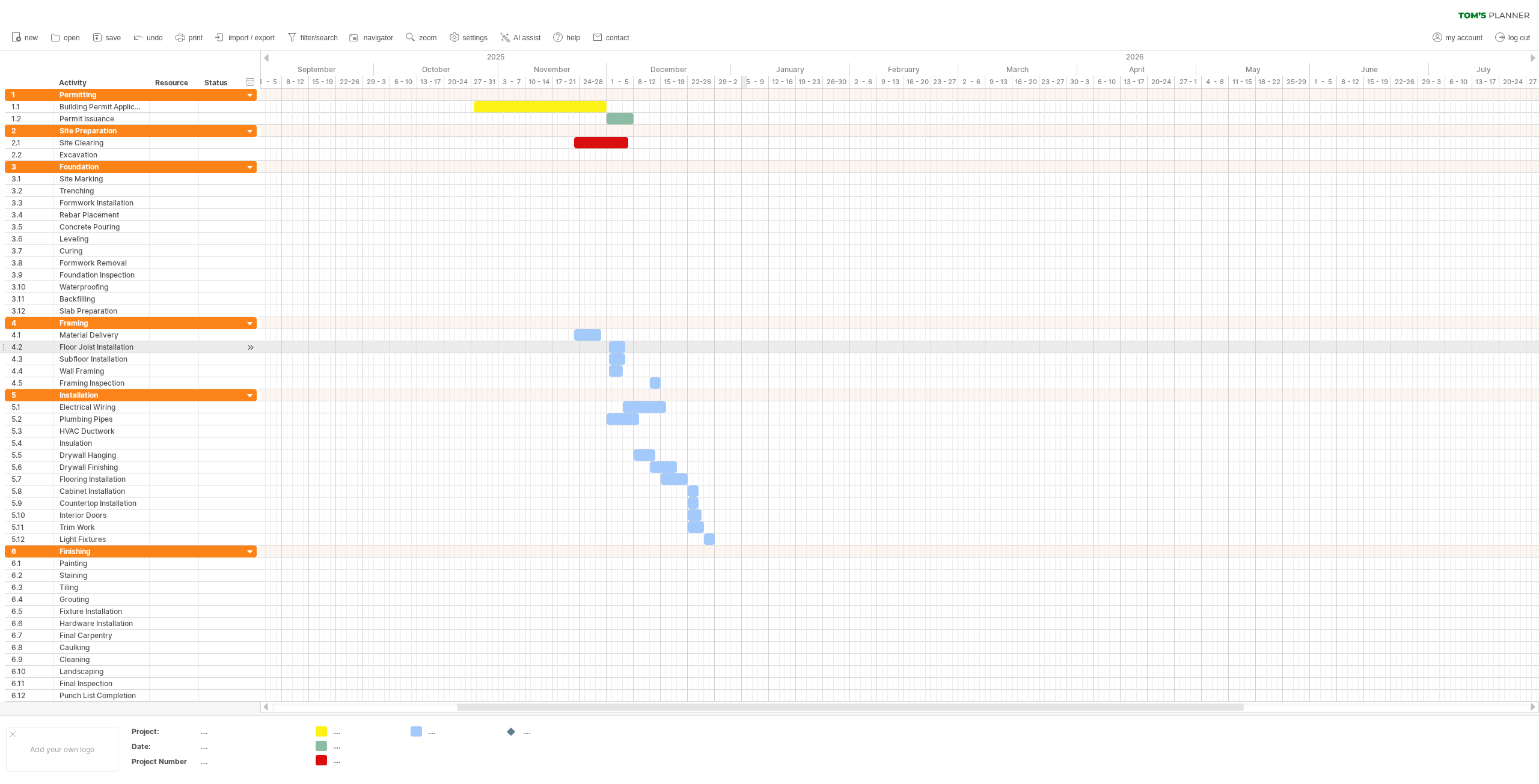
click at [745, 351] on div at bounding box center [899, 348] width 1279 height 12
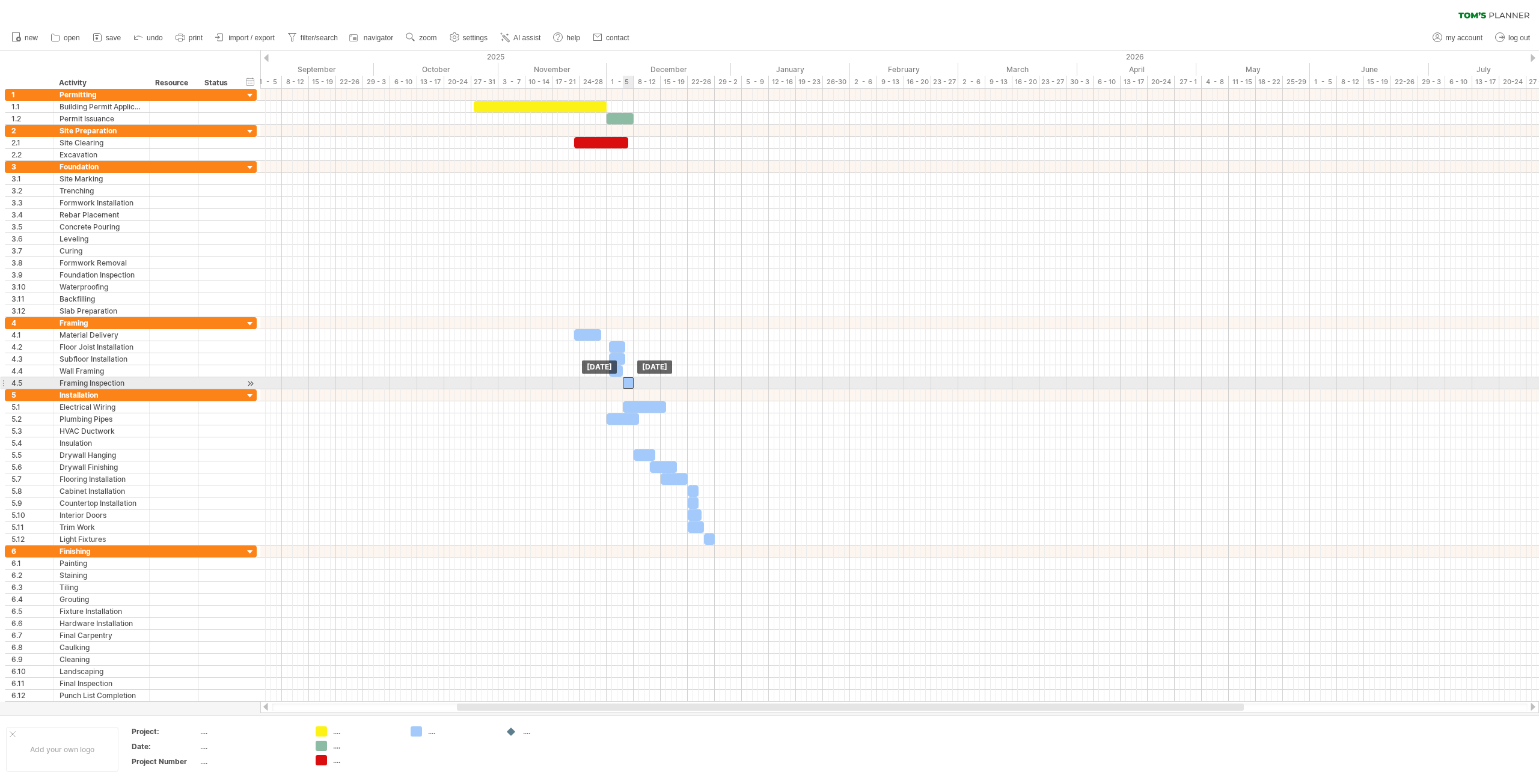
drag, startPoint x: 654, startPoint y: 382, endPoint x: 627, endPoint y: 384, distance: 27.1
click at [627, 384] on div at bounding box center [628, 383] width 11 height 11
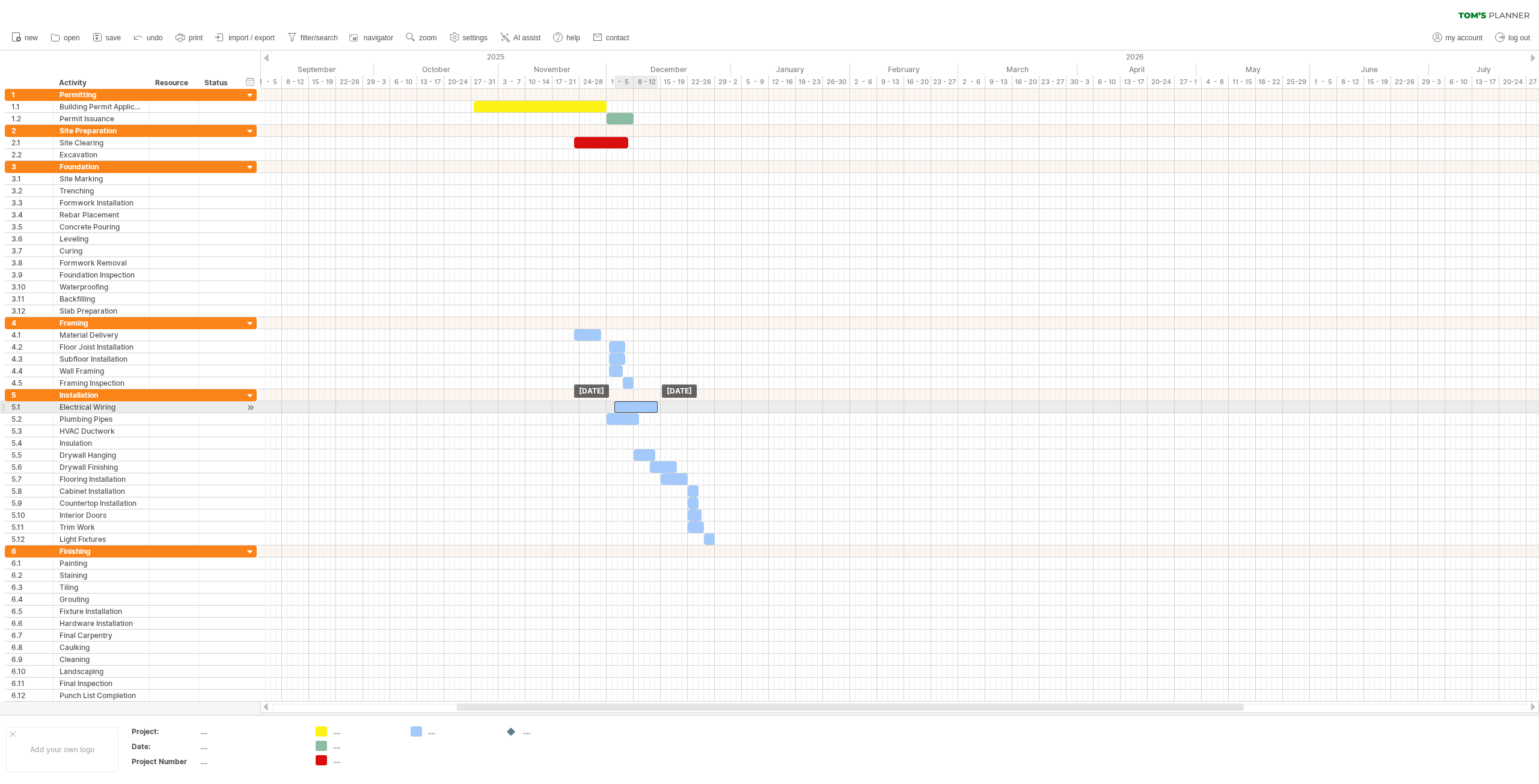
drag, startPoint x: 650, startPoint y: 406, endPoint x: 642, endPoint y: 407, distance: 8.1
click at [642, 407] on div at bounding box center [636, 407] width 43 height 11
drag, startPoint x: 627, startPoint y: 419, endPoint x: 653, endPoint y: 419, distance: 26.0
click at [653, 419] on div at bounding box center [650, 419] width 32 height 11
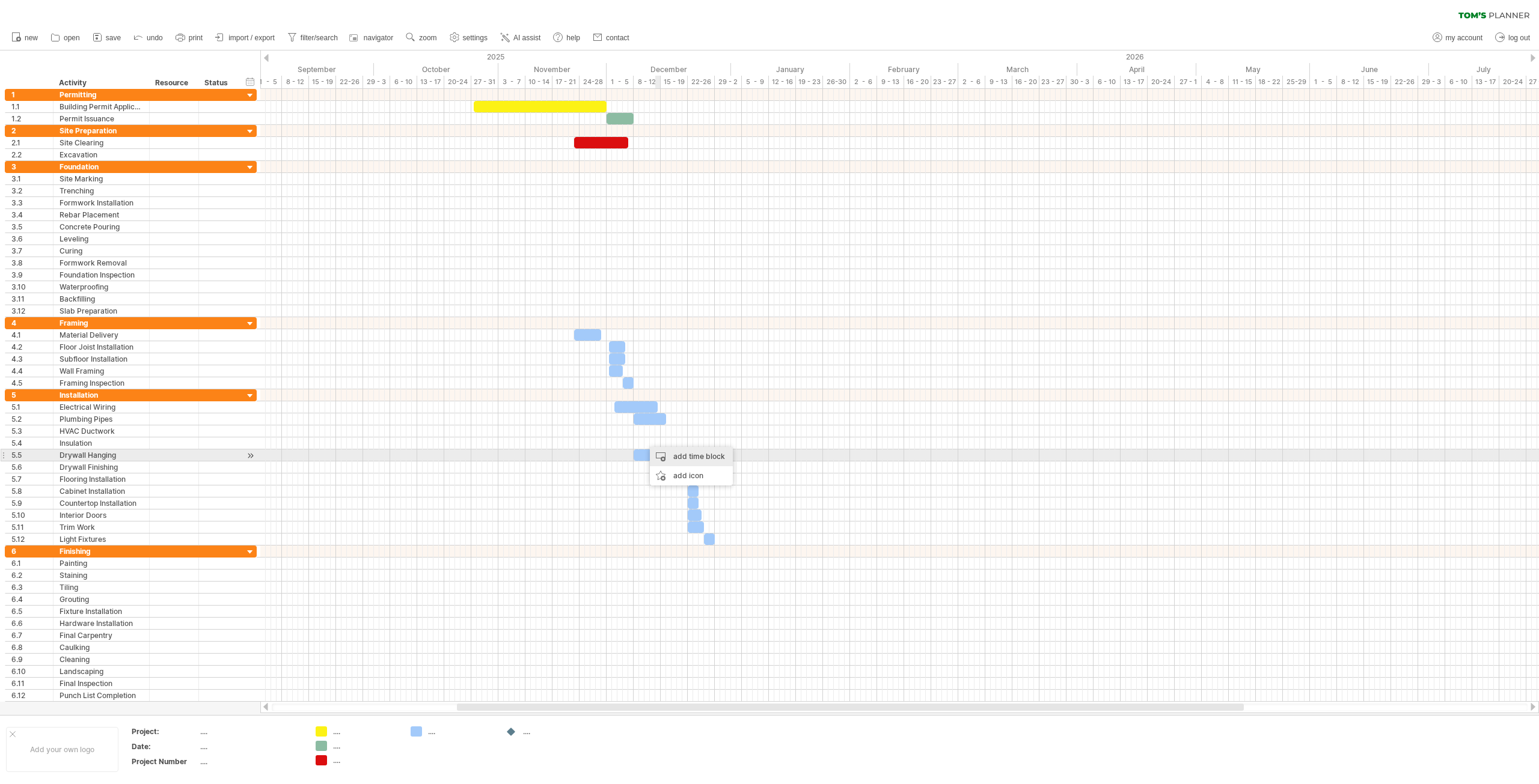
click at [683, 456] on div "add time block" at bounding box center [691, 457] width 83 height 19
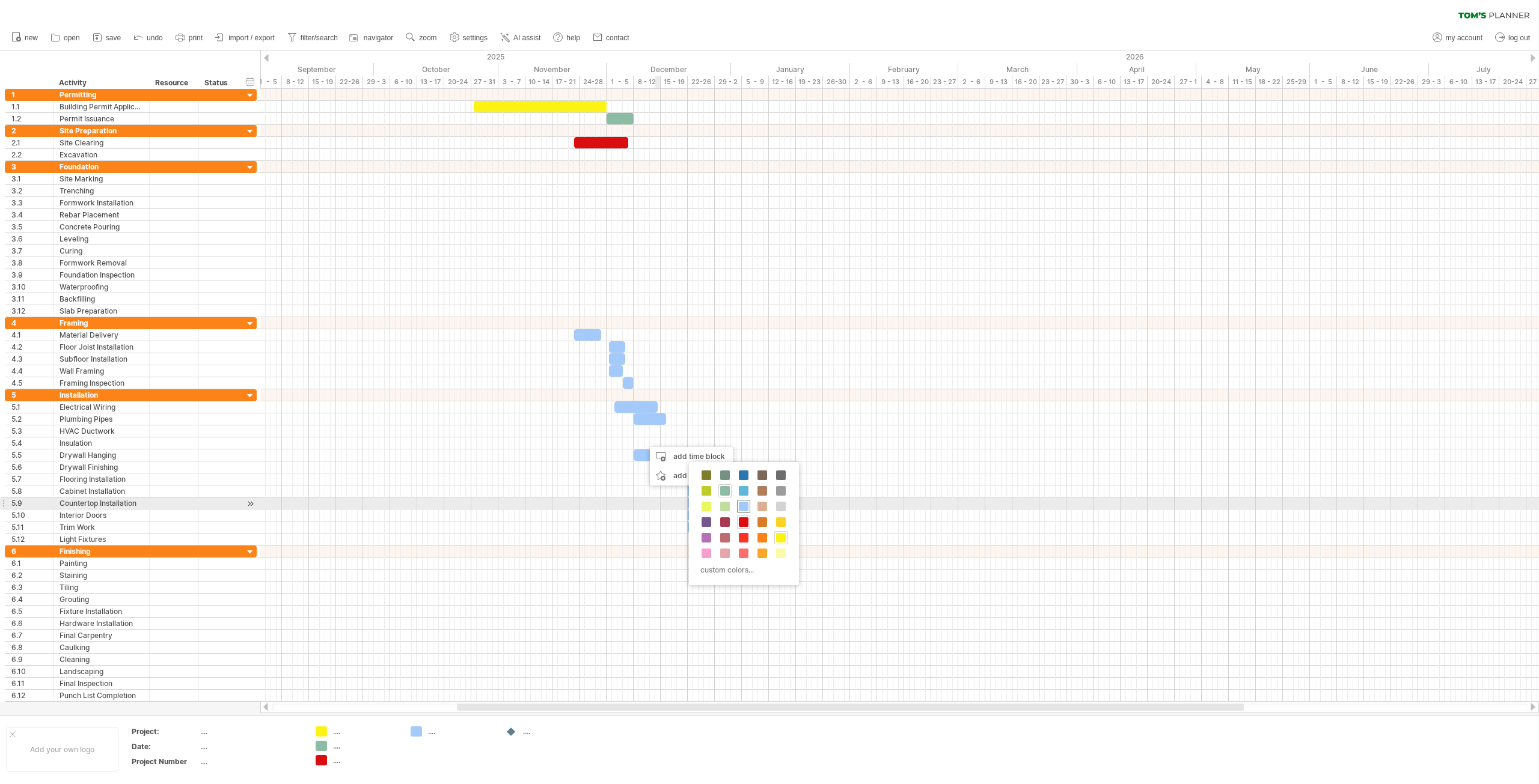
click at [749, 506] on div "custom colors..." at bounding box center [744, 523] width 110 height 123
click at [745, 506] on span at bounding box center [743, 506] width 9 height 9
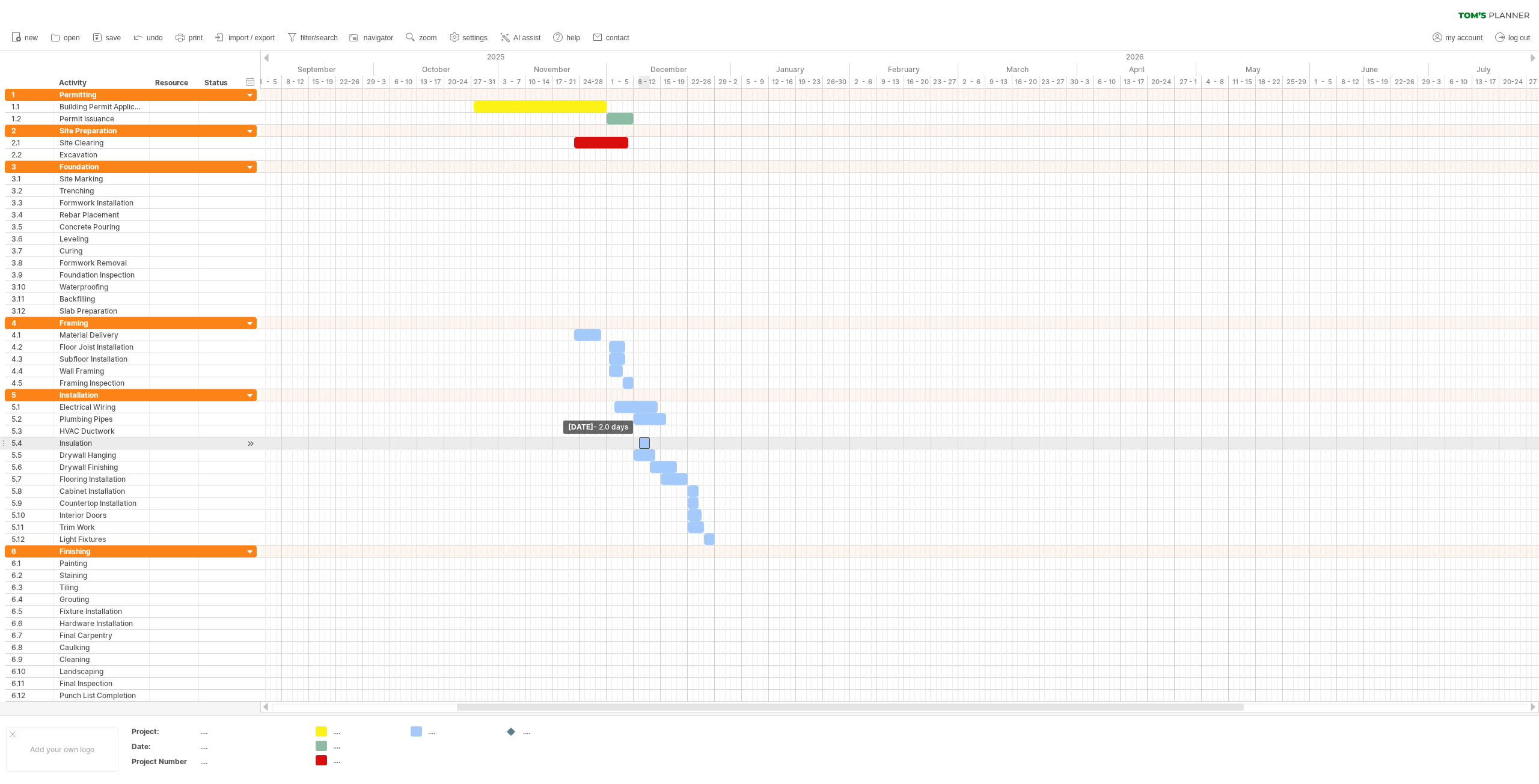
click at [638, 442] on span at bounding box center [638, 443] width 5 height 11
drag, startPoint x: 645, startPoint y: 442, endPoint x: 661, endPoint y: 443, distance: 16.0
click at [661, 443] on div at bounding box center [661, 443] width 11 height 11
drag, startPoint x: 645, startPoint y: 456, endPoint x: 669, endPoint y: 455, distance: 24.0
click at [669, 455] on div at bounding box center [669, 455] width 22 height 11
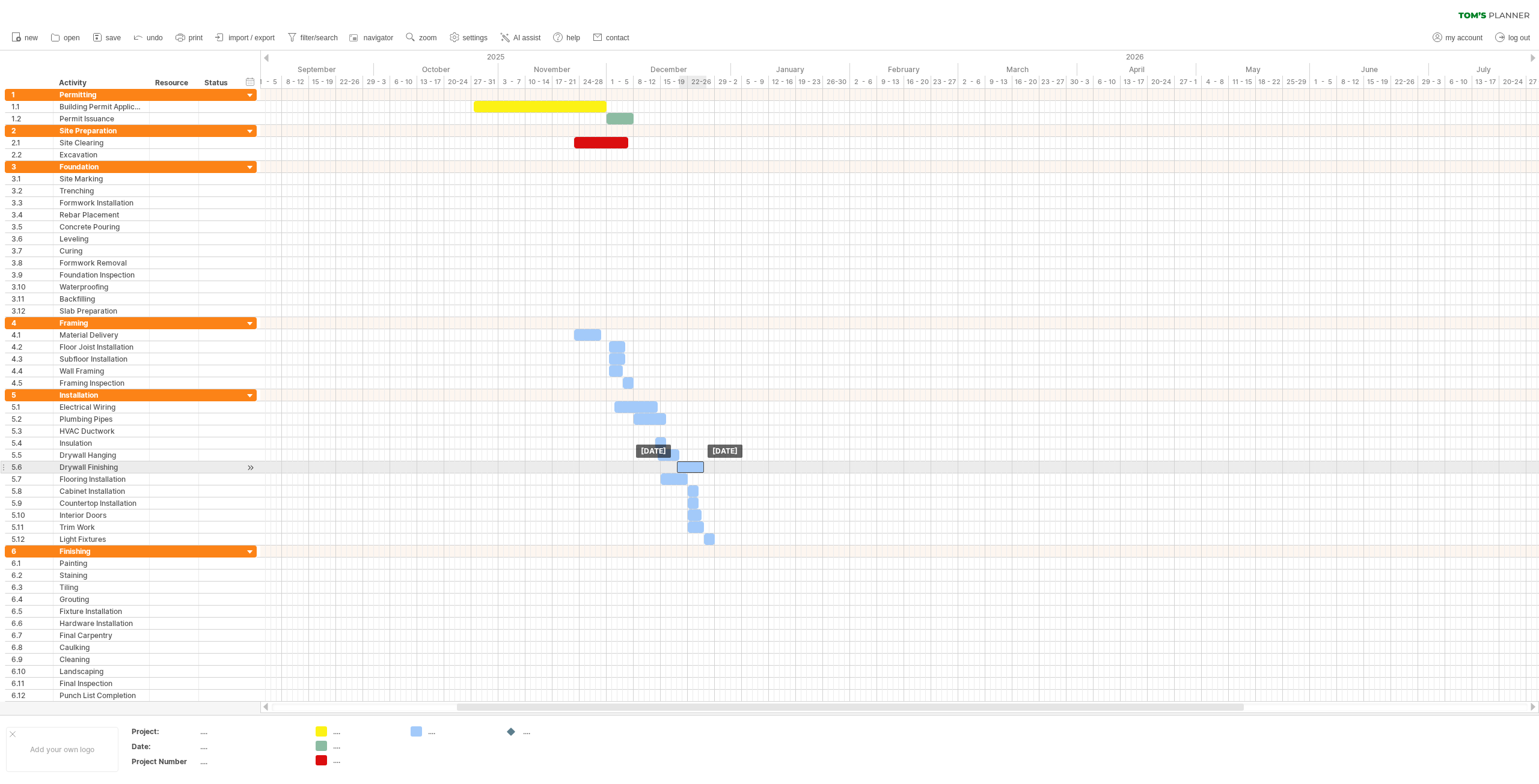
drag, startPoint x: 665, startPoint y: 469, endPoint x: 693, endPoint y: 467, distance: 28.1
click at [693, 467] on div at bounding box center [690, 467] width 27 height 11
click at [654, 478] on span at bounding box center [655, 479] width 5 height 11
drag, startPoint x: 675, startPoint y: 478, endPoint x: 653, endPoint y: 478, distance: 22.0
click at [653, 478] on div at bounding box center [650, 479] width 32 height 11
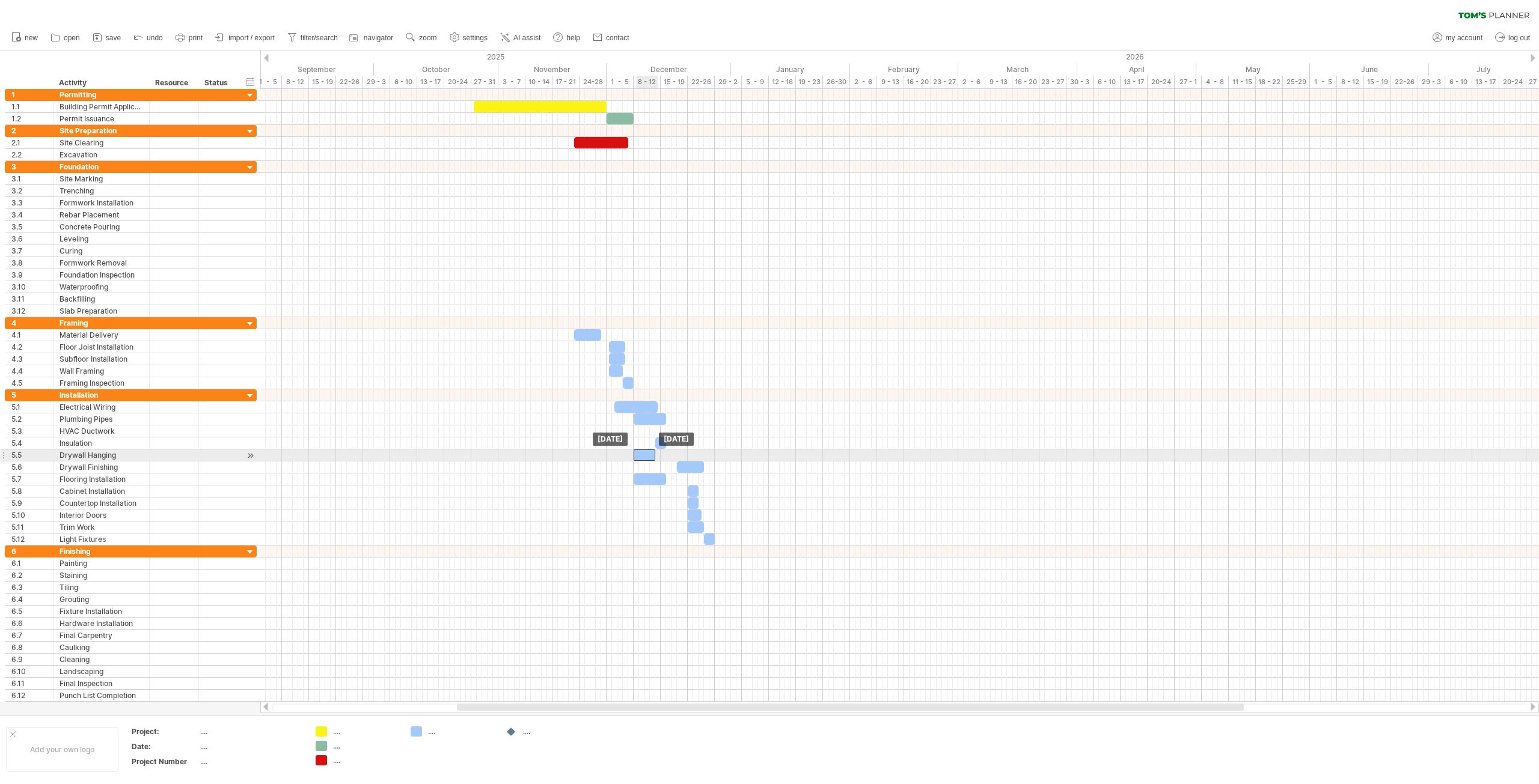
drag, startPoint x: 669, startPoint y: 451, endPoint x: 646, endPoint y: 453, distance: 23.1
click at [646, 453] on div at bounding box center [644, 455] width 22 height 11
drag, startPoint x: 686, startPoint y: 465, endPoint x: 643, endPoint y: 464, distance: 43.0
click at [643, 464] on div at bounding box center [647, 467] width 27 height 11
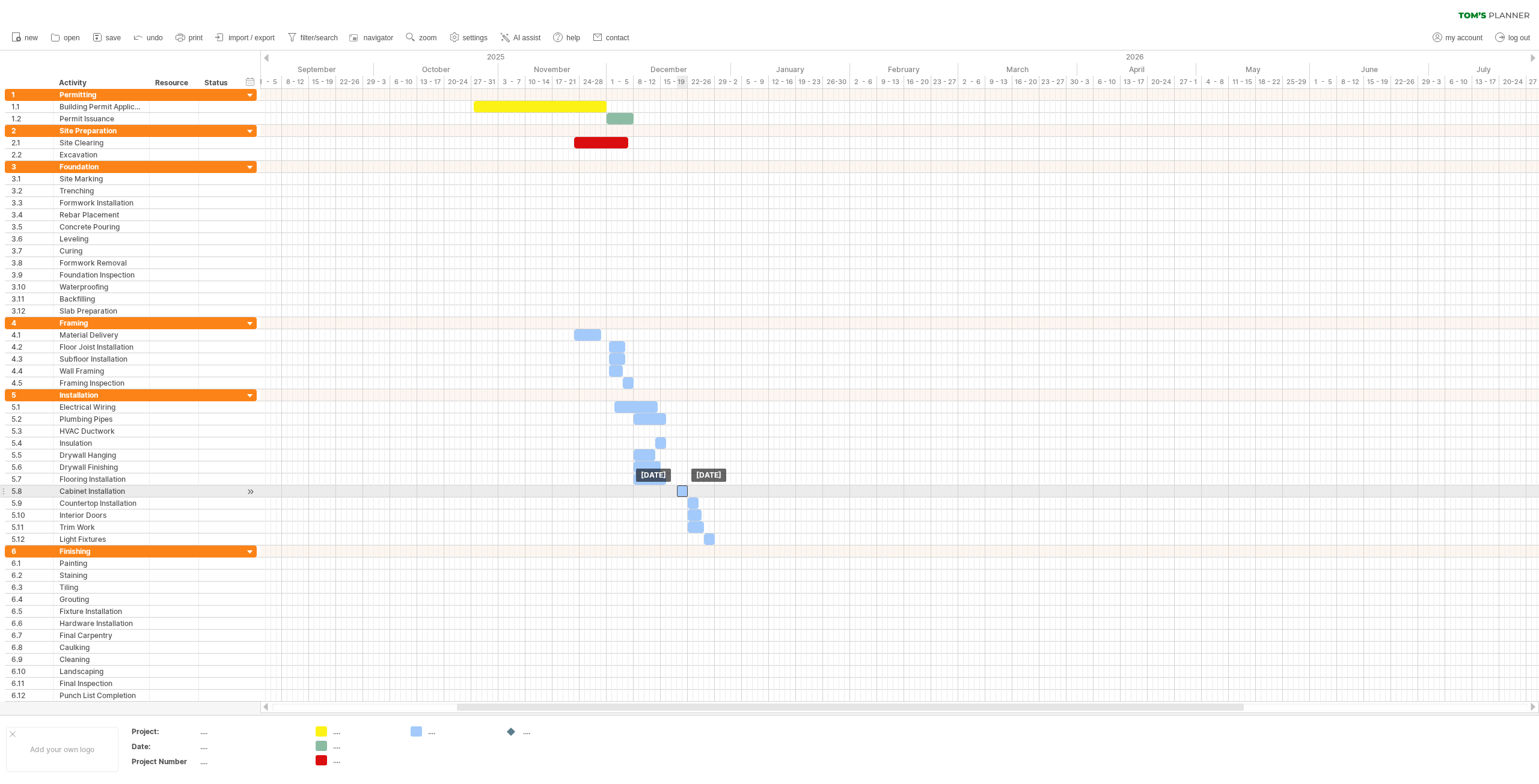
drag, startPoint x: 690, startPoint y: 491, endPoint x: 679, endPoint y: 493, distance: 11.2
click at [679, 493] on div at bounding box center [682, 491] width 11 height 11
drag, startPoint x: 689, startPoint y: 504, endPoint x: 682, endPoint y: 504, distance: 7.0
click at [682, 504] on div at bounding box center [682, 503] width 11 height 11
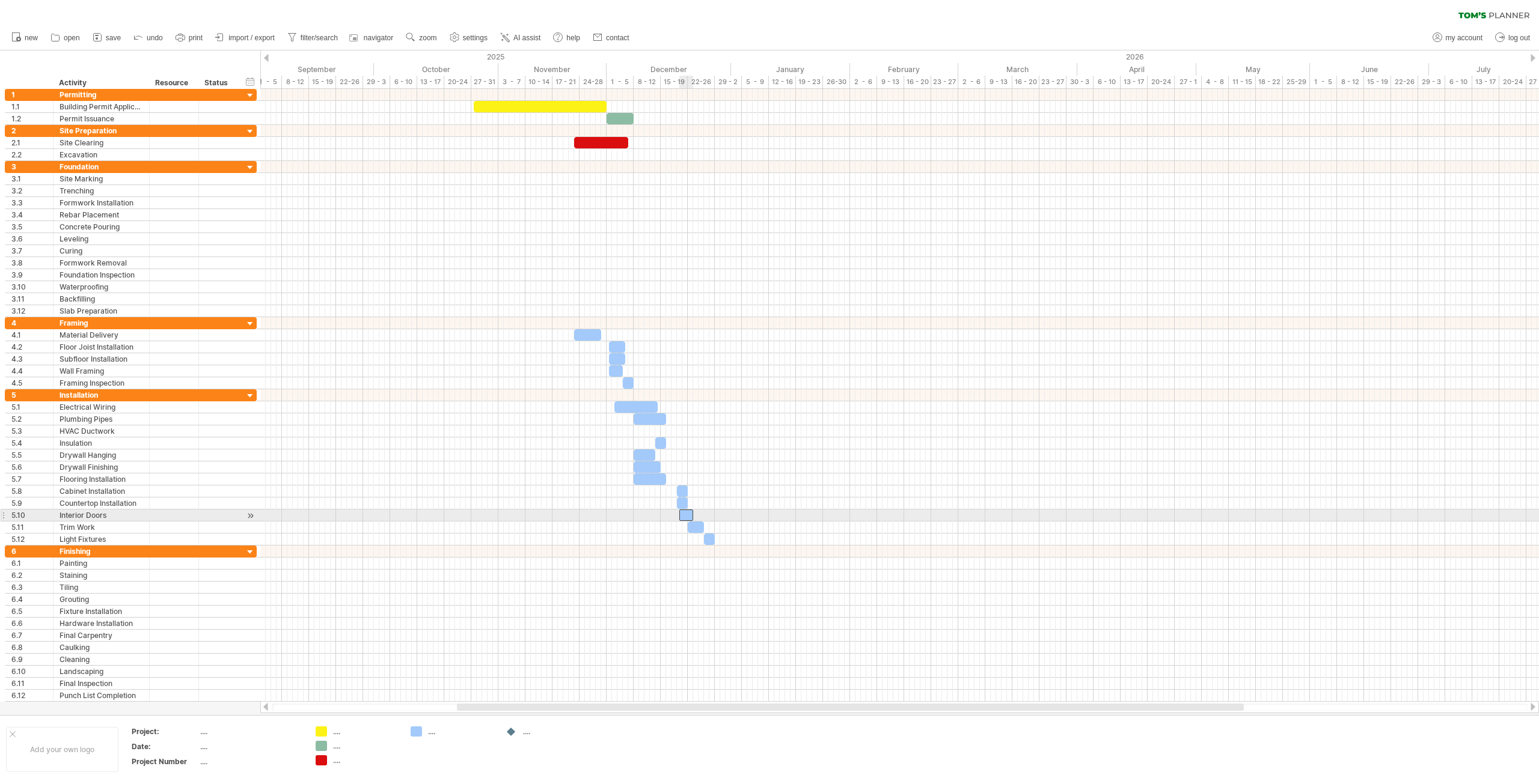
drag, startPoint x: 693, startPoint y: 516, endPoint x: 682, endPoint y: 515, distance: 11.0
click at [682, 515] on div at bounding box center [686, 515] width 14 height 11
drag, startPoint x: 696, startPoint y: 528, endPoint x: 684, endPoint y: 528, distance: 12.0
click at [685, 528] on div at bounding box center [693, 527] width 16 height 11
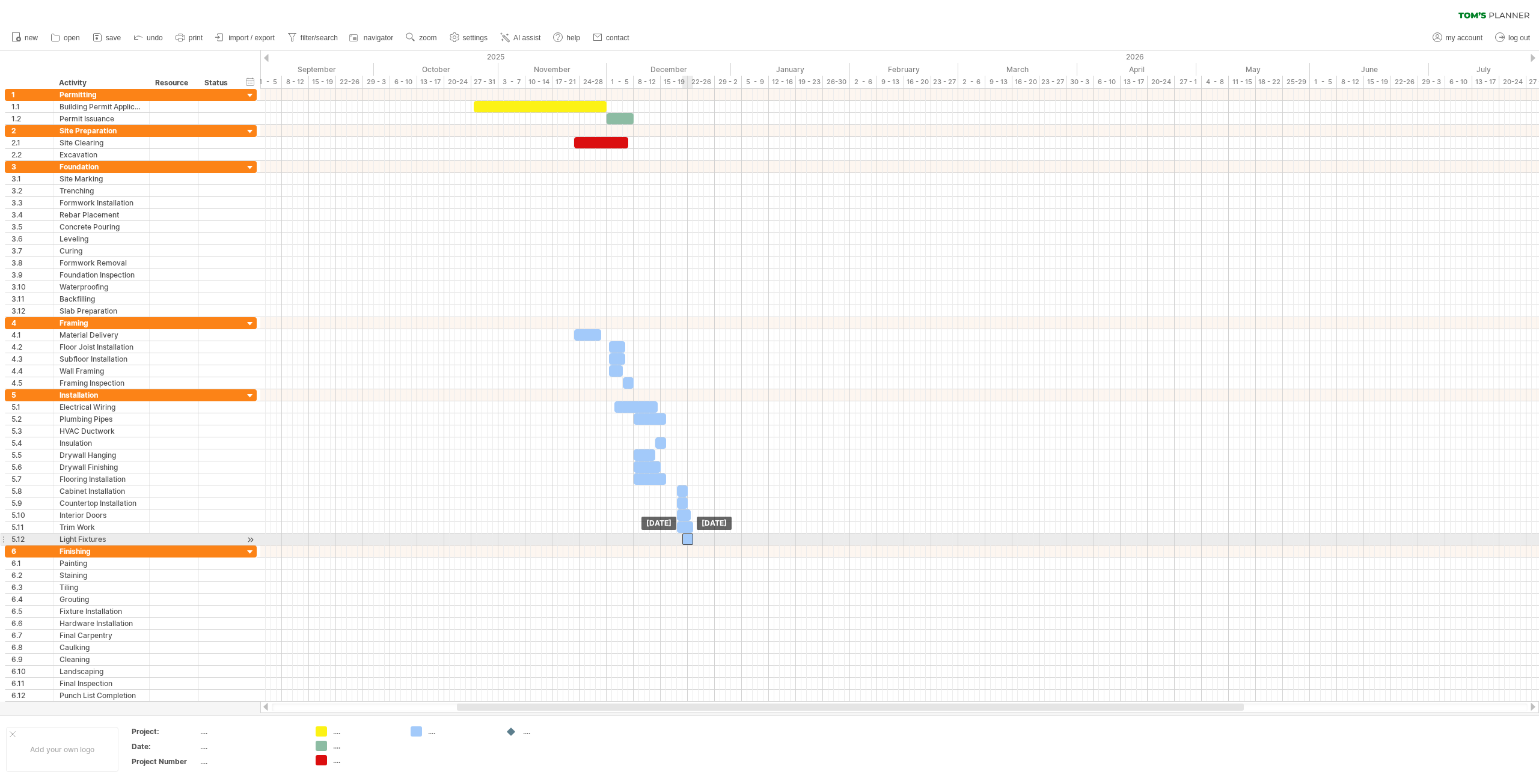
drag, startPoint x: 706, startPoint y: 540, endPoint x: 684, endPoint y: 540, distance: 22.0
click at [684, 540] on div at bounding box center [687, 539] width 11 height 11
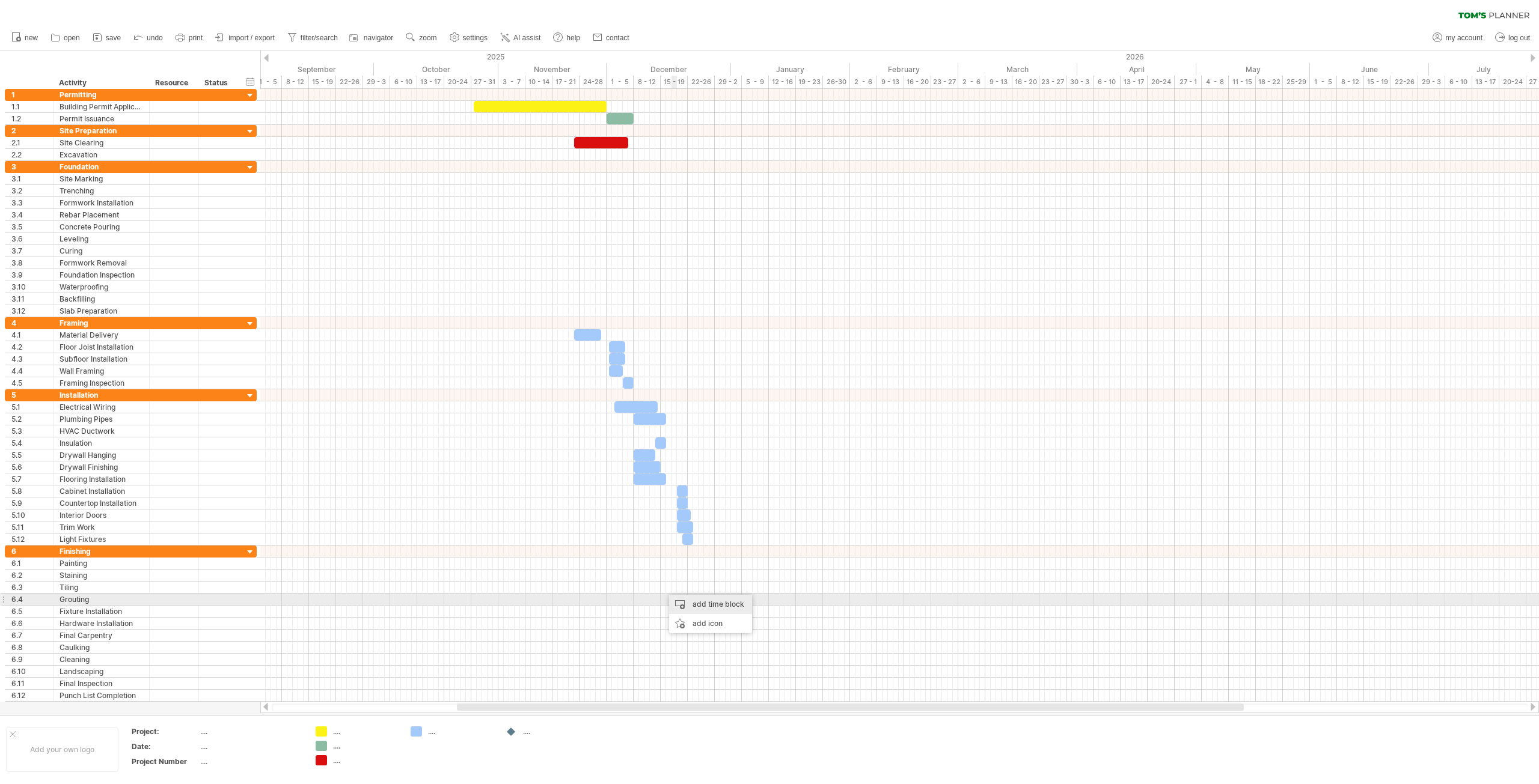
click at [693, 604] on div "add time block" at bounding box center [710, 604] width 83 height 19
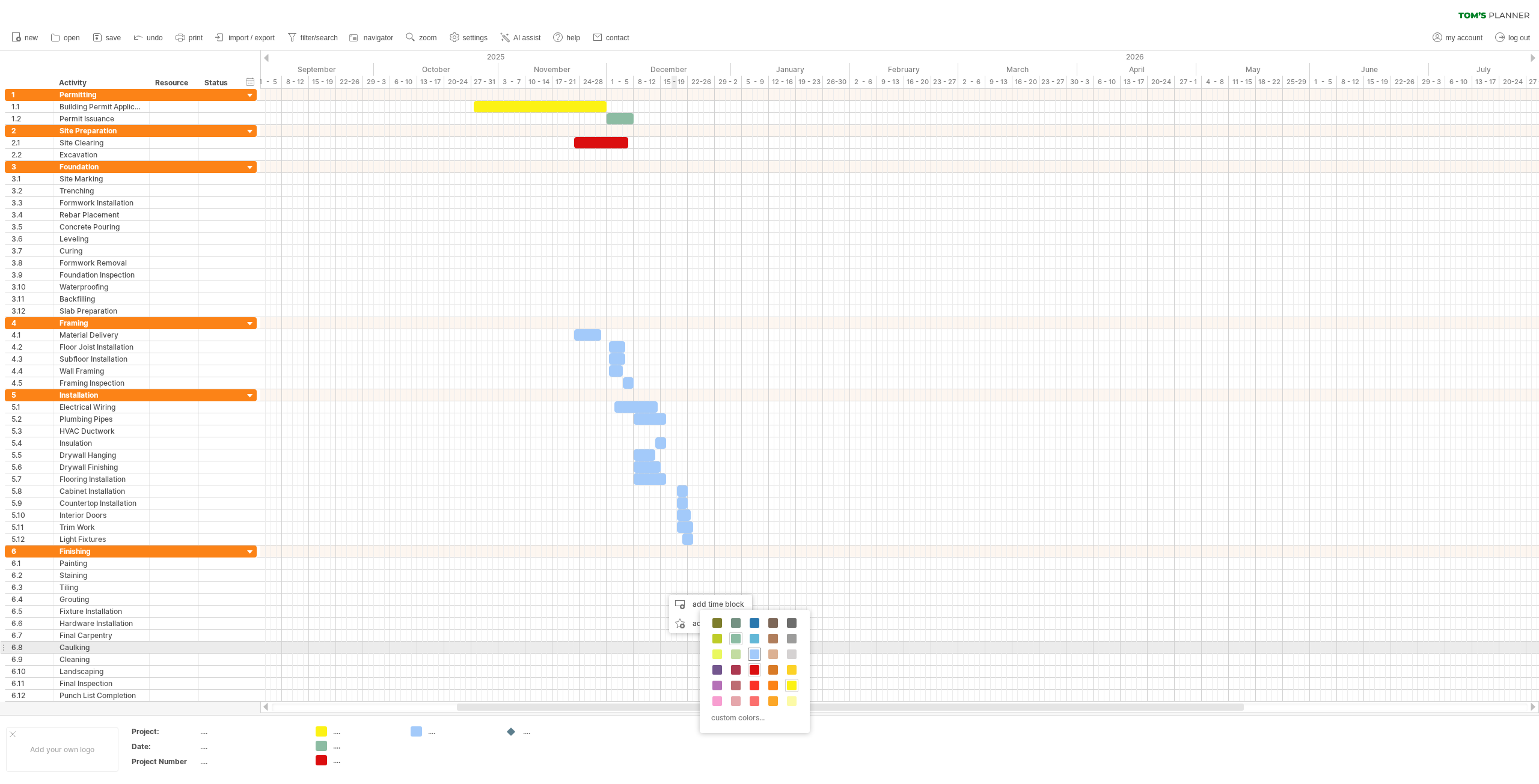
click at [752, 654] on span at bounding box center [754, 654] width 9 height 9
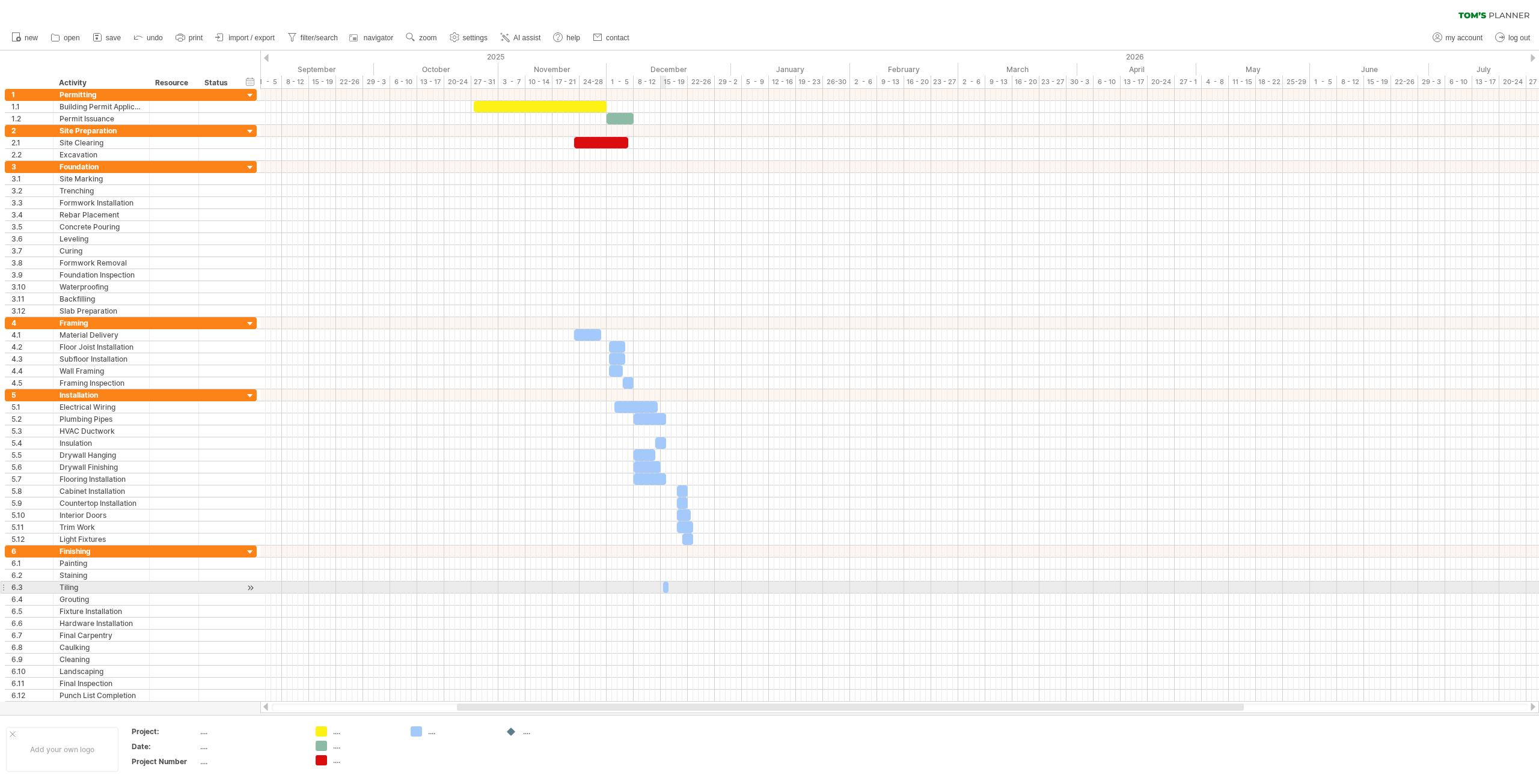
click at [665, 587] on span at bounding box center [663, 587] width 5 height 11
drag, startPoint x: 668, startPoint y: 586, endPoint x: 695, endPoint y: 591, distance: 27.5
click at [695, 591] on span at bounding box center [695, 587] width 5 height 11
drag, startPoint x: 685, startPoint y: 591, endPoint x: 696, endPoint y: 591, distance: 11.0
click at [696, 591] on div at bounding box center [690, 587] width 32 height 11
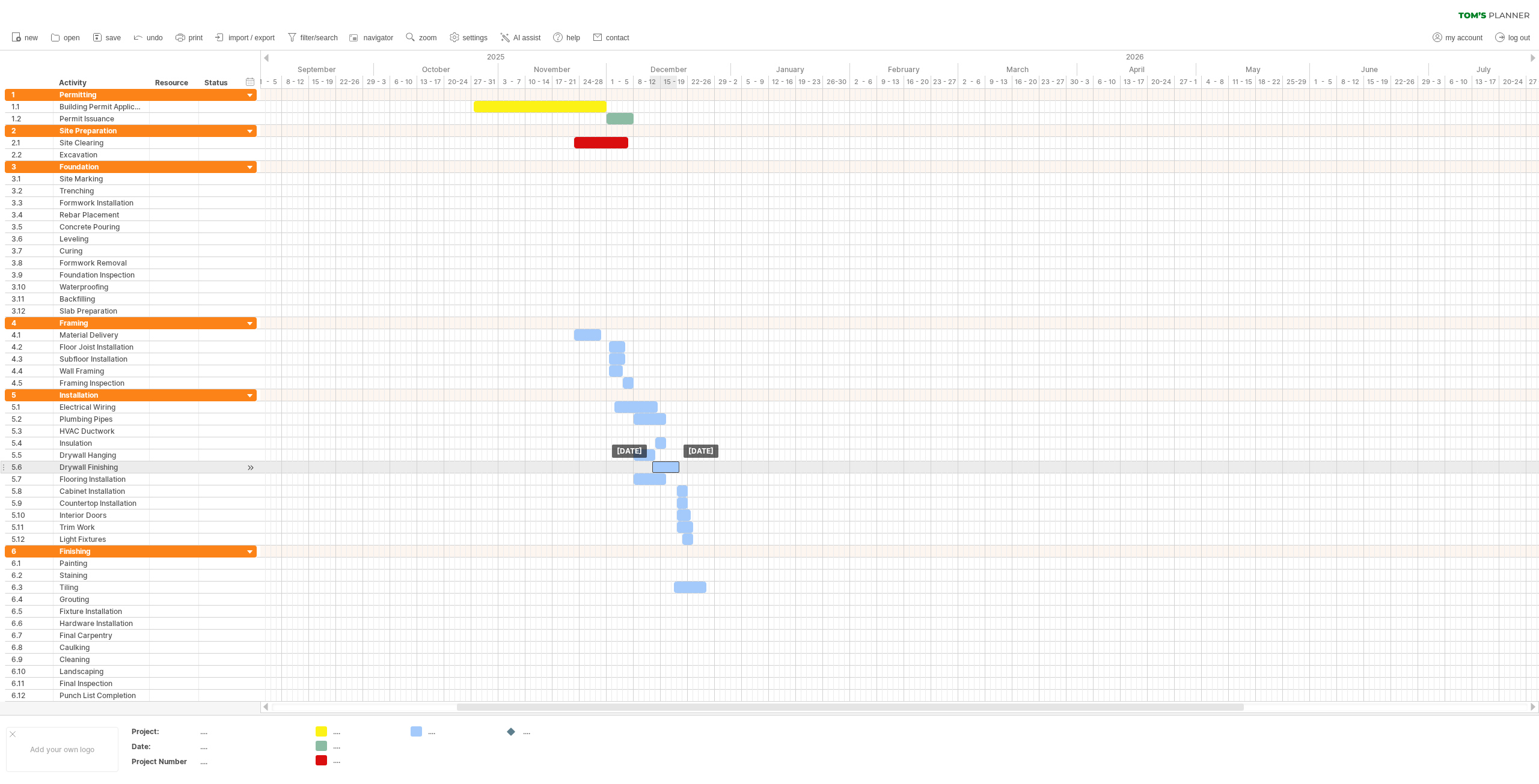
drag, startPoint x: 654, startPoint y: 467, endPoint x: 672, endPoint y: 471, distance: 18.4
click at [672, 471] on div at bounding box center [666, 467] width 27 height 11
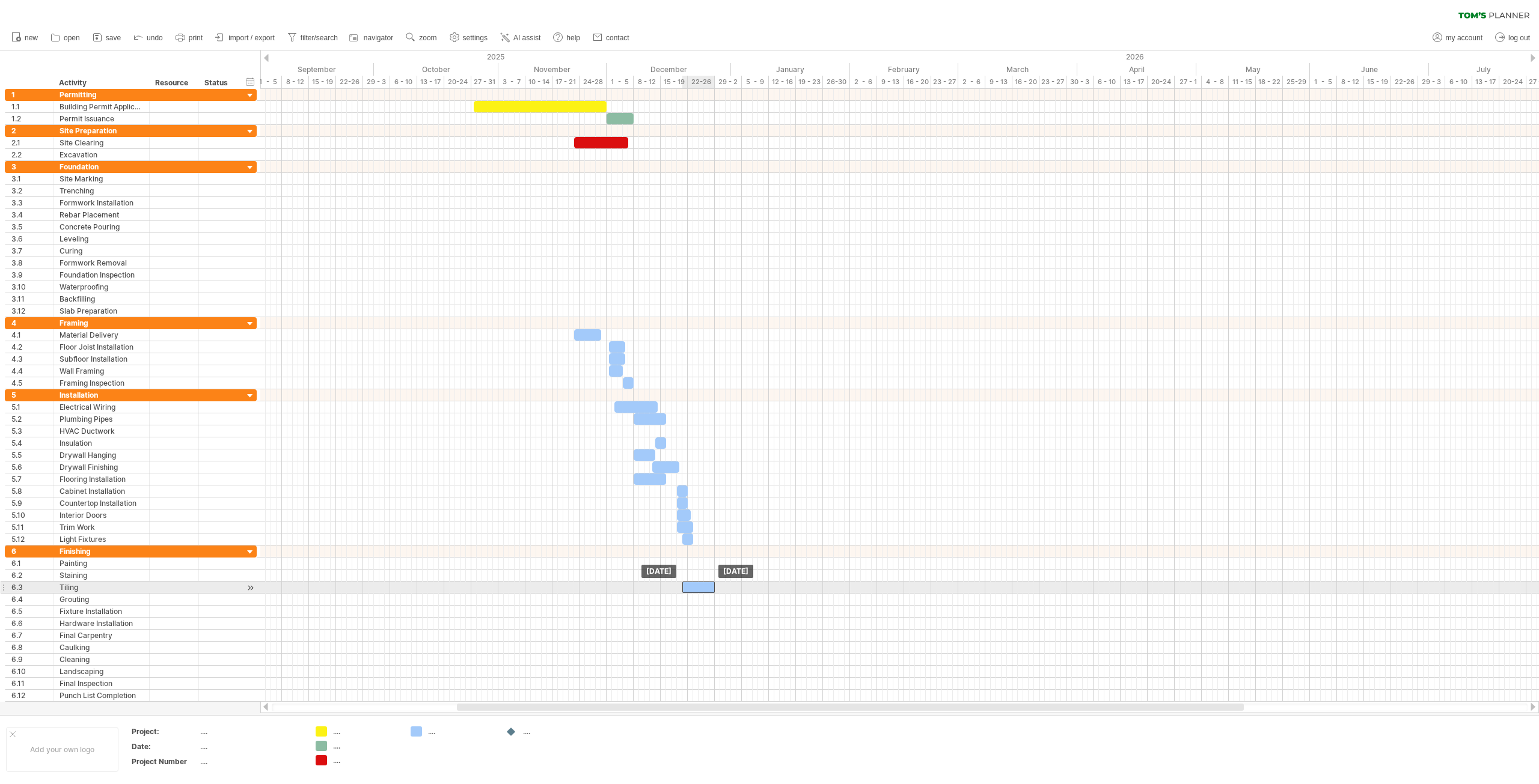
drag, startPoint x: 693, startPoint y: 586, endPoint x: 701, endPoint y: 587, distance: 8.1
click at [701, 587] on div at bounding box center [698, 587] width 32 height 11
click at [710, 586] on span at bounding box center [709, 587] width 5 height 11
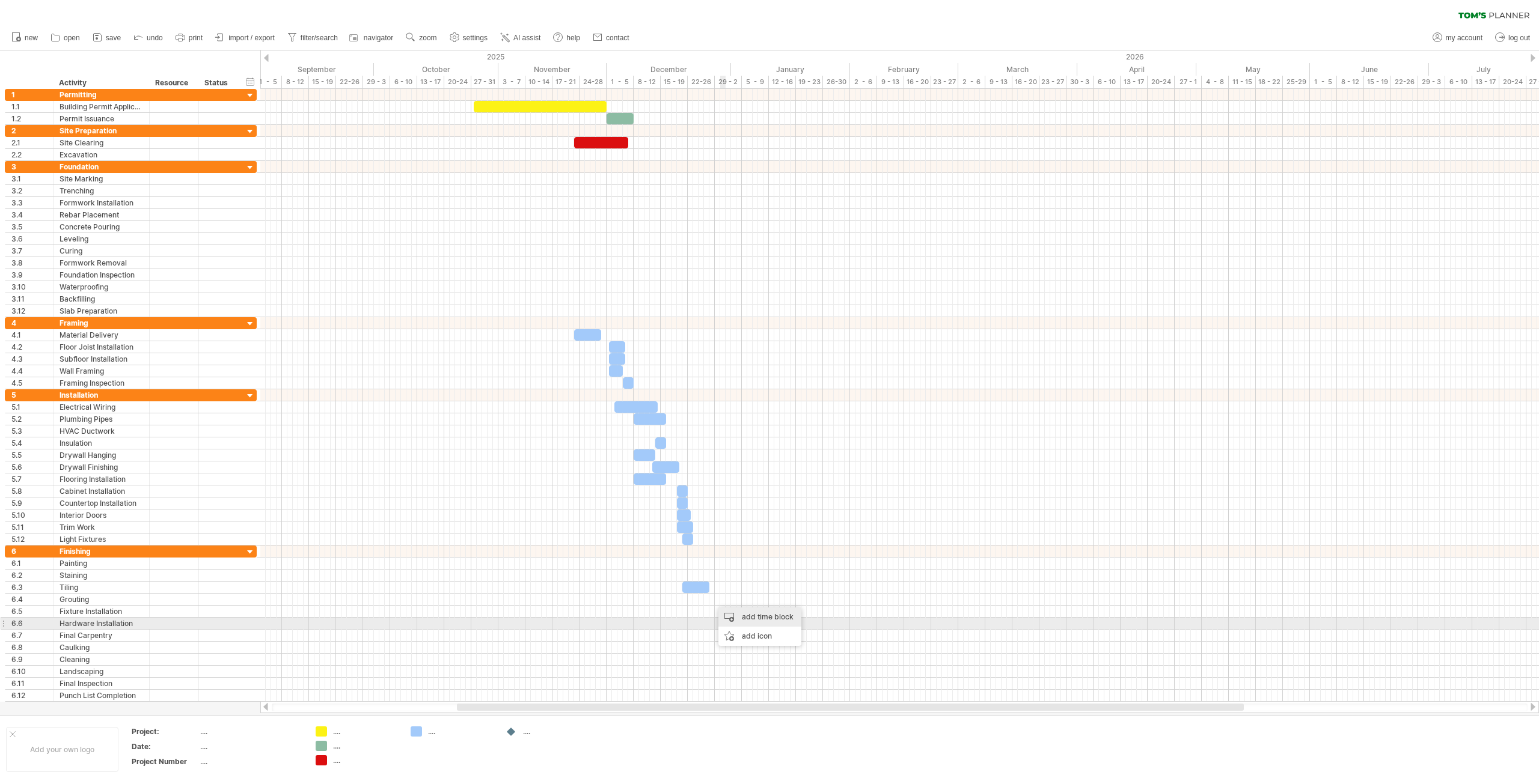
click at [738, 620] on div "add time block" at bounding box center [759, 617] width 83 height 19
click at [798, 670] on span at bounding box center [798, 670] width 9 height 9
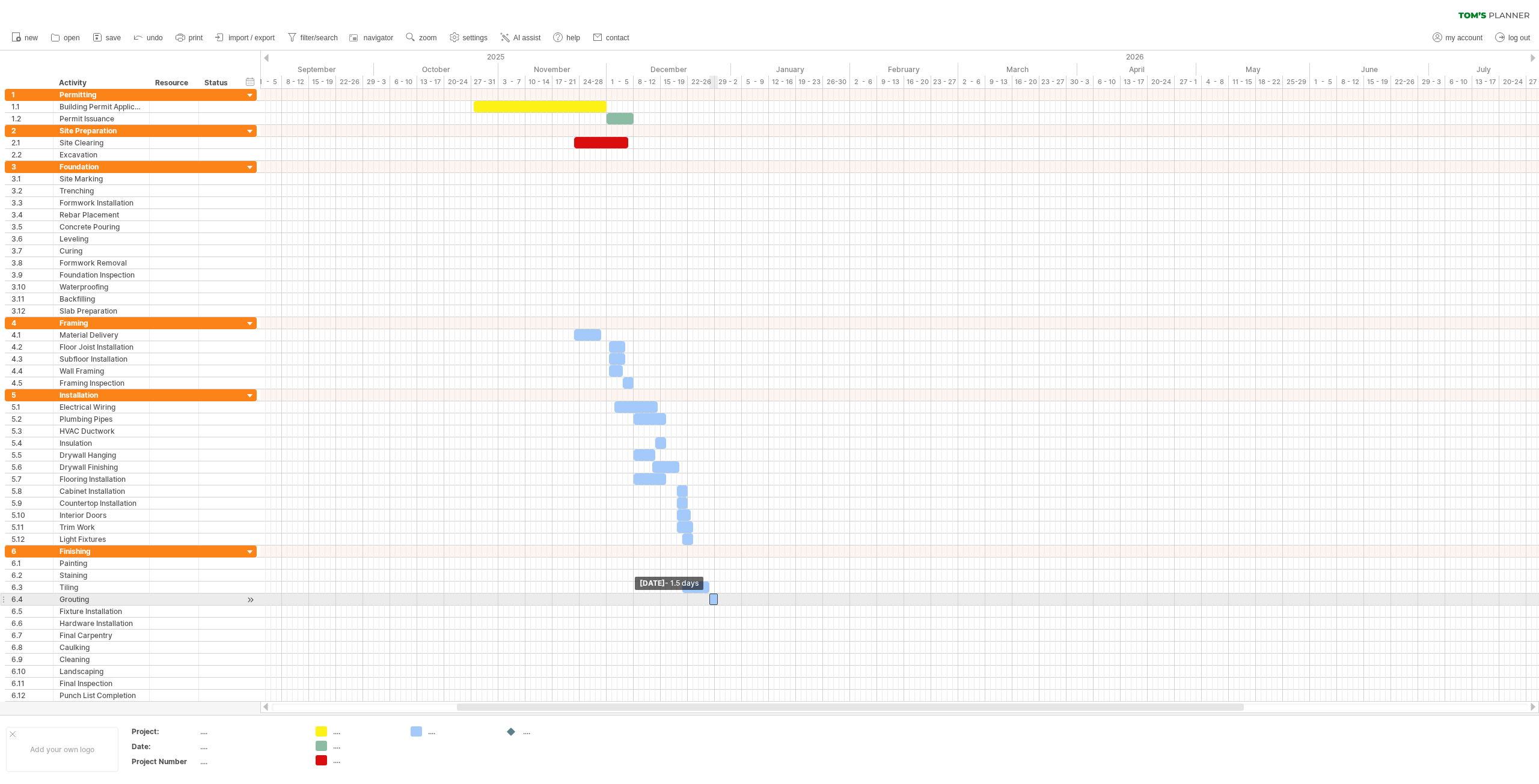
click at [708, 601] on span at bounding box center [709, 599] width 5 height 11
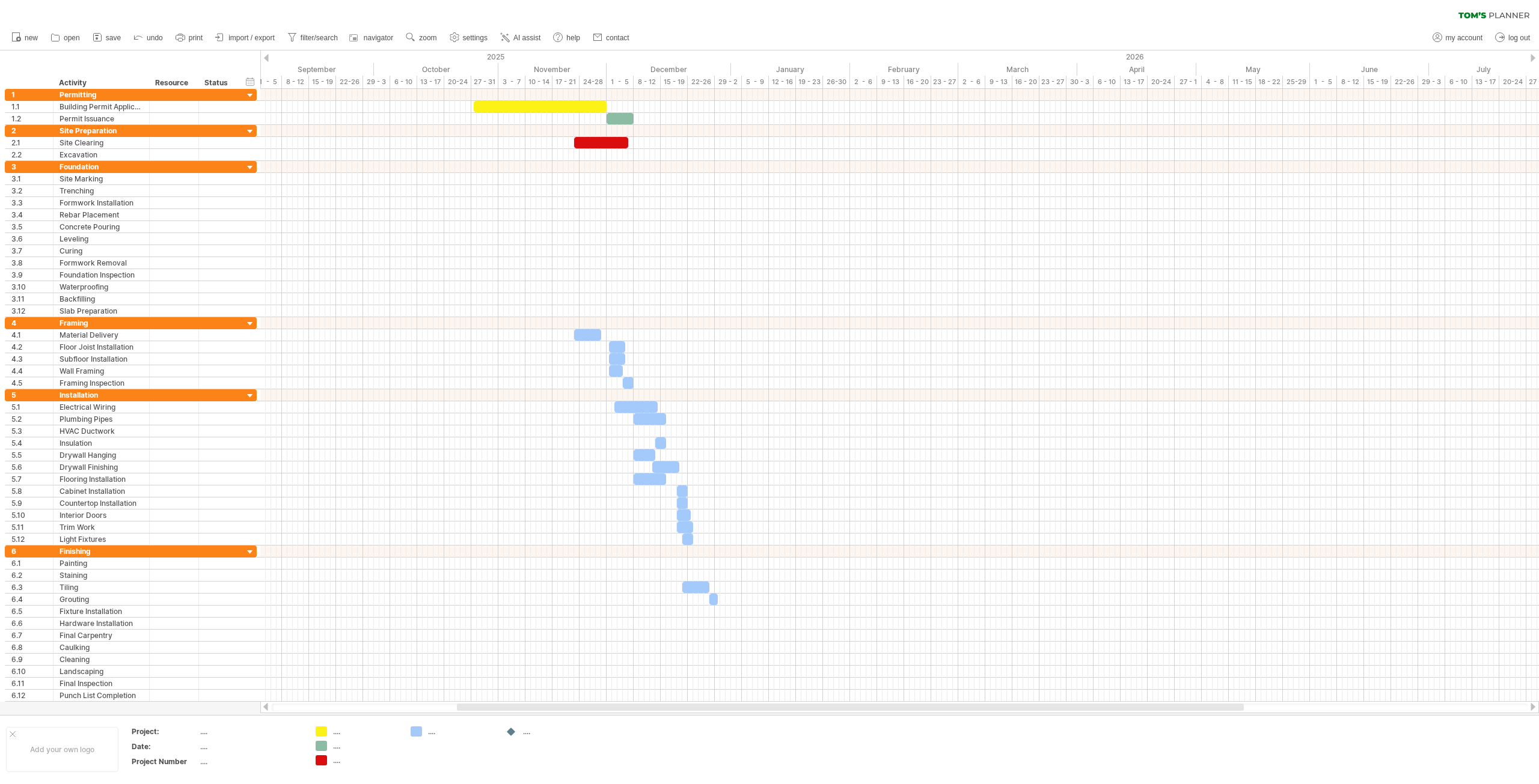
click at [111, 39] on span "save" at bounding box center [113, 38] width 15 height 9
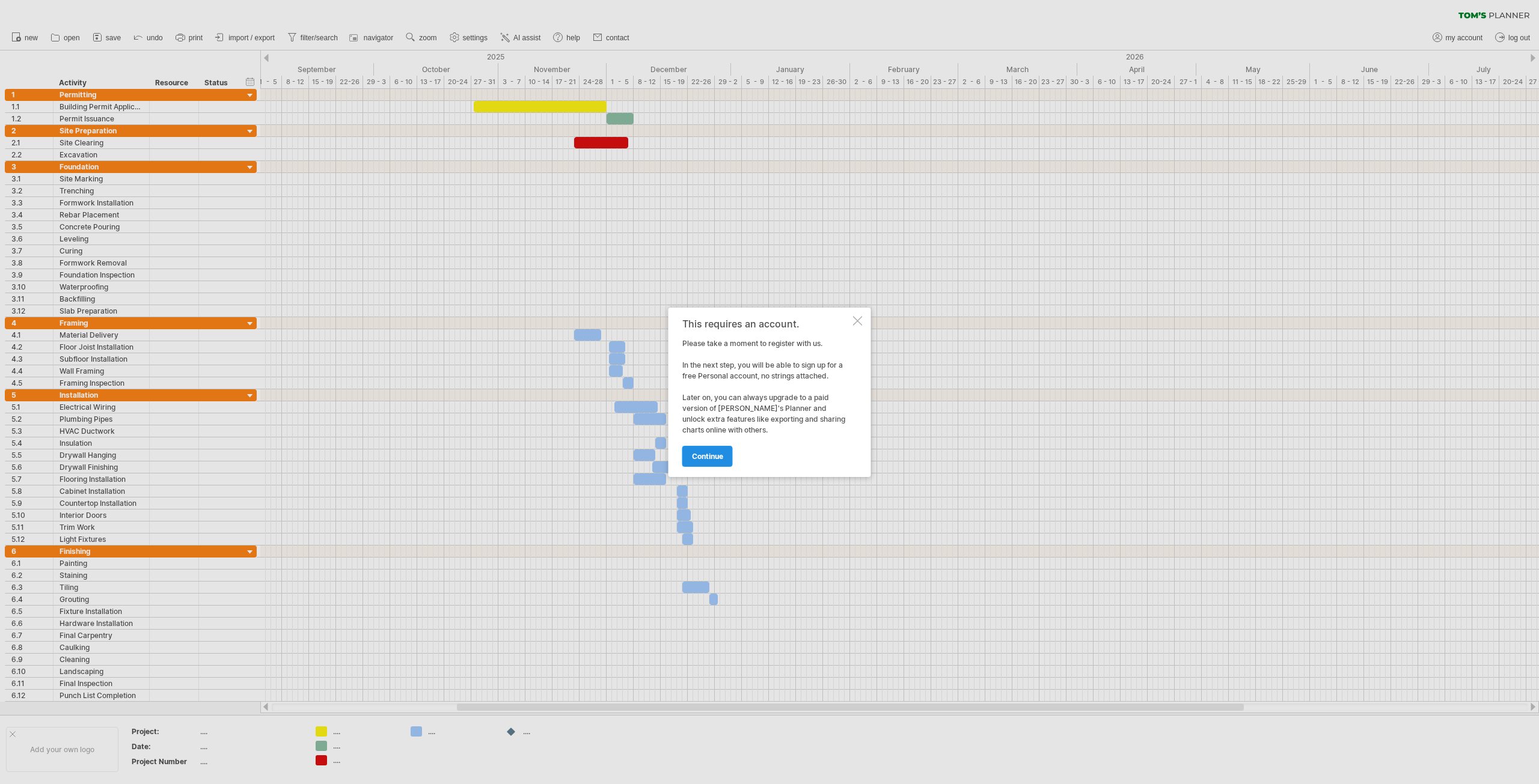
click at [713, 459] on span "continue" at bounding box center [708, 456] width 31 height 9
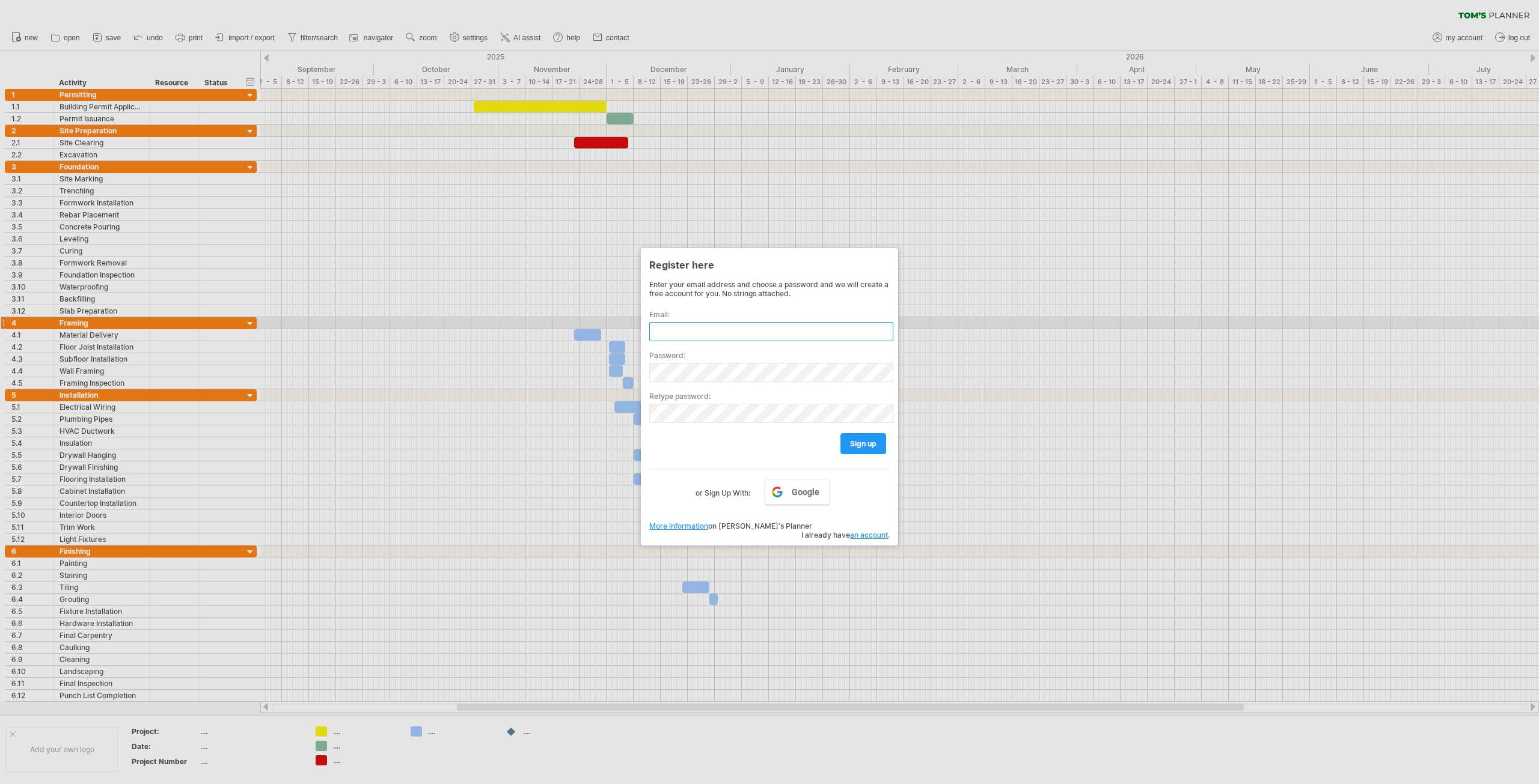
click at [713, 332] on input "text" at bounding box center [771, 331] width 244 height 19
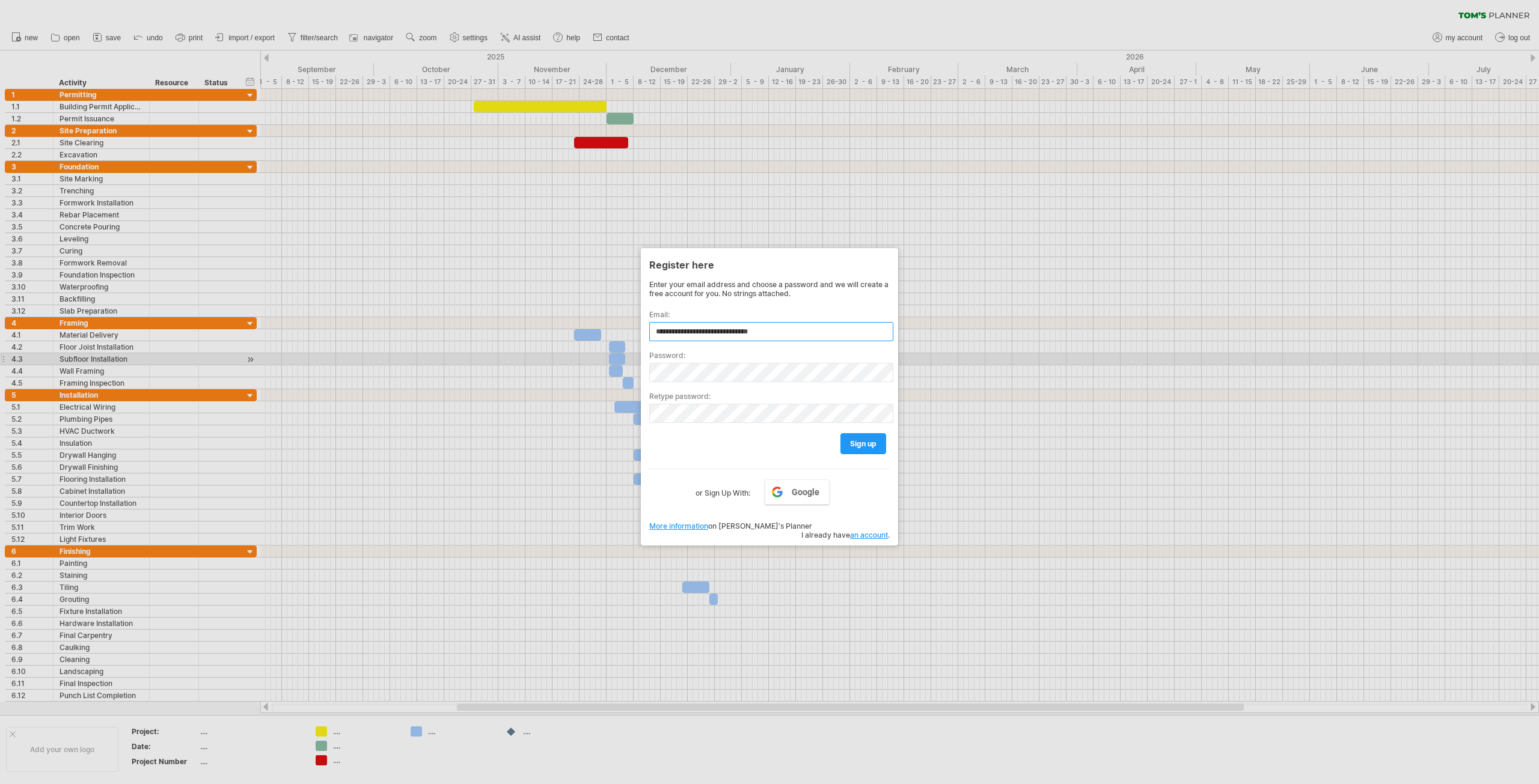
type input "**********"
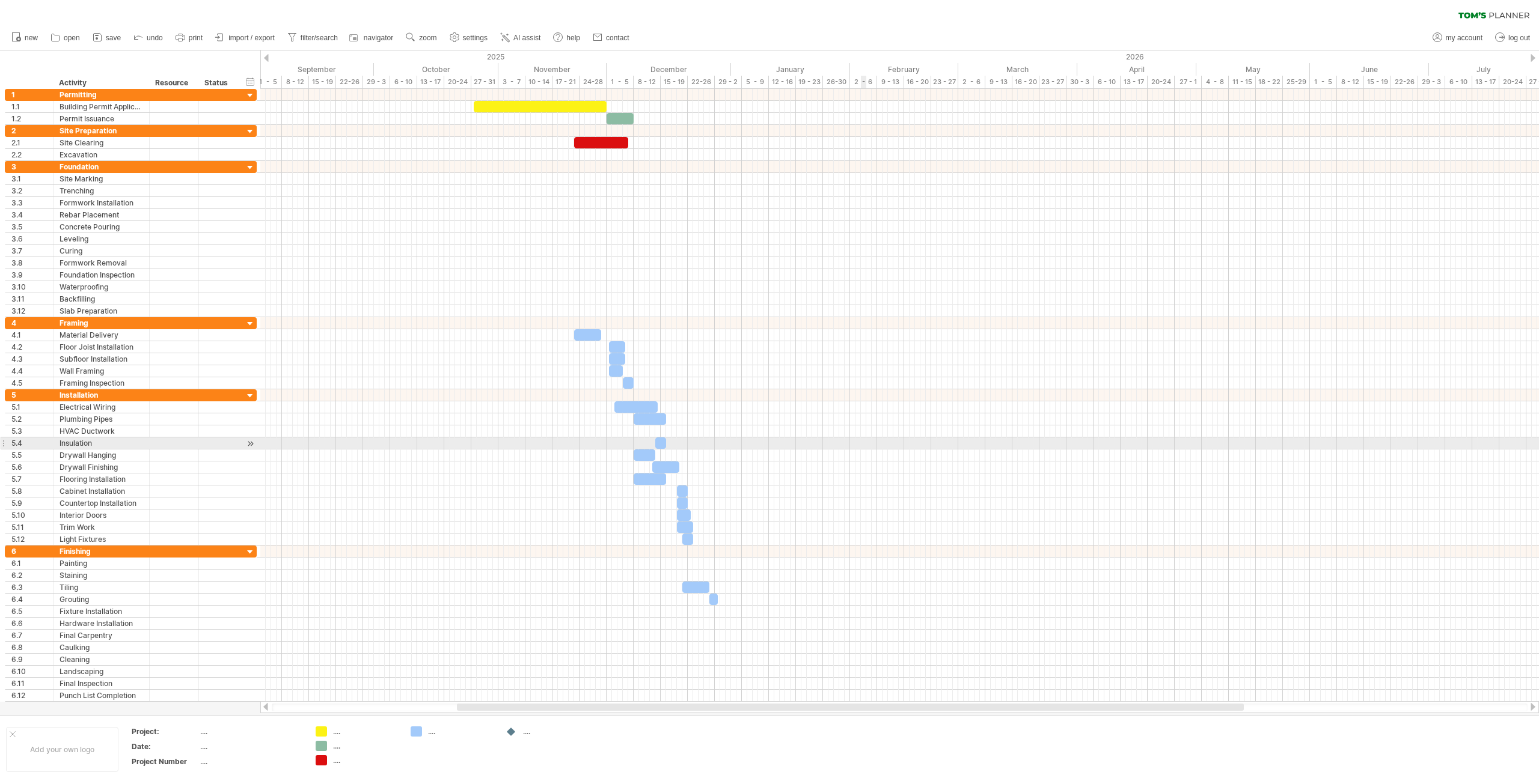
click at [864, 444] on div at bounding box center [899, 444] width 1279 height 12
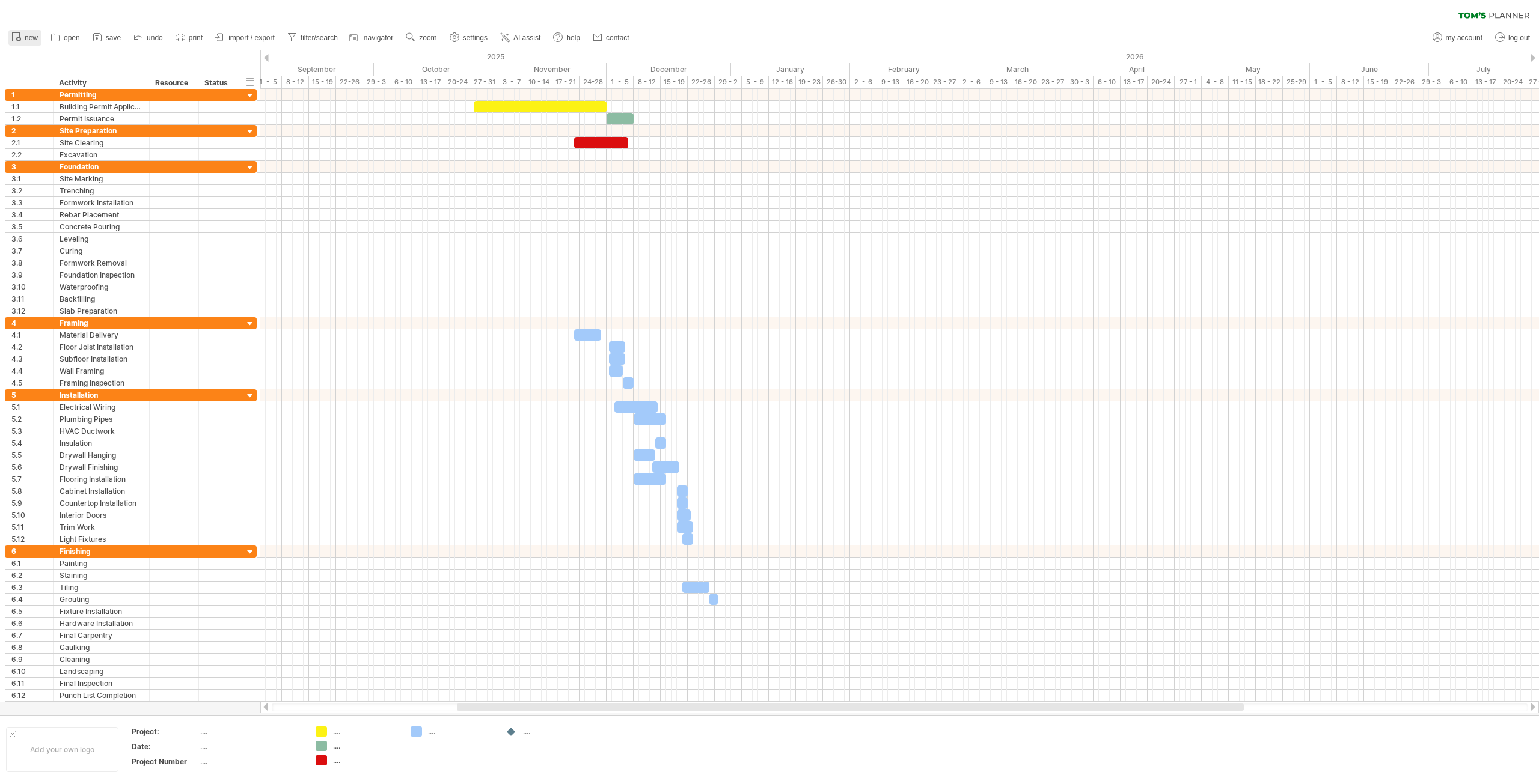
click at [26, 37] on span "new" at bounding box center [32, 38] width 13 height 9
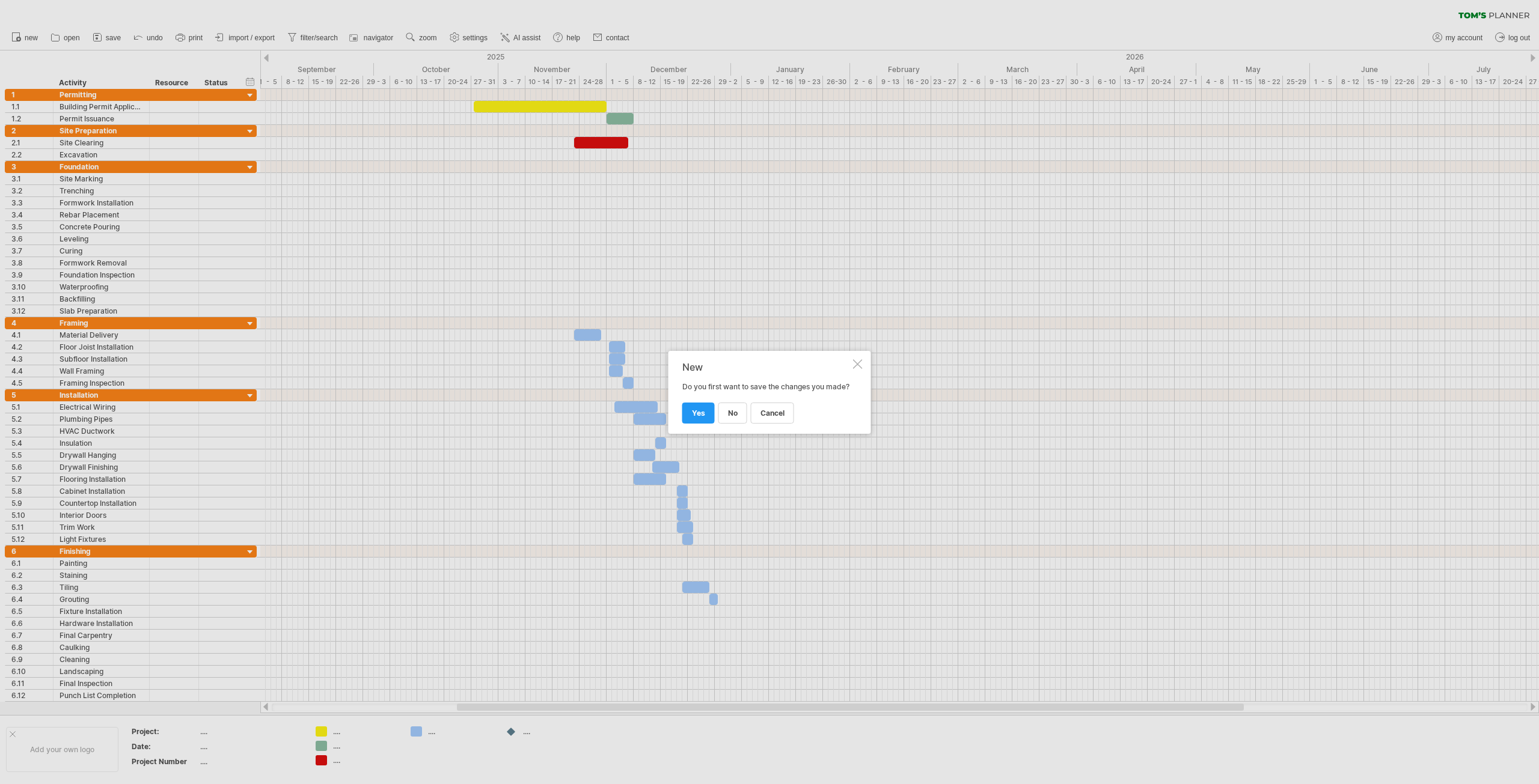
click at [608, 227] on div at bounding box center [770, 392] width 1539 height 784
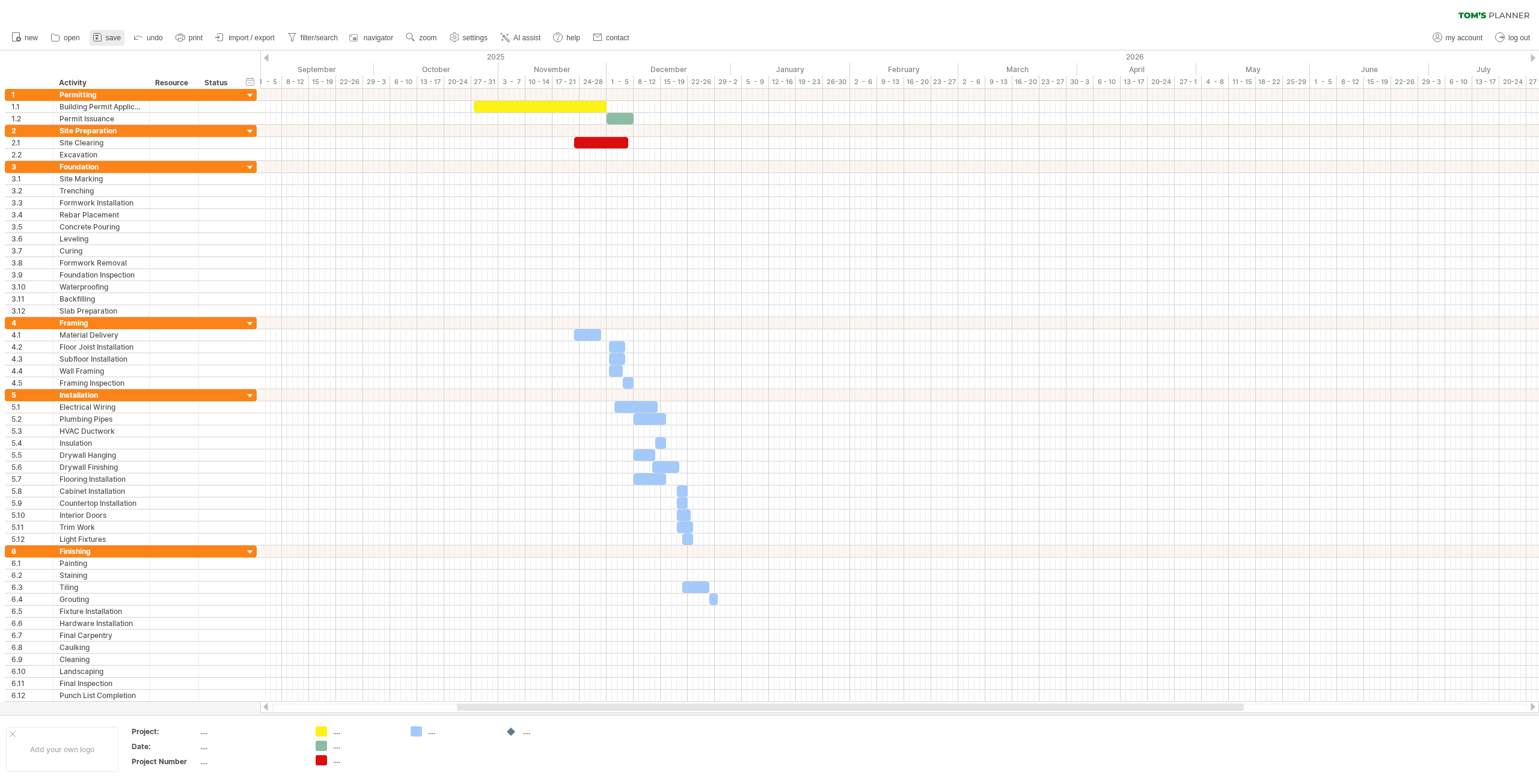
click at [104, 37] on link "save" at bounding box center [107, 38] width 35 height 15
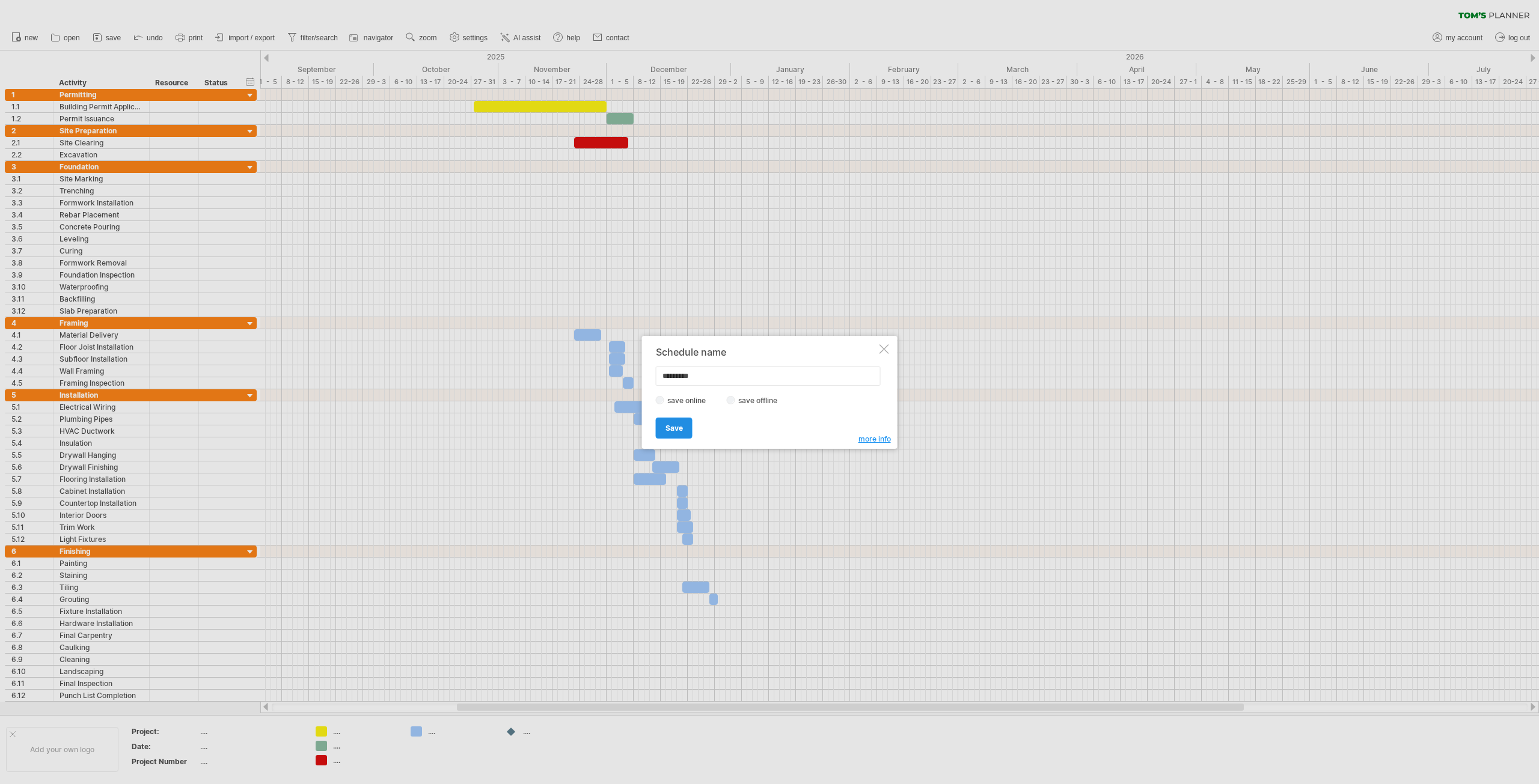
type input "*********"
click at [667, 427] on span "Save" at bounding box center [674, 428] width 17 height 9
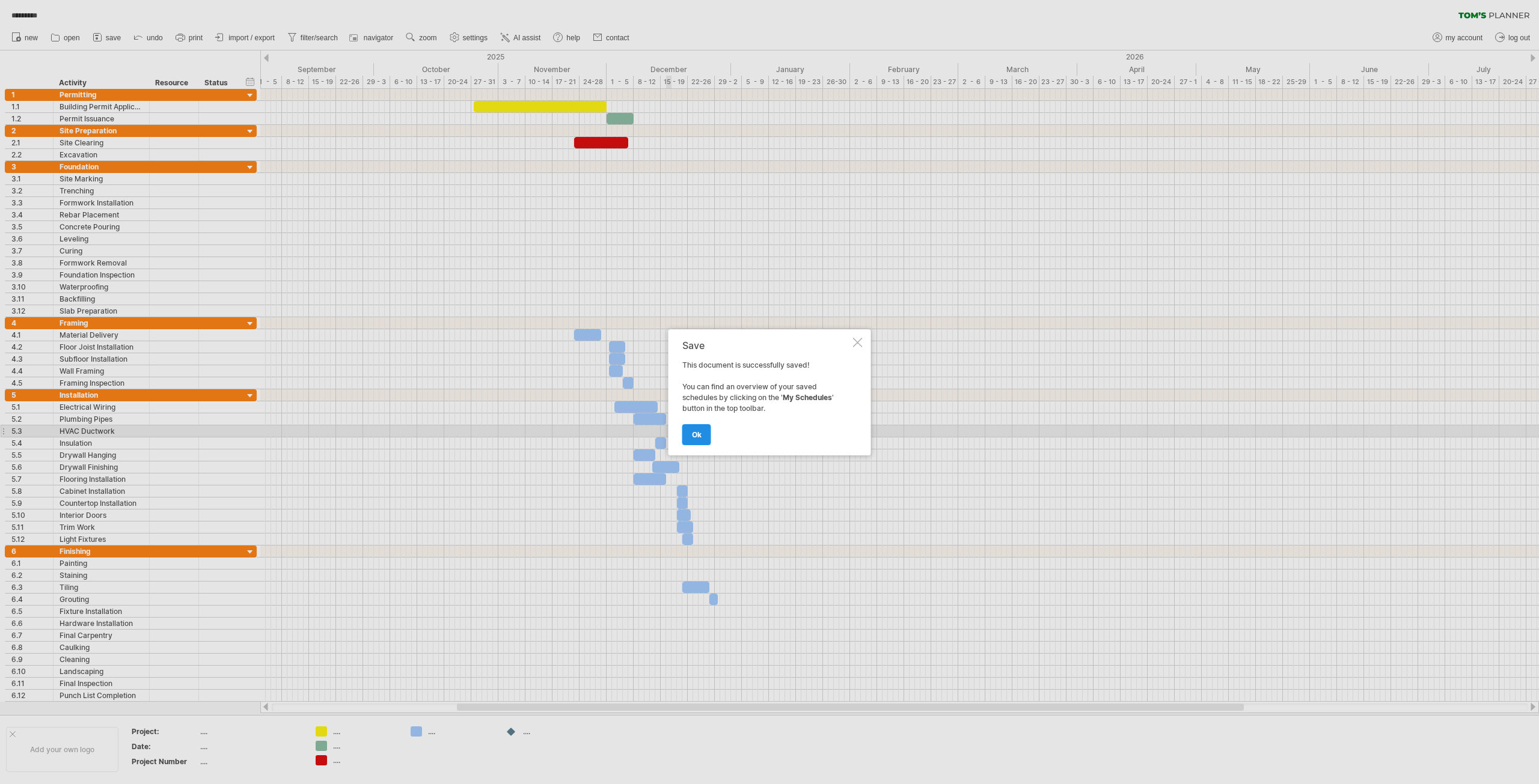
click at [698, 438] on span "ok" at bounding box center [697, 434] width 9 height 9
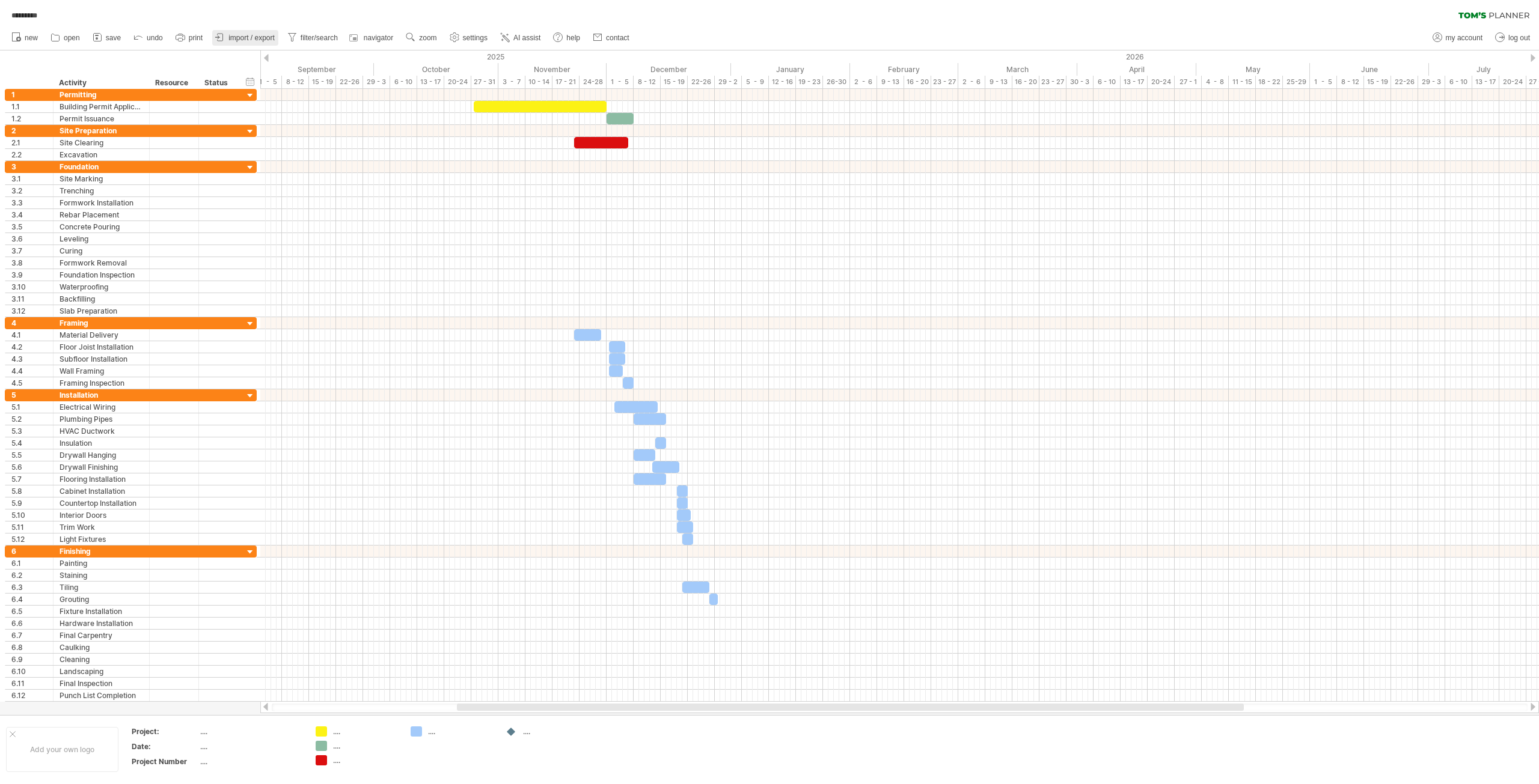
click at [242, 32] on link "import / export" at bounding box center [245, 38] width 66 height 15
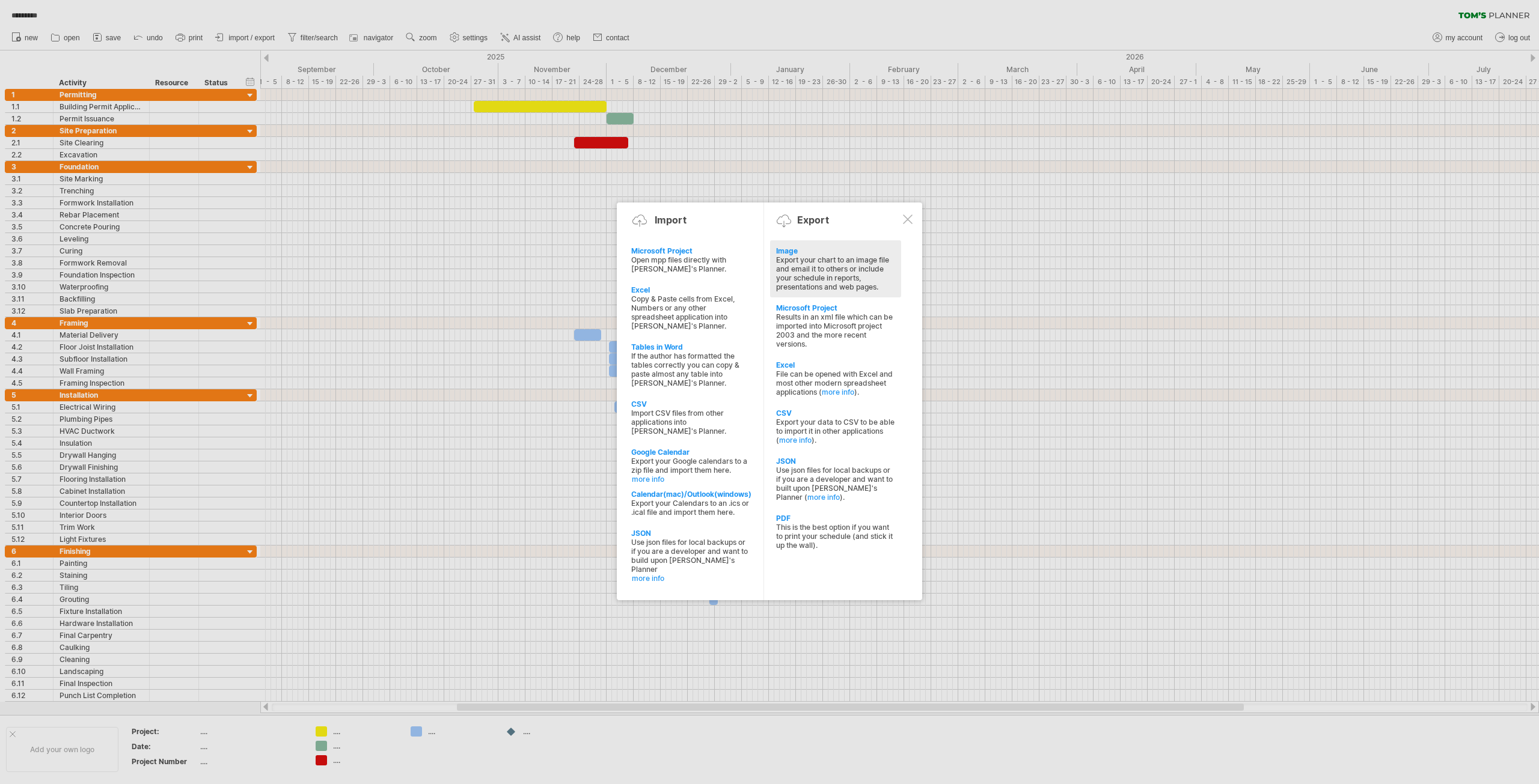
click at [821, 264] on div "Export your chart to an image file and email it to others or include your sched…" at bounding box center [835, 274] width 119 height 36
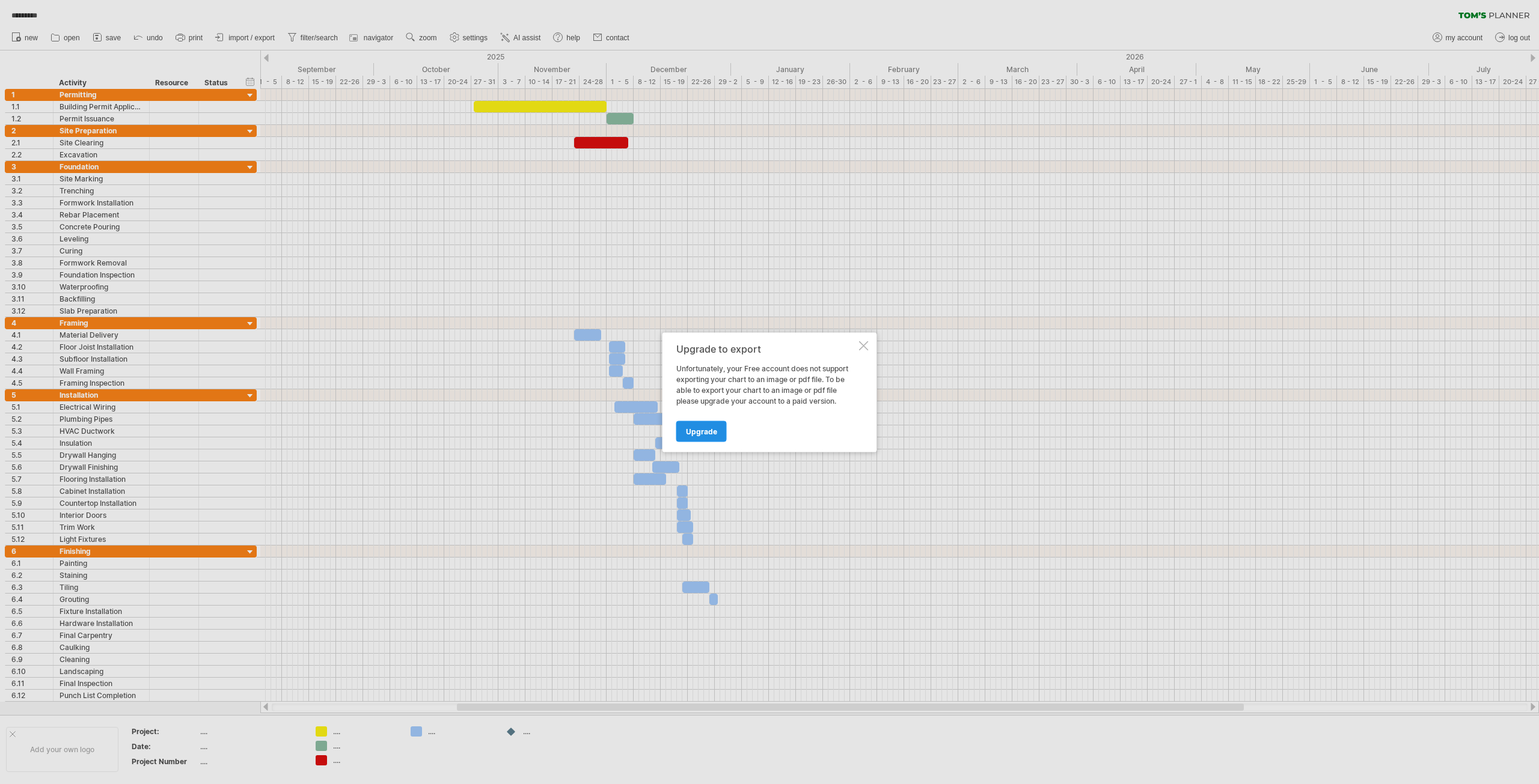
click at [708, 428] on span "Upgrade" at bounding box center [702, 431] width 31 height 9
